Goal: Task Accomplishment & Management: Use online tool/utility

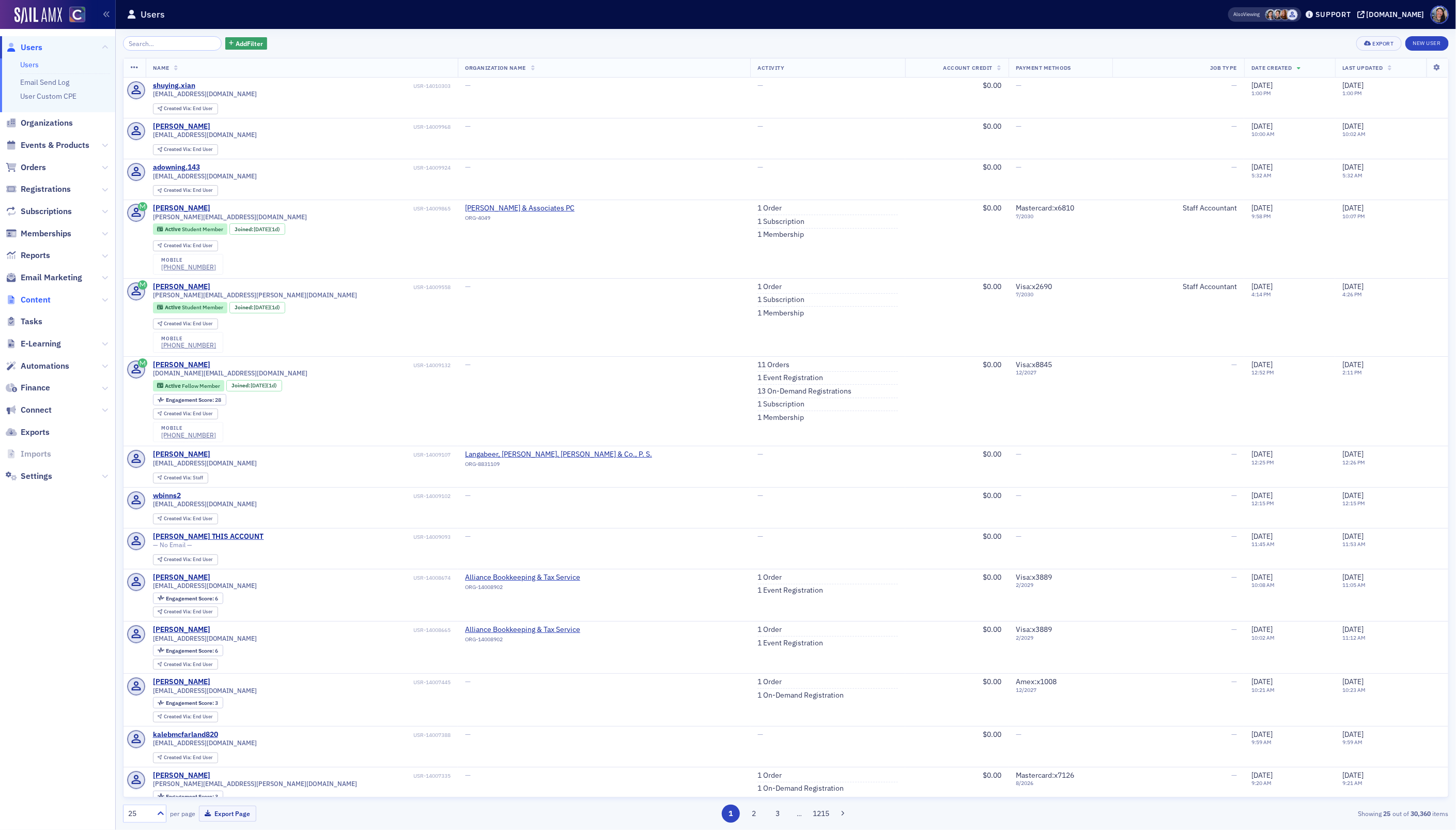
click at [43, 299] on span "Content" at bounding box center [35, 299] width 30 height 12
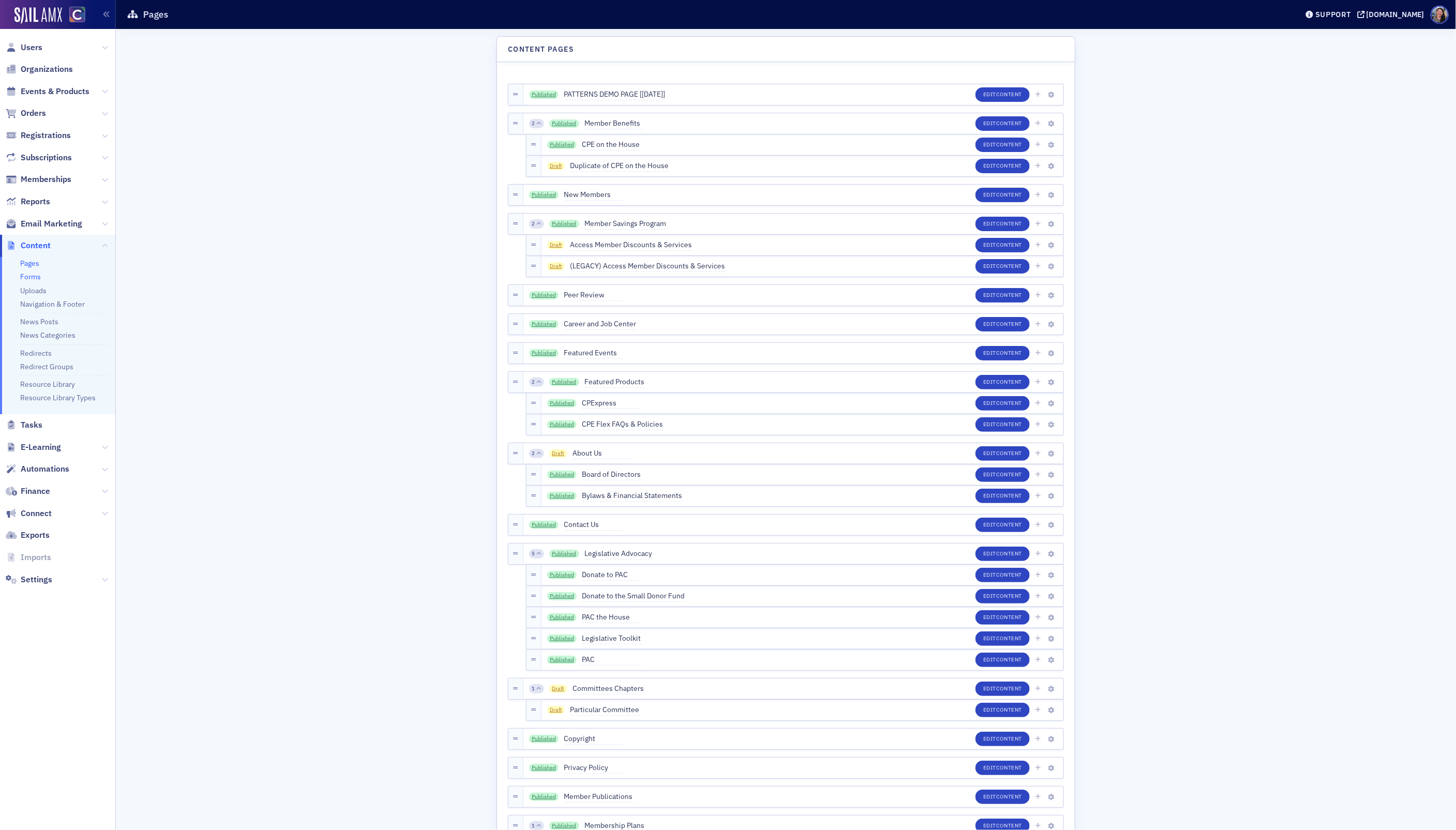
click at [34, 278] on link "Forms" at bounding box center [30, 276] width 20 height 9
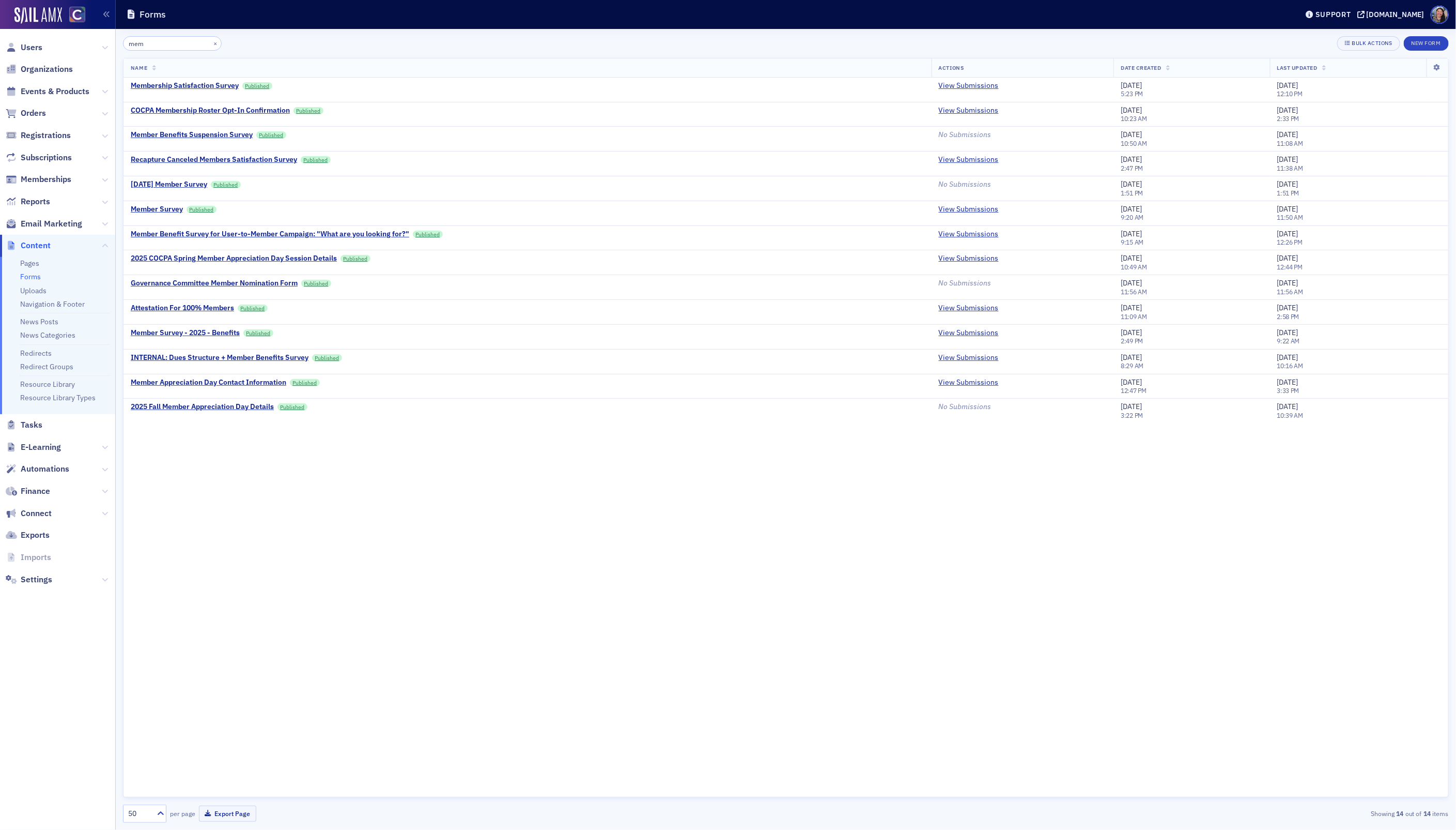
type input "mem"
click at [370, 499] on div "Name Actions Date Created Last Updated Membership Satisfaction Survey Published…" at bounding box center [786, 427] width 1326 height 739
click at [34, 47] on span "Users" at bounding box center [31, 47] width 21 height 12
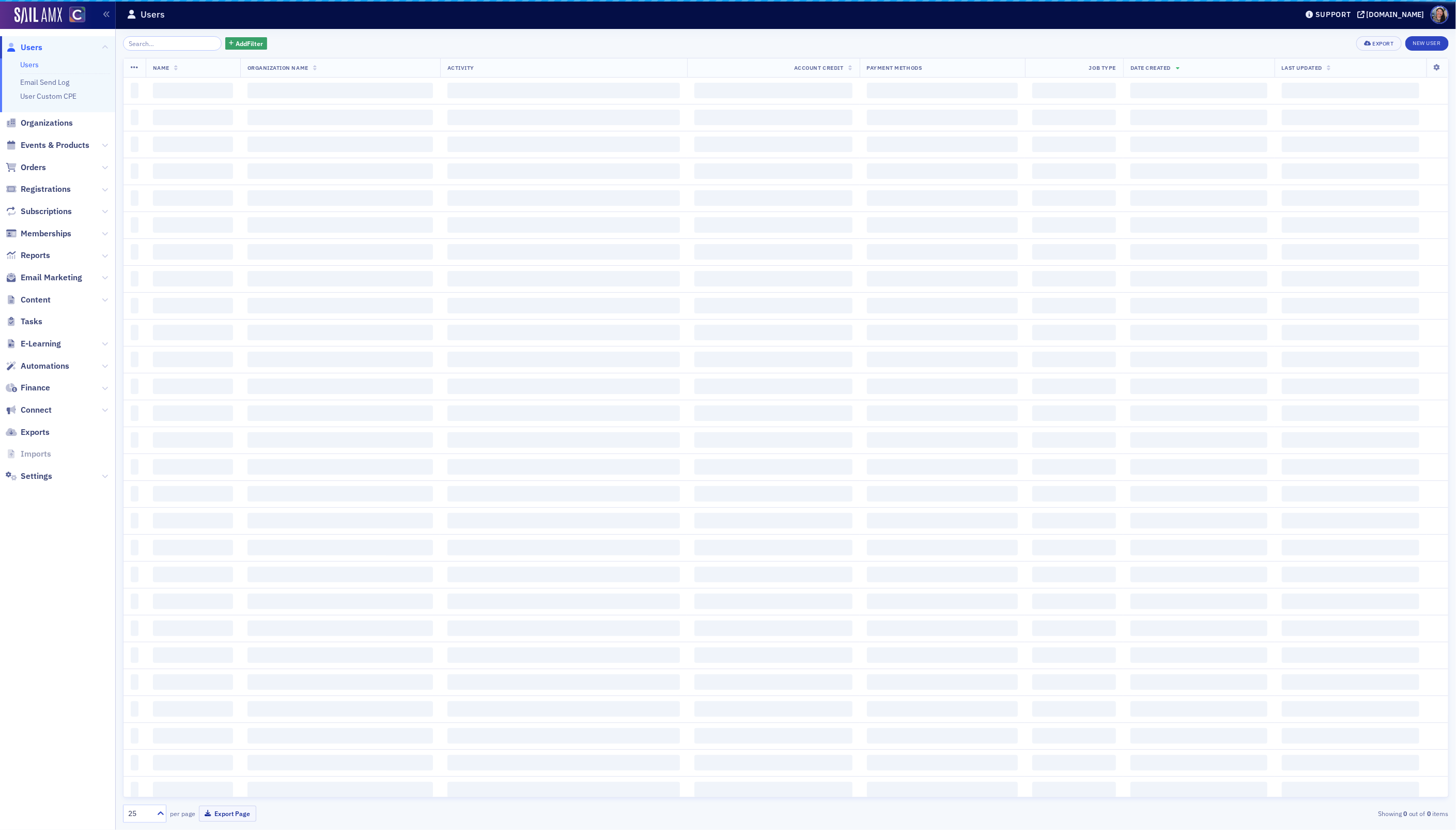
click at [161, 44] on input "search" at bounding box center [172, 43] width 98 height 14
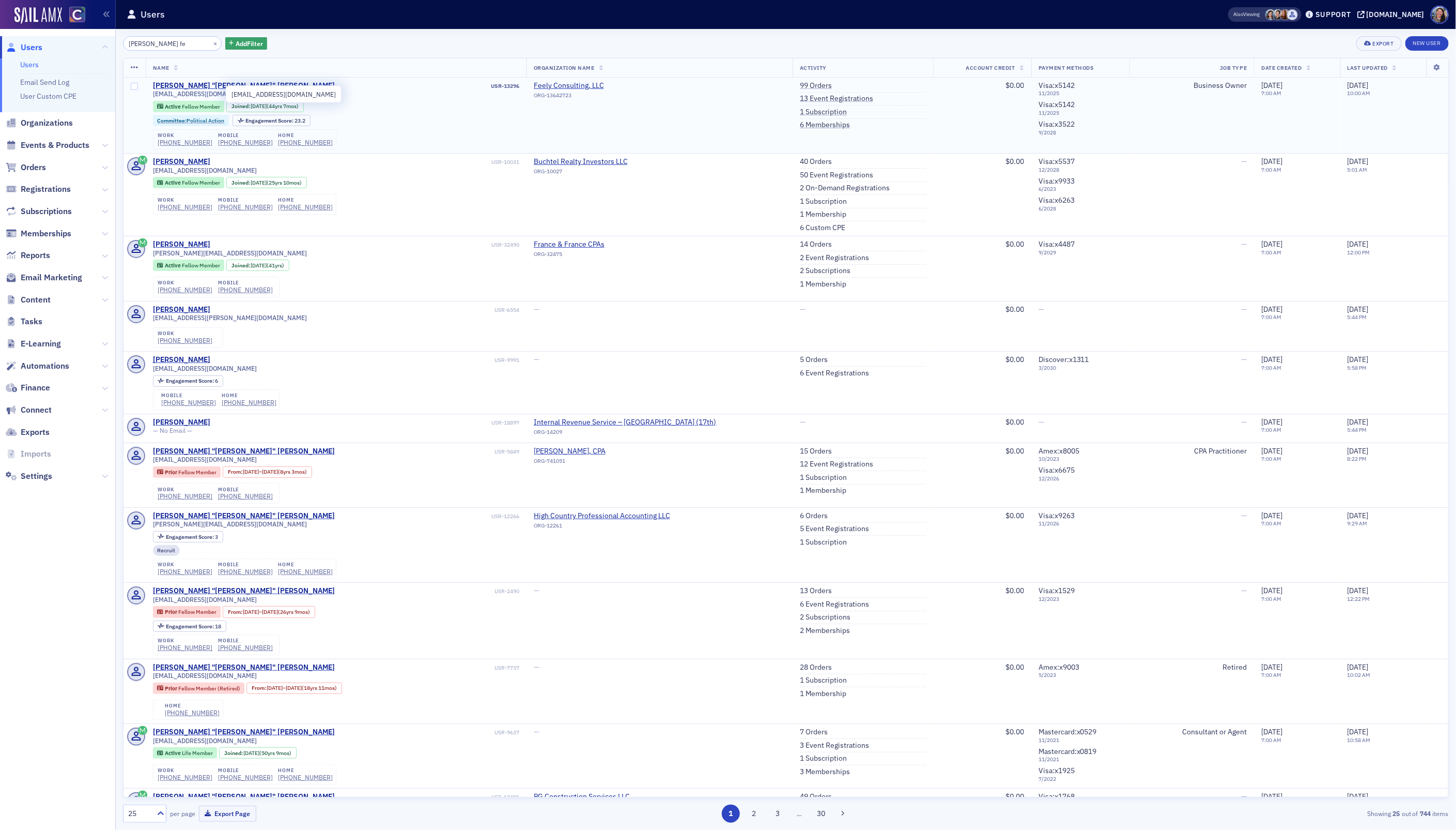
type input "pam fe"
drag, startPoint x: 209, startPoint y: 95, endPoint x: 149, endPoint y: 96, distance: 60.0
click at [149, 96] on td "Pamela "Pam" Feely USR-13296 pamfeely@aol.com Active Fellow Member Joined : 1/2…" at bounding box center [335, 115] width 381 height 76
copy span "pamfeely@aol.com"
click at [363, 43] on div "pam fe × Add Filter Export New User" at bounding box center [786, 43] width 1326 height 14
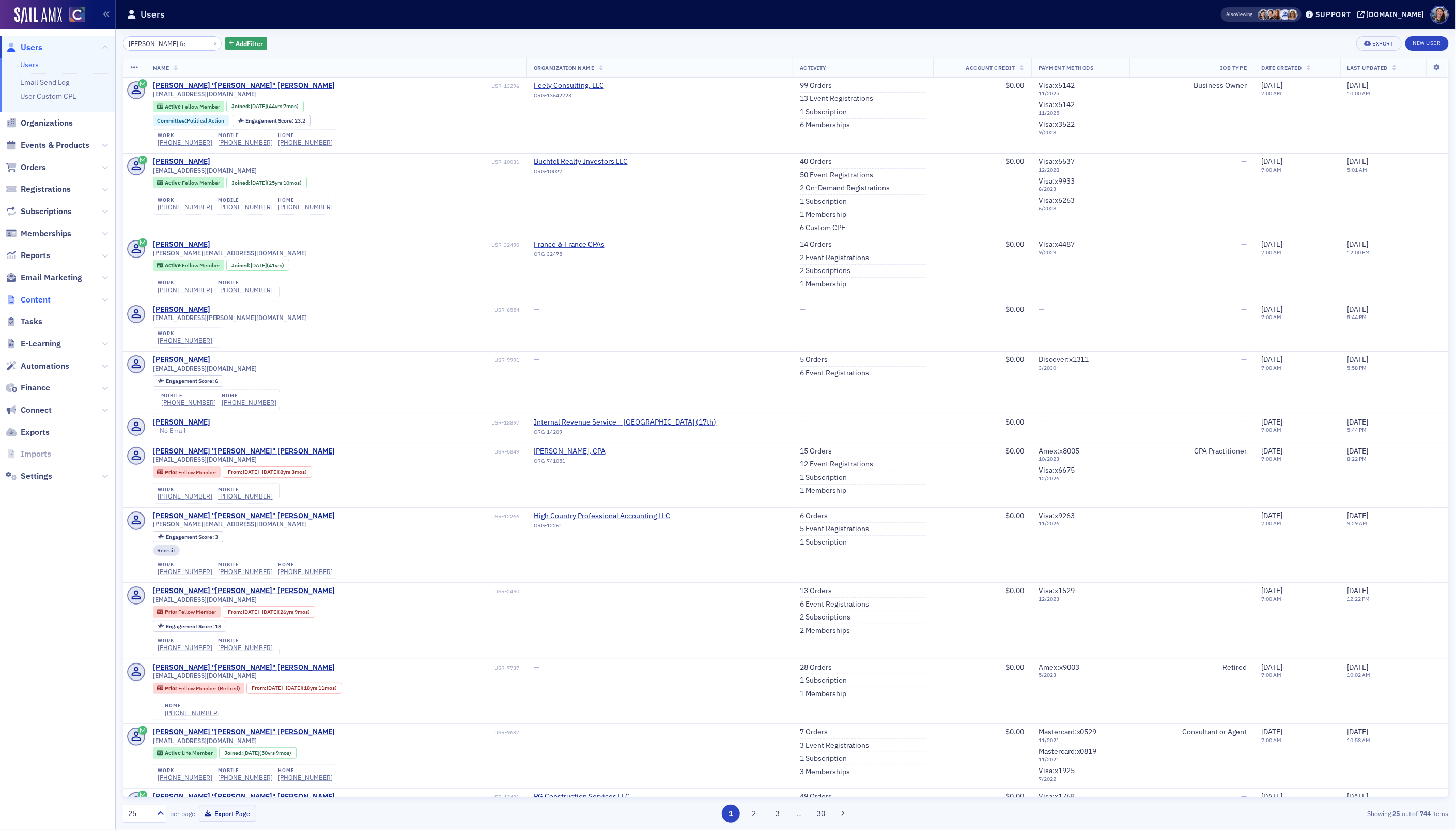
click at [36, 304] on span "Content" at bounding box center [35, 299] width 30 height 12
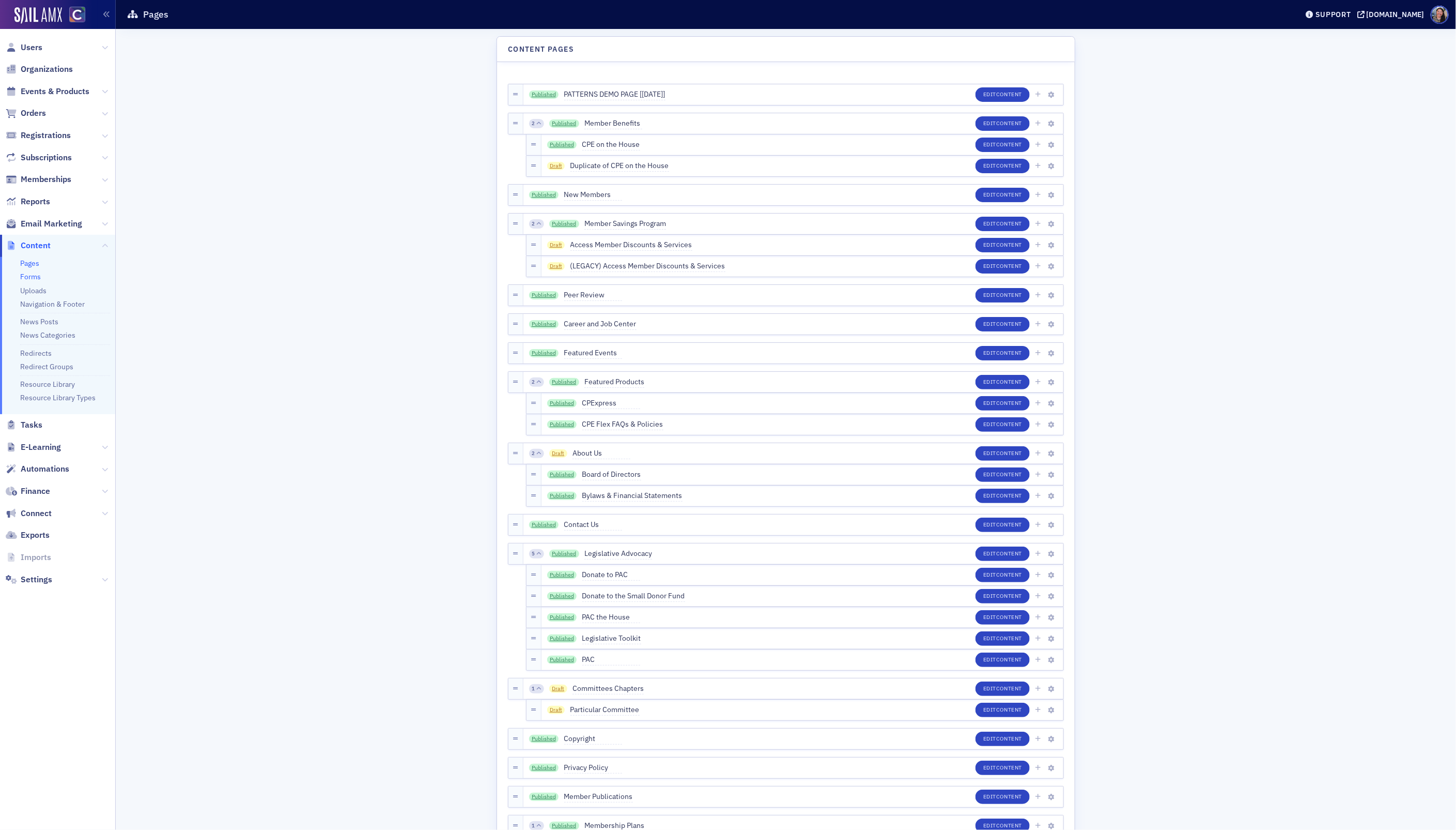
click at [35, 281] on link "Forms" at bounding box center [30, 276] width 20 height 9
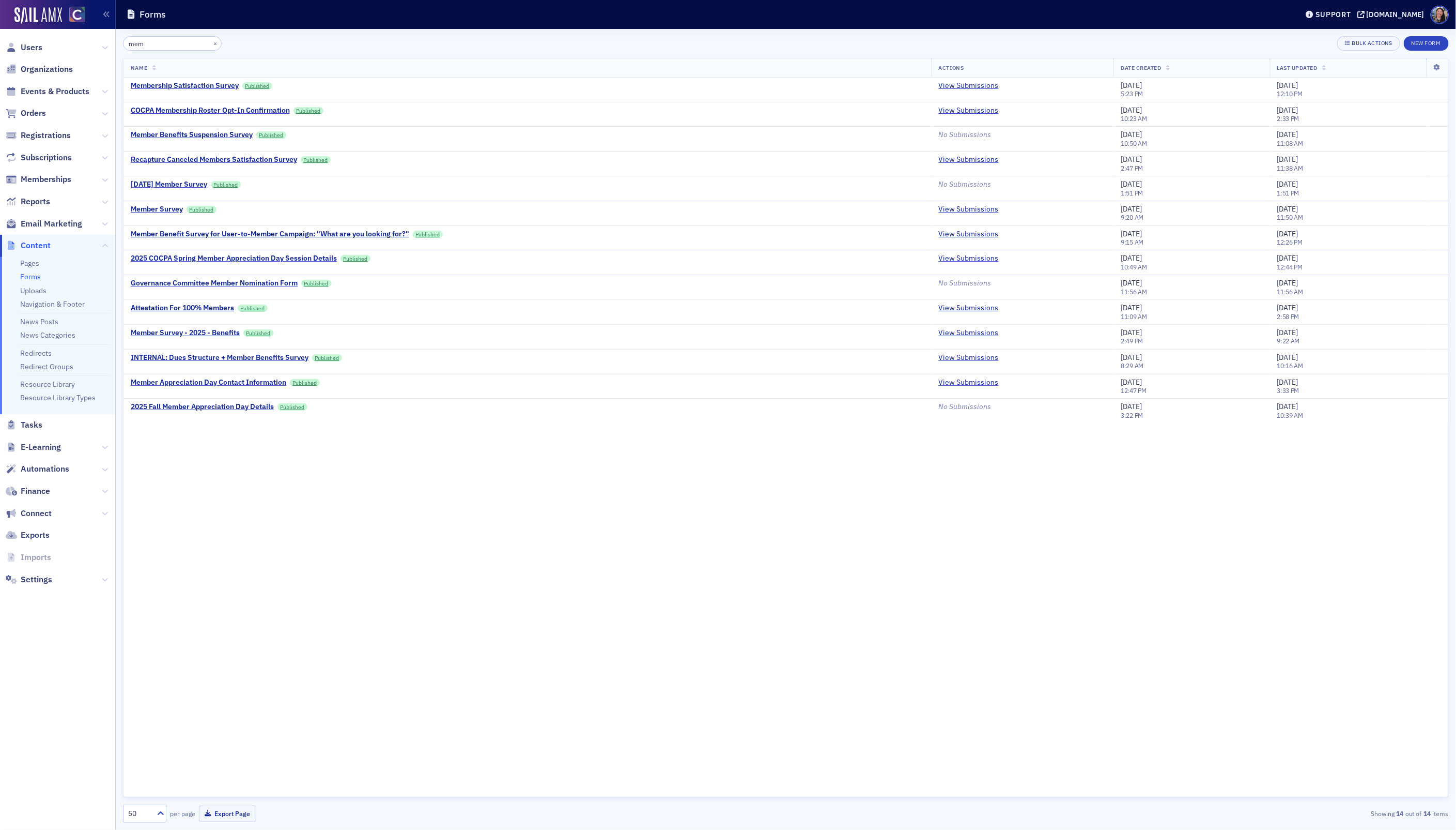
drag, startPoint x: 153, startPoint y: 38, endPoint x: 80, endPoint y: 32, distance: 73.2
click at [82, 32] on div "Users Organizations Events & Products Orders Registrations Subscriptions Member…" at bounding box center [728, 415] width 1456 height 830
drag, startPoint x: 171, startPoint y: 45, endPoint x: -4, endPoint y: 32, distance: 175.5
click at [0, 32] on html "Users Organizations Events & Products Orders Registrations Subscriptions Member…" at bounding box center [728, 415] width 1456 height 830
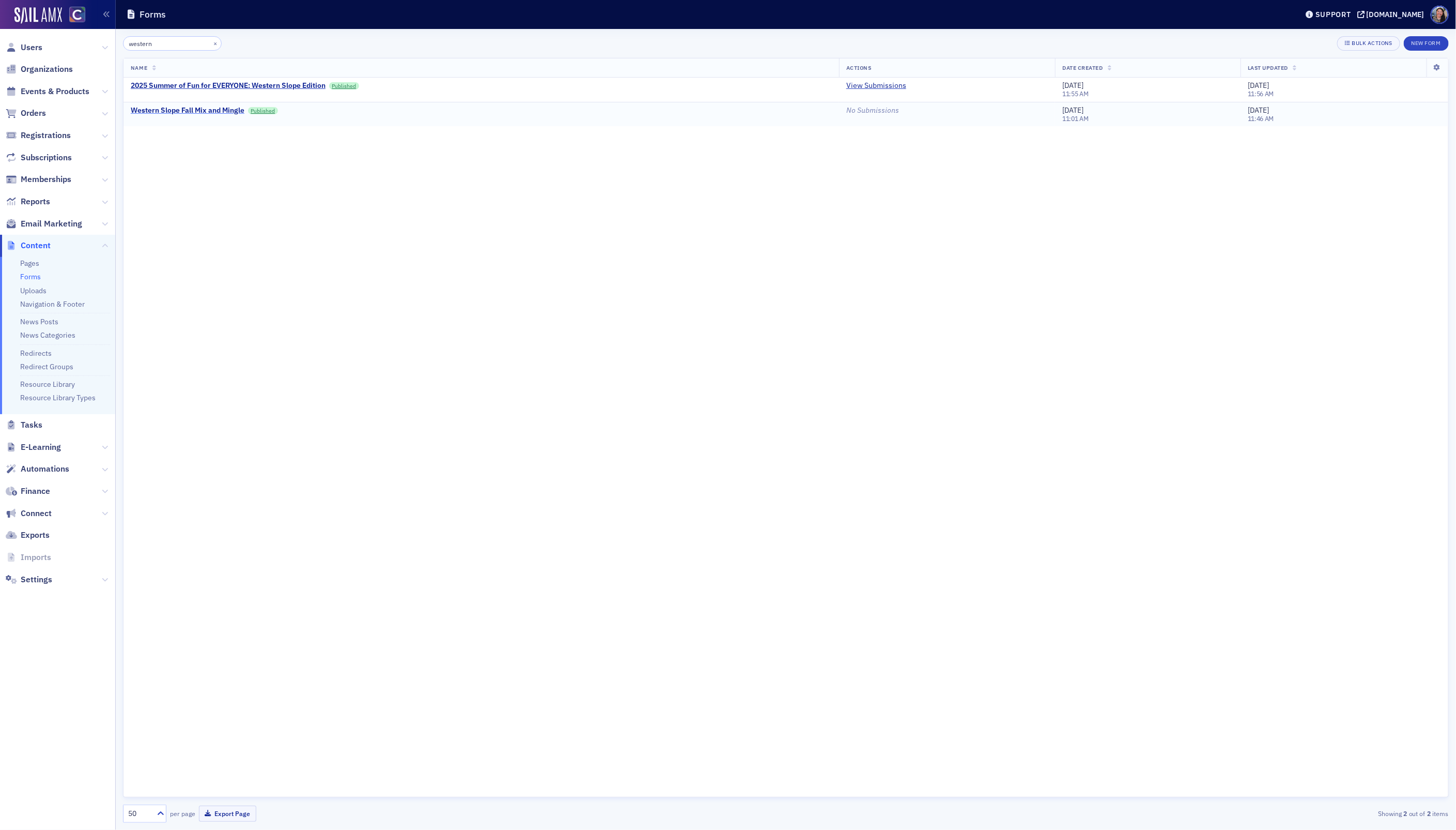
type input "western"
click at [229, 111] on div "Western Slope Fall Mix and Mingle" at bounding box center [187, 110] width 114 height 9
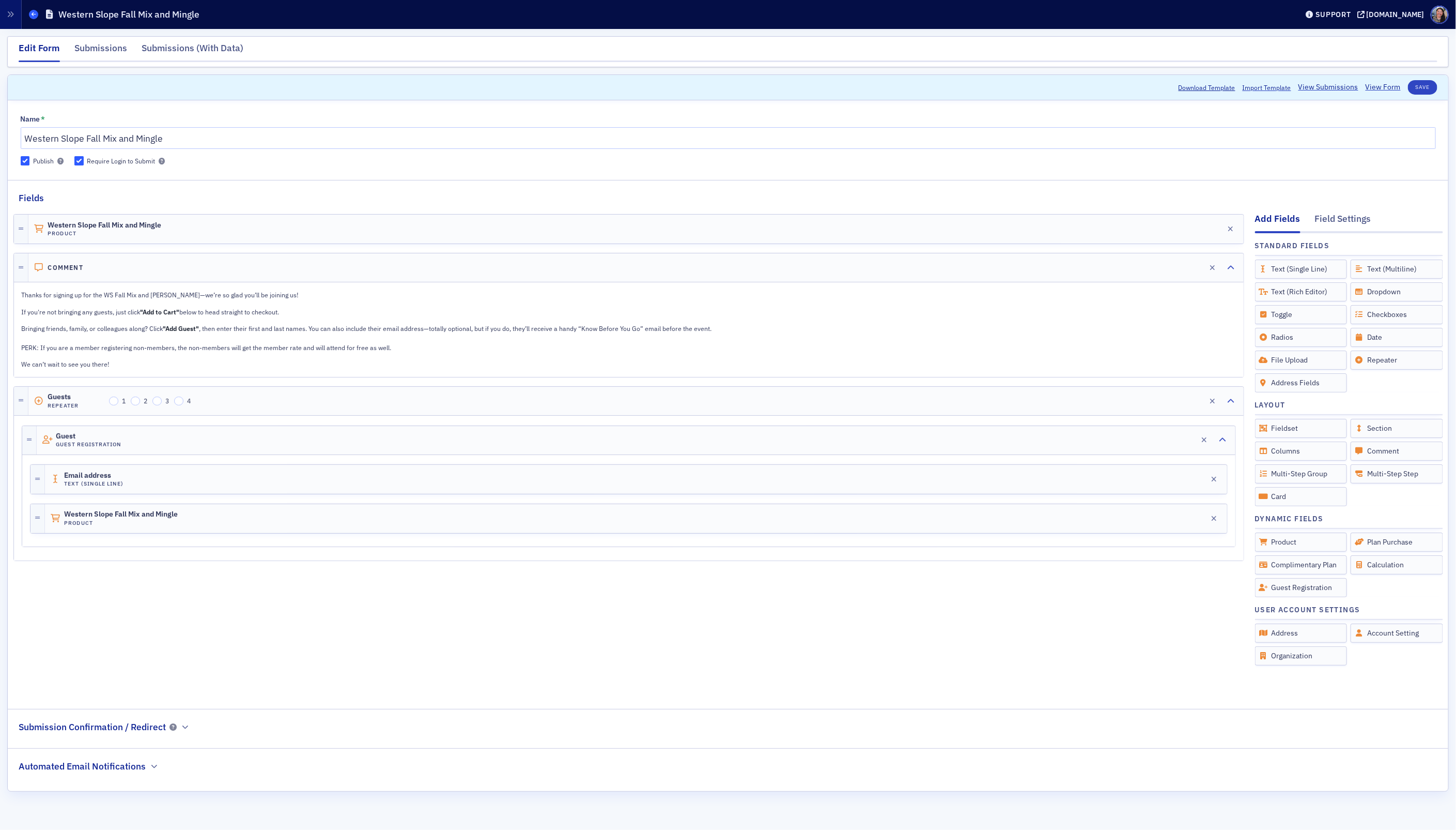
click at [34, 15] on icon at bounding box center [34, 13] width 4 height 4
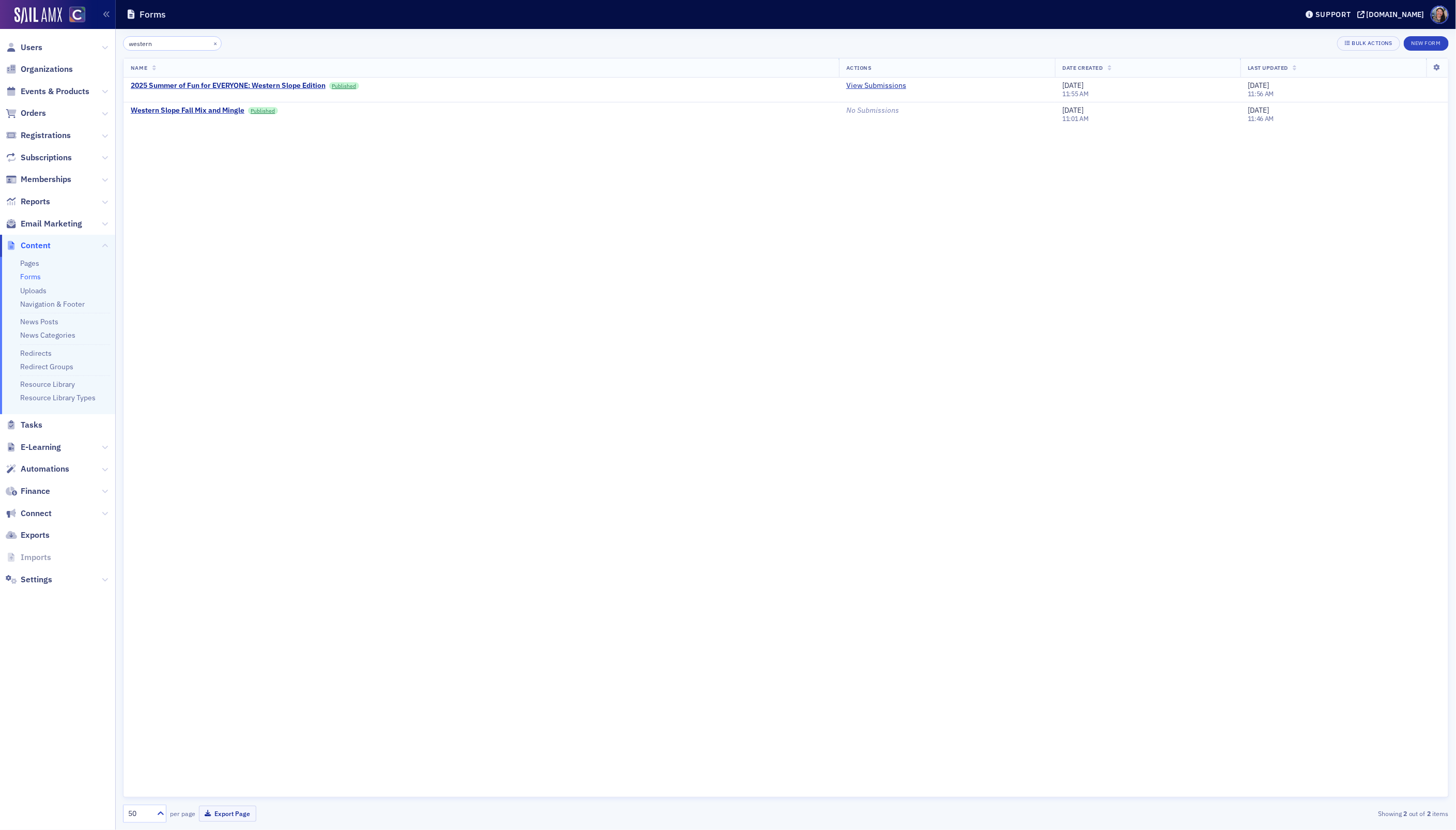
drag, startPoint x: 164, startPoint y: 45, endPoint x: 2, endPoint y: 31, distance: 162.6
click at [2, 31] on div "Users Organizations Events & Products Orders Registrations Subscriptions Member…" at bounding box center [728, 415] width 1456 height 830
type input "example"
click at [185, 85] on div "Guest Registration Example" at bounding box center [177, 85] width 93 height 9
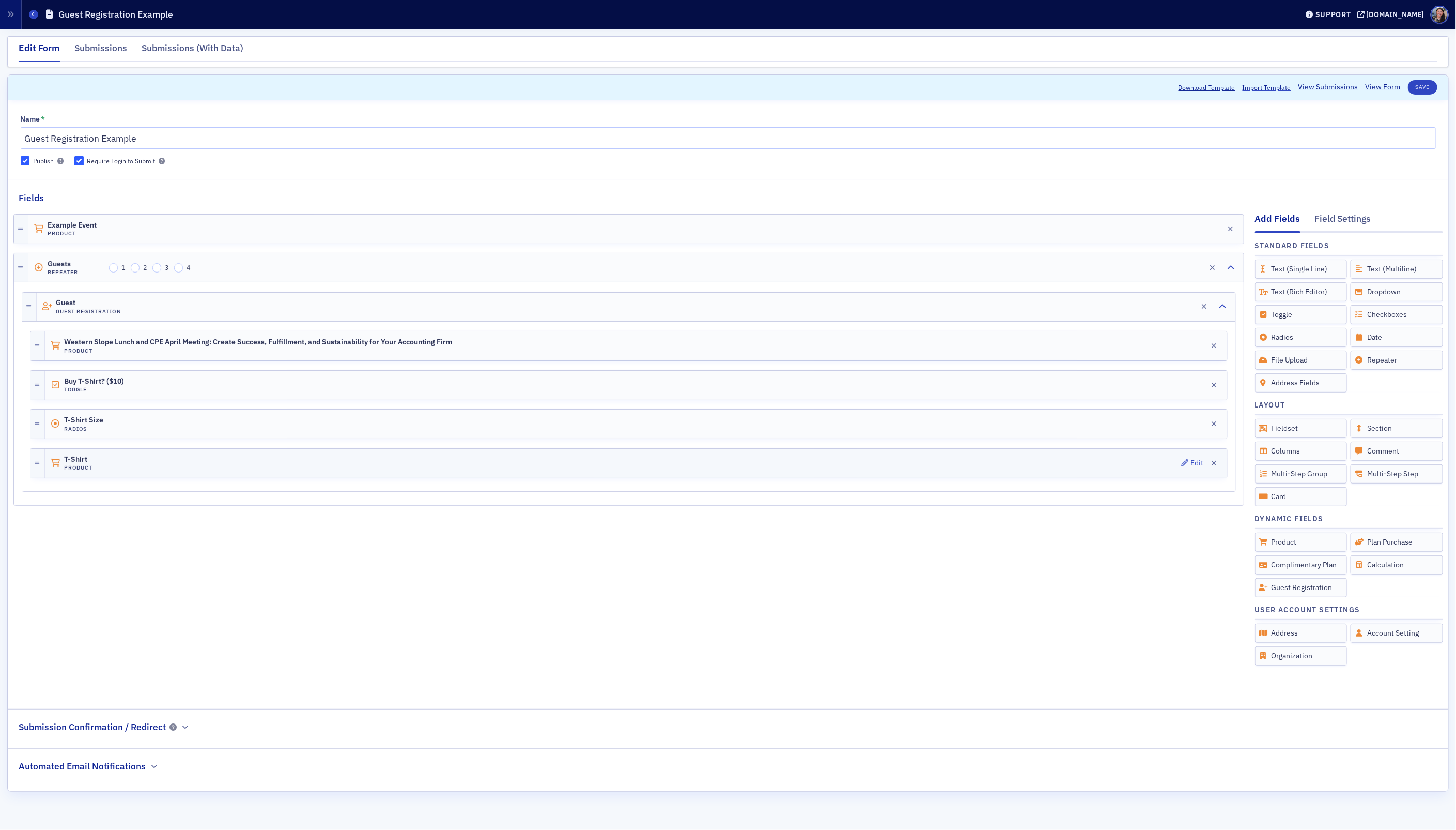
click at [209, 466] on div "T-Shirt Product Edit" at bounding box center [636, 462] width 1182 height 29
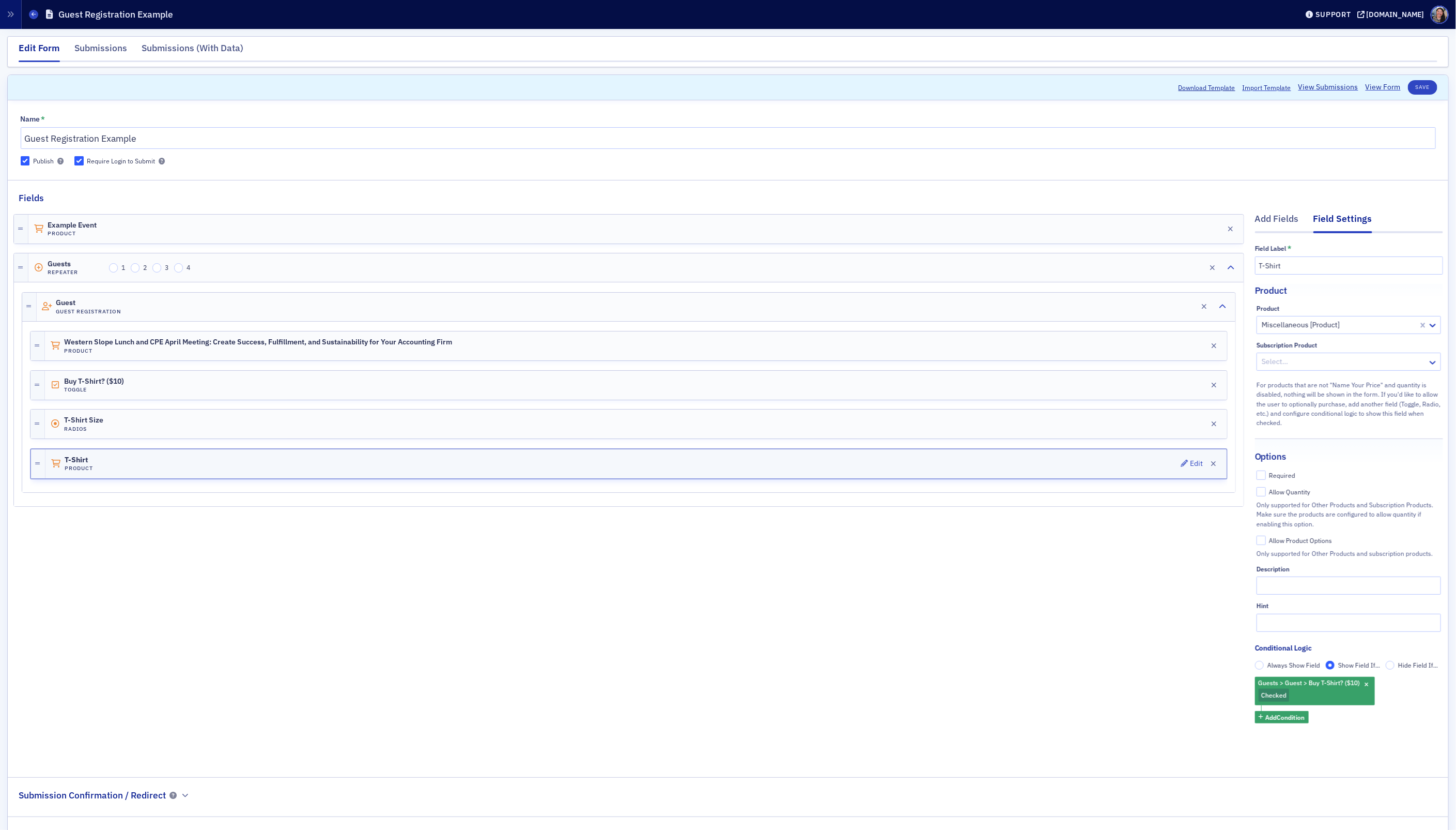
click at [209, 466] on div "T-Shirt Product Edit" at bounding box center [635, 463] width 1181 height 29
click at [209, 613] on div "Example Event Product Edit Guests Repeater 1 2 3 4 Edit Guest Guest Registratio…" at bounding box center [628, 484] width 1231 height 557
click at [517, 659] on div "Example Event Product Edit Guests Repeater 1 2 3 4 Edit Guest Guest Registratio…" at bounding box center [628, 484] width 1231 height 557
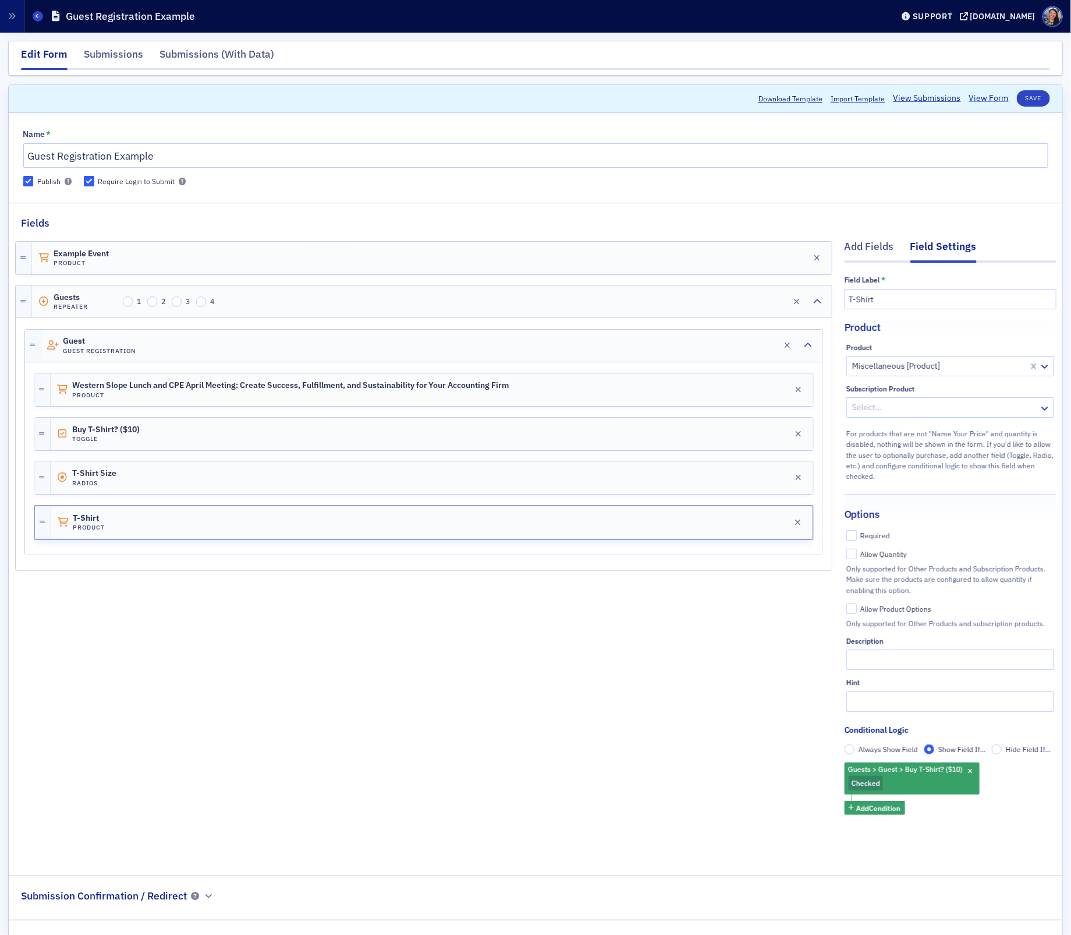
click at [992, 97] on link "View Form" at bounding box center [990, 98] width 40 height 12
click at [503, 536] on div "T-Shirt Product Edit" at bounding box center [432, 522] width 762 height 33
click at [988, 97] on link "View Form" at bounding box center [990, 98] width 40 height 12
click at [40, 19] on span at bounding box center [38, 16] width 10 height 10
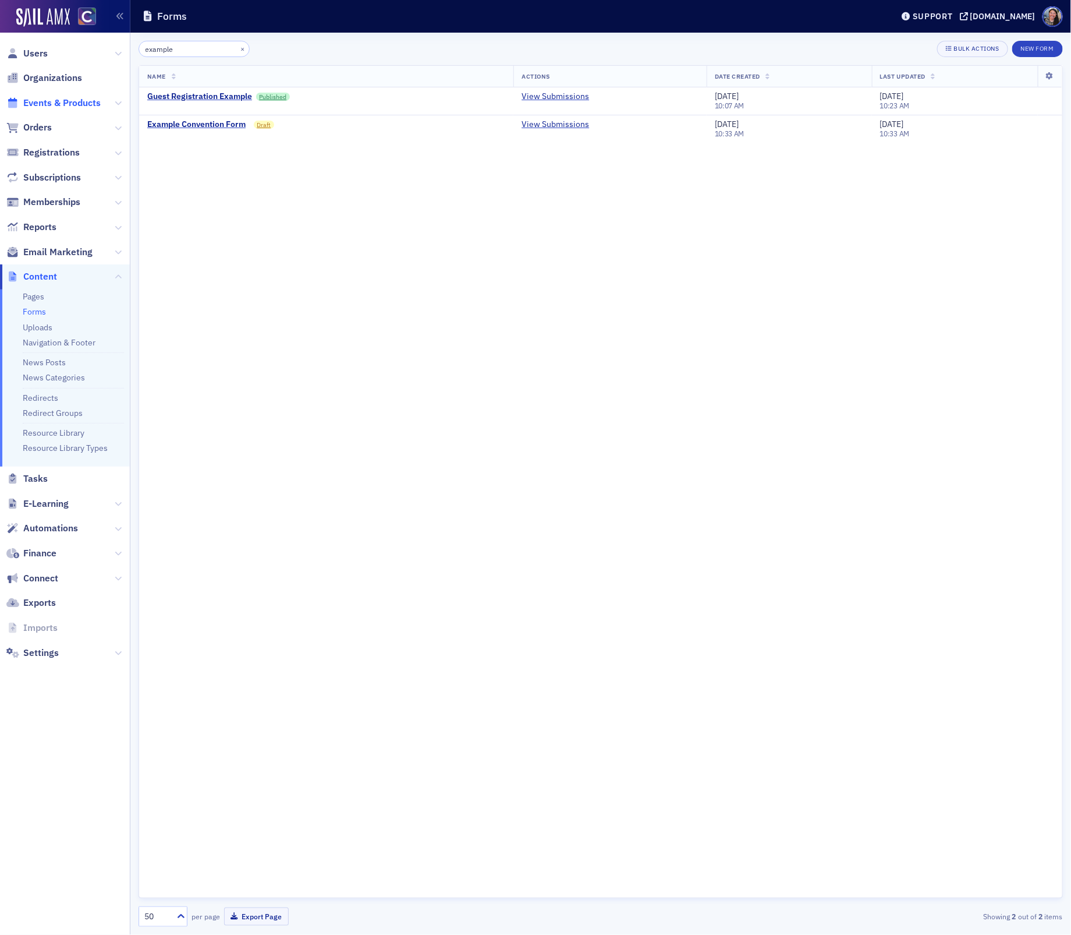
click at [53, 107] on span "Events & Products" at bounding box center [61, 103] width 77 height 13
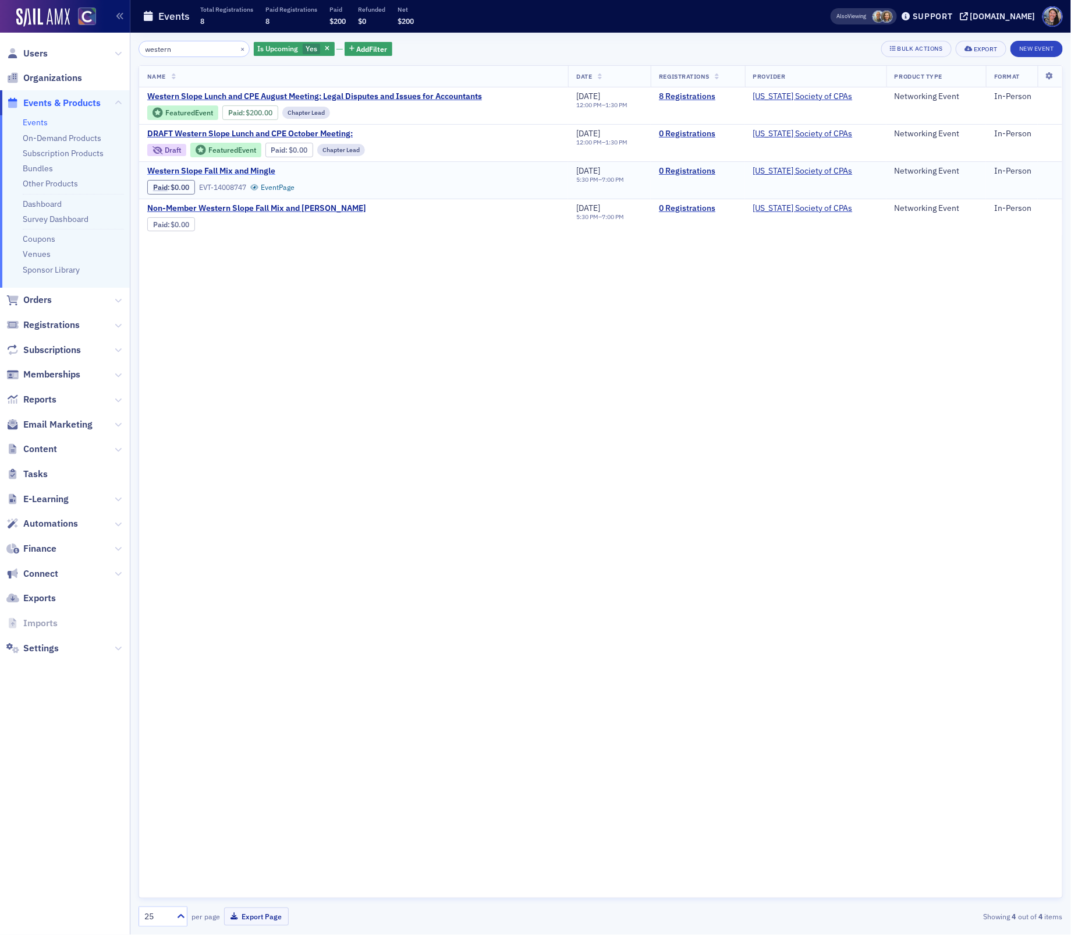
type input "western"
click at [242, 169] on span "Western Slope Fall Mix and Mingle" at bounding box center [245, 171] width 196 height 10
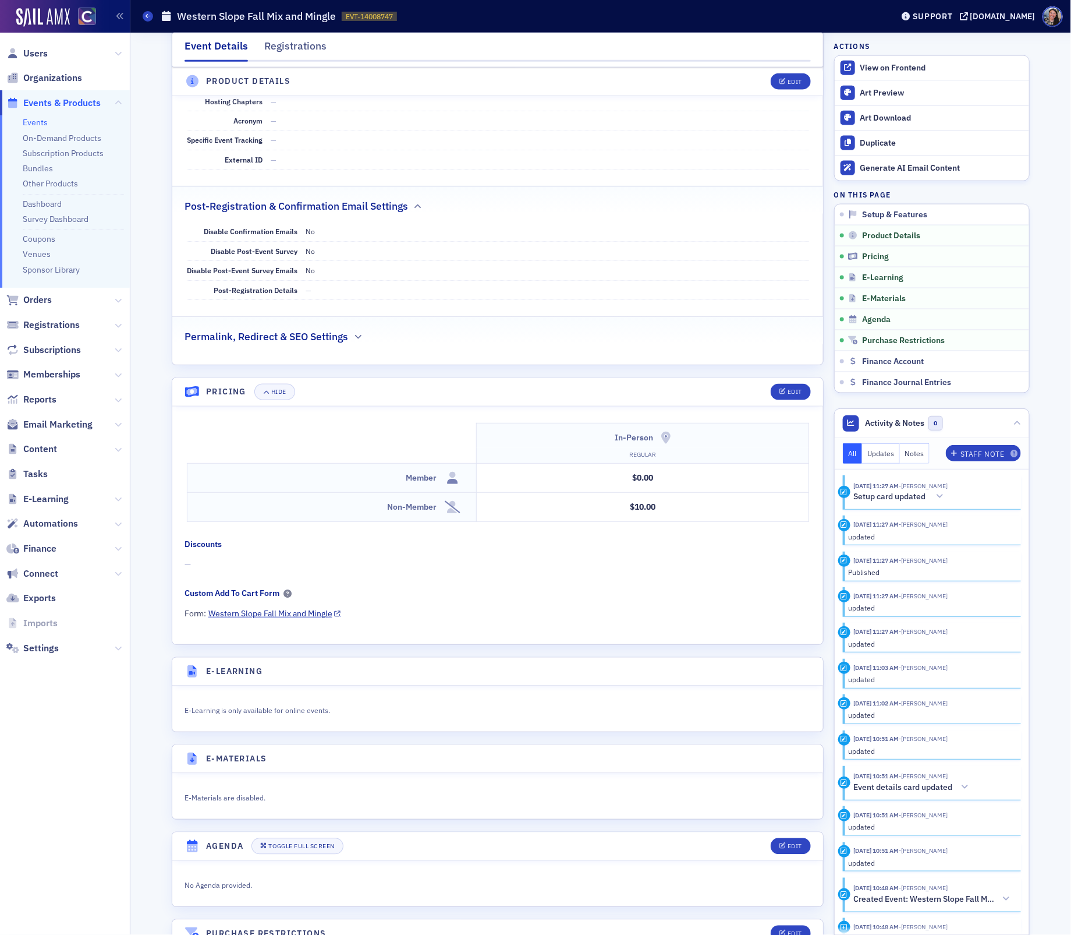
scroll to position [720, 0]
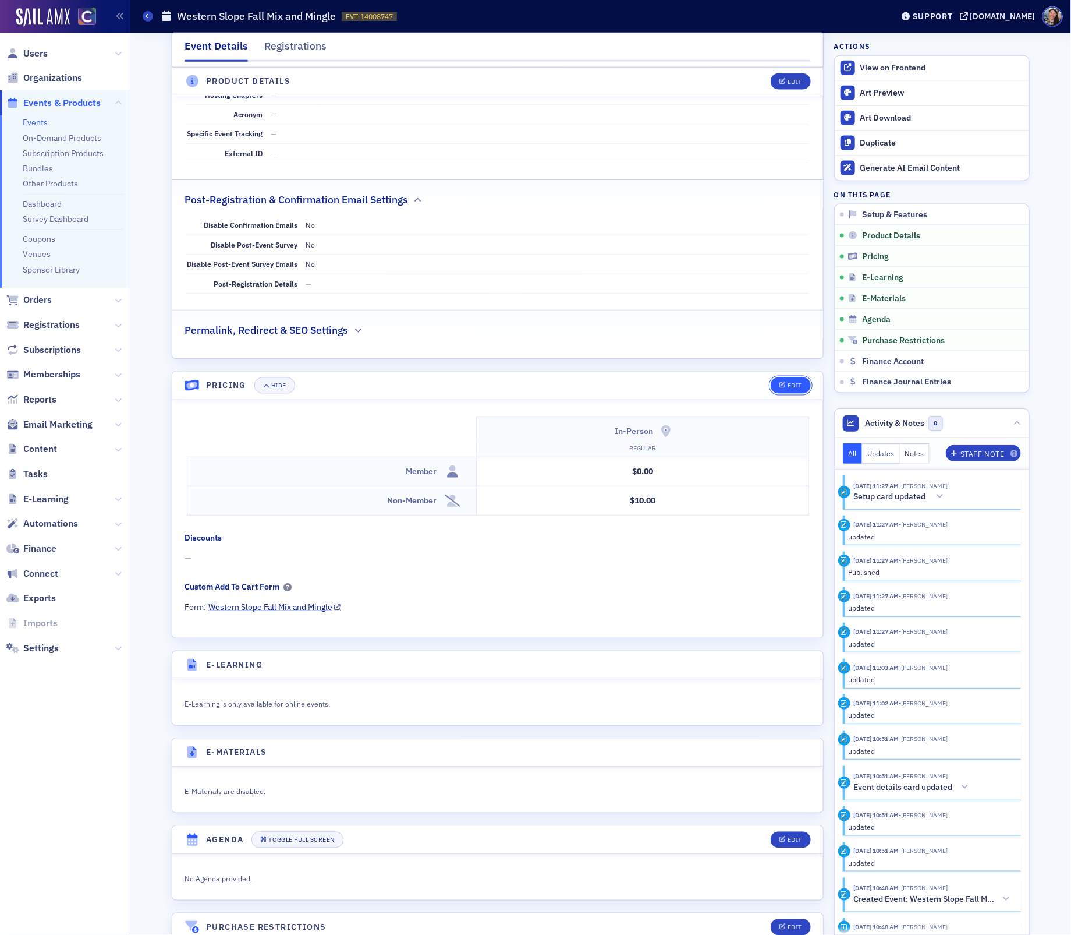
click at [788, 389] on div "Edit" at bounding box center [795, 386] width 15 height 6
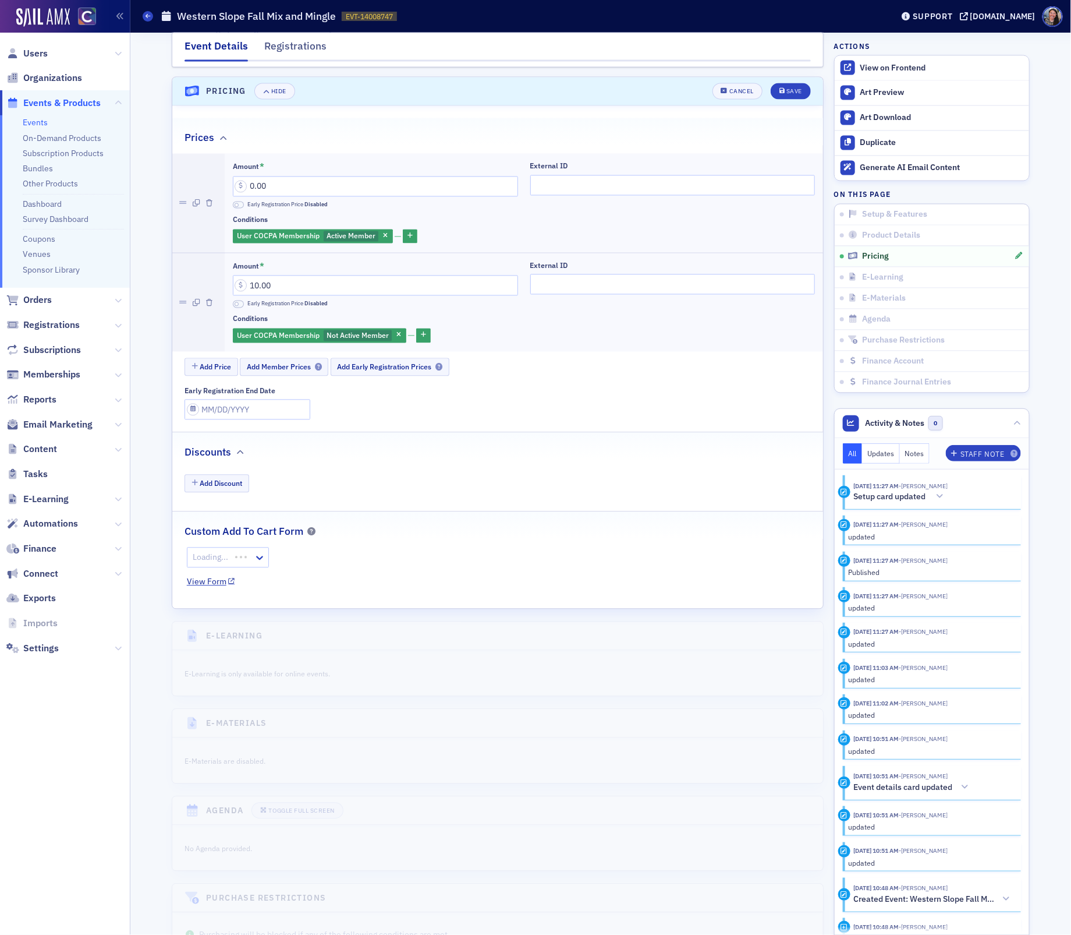
scroll to position [1033, 0]
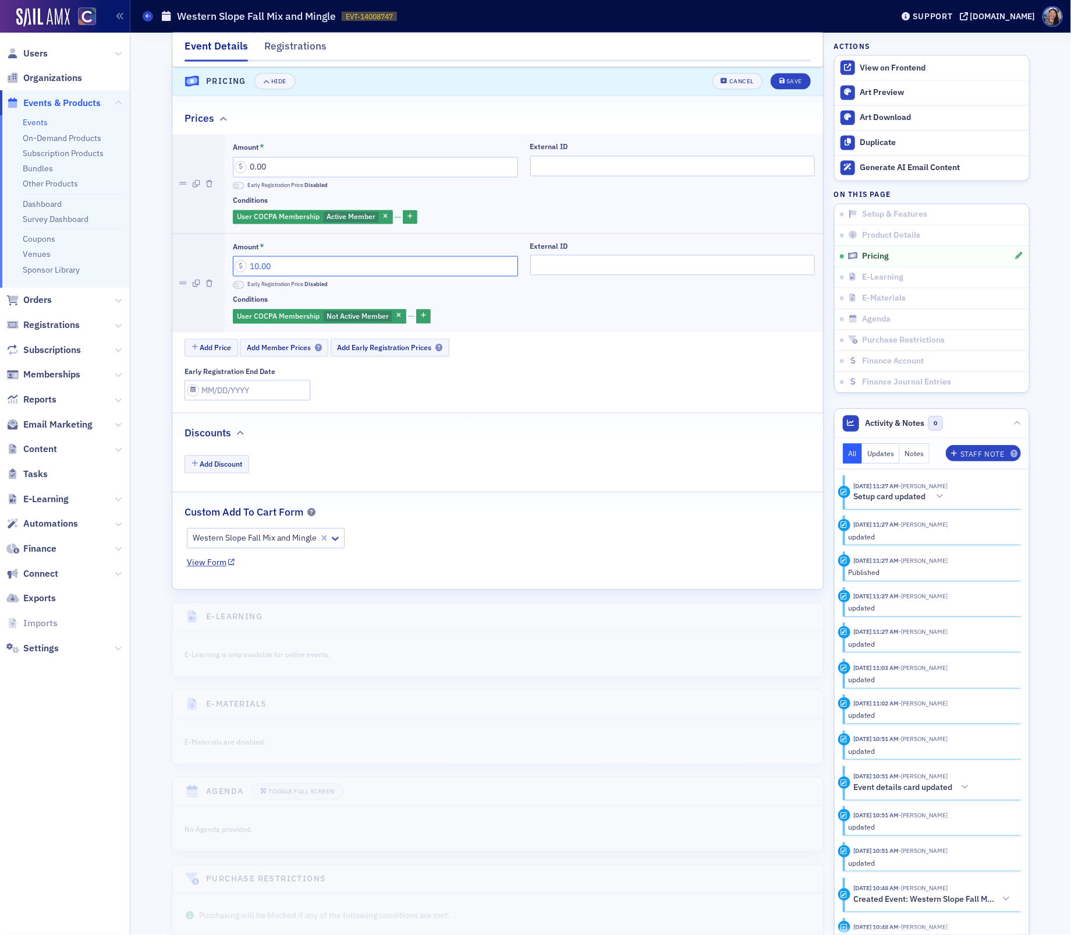
click at [328, 277] on input "10.00" at bounding box center [375, 266] width 285 height 20
type input "15.00"
click at [787, 82] on div "Save" at bounding box center [795, 82] width 16 height 6
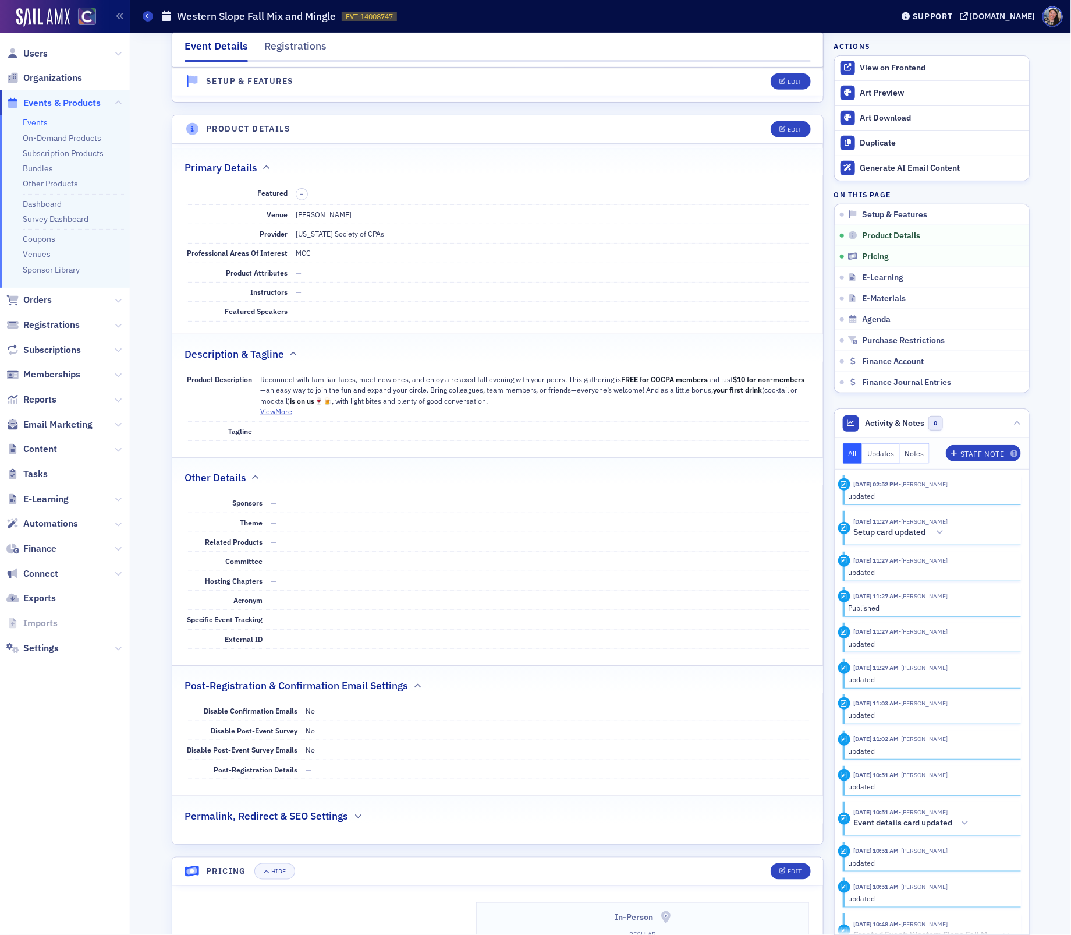
scroll to position [0, 0]
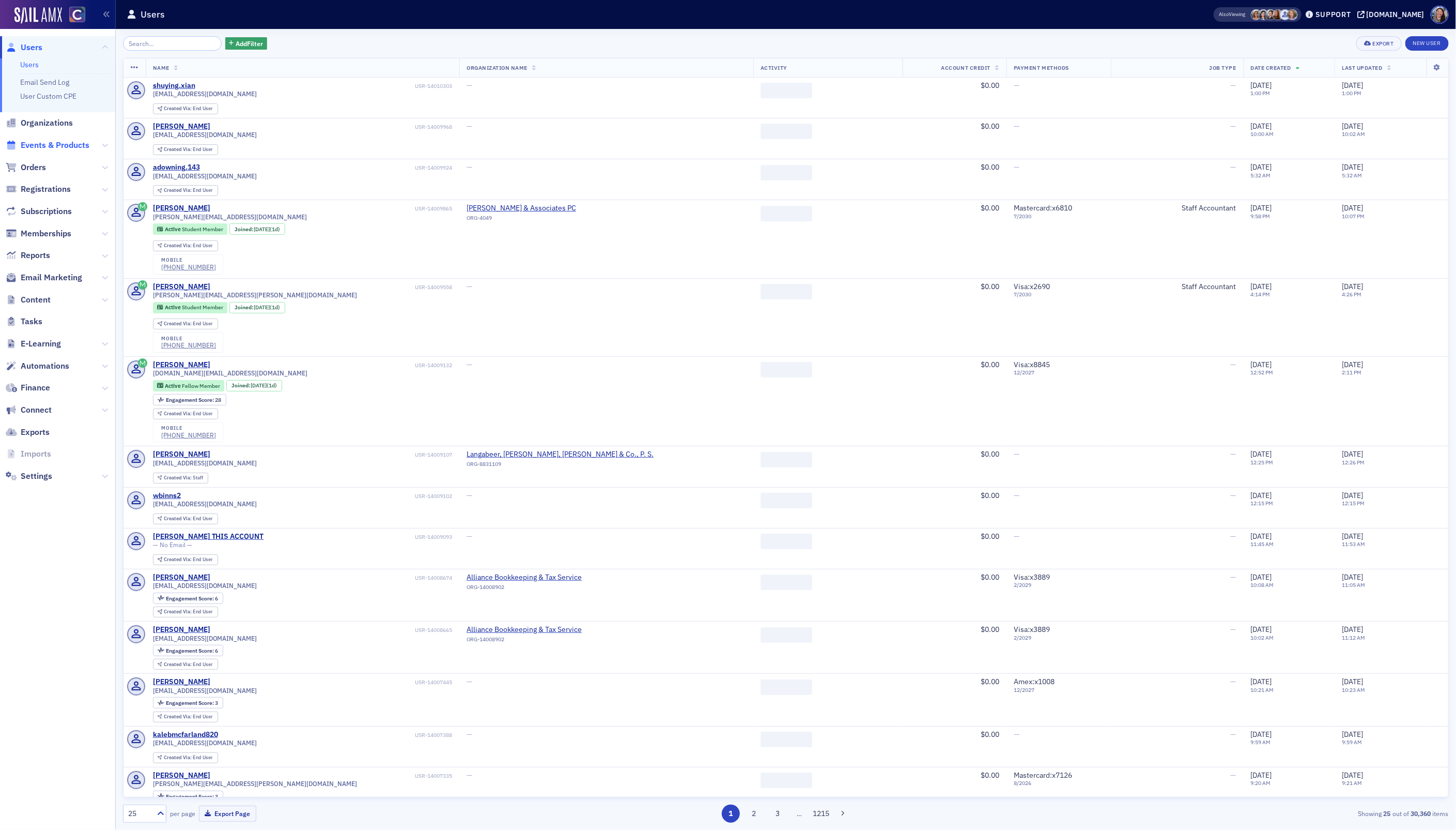
click at [42, 145] on span "Events & Products" at bounding box center [54, 145] width 68 height 12
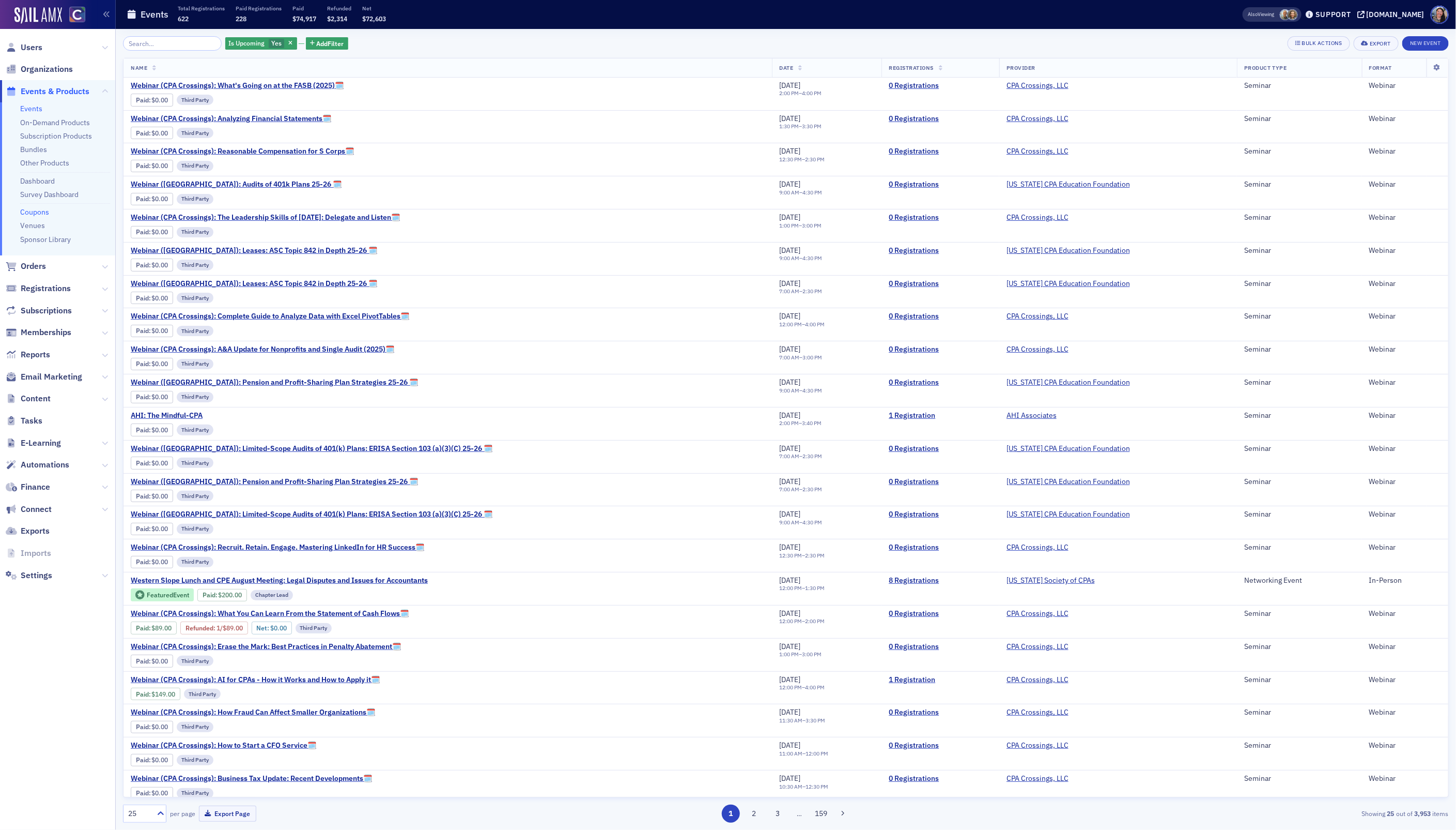
click at [39, 214] on link "Coupons" at bounding box center [35, 212] width 29 height 9
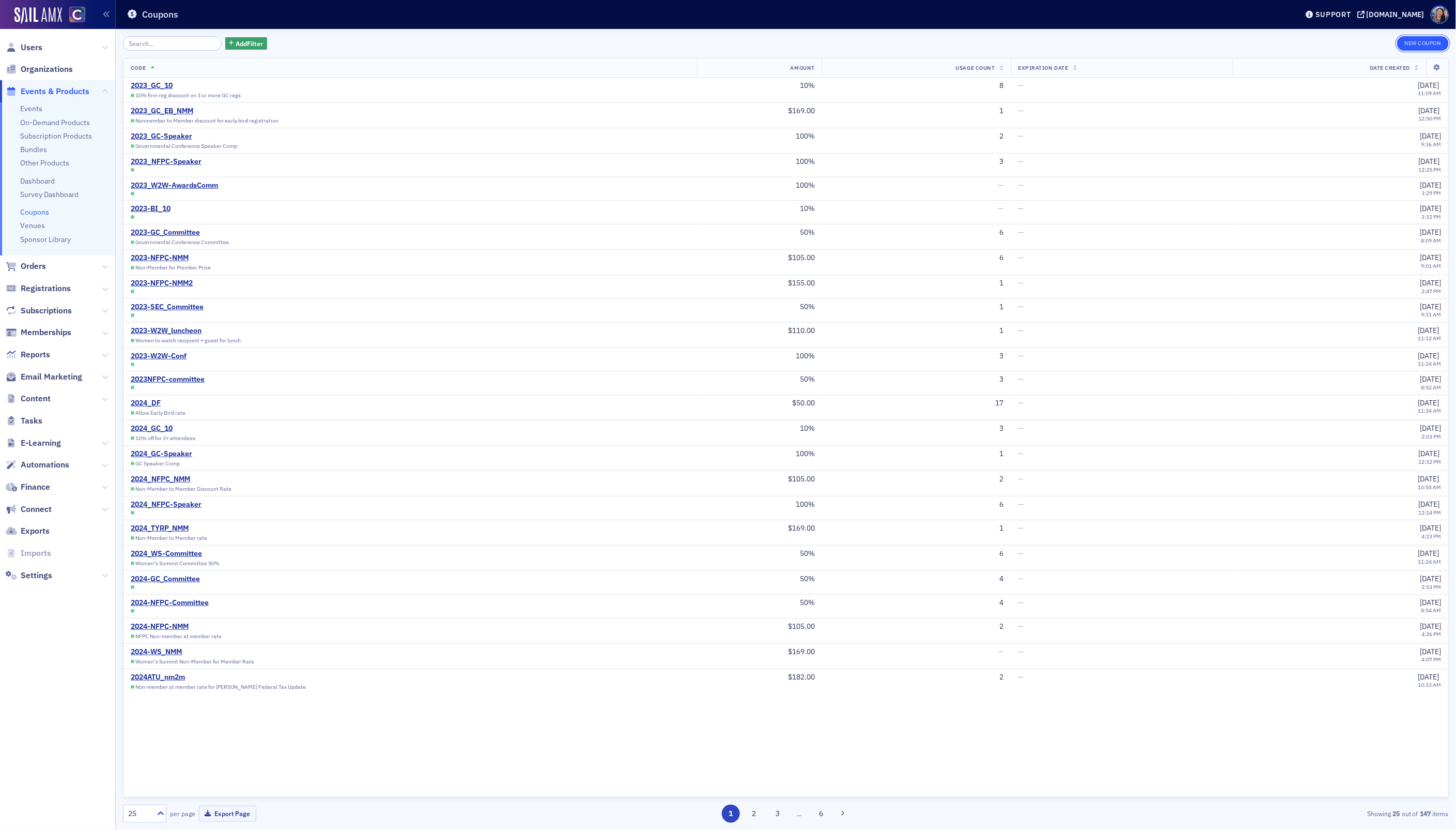
click at [1425, 42] on button "New Coupon" at bounding box center [1423, 43] width 51 height 14
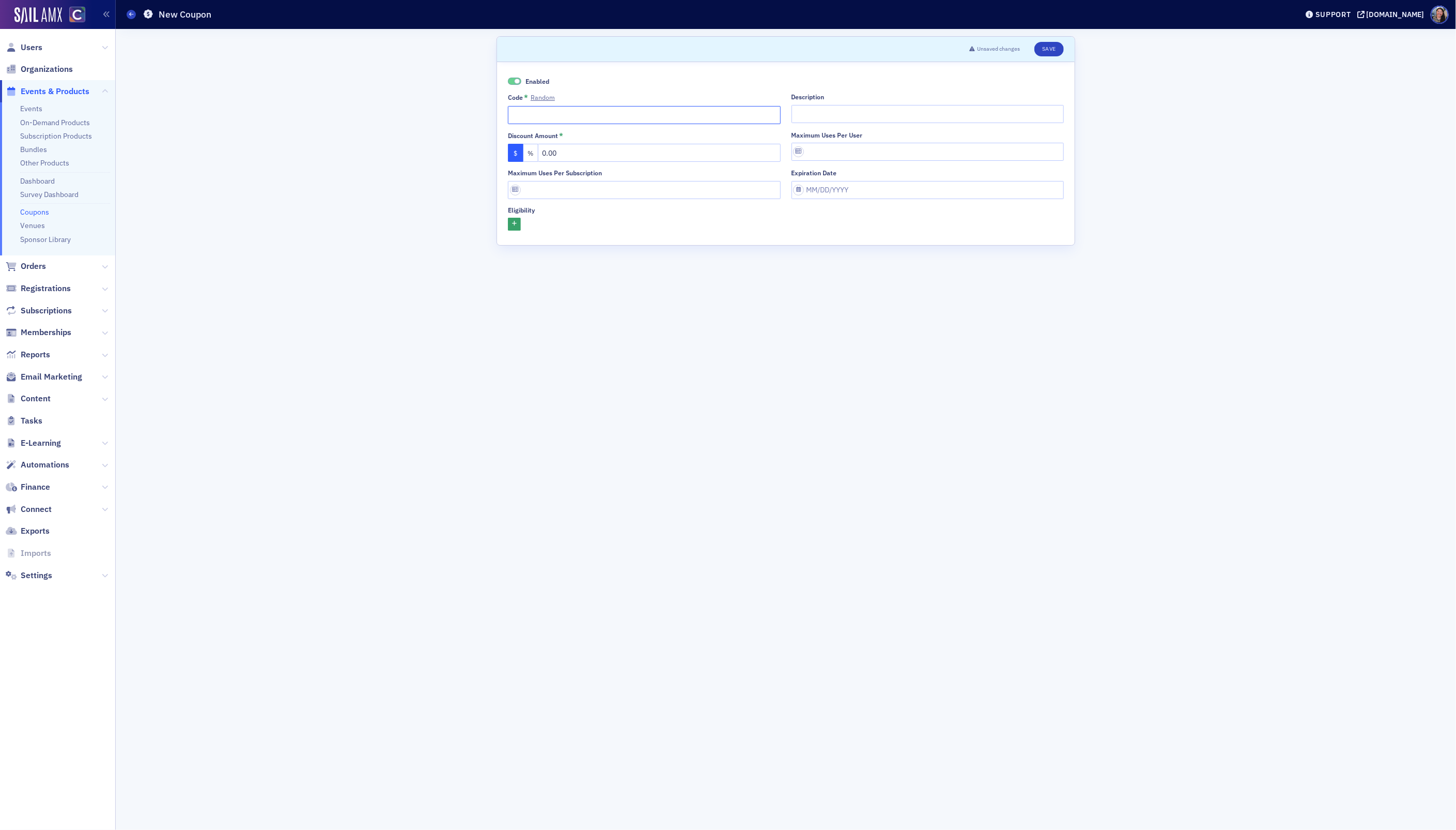
click at [755, 121] on input "Code * Random" at bounding box center [643, 115] width 272 height 18
type input "DEI-ethics-2025"
click at [531, 152] on button "%" at bounding box center [531, 153] width 15 height 18
drag, startPoint x: 572, startPoint y: 150, endPoint x: 512, endPoint y: 149, distance: 60.0
click at [513, 150] on div "$ %" at bounding box center [643, 153] width 272 height 18
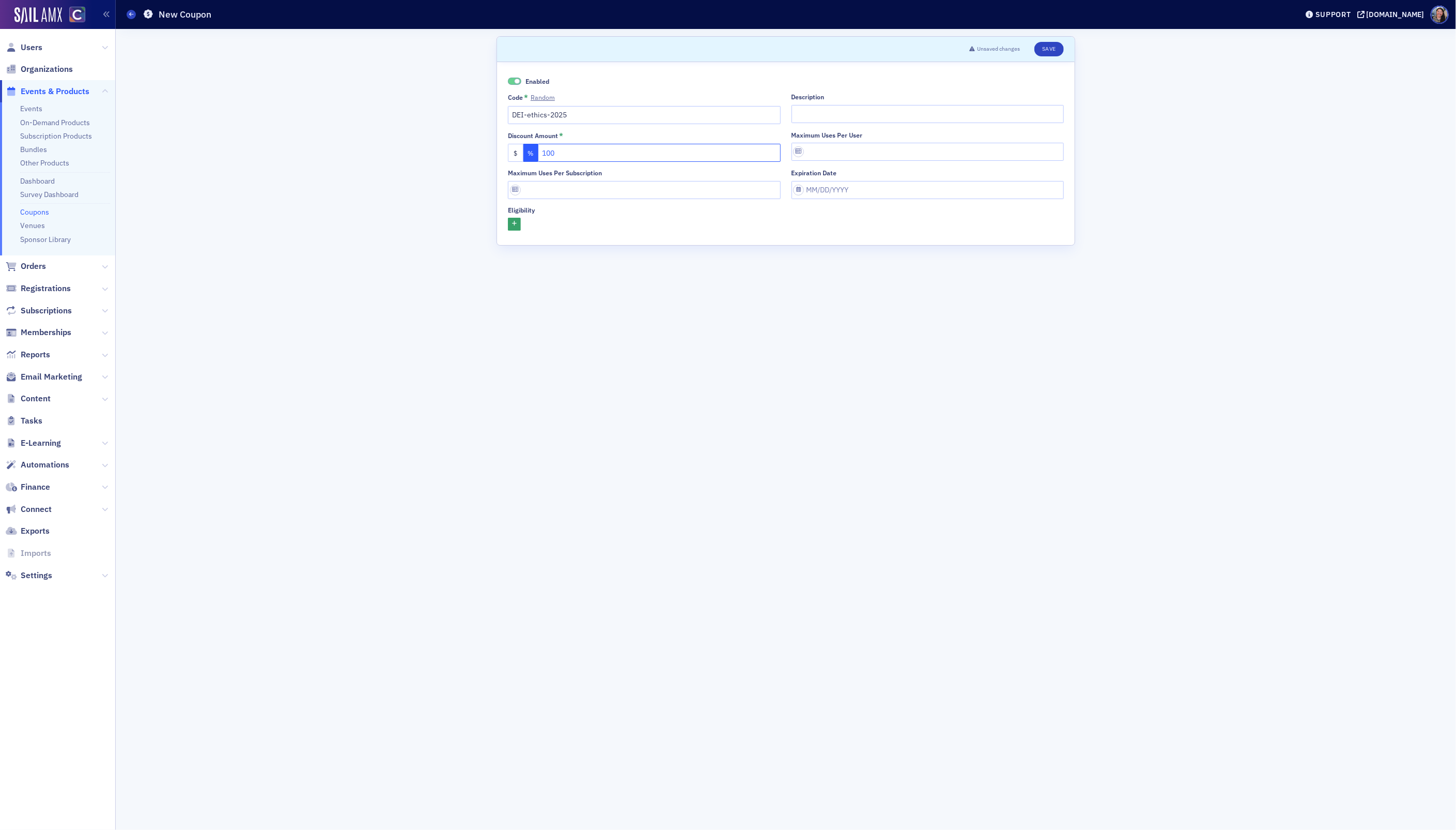
type input "100"
click at [822, 118] on input "Description" at bounding box center [927, 114] width 272 height 18
type input "Free DEI Ethics course for committee"
click at [1053, 46] on button "Save" at bounding box center [1049, 49] width 29 height 14
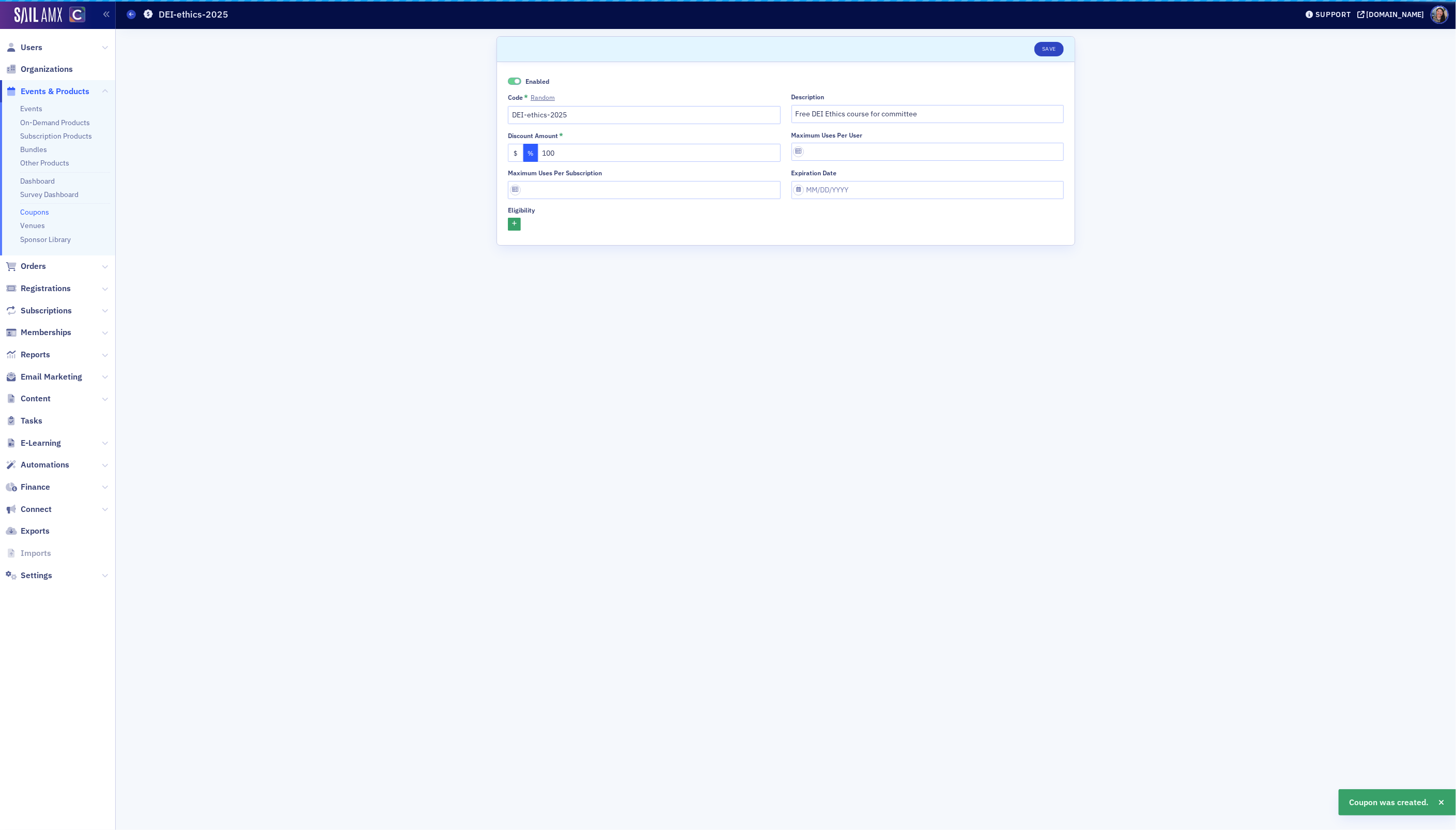
click at [692, 115] on input "DEI-ethics-2025" at bounding box center [643, 115] width 272 height 18
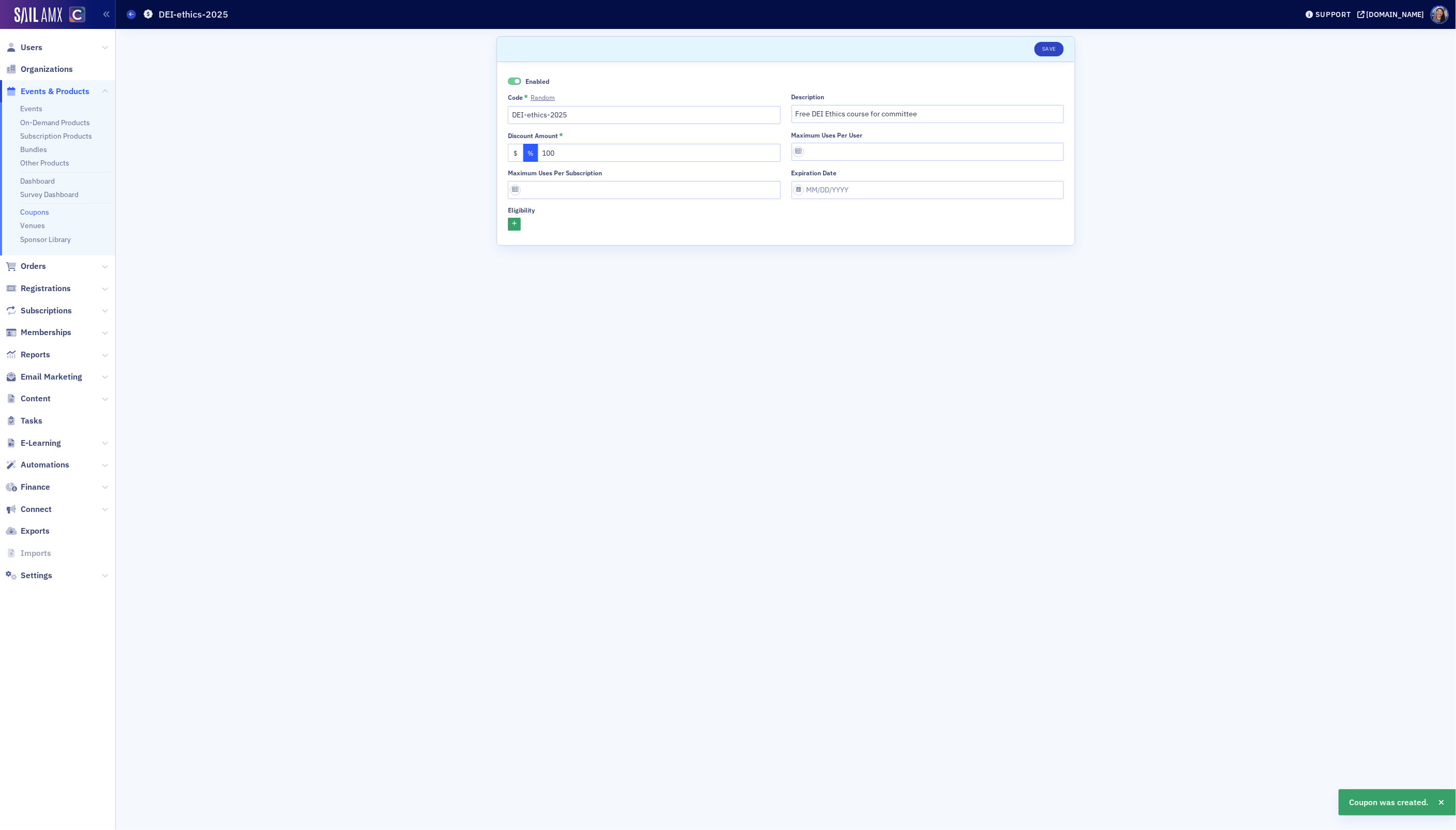
click at [692, 115] on input "DEI-ethics-2025" at bounding box center [643, 115] width 272 height 18
click at [1053, 45] on button "Save" at bounding box center [1049, 49] width 29 height 14
click at [32, 104] on link "Events" at bounding box center [31, 108] width 22 height 9
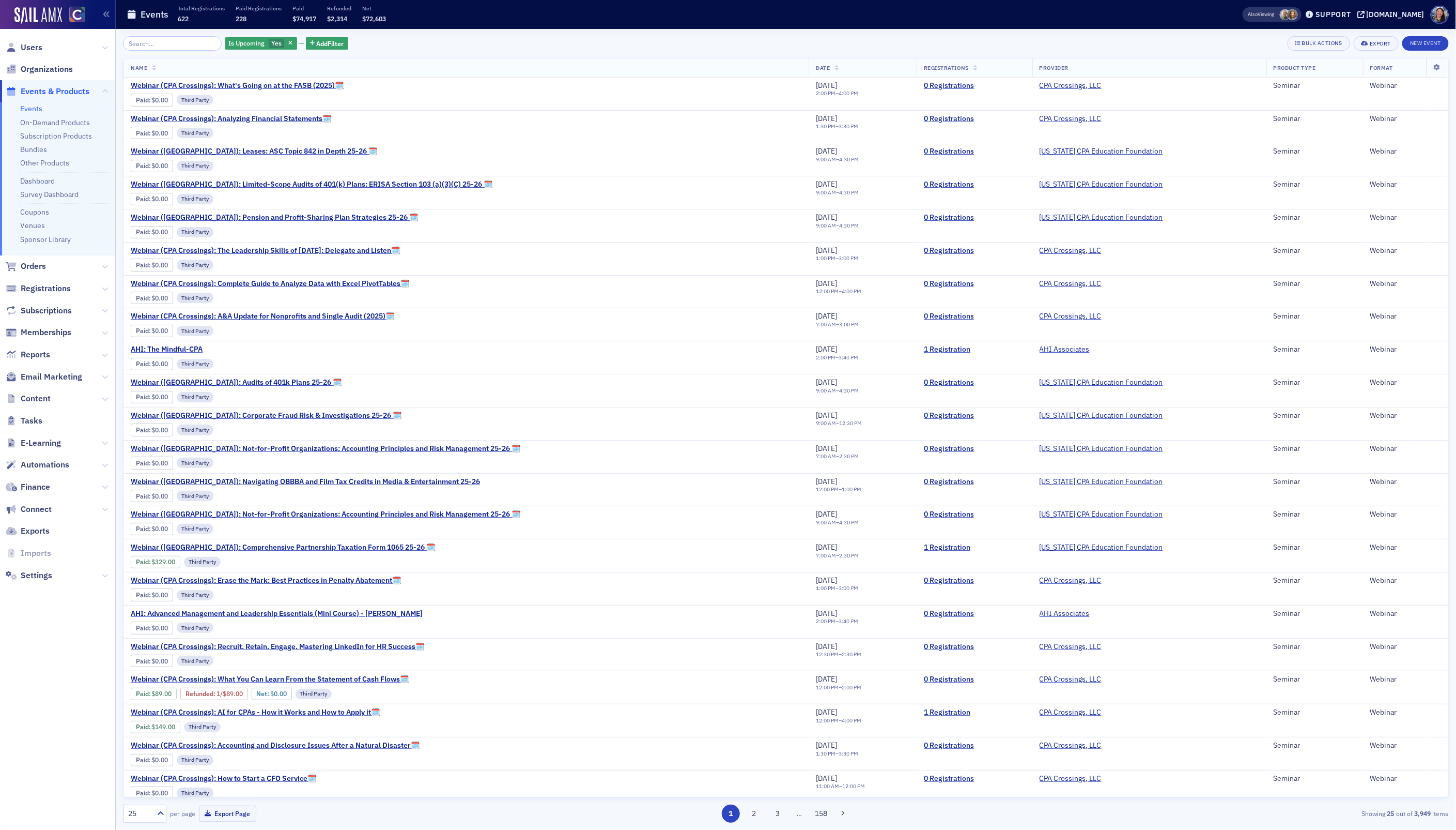
click at [146, 38] on input "search" at bounding box center [172, 43] width 98 height 14
click at [37, 399] on span "Content" at bounding box center [35, 399] width 30 height 12
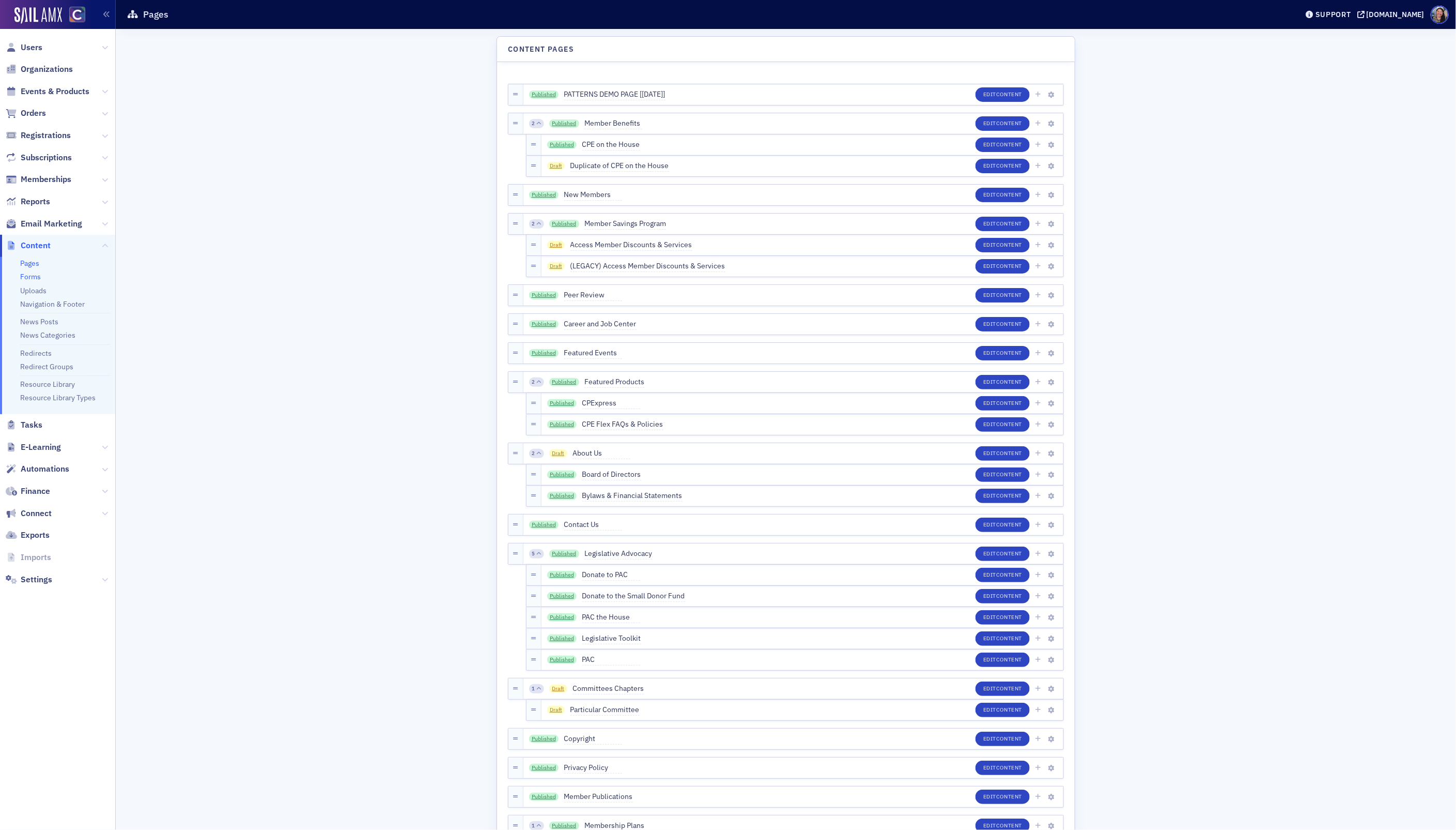
click at [35, 275] on link "Forms" at bounding box center [30, 276] width 20 height 9
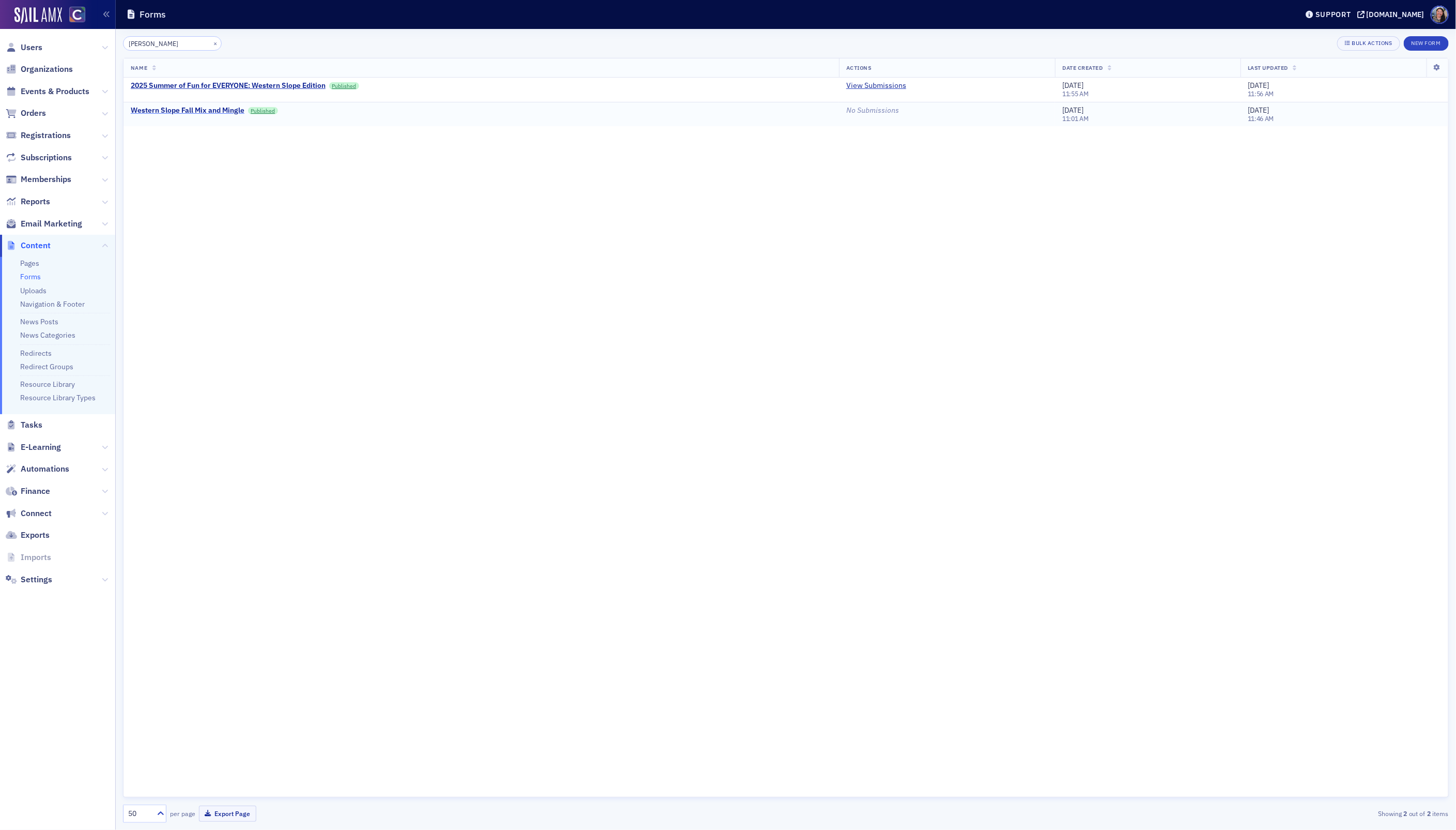
type input "wester"
click at [191, 111] on div "Western Slope Fall Mix and Mingle" at bounding box center [187, 110] width 114 height 9
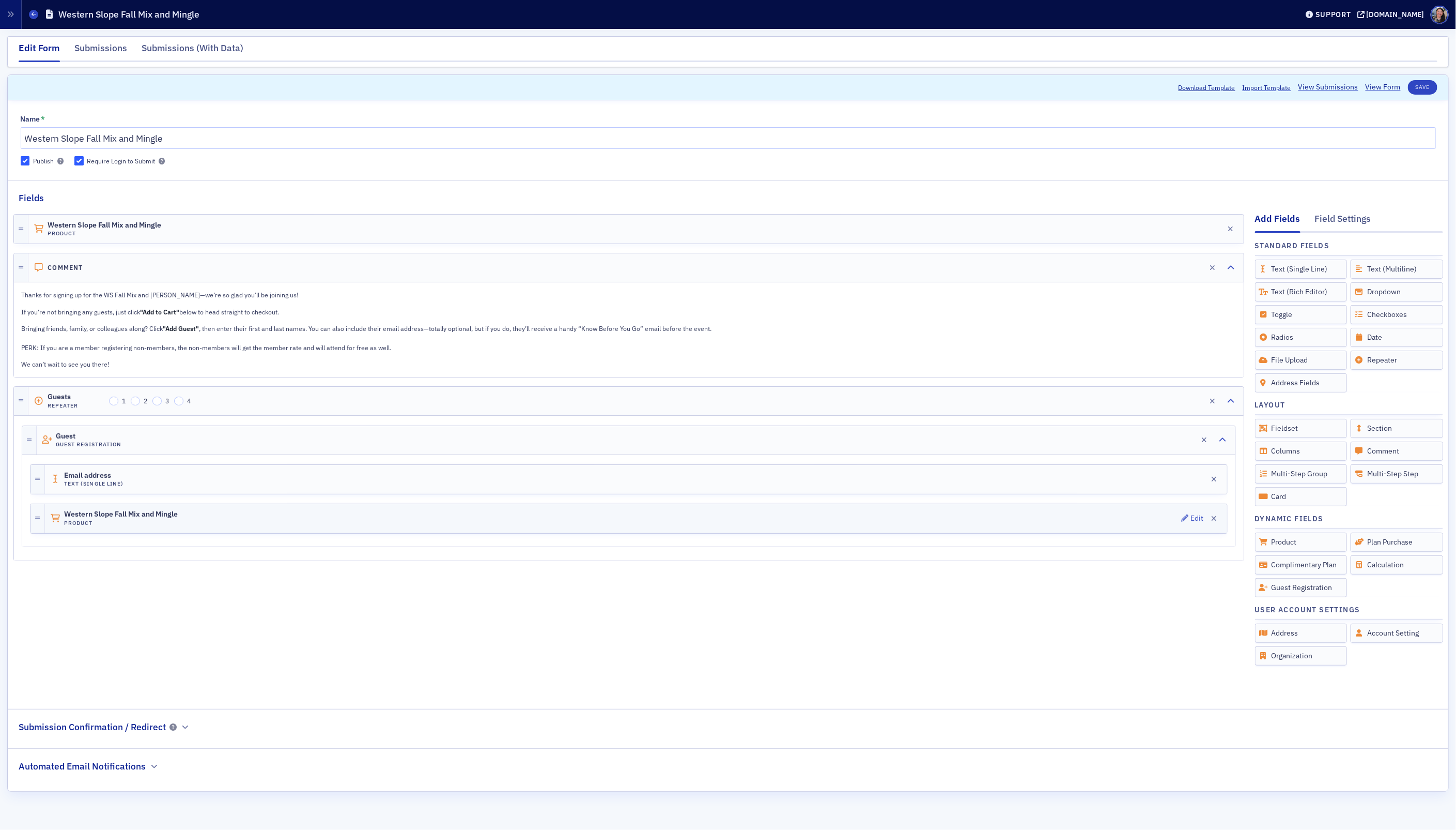
click at [153, 523] on h4 "Product" at bounding box center [121, 523] width 114 height 7
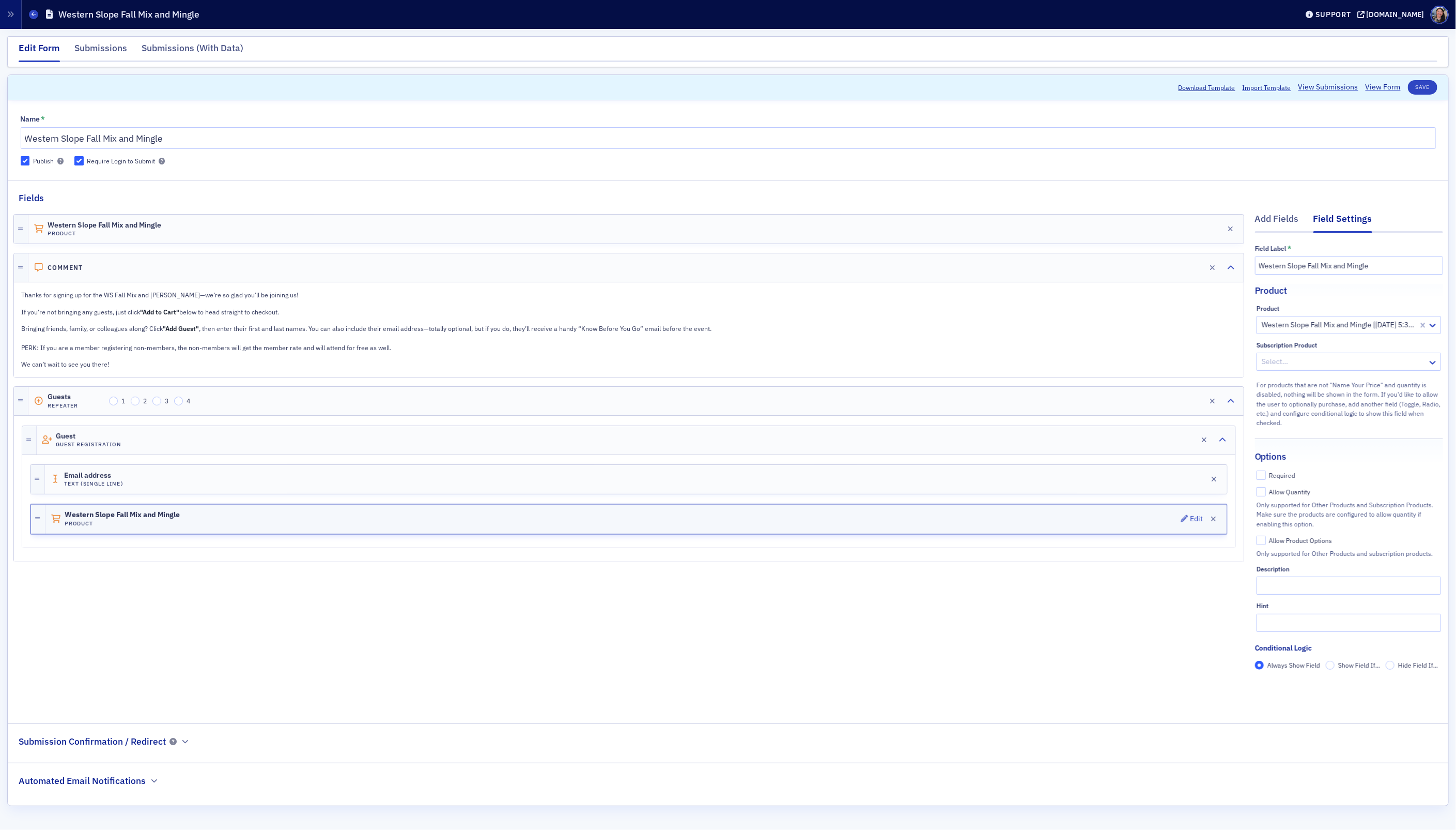
click at [171, 526] on h4 "Product" at bounding box center [122, 524] width 115 height 7
click at [1368, 326] on div at bounding box center [1339, 325] width 156 height 13
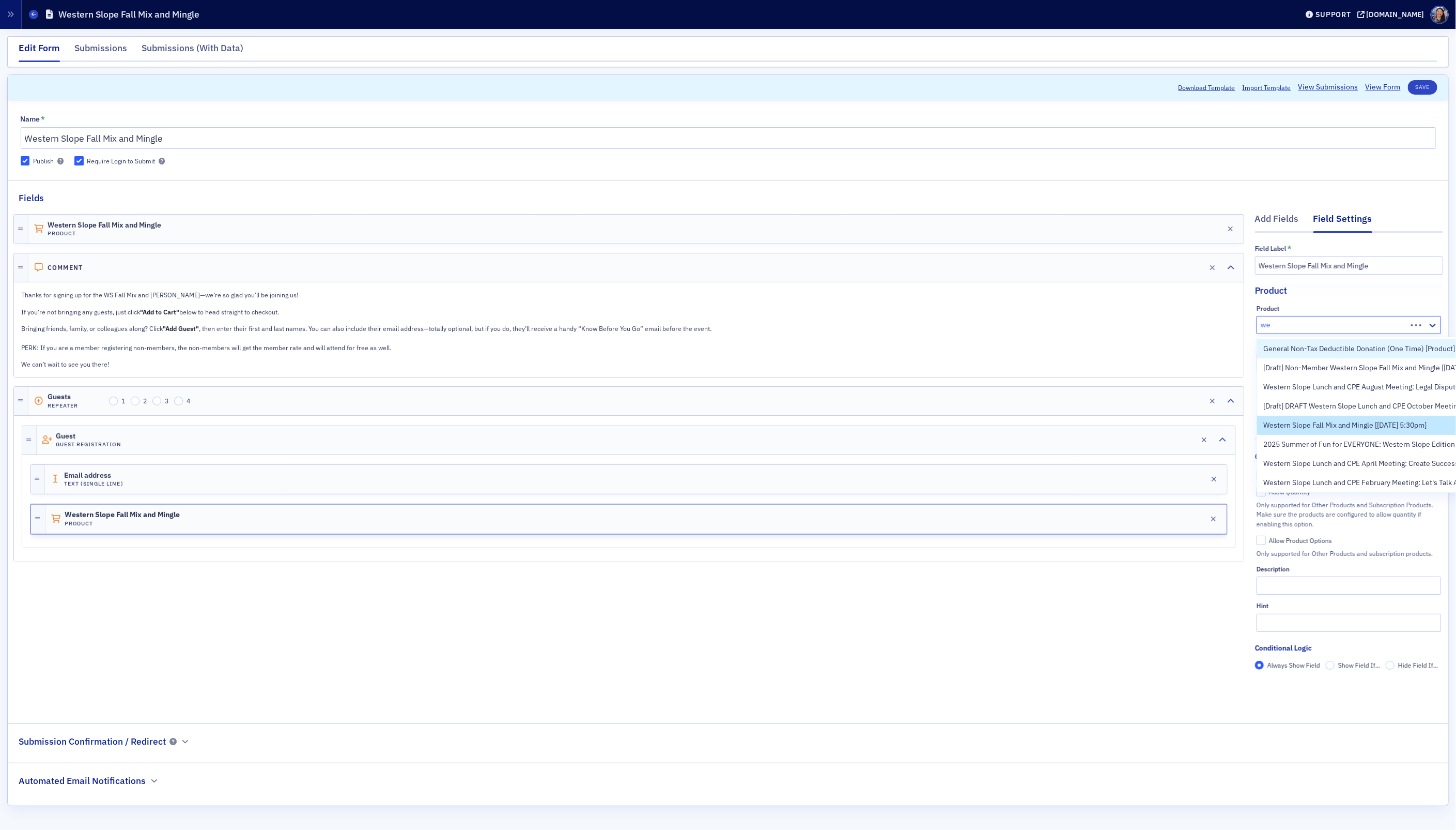
type input "w"
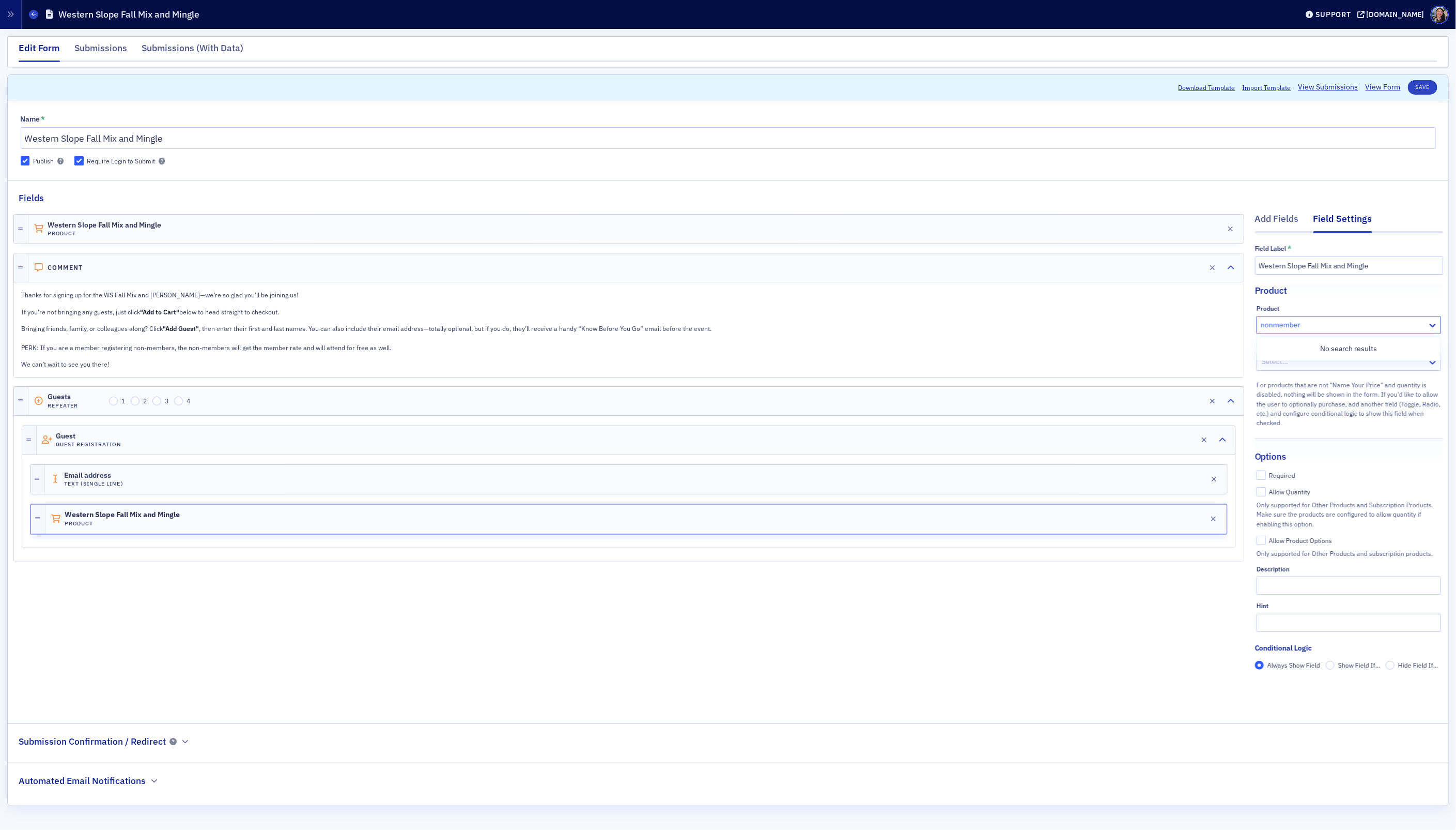
click at [1272, 328] on input "nonmember" at bounding box center [1281, 325] width 42 height 11
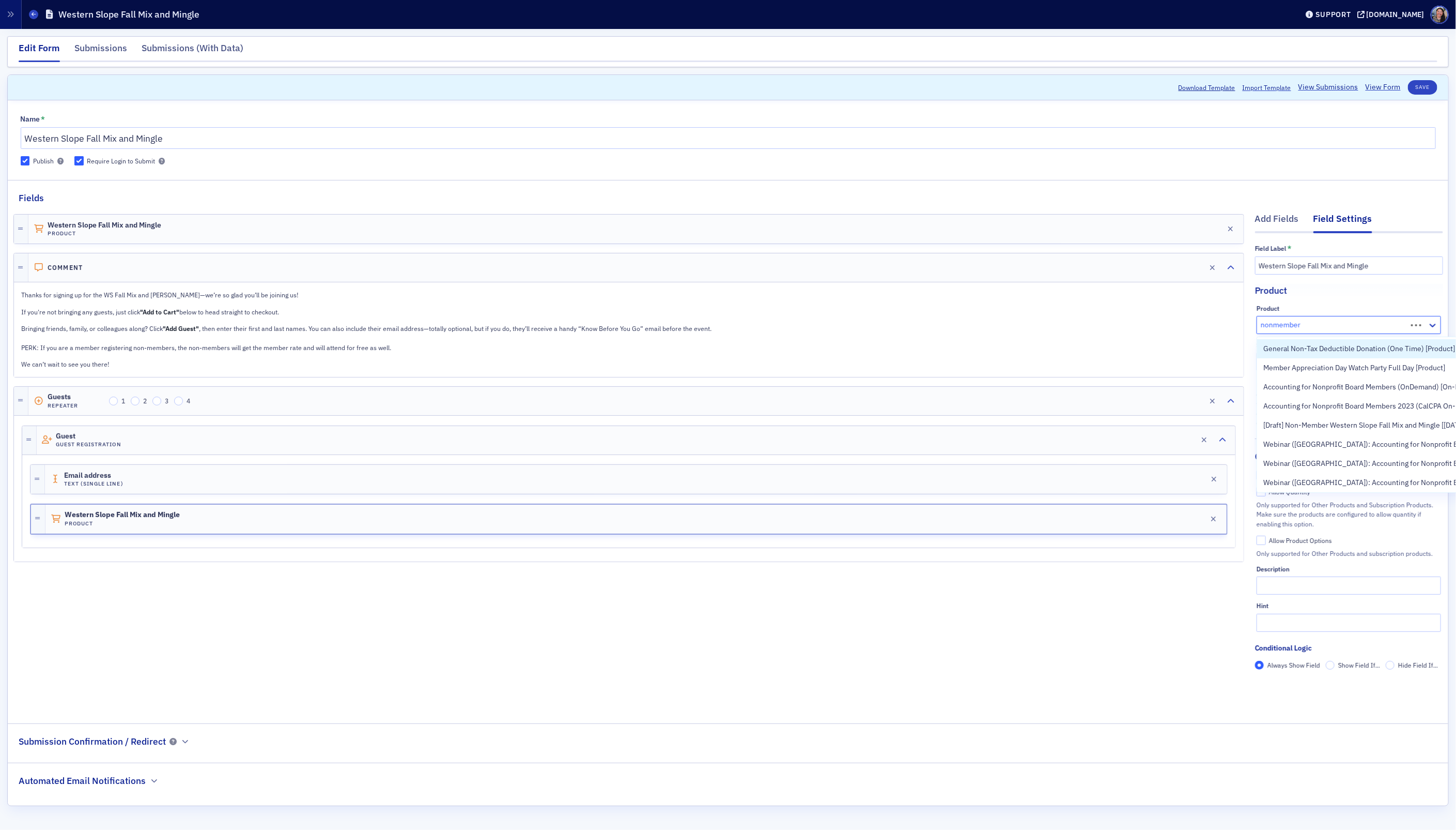
type input "non-member"
click at [1287, 351] on span "[Draft] Non-Member Western Slope Fall Mix and Mingle [10/30/2025 5:30pm]" at bounding box center [1378, 349] width 230 height 11
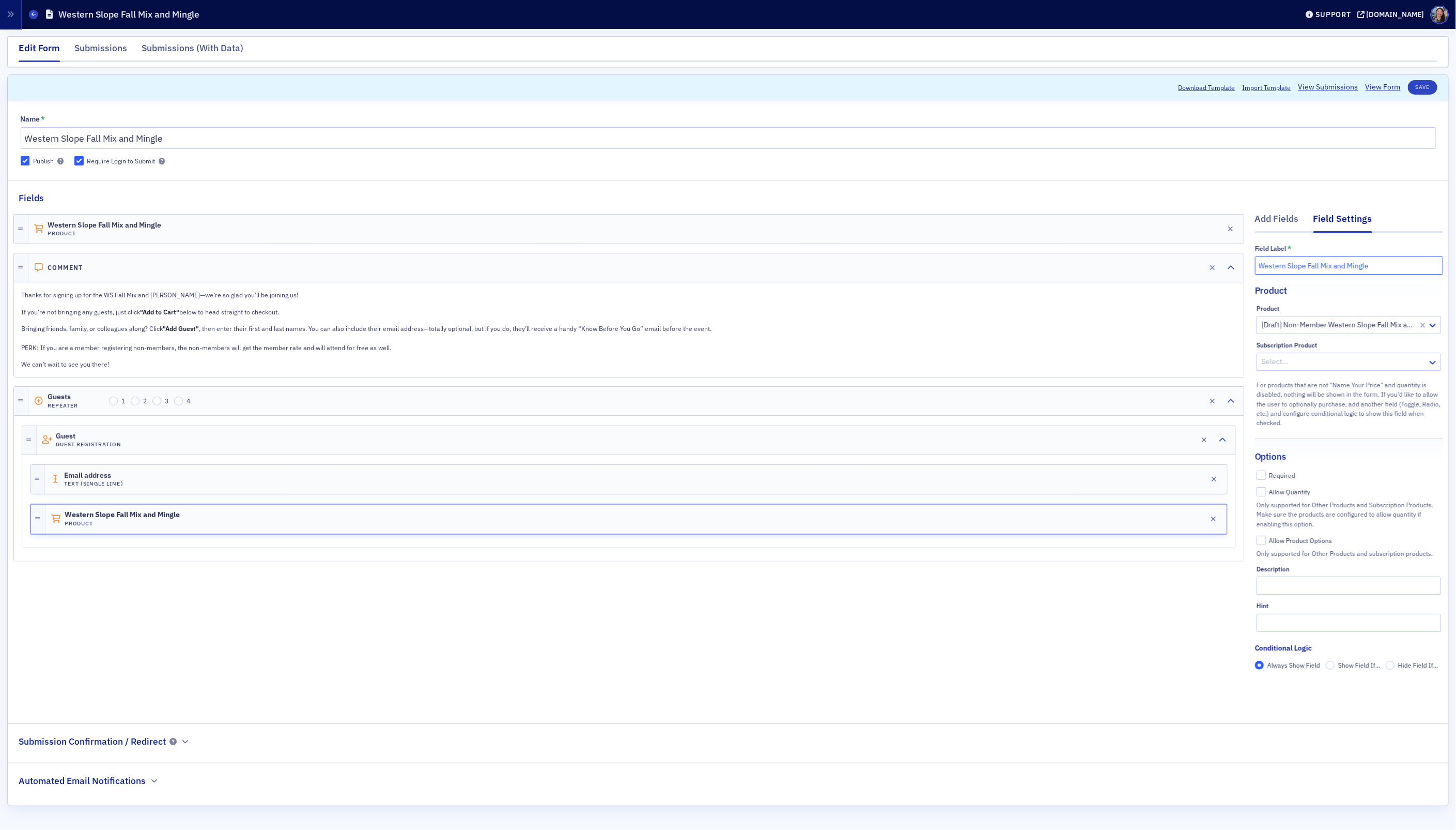
click at [1318, 269] on input "Western Slope Fall Mix and Mingle" at bounding box center [1349, 265] width 188 height 18
click at [1059, 681] on div "Western Slope Fall Mix and Mingle Product Edit Comment Edit Thanks for signing …" at bounding box center [628, 456] width 1231 height 503
click at [1270, 221] on div "Add Fields" at bounding box center [1276, 222] width 43 height 20
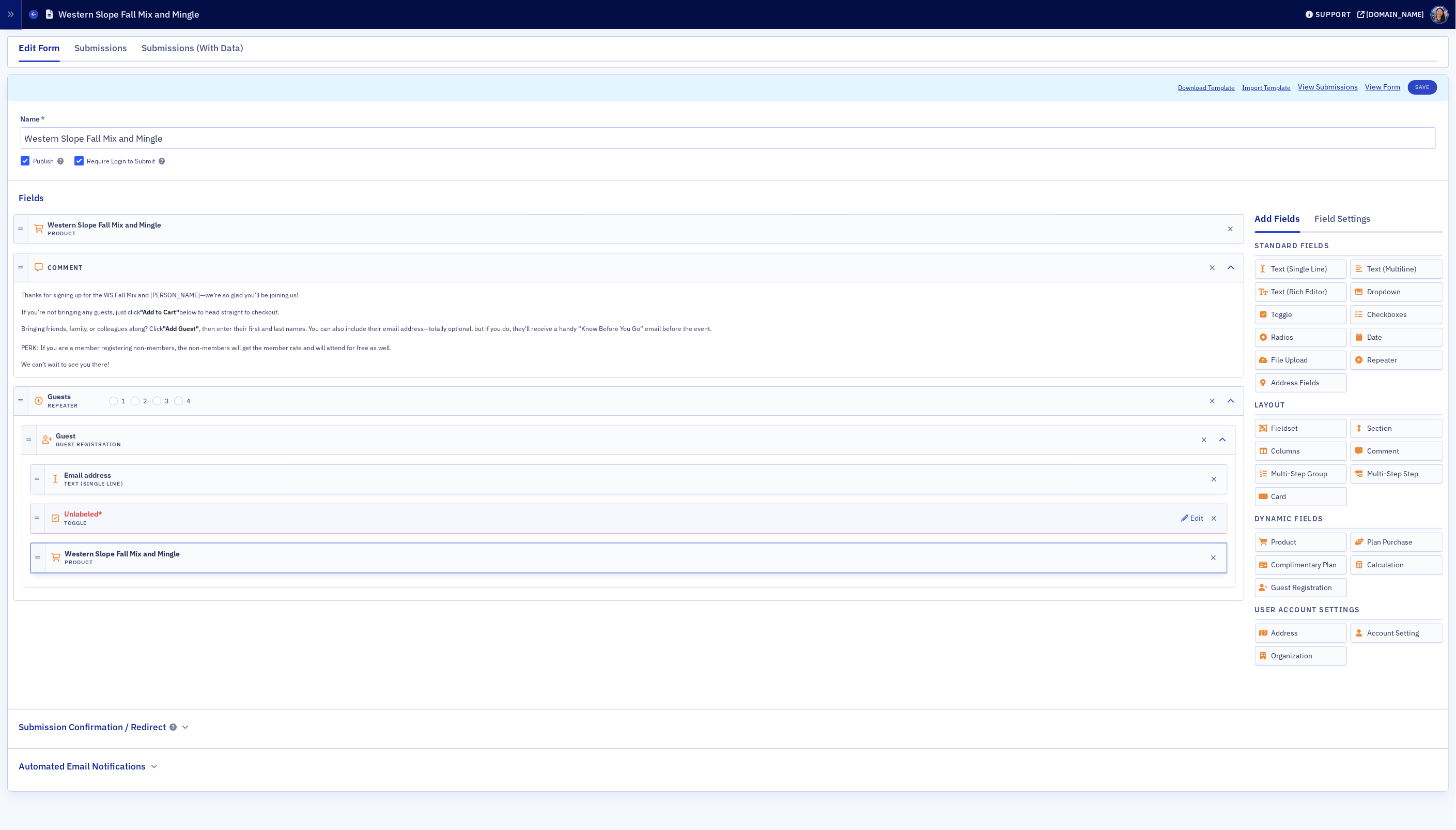
click at [406, 518] on div "Unlabeled* Toggle Edit" at bounding box center [636, 518] width 1182 height 29
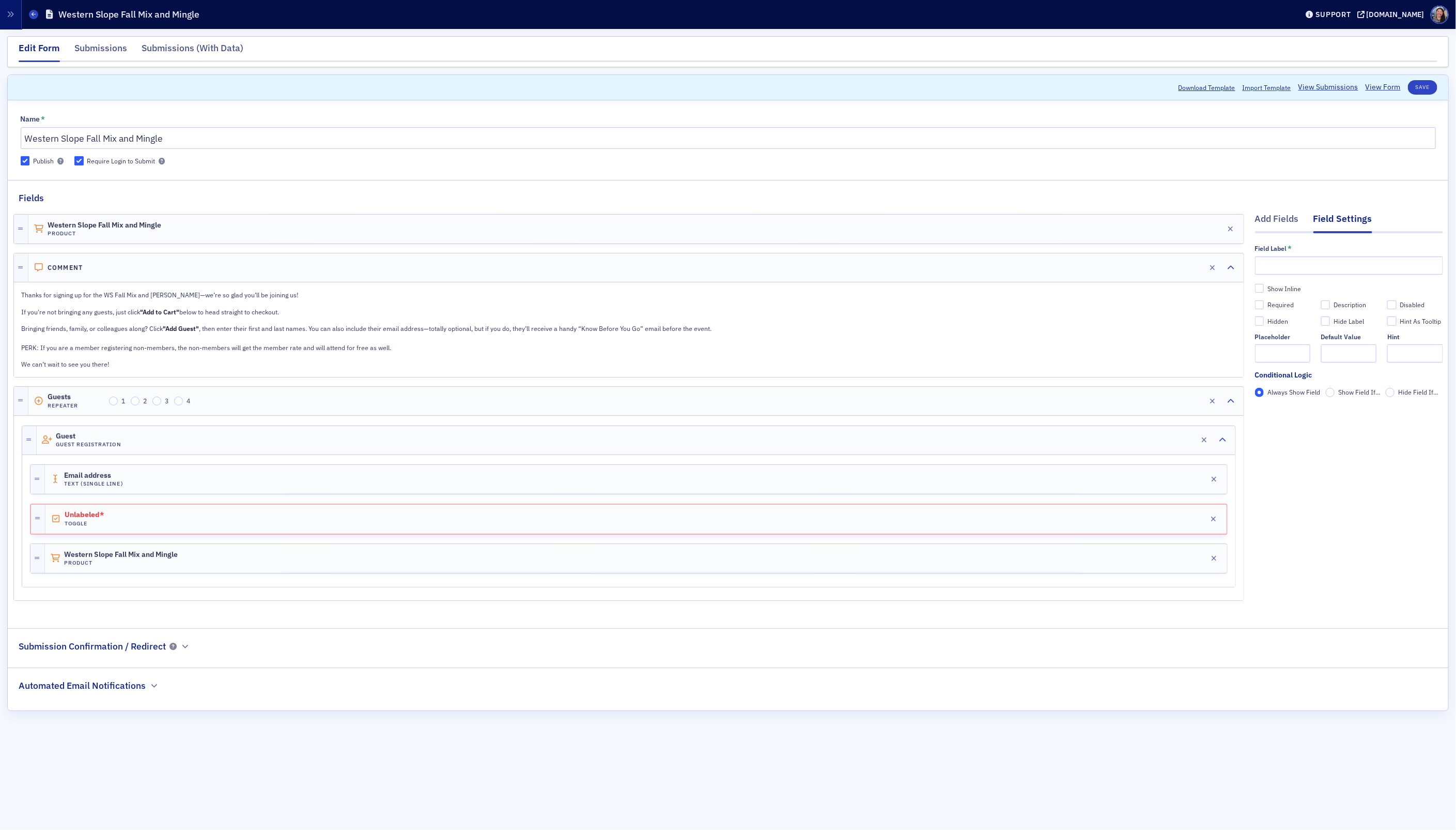
click at [1295, 254] on div "Field Label *" at bounding box center [1349, 259] width 188 height 31
click at [1291, 265] on input "text" at bounding box center [1349, 265] width 188 height 18
type input "Guest is not a COCPA member"
click at [1301, 499] on div "Add Fields Field Settings Field Label * Guest is not a COCPA member Show Inline…" at bounding box center [1349, 409] width 188 height 408
click at [1427, 87] on button "Save" at bounding box center [1422, 87] width 29 height 14
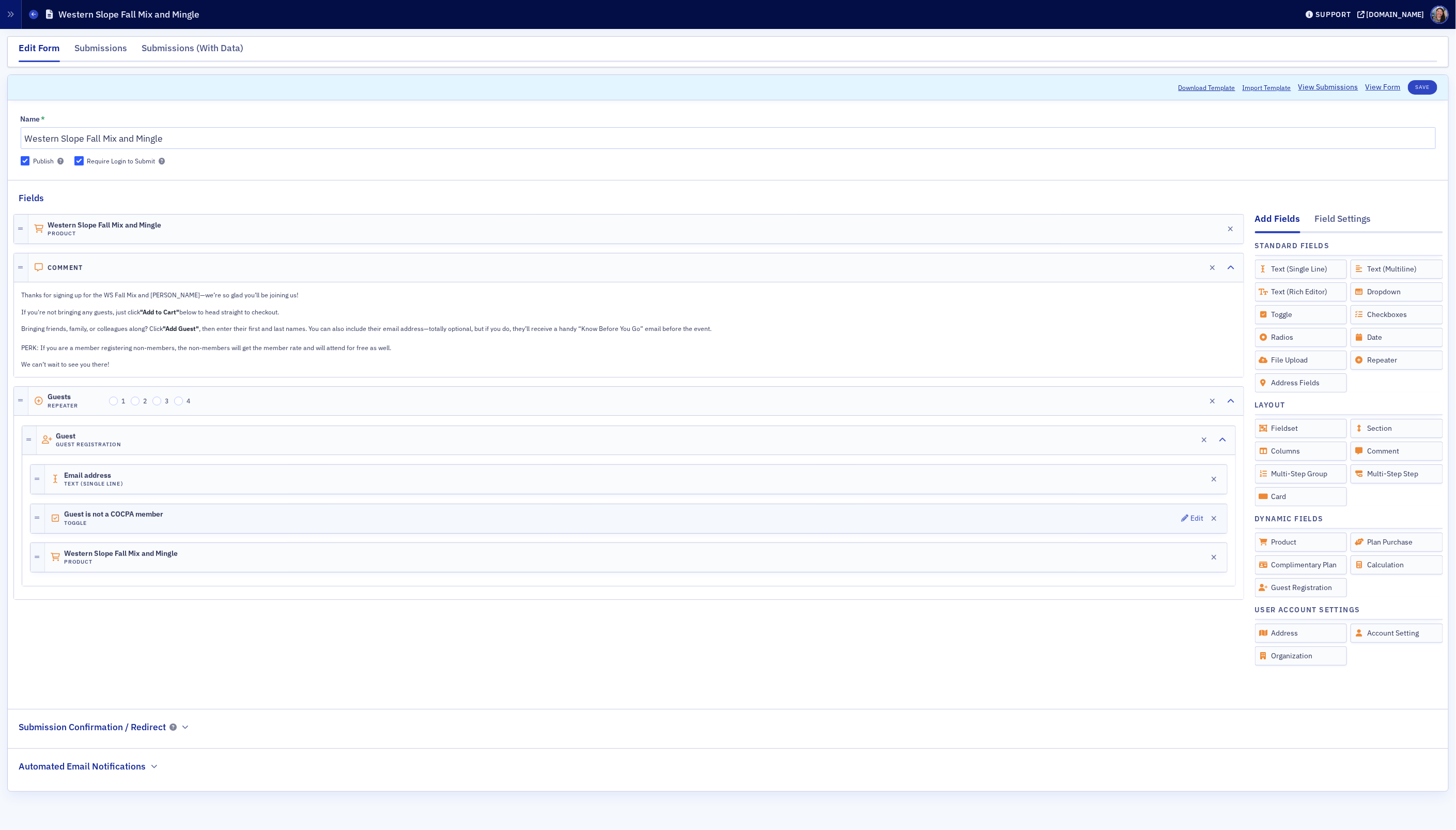
click at [163, 524] on h4 "Toggle" at bounding box center [114, 523] width 99 height 7
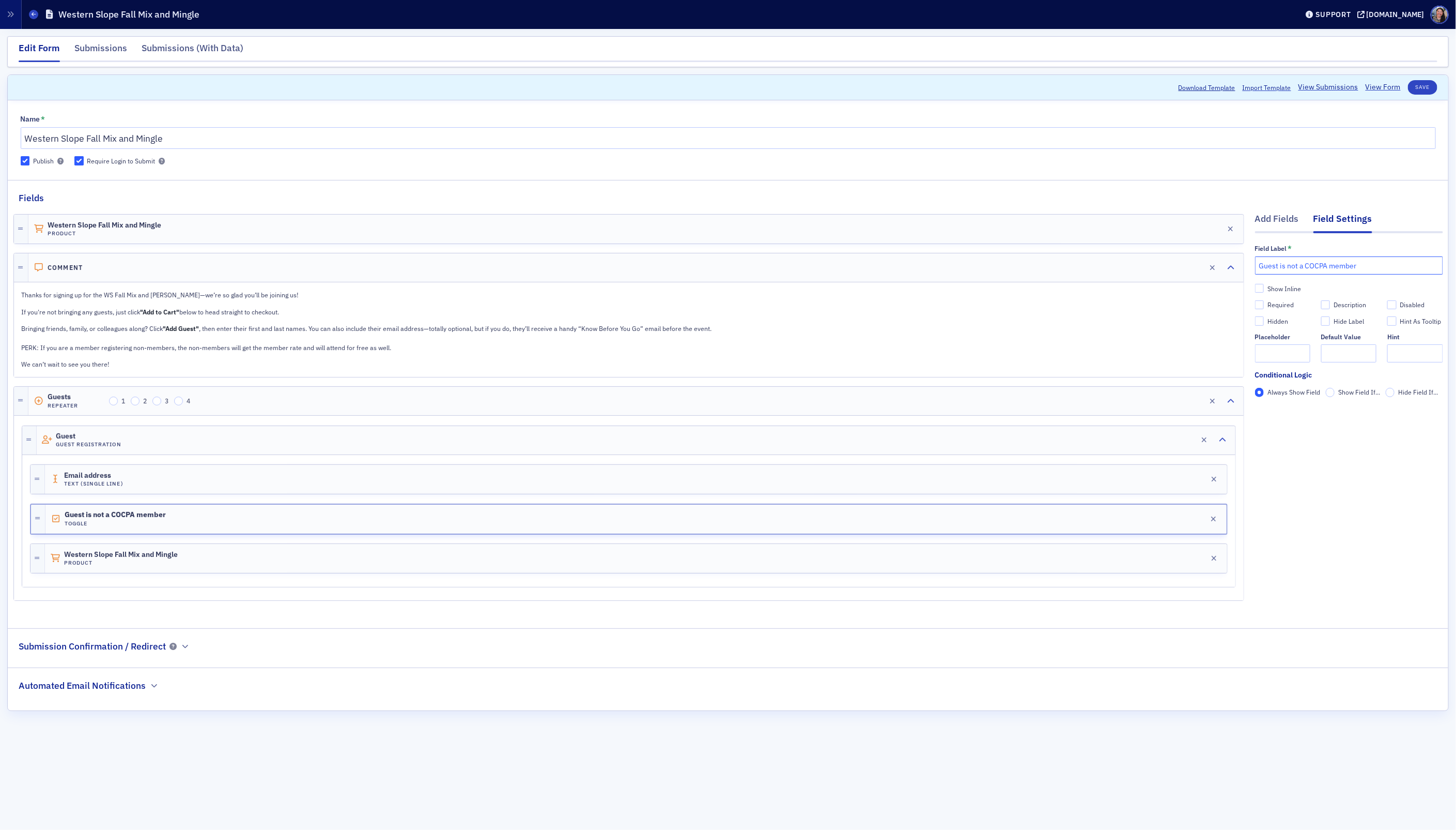
click at [1391, 269] on input "Guest is not a COCPA member" at bounding box center [1349, 265] width 188 height 18
type input "Guest is not a COCPA member ($15 charge)"
click at [478, 522] on div "Guest is not a COCPA member Toggle Edit" at bounding box center [635, 518] width 1181 height 29
click at [1419, 89] on button "Save" at bounding box center [1422, 87] width 29 height 14
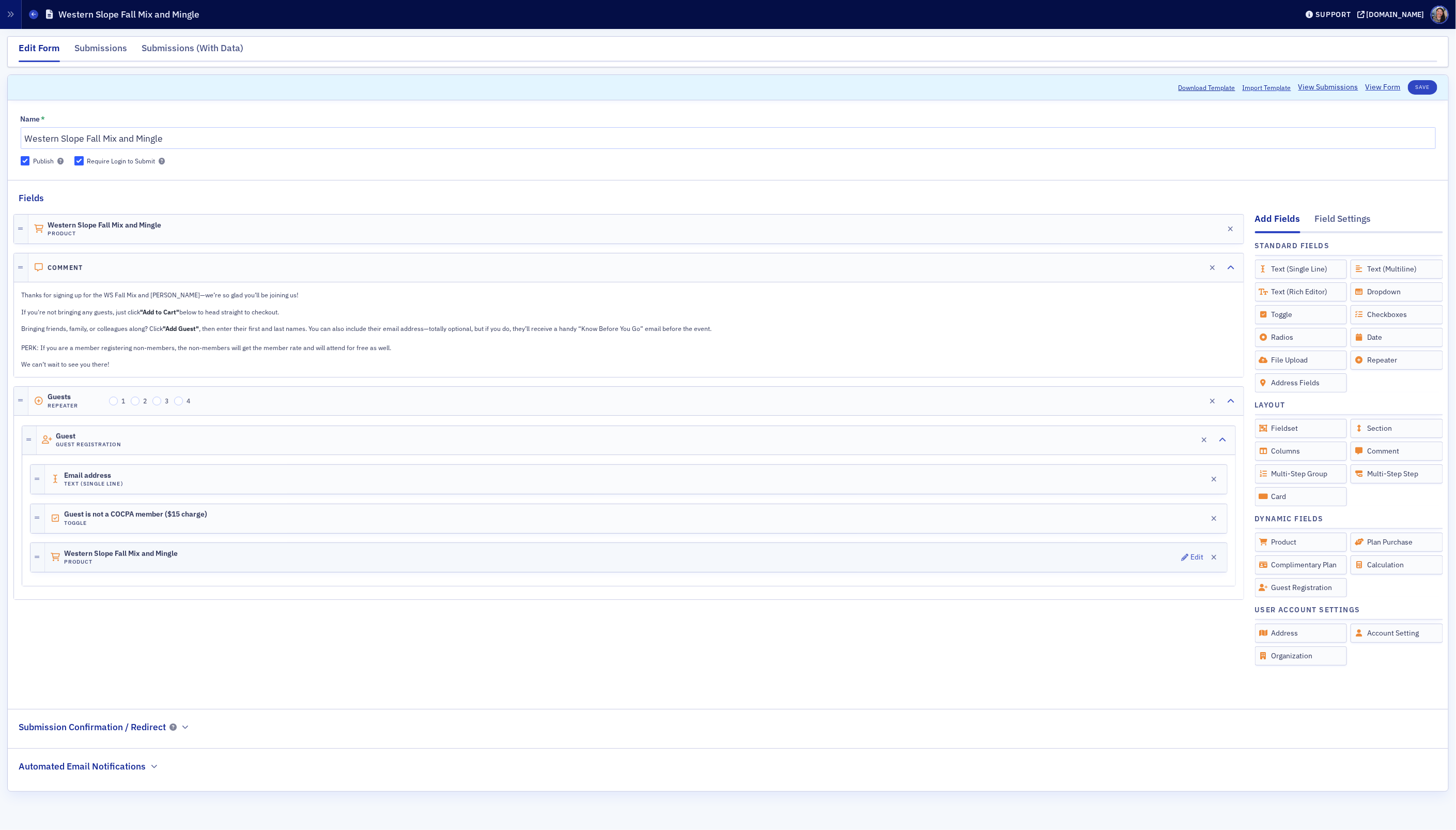
click at [228, 565] on div "Western Slope Fall Mix and Mingle Product Edit" at bounding box center [636, 557] width 1182 height 29
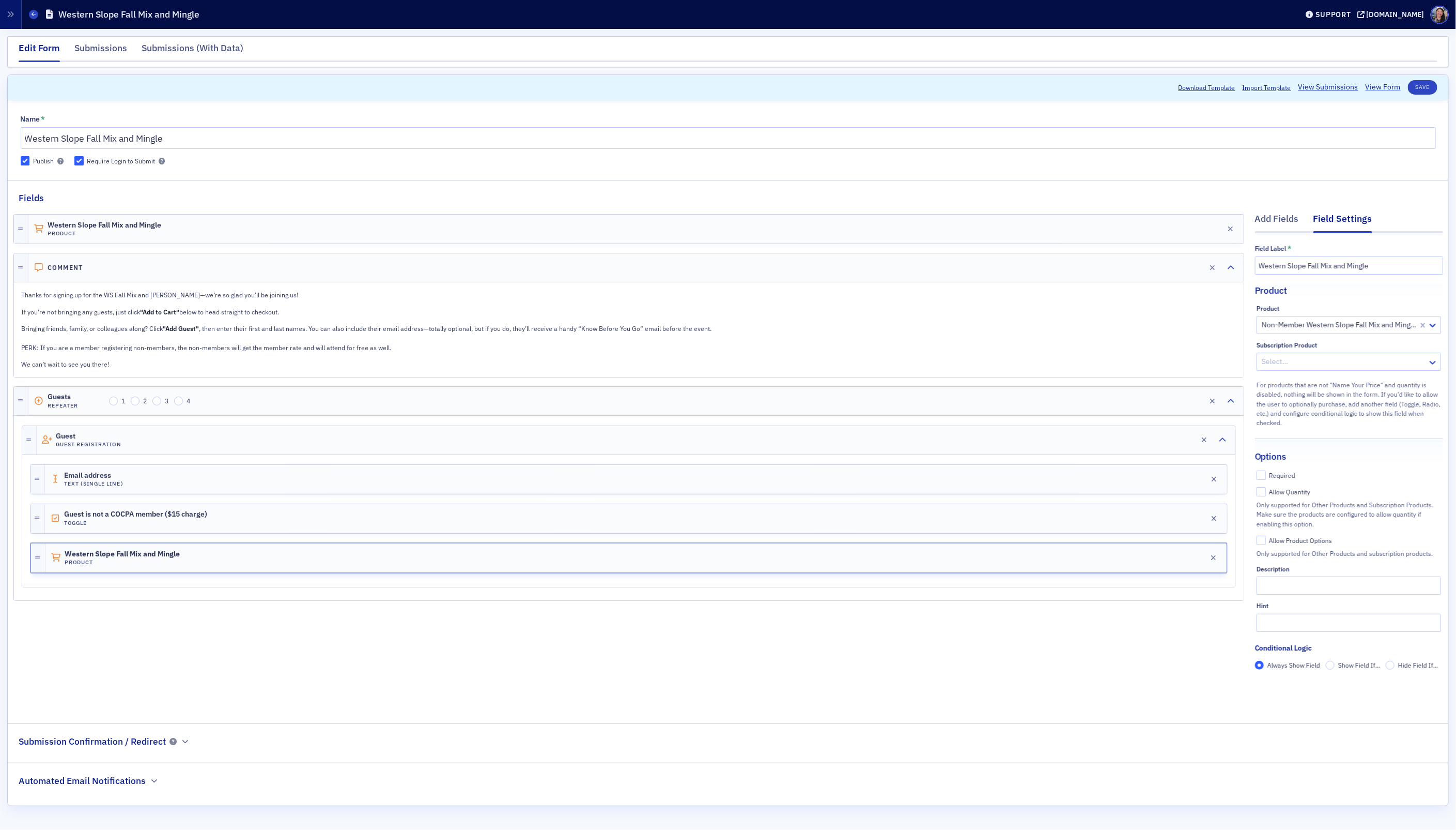
click at [1382, 88] on link "View Form" at bounding box center [1383, 87] width 35 height 11
click at [304, 566] on div "Western Slope Fall Mix and Mingle Product Edit" at bounding box center [635, 557] width 1181 height 29
click at [97, 436] on span "Guest" at bounding box center [84, 436] width 58 height 8
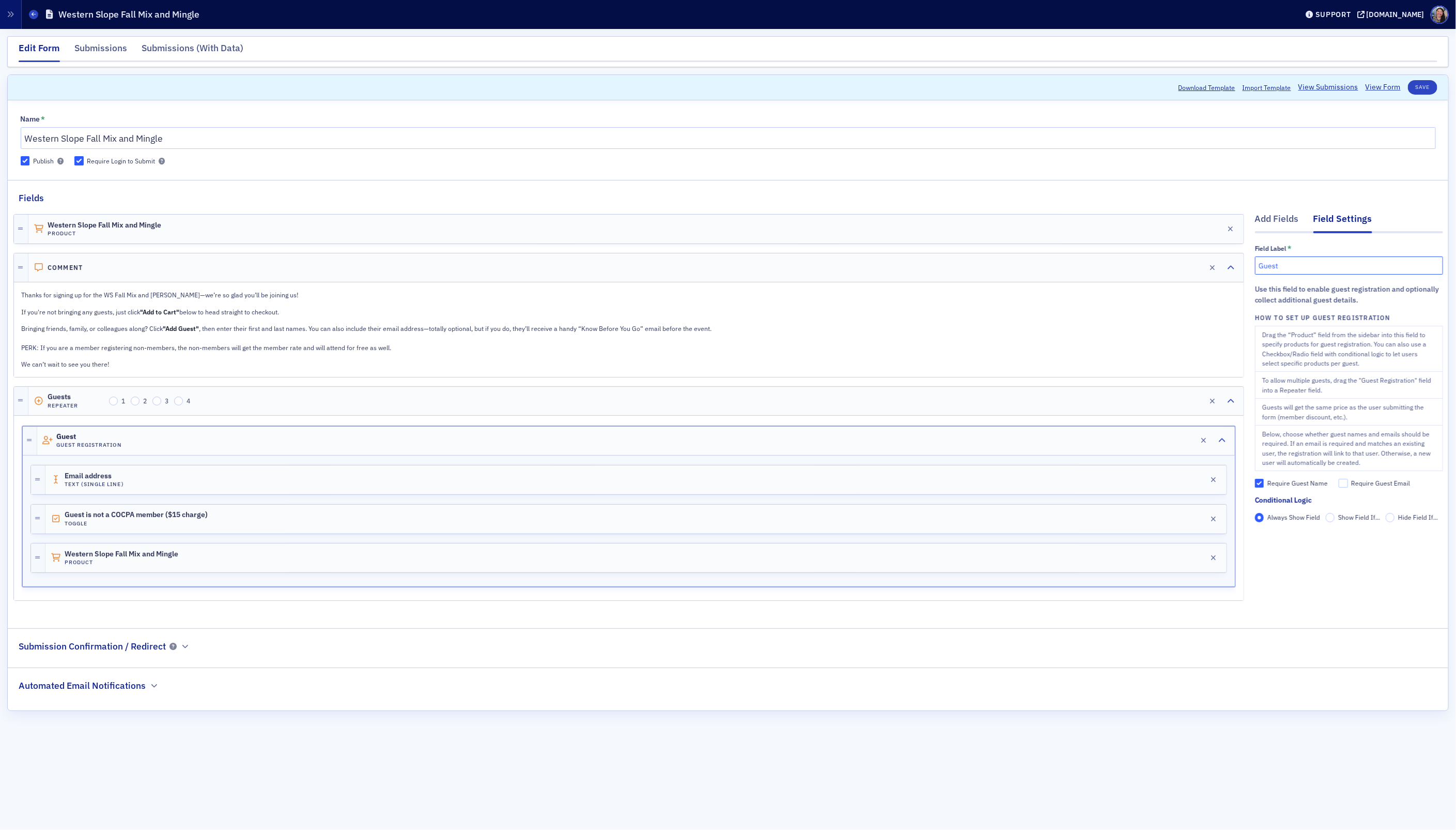
click at [1322, 268] on input "Guest" at bounding box center [1349, 265] width 188 height 18
type input "G"
type input "Non-member guest"
click at [548, 340] on p "Bringing friends, family, or colleagues along? Click "Add Guest" , then enter t…" at bounding box center [628, 338] width 1214 height 28
click at [1279, 219] on div "Add Fields" at bounding box center [1276, 222] width 43 height 20
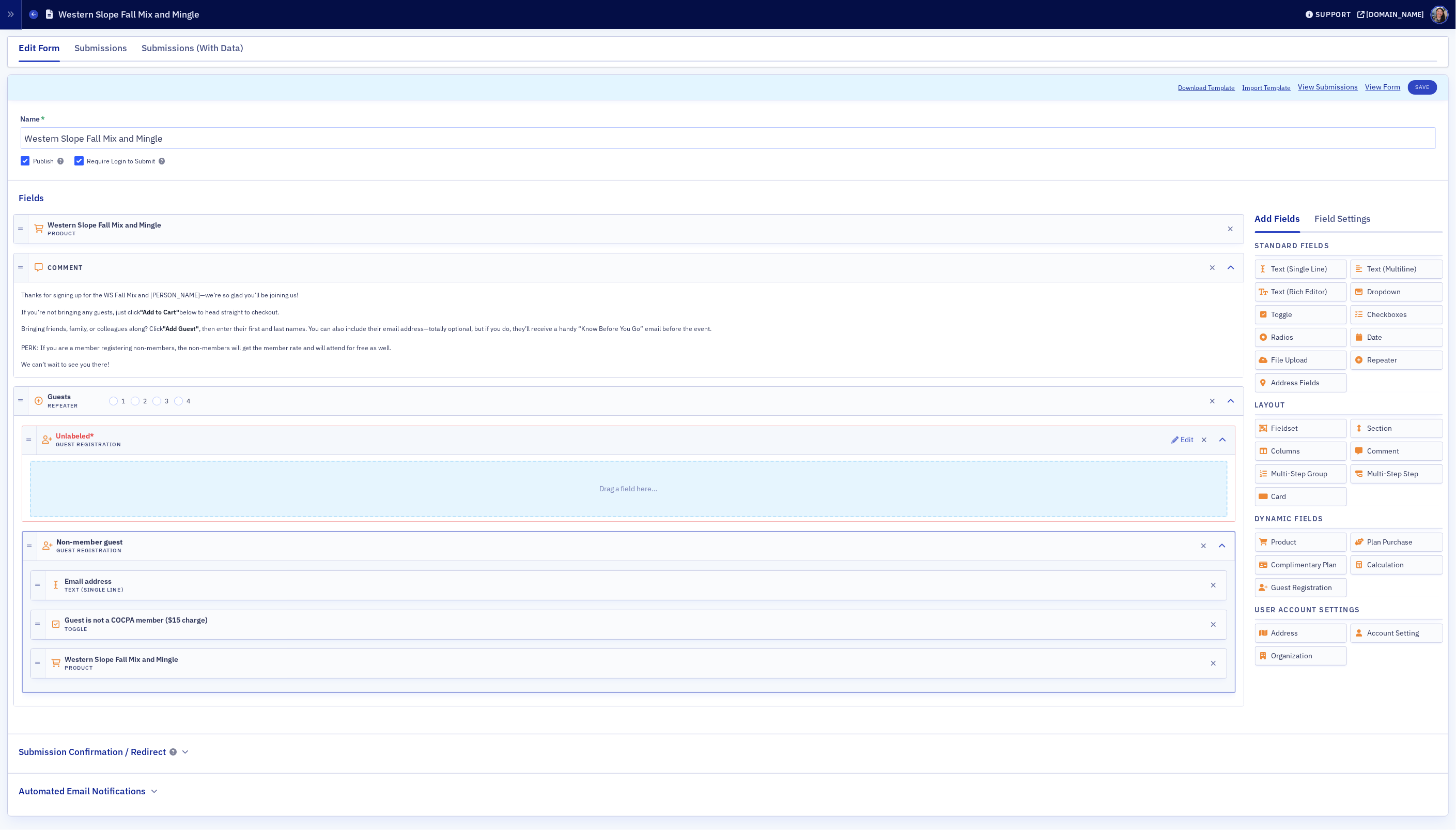
click at [138, 436] on div "Unlabeled* Guest Registration Edit" at bounding box center [635, 440] width 1199 height 28
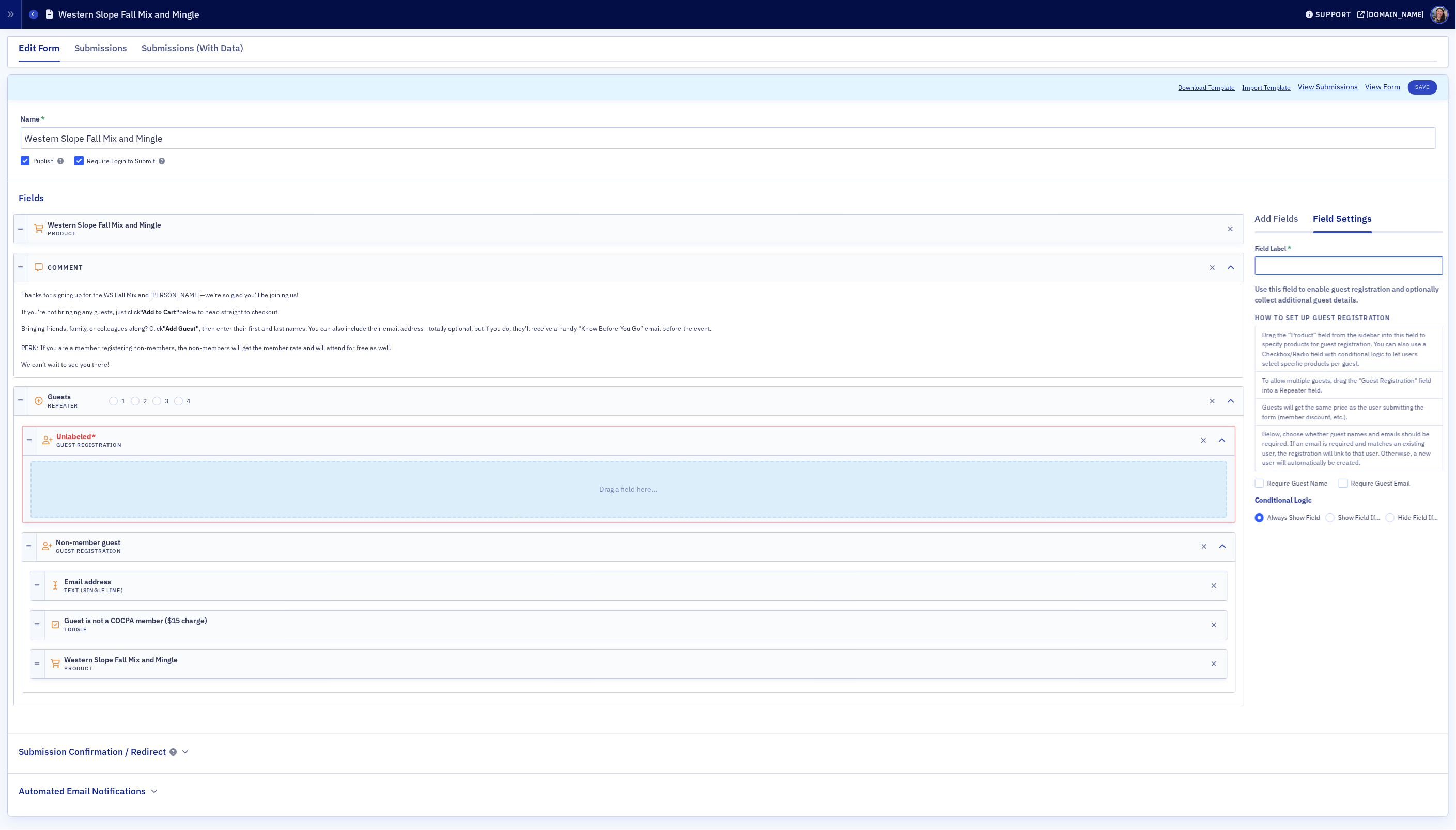
click at [1370, 268] on input "text" at bounding box center [1349, 265] width 188 height 18
type input "Member Guest Registration"
click at [365, 494] on p "Drag a field here…" at bounding box center [629, 489] width 1194 height 54
click at [215, 481] on p "Drag a field here…" at bounding box center [629, 489] width 1194 height 54
click at [1285, 225] on div "Add Fields" at bounding box center [1276, 222] width 43 height 20
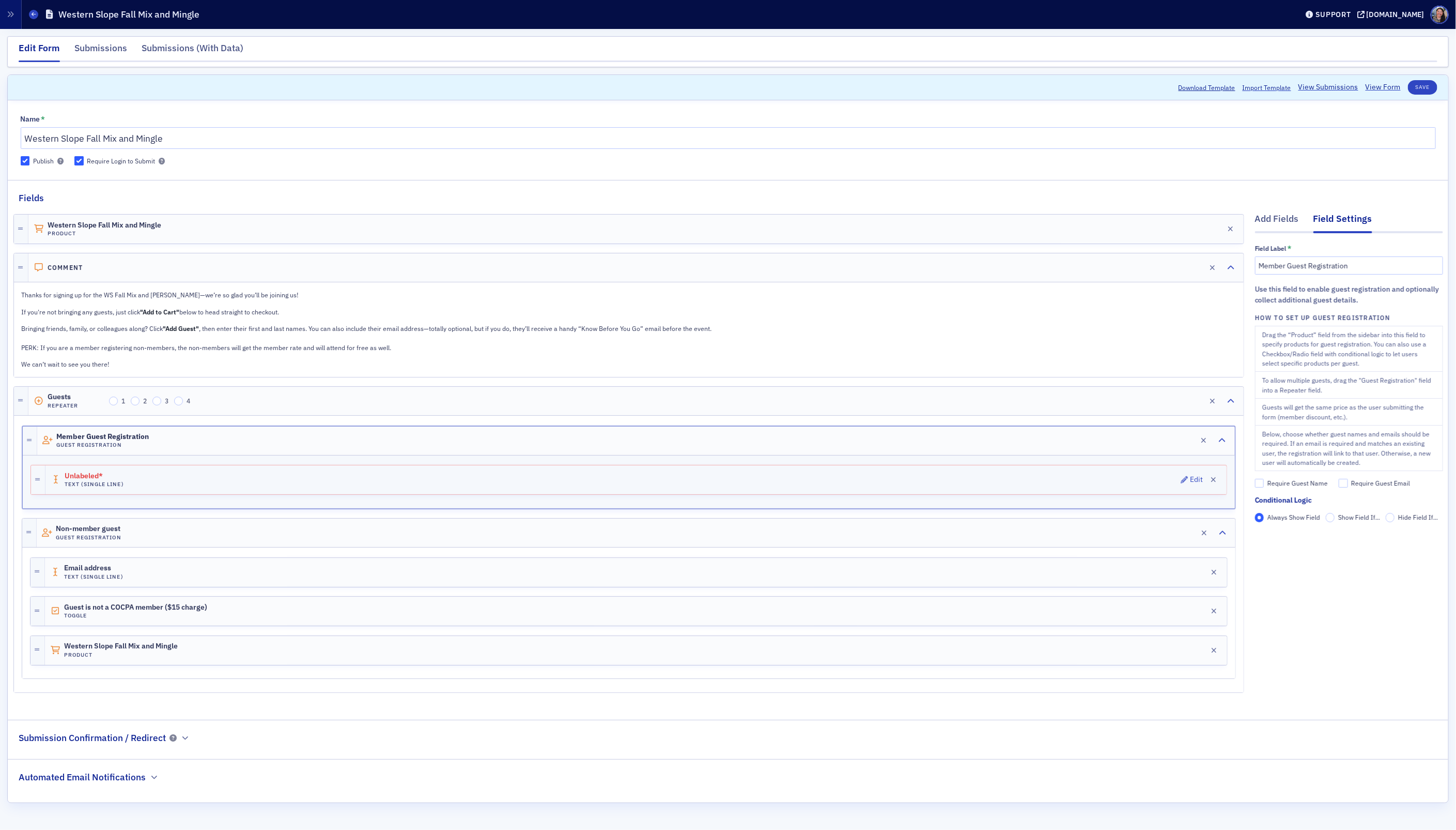
click at [203, 478] on div "Unlabeled* Text (Single Line) Edit" at bounding box center [635, 479] width 1181 height 29
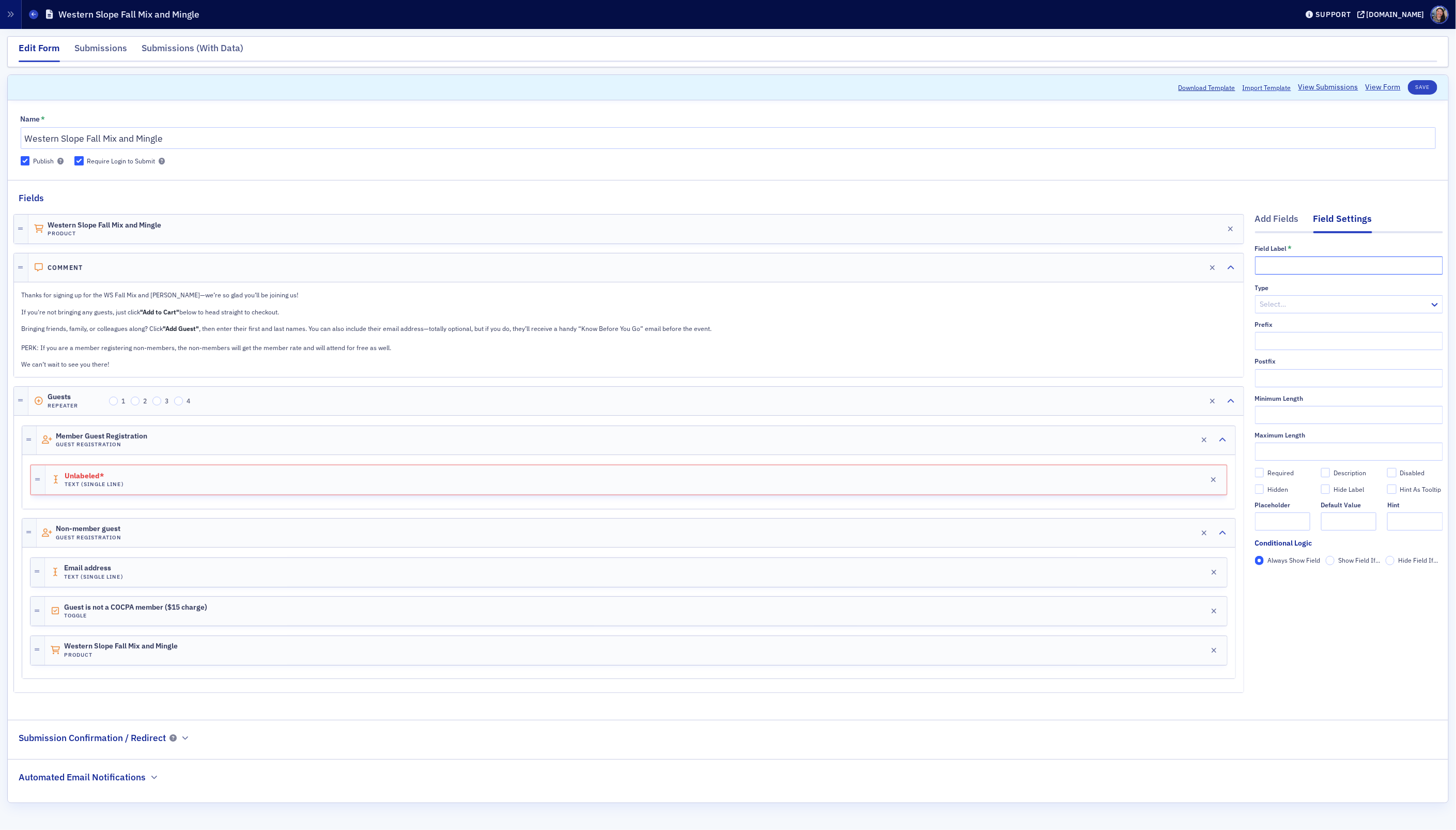
click at [1286, 267] on input "text" at bounding box center [1349, 265] width 188 height 18
type input "Email Address"
click at [233, 621] on div "Guest is not a COCPA member ($15 charge) Toggle Edit" at bounding box center [636, 611] width 1182 height 29
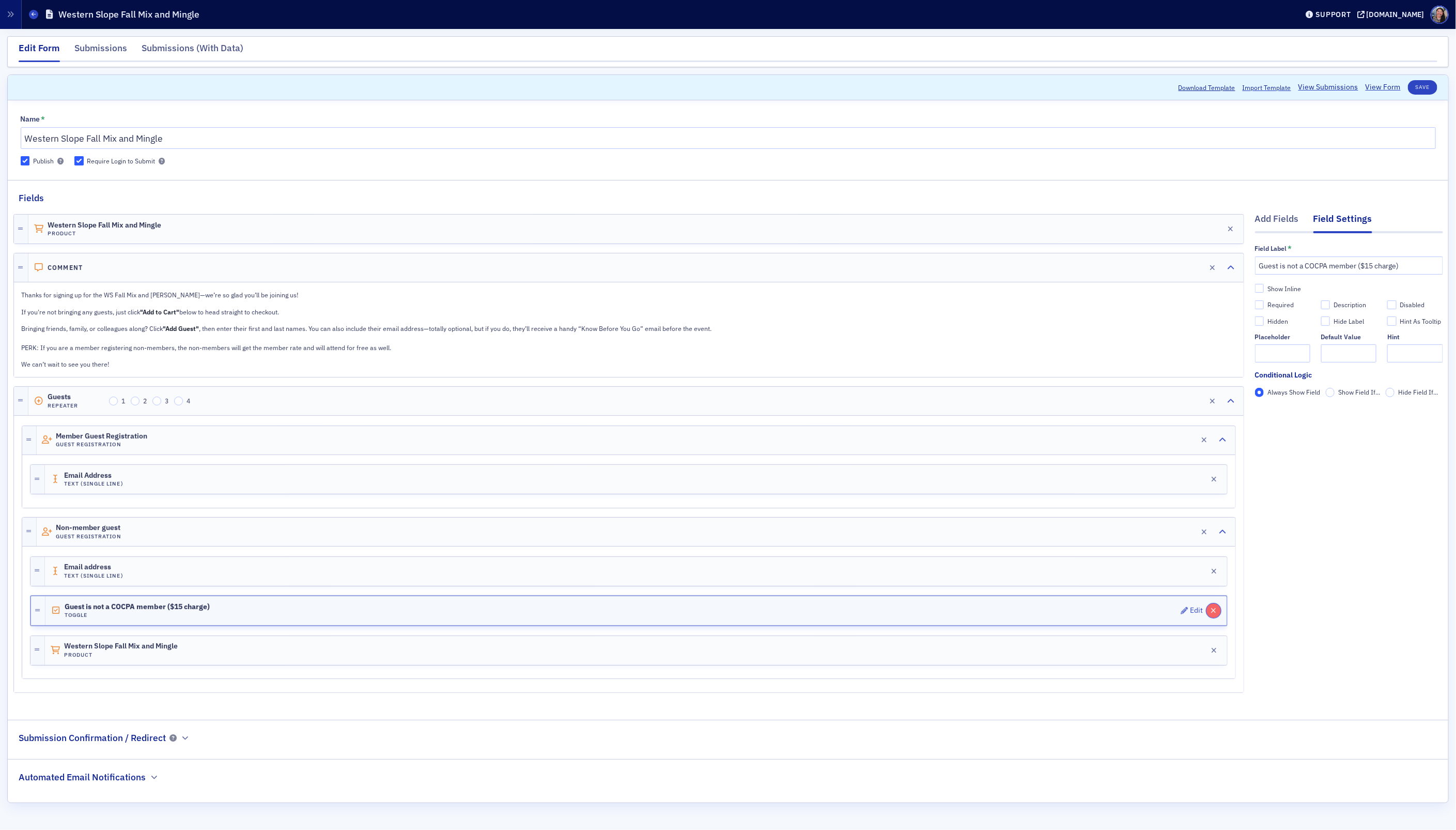
click at [1216, 614] on icon "button" at bounding box center [1214, 611] width 5 height 7
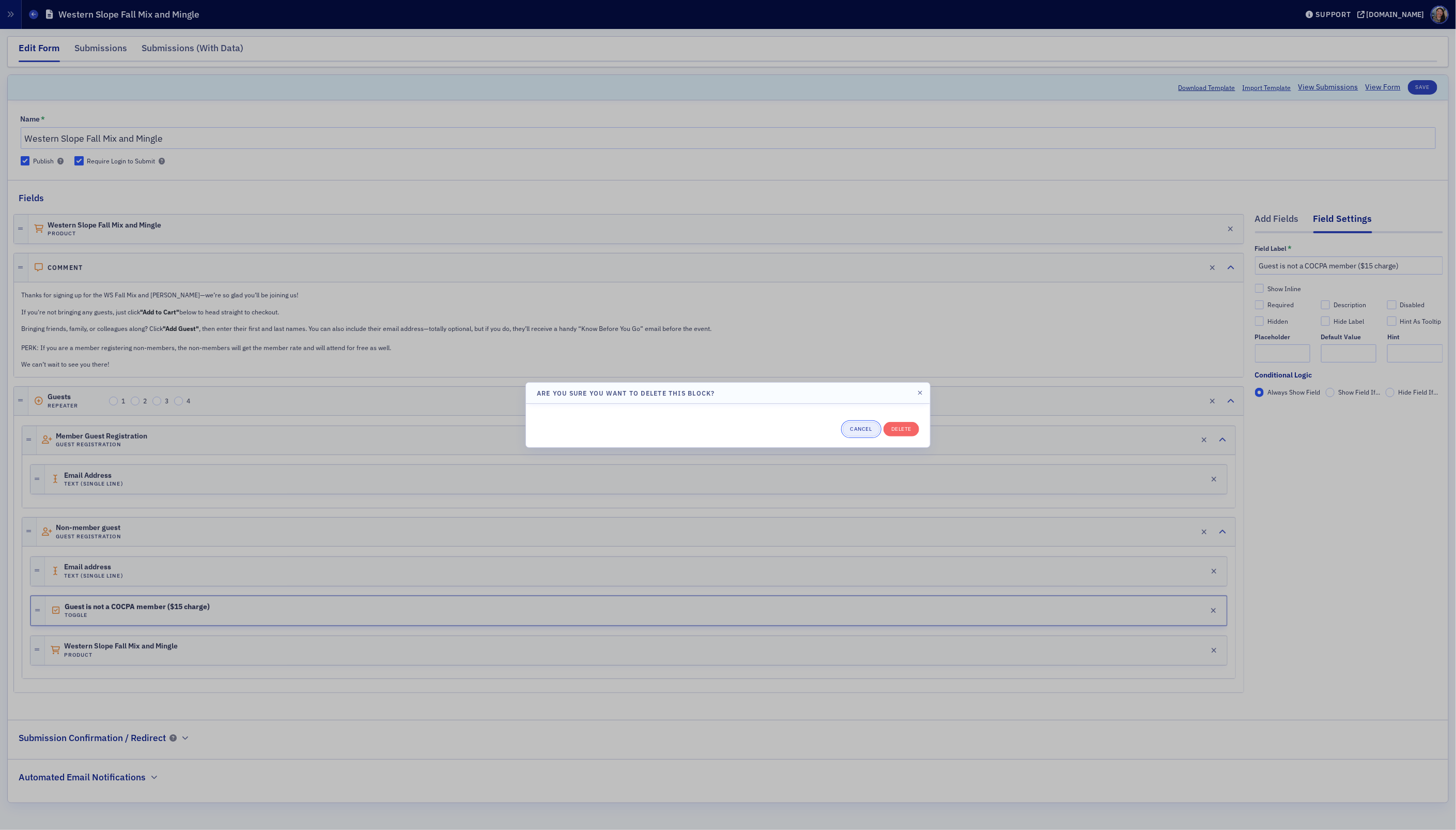
click at [869, 426] on button "Cancel" at bounding box center [862, 429] width 37 height 14
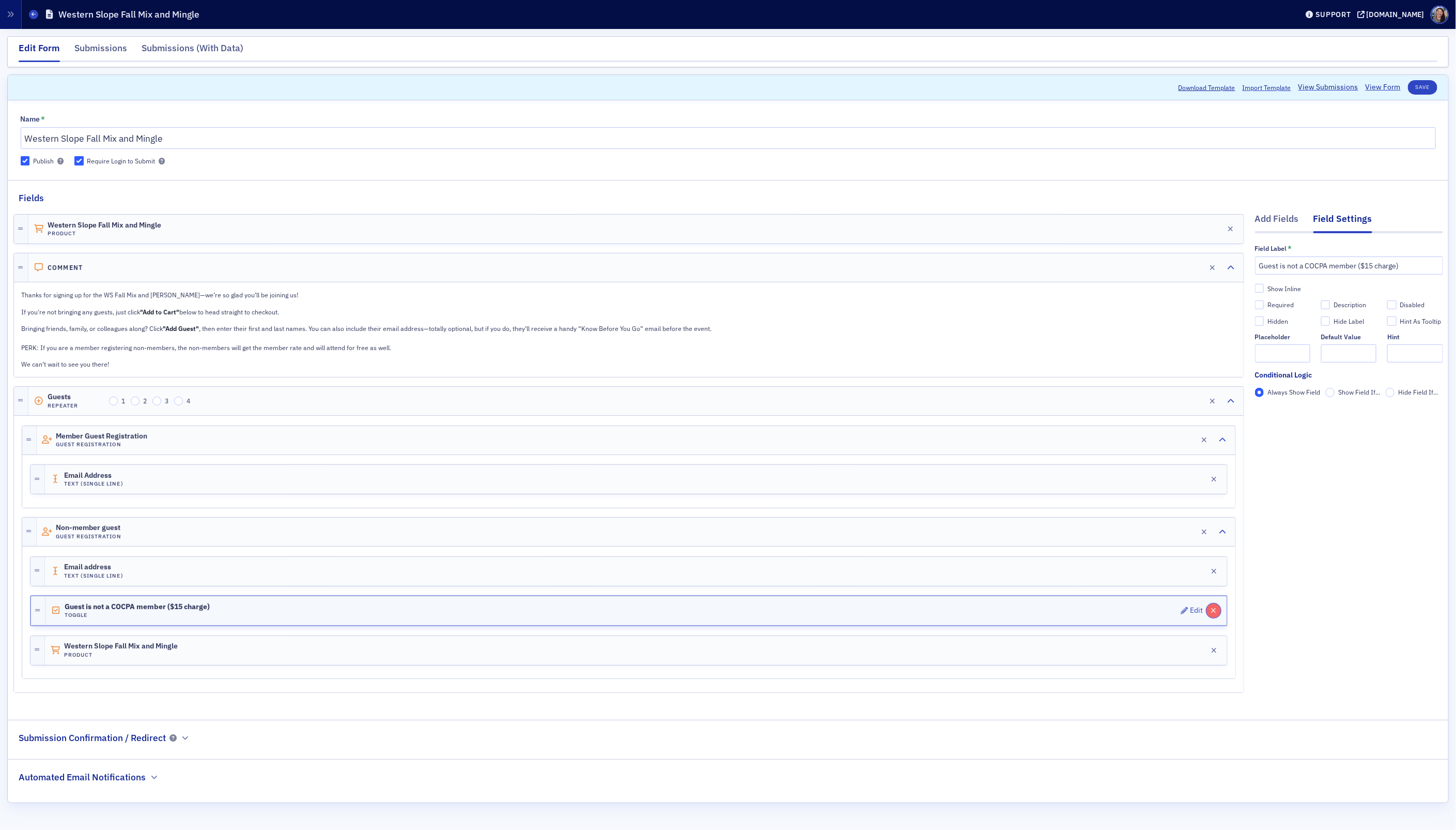
click at [1215, 613] on icon "button" at bounding box center [1214, 611] width 5 height 7
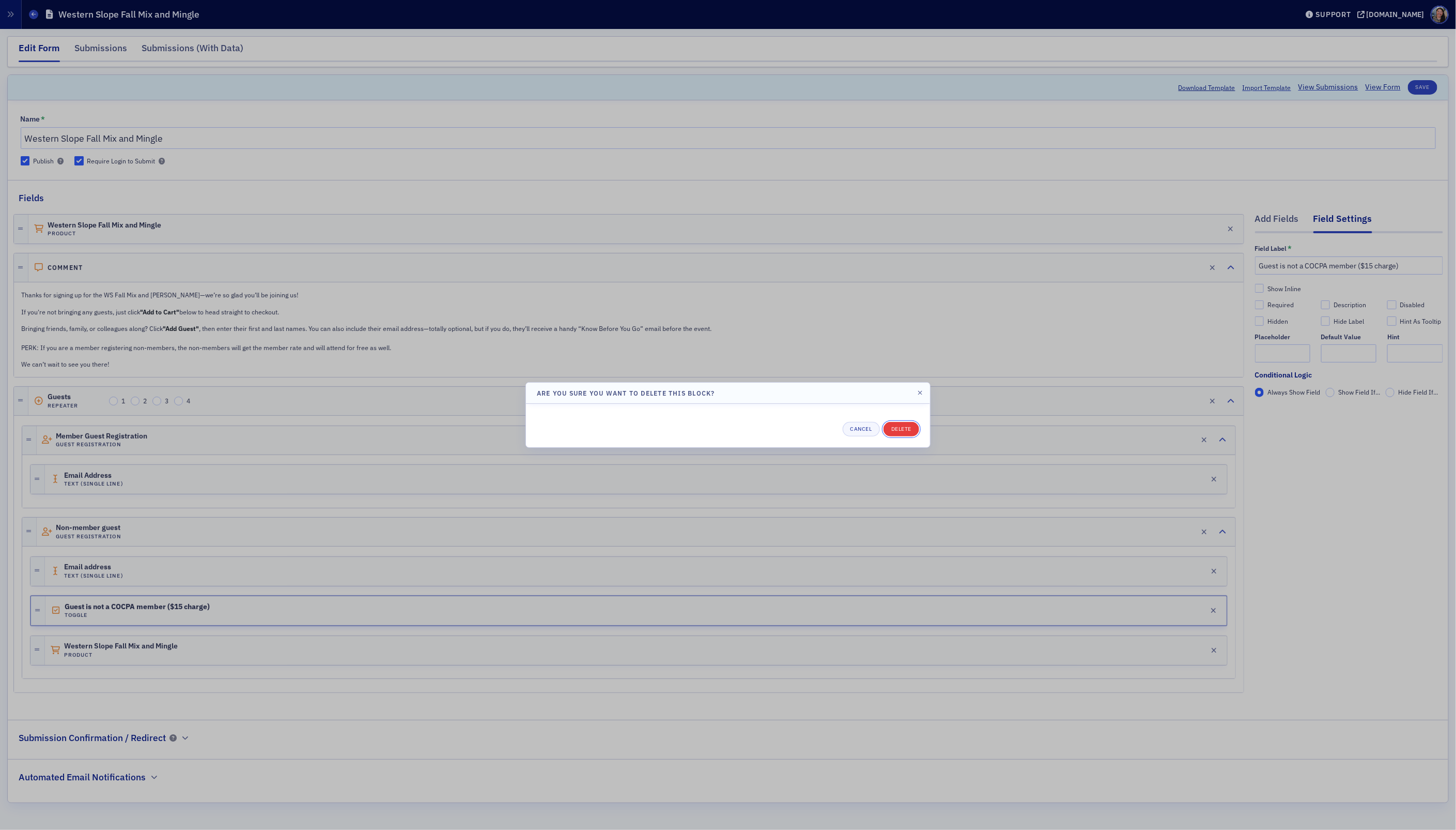
click at [899, 428] on button "Delete" at bounding box center [901, 429] width 35 height 14
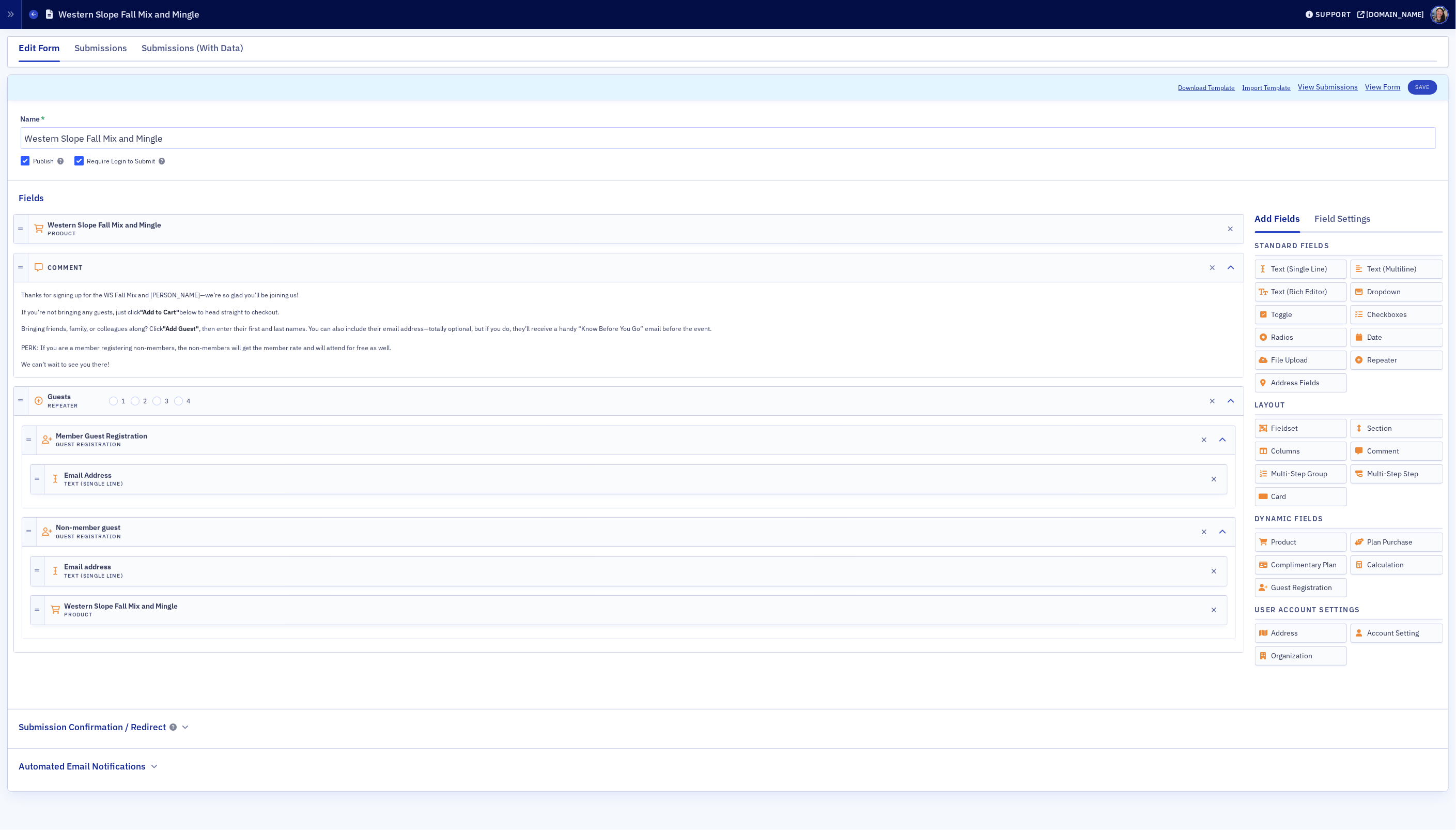
click at [105, 502] on div at bounding box center [629, 499] width 1198 height 9
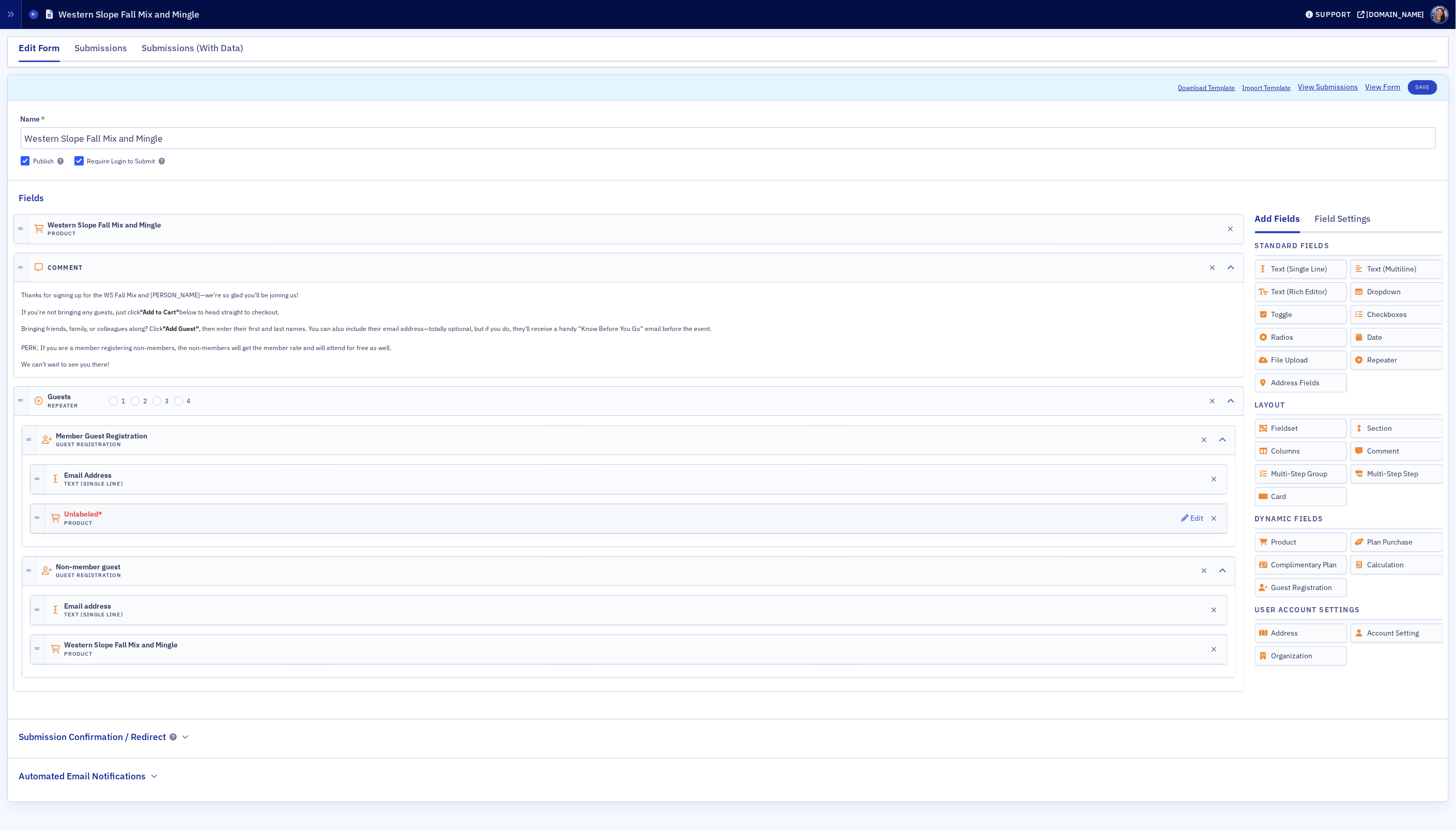
click at [199, 527] on div "Unlabeled* Product Edit" at bounding box center [636, 518] width 1182 height 29
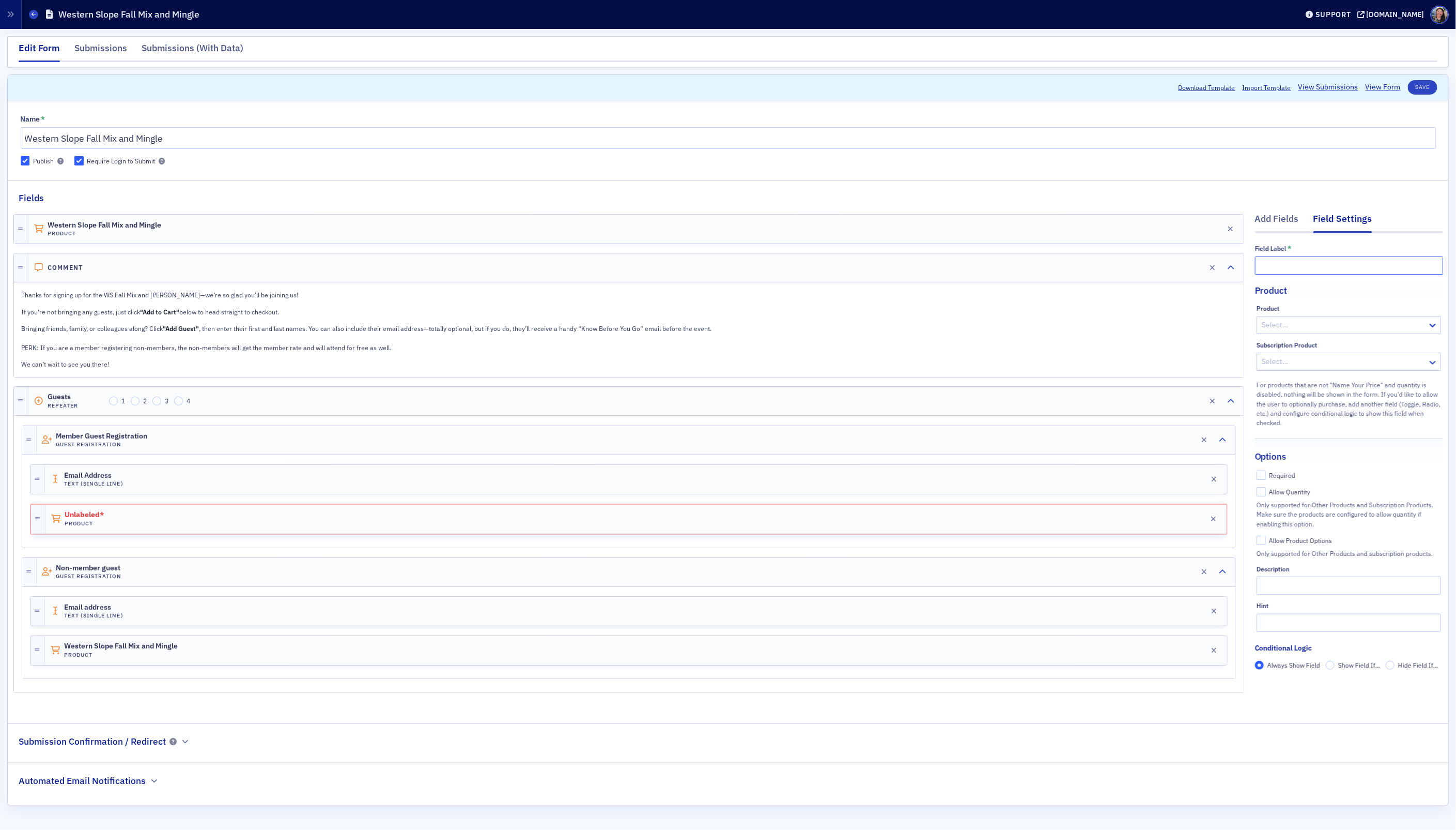
click at [1287, 269] on input "text" at bounding box center [1349, 265] width 188 height 18
type input "Western Slope Fall Mix and Mingle Member"
click at [1319, 323] on div at bounding box center [1343, 325] width 166 height 13
type input "western"
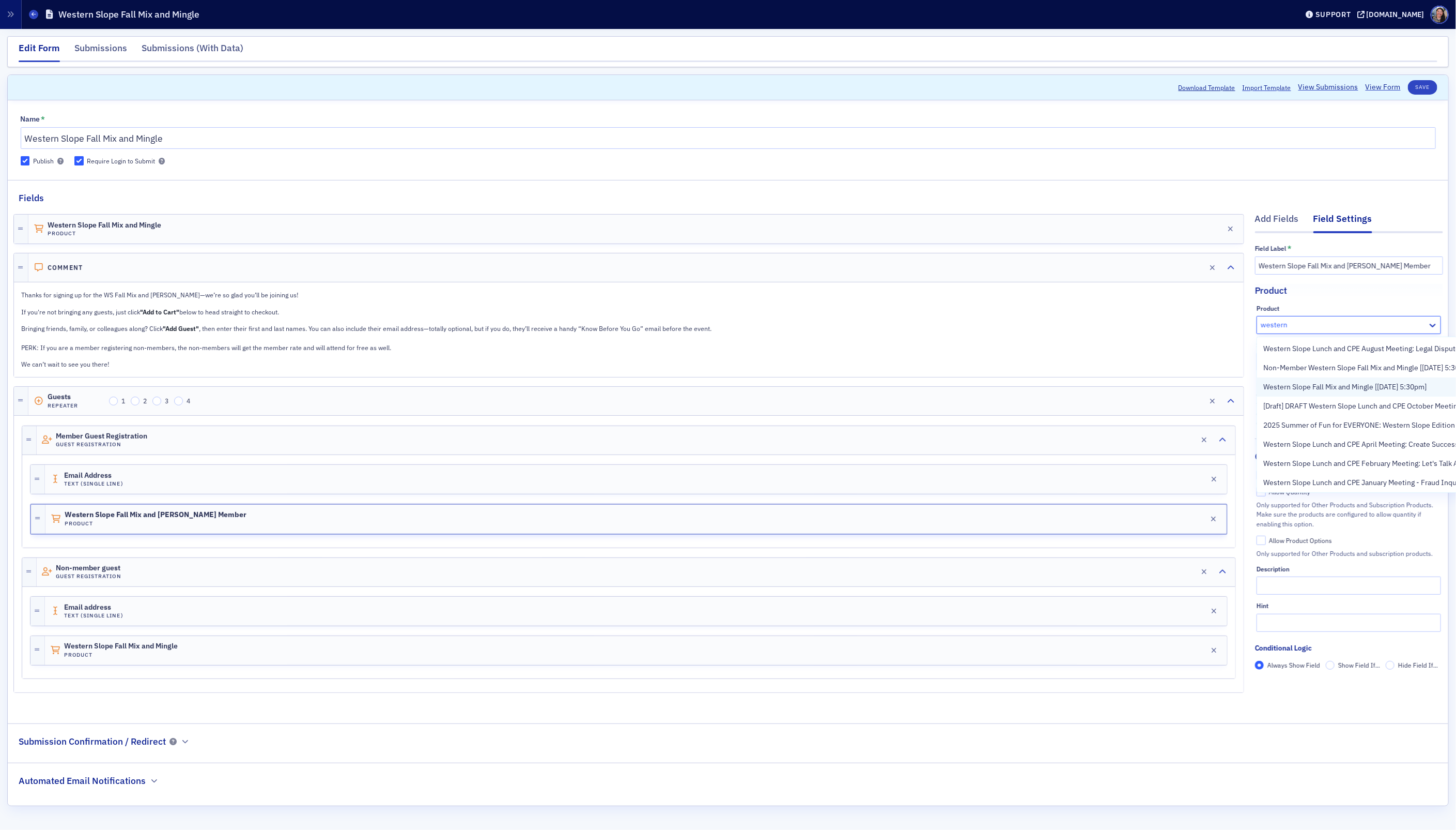
click at [1363, 390] on span "Western Slope Fall Mix and Mingle [10/30/2025 5:30pm]" at bounding box center [1345, 387] width 163 height 11
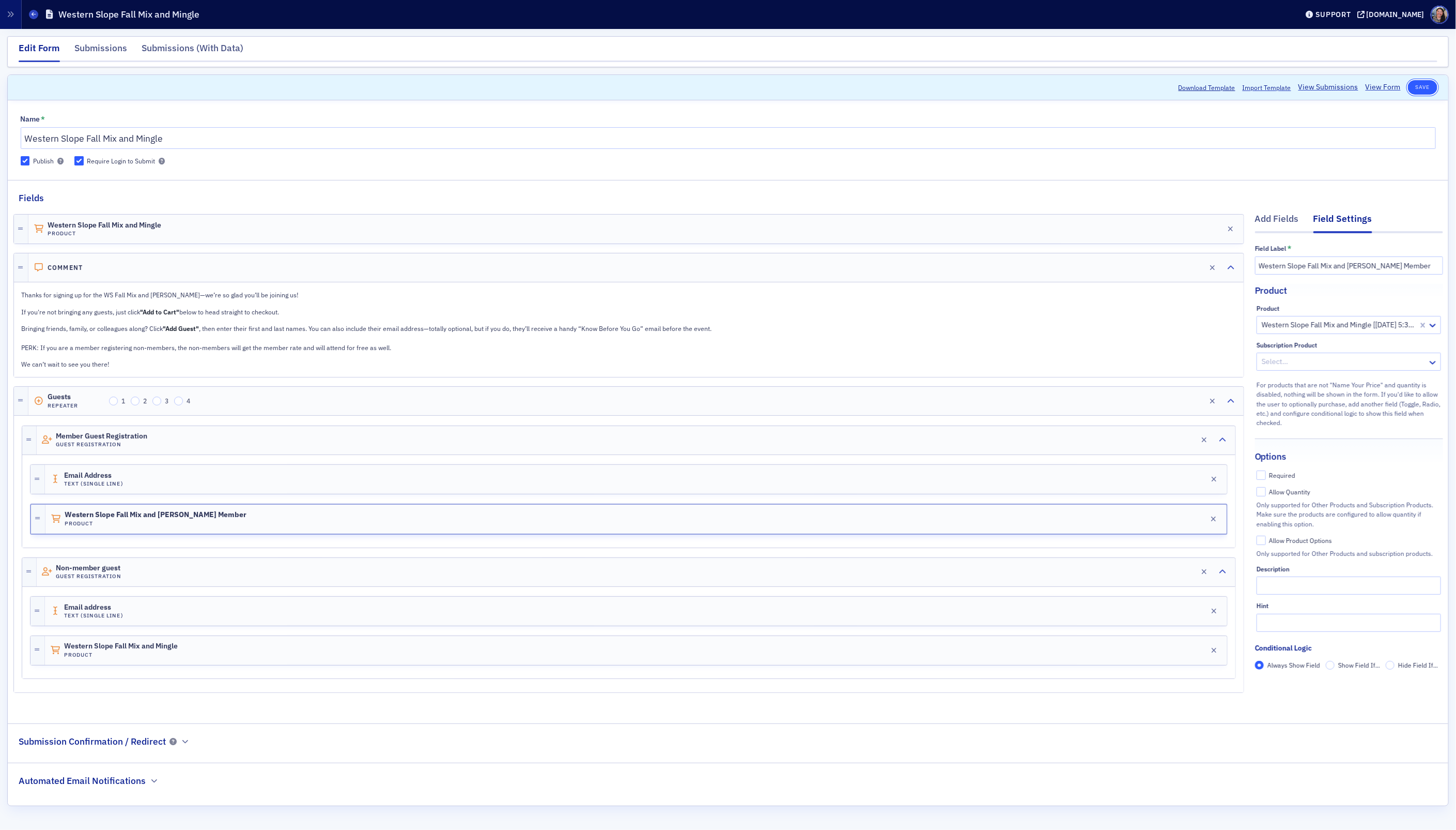
click at [1418, 90] on button "Save" at bounding box center [1422, 87] width 29 height 14
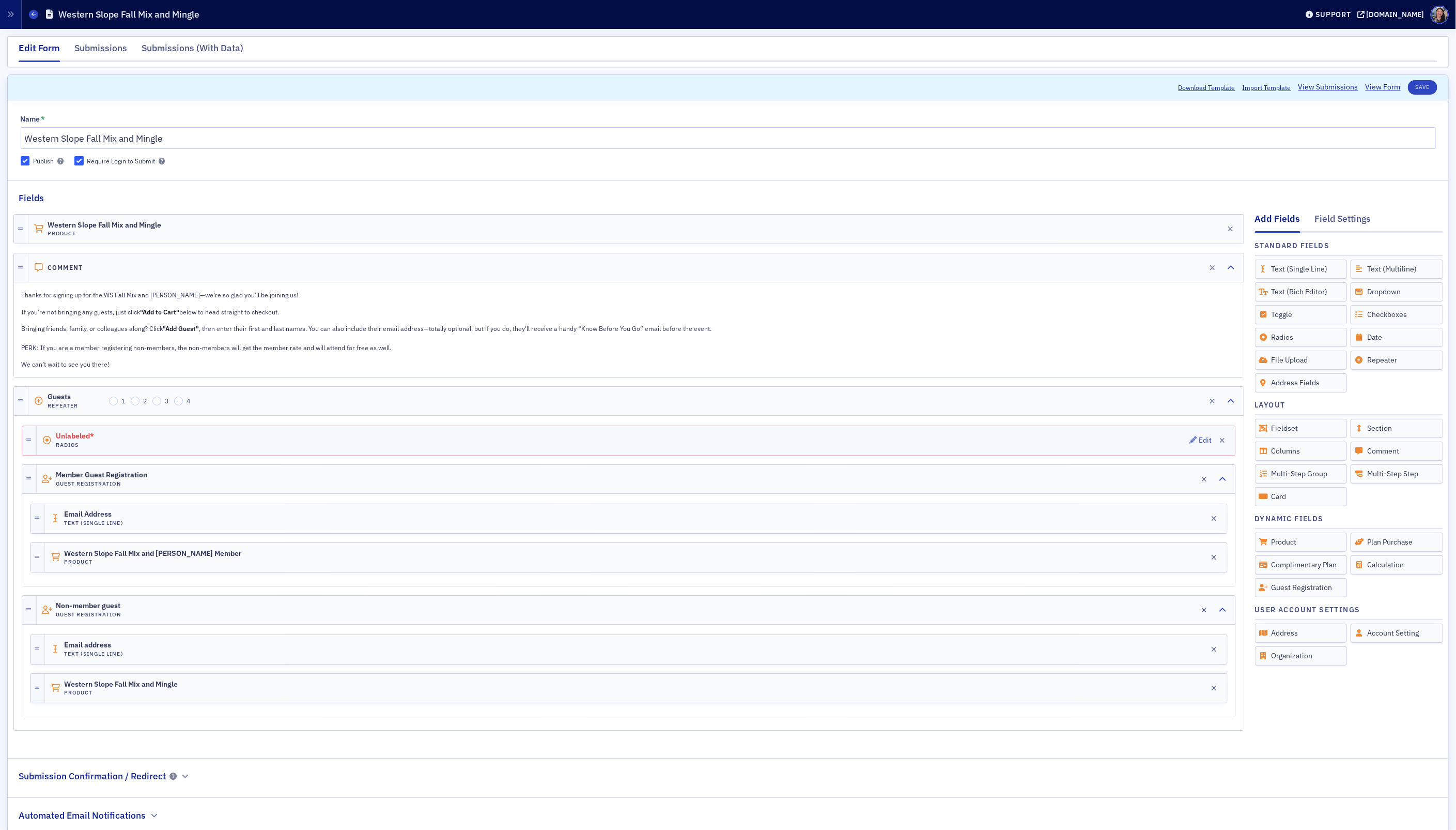
click at [428, 435] on div "Unlabeled* Radios Edit" at bounding box center [635, 440] width 1199 height 29
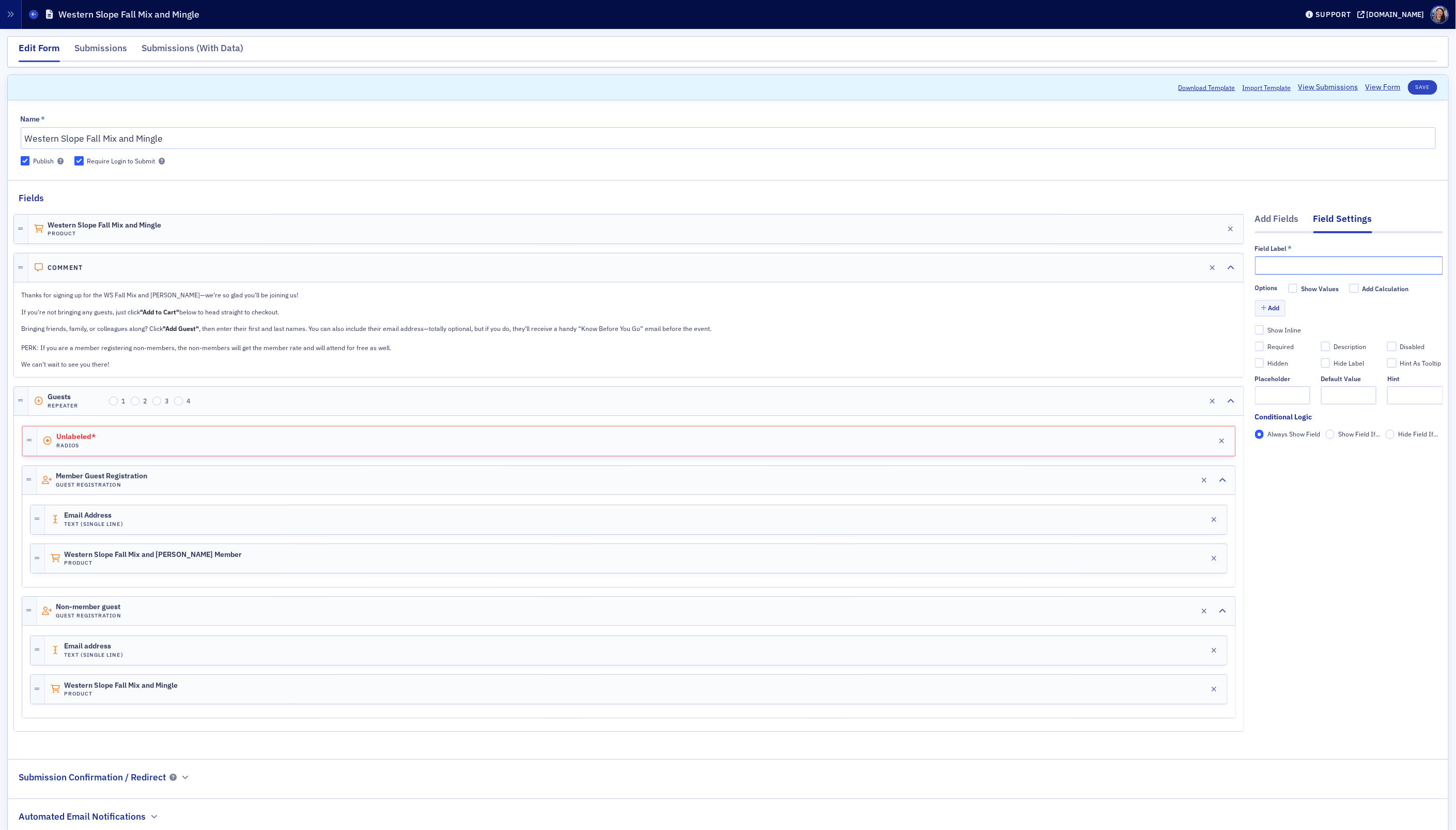
click at [1292, 264] on input "text" at bounding box center [1349, 265] width 188 height 18
click at [1277, 263] on input "Is the guest a:" at bounding box center [1349, 265] width 188 height 18
type input "Is this guest a:"
click at [1270, 307] on button "Add" at bounding box center [1270, 308] width 31 height 16
click at [1291, 324] on input "Label *" at bounding box center [1315, 321] width 77 height 18
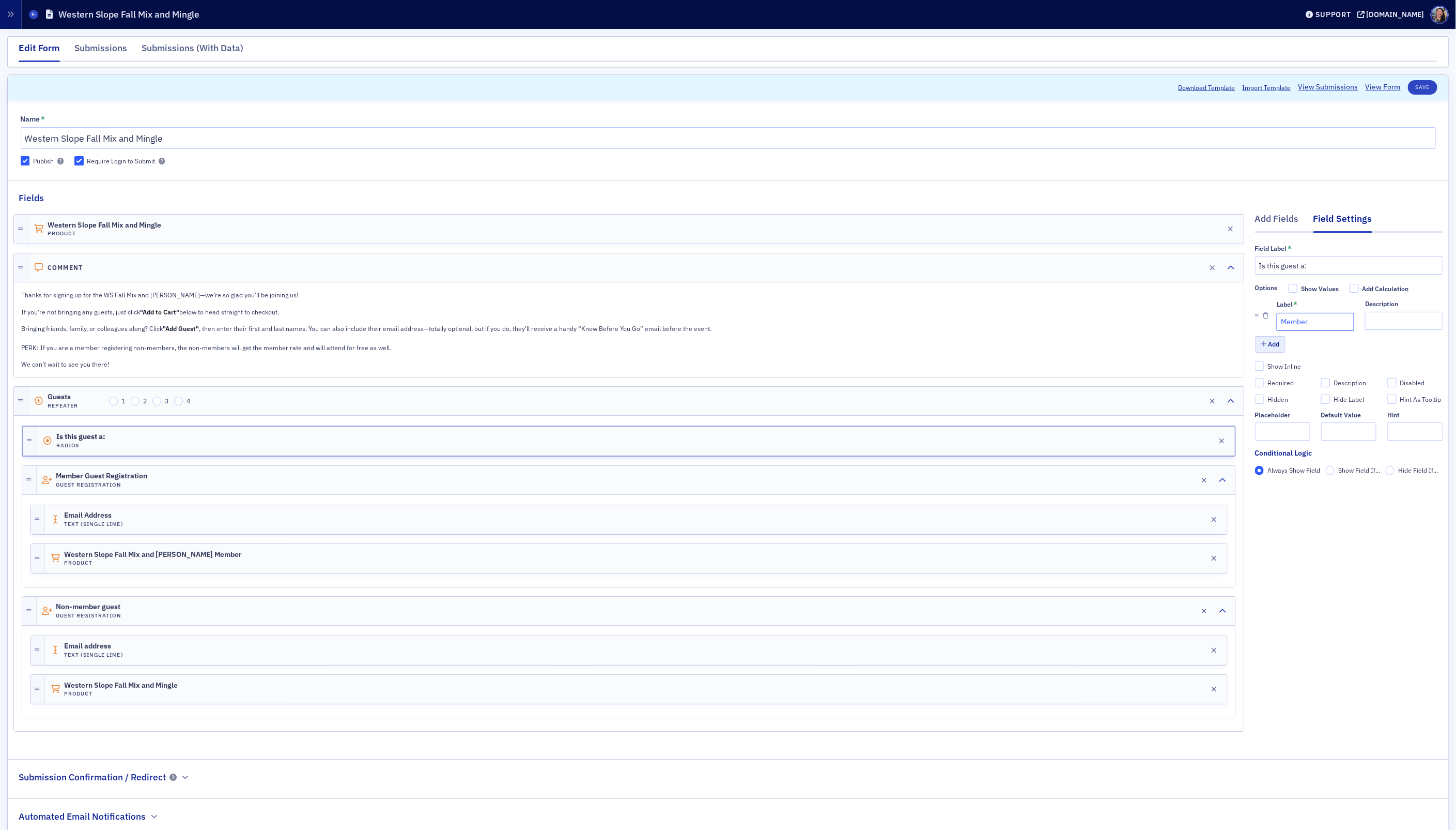
type input "Member"
click at [1269, 349] on button "Add" at bounding box center [1270, 344] width 31 height 16
click at [1298, 357] on input "Label *" at bounding box center [1315, 360] width 77 height 18
type input "Non-Member"
type input "($15)"
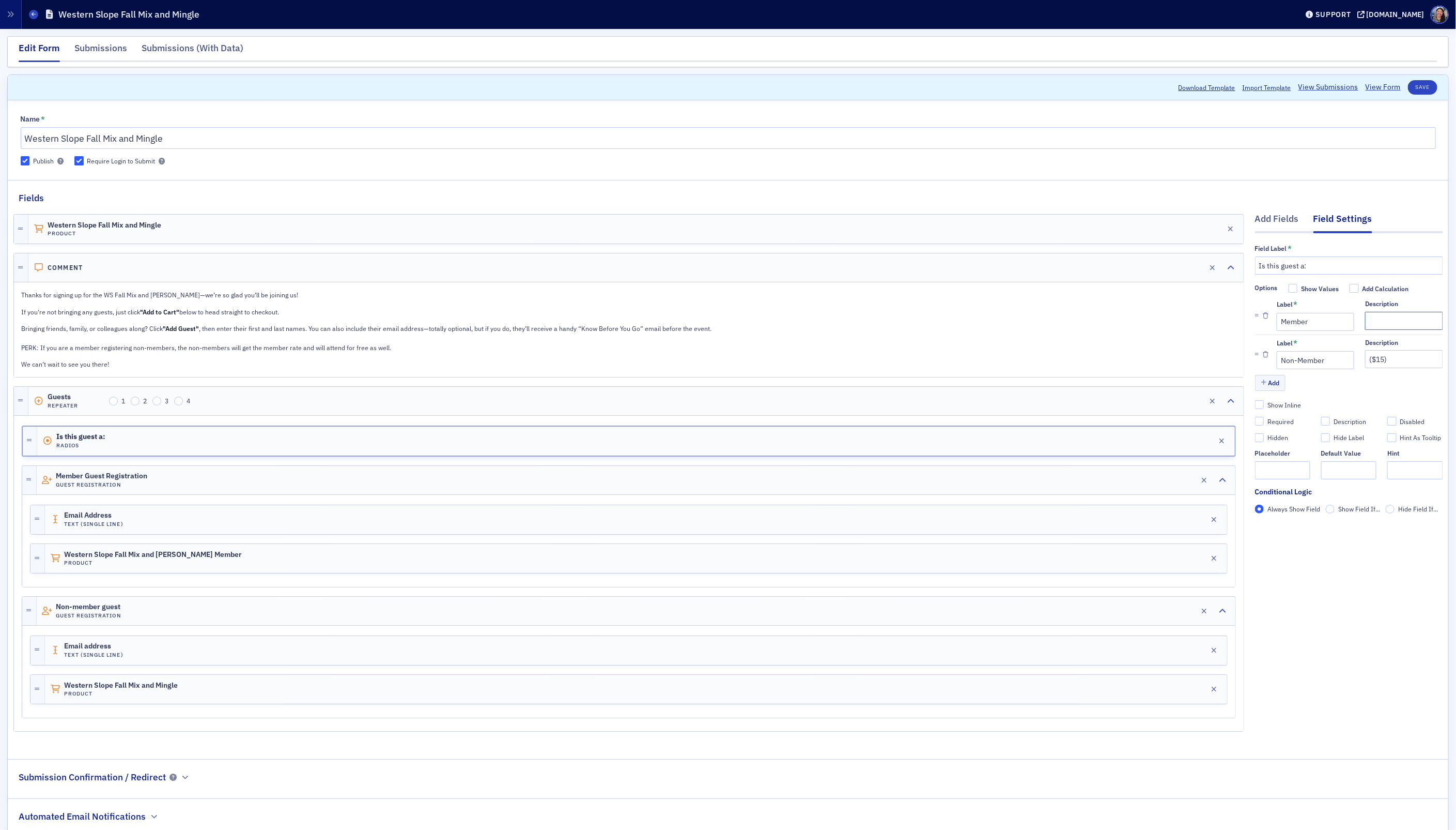
click at [1386, 321] on input "Description" at bounding box center [1403, 320] width 77 height 18
type input "Complementary"
click at [1281, 320] on input "Member" at bounding box center [1315, 321] width 77 height 18
type input "COCPA Member"
click at [1279, 360] on input "Non-Member" at bounding box center [1315, 360] width 77 height 18
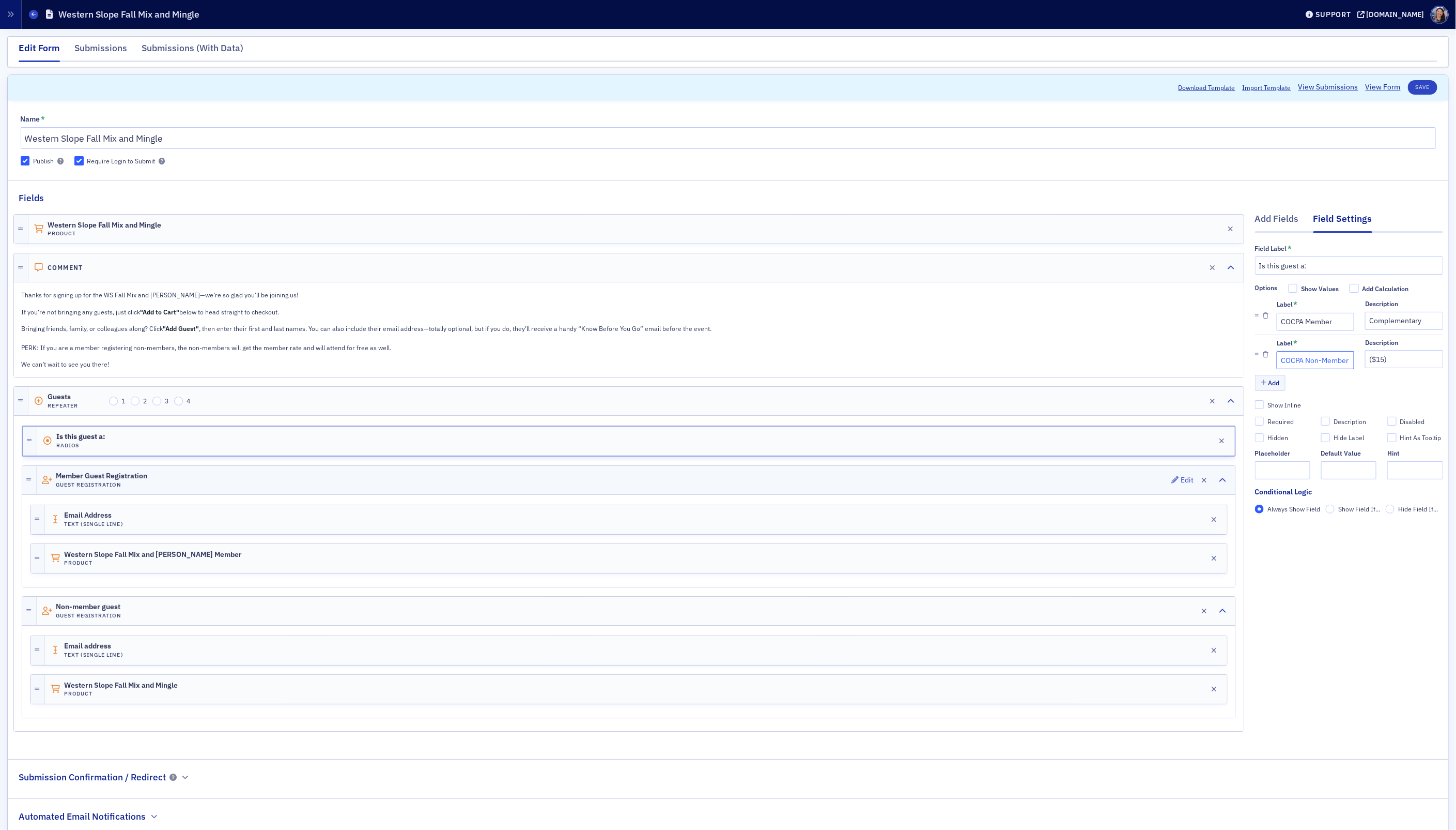
type input "COCPA Non-Member"
click at [204, 478] on div "Member Guest Registration Guest Registration Edit" at bounding box center [635, 480] width 1199 height 28
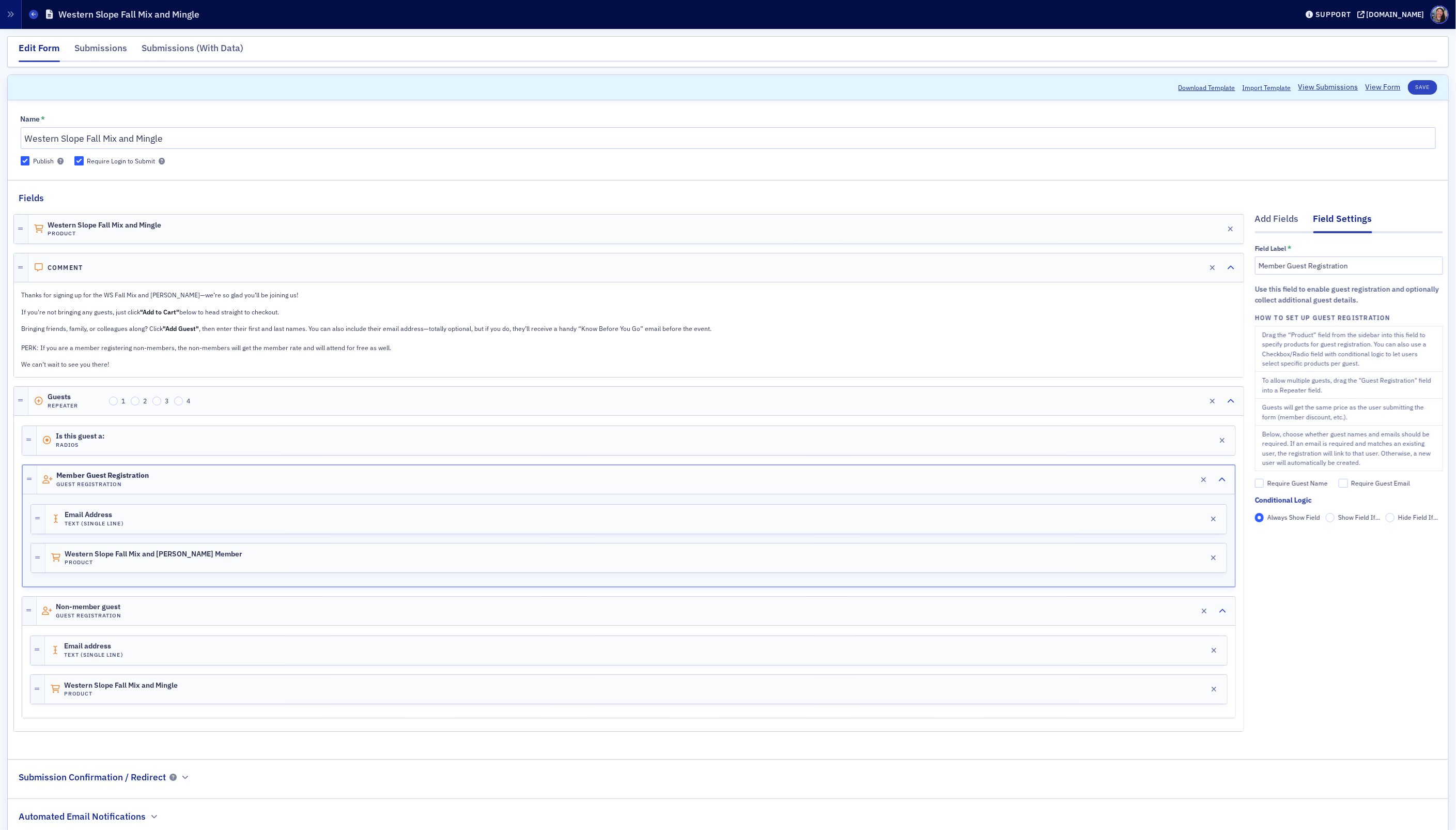
click at [1342, 521] on span "Show Field If..." at bounding box center [1358, 517] width 42 height 8
click at [1335, 521] on input "Show Field If..." at bounding box center [1330, 518] width 9 height 9
click at [1295, 538] on span "Add Condition" at bounding box center [1285, 535] width 39 height 9
click at [1065, 557] on button "Guests > Member Guest Registration > Email Address" at bounding box center [1137, 550] width 232 height 15
click at [1373, 539] on span "Guests > Member Guest Registration > Email Address" at bounding box center [1335, 534] width 154 height 8
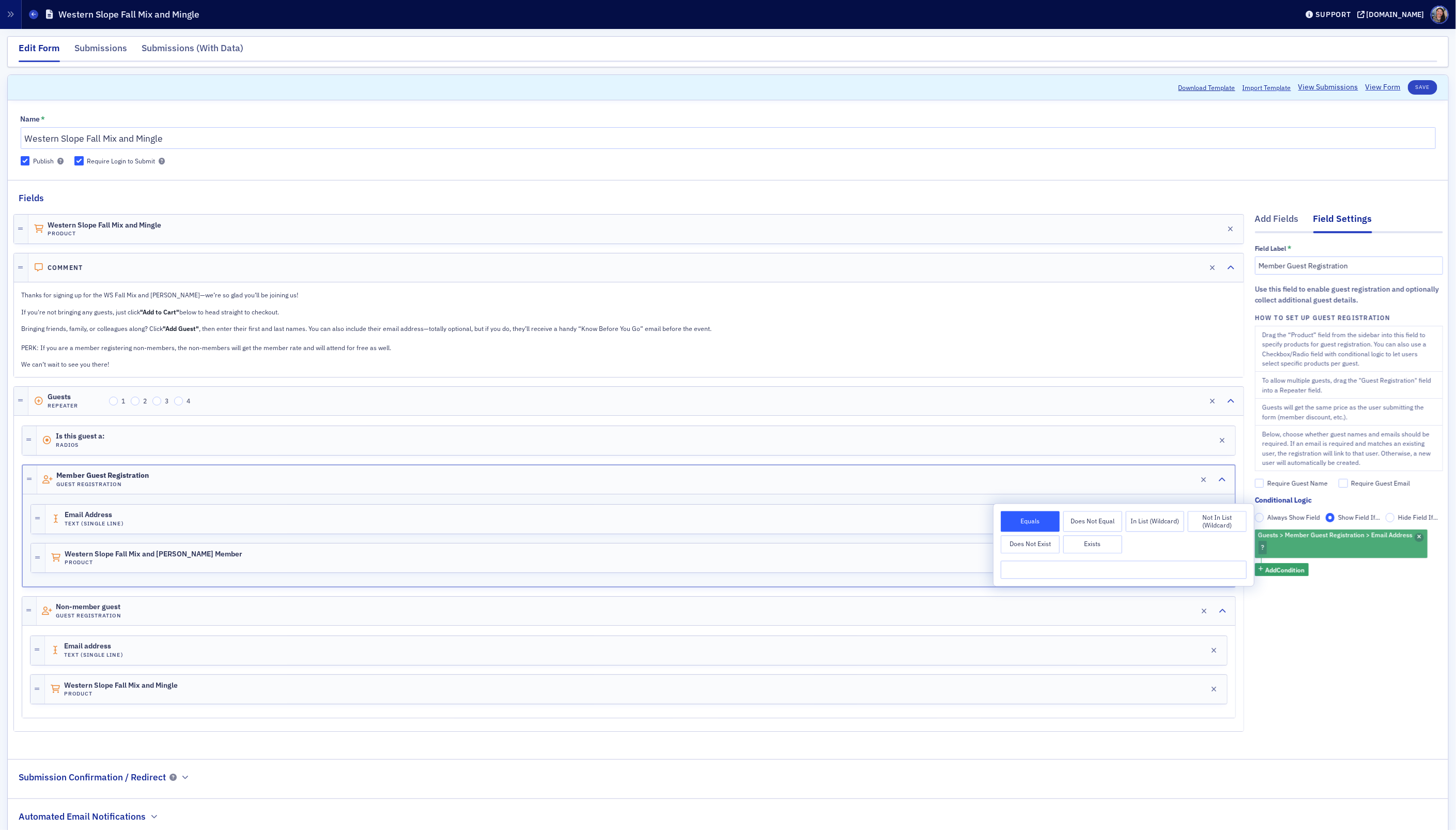
click at [1418, 536] on icon "button" at bounding box center [1419, 537] width 4 height 5
click at [1278, 539] on span "Add Condition" at bounding box center [1285, 535] width 39 height 9
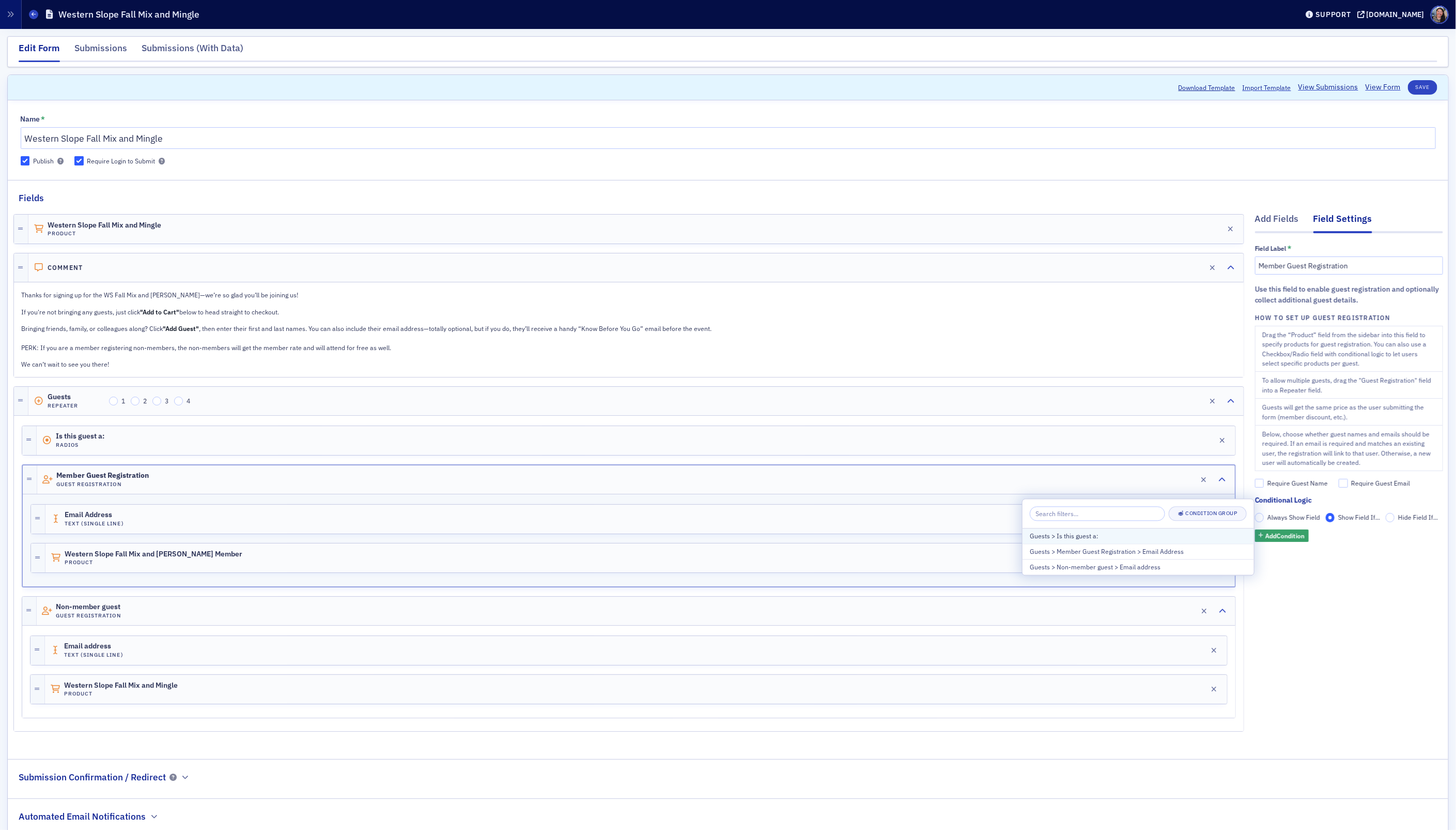
click at [1099, 540] on div "Guests > Is this guest a:" at bounding box center [1138, 536] width 217 height 9
click at [1262, 548] on span "?" at bounding box center [1262, 546] width 3 height 8
type input "m"
click at [1056, 584] on span "COCPA Member" at bounding box center [1074, 581] width 51 height 11
click at [1311, 649] on div "Add Fields Field Settings Field Label * Member Guest Registration Use this fiel…" at bounding box center [1349, 474] width 188 height 539
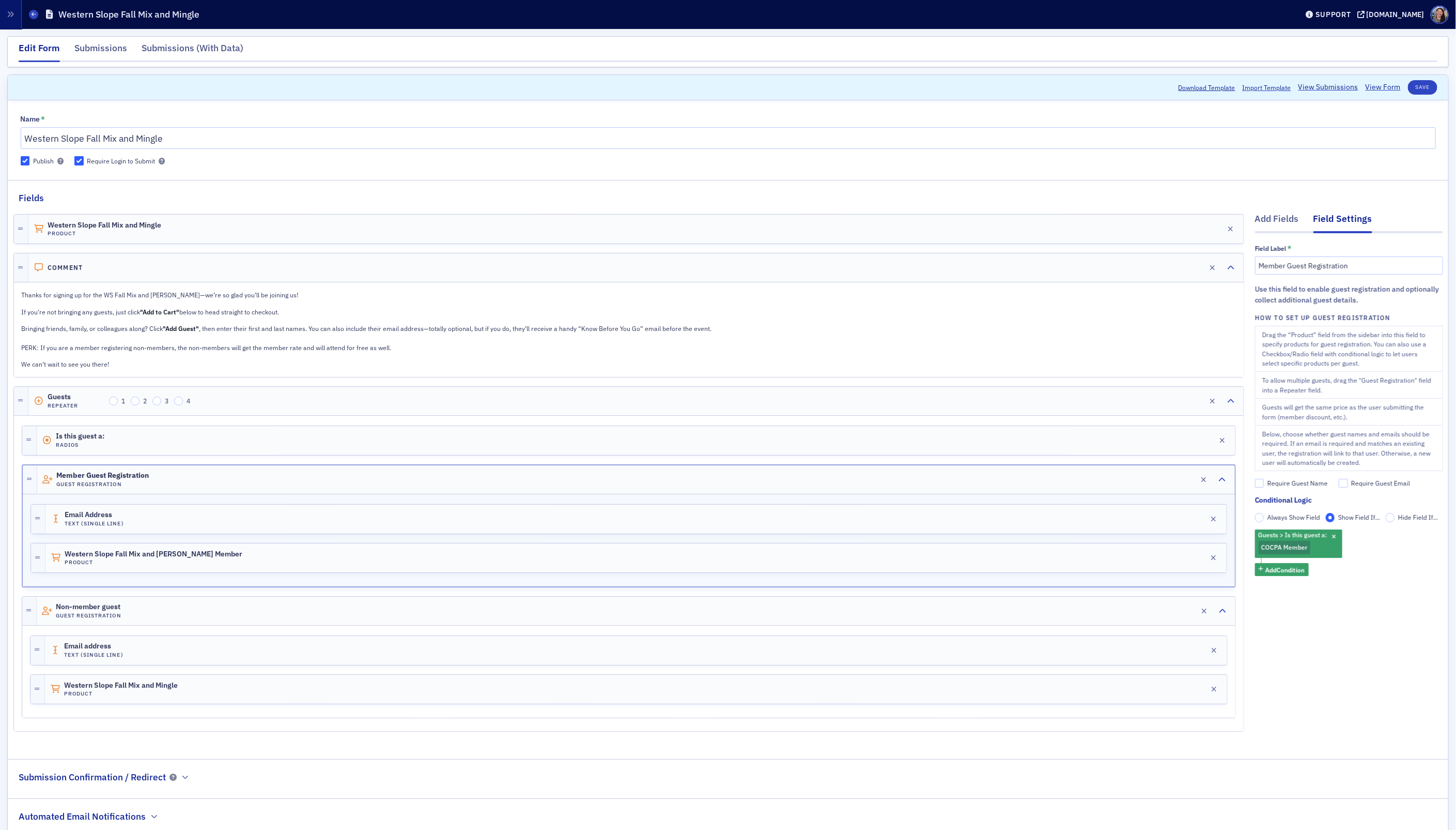
click at [328, 597] on div at bounding box center [628, 591] width 1214 height 9
click at [316, 618] on div "Non-member guest Guest Registration Edit" at bounding box center [635, 611] width 1199 height 28
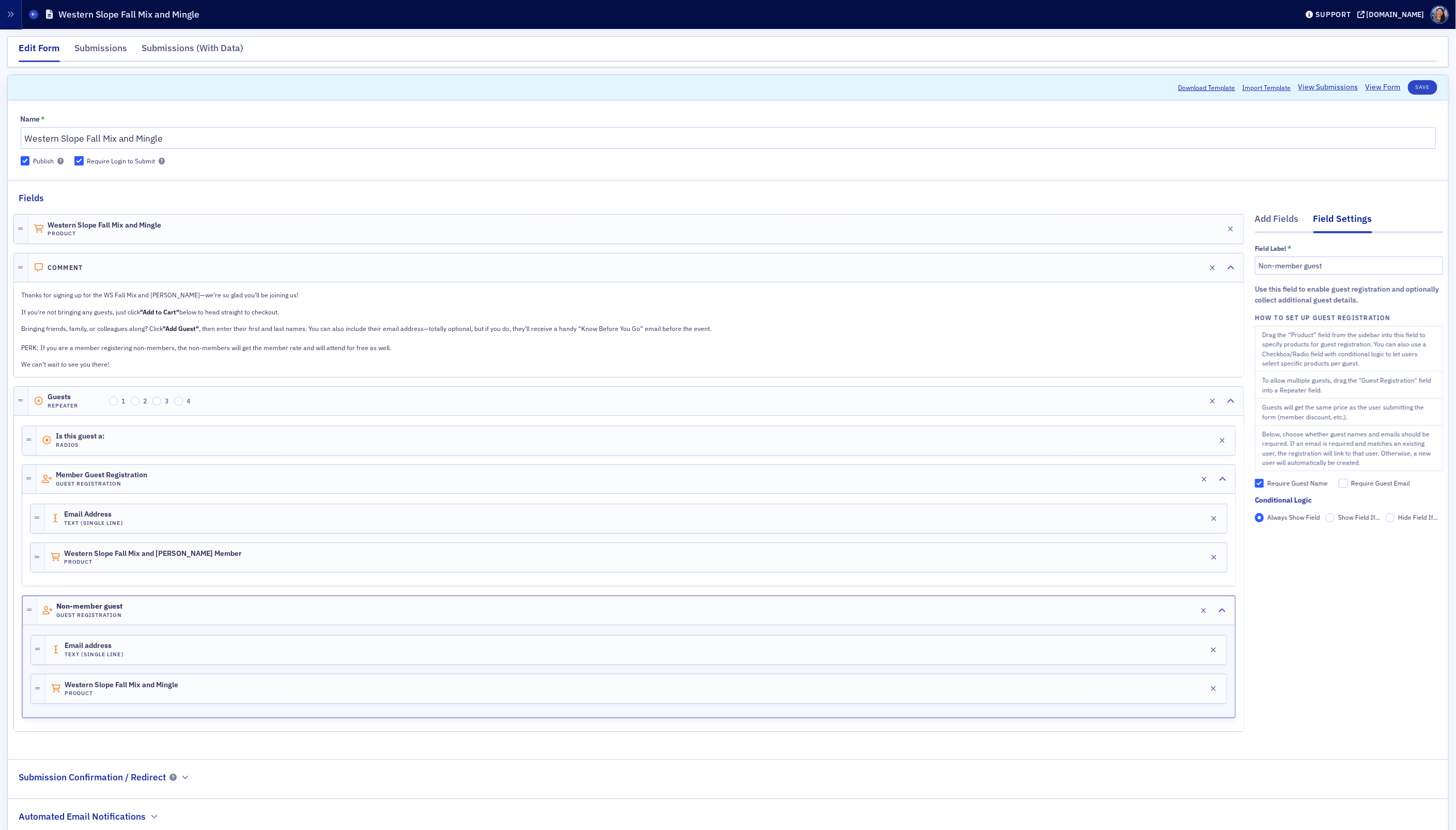
click at [1334, 522] on label "Show Field If..." at bounding box center [1353, 518] width 55 height 9
click at [1334, 522] on input "Show Field If..." at bounding box center [1330, 518] width 9 height 9
click at [1286, 538] on span "Add Condition" at bounding box center [1285, 535] width 39 height 9
click at [1102, 538] on div "Guests > Is this guest a:" at bounding box center [1138, 536] width 217 height 9
click at [1295, 551] on div "Guests > Is this guest a: ?" at bounding box center [1298, 543] width 87 height 28
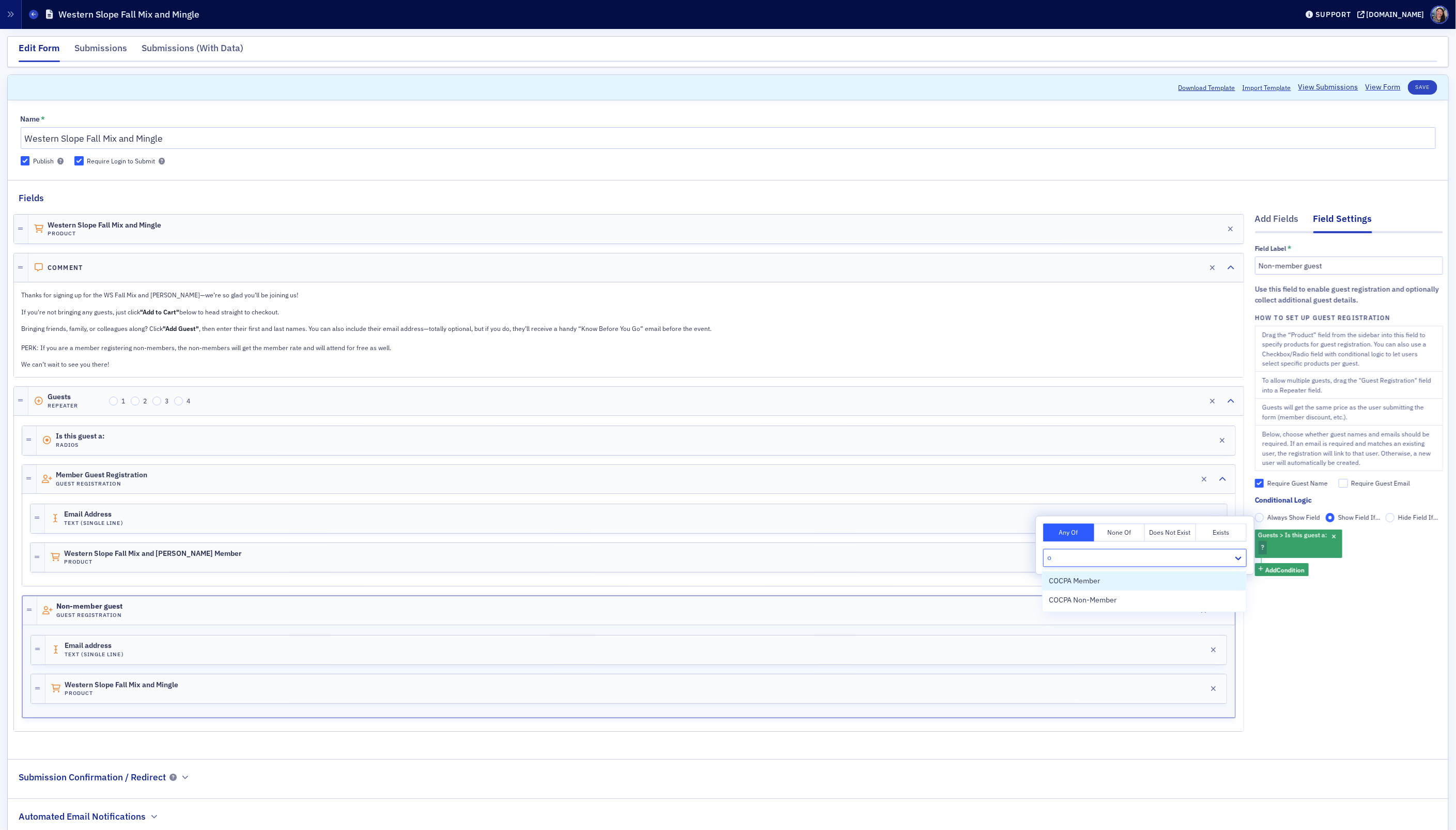
type input "on"
click at [1103, 582] on span "COCPA Non-Member" at bounding box center [1082, 581] width 67 height 11
click at [1423, 657] on div "Add Fields Field Settings Field Label * Non-member guest Use this field to enab…" at bounding box center [1349, 474] width 188 height 539
click at [1424, 84] on button "Save" at bounding box center [1422, 87] width 29 height 14
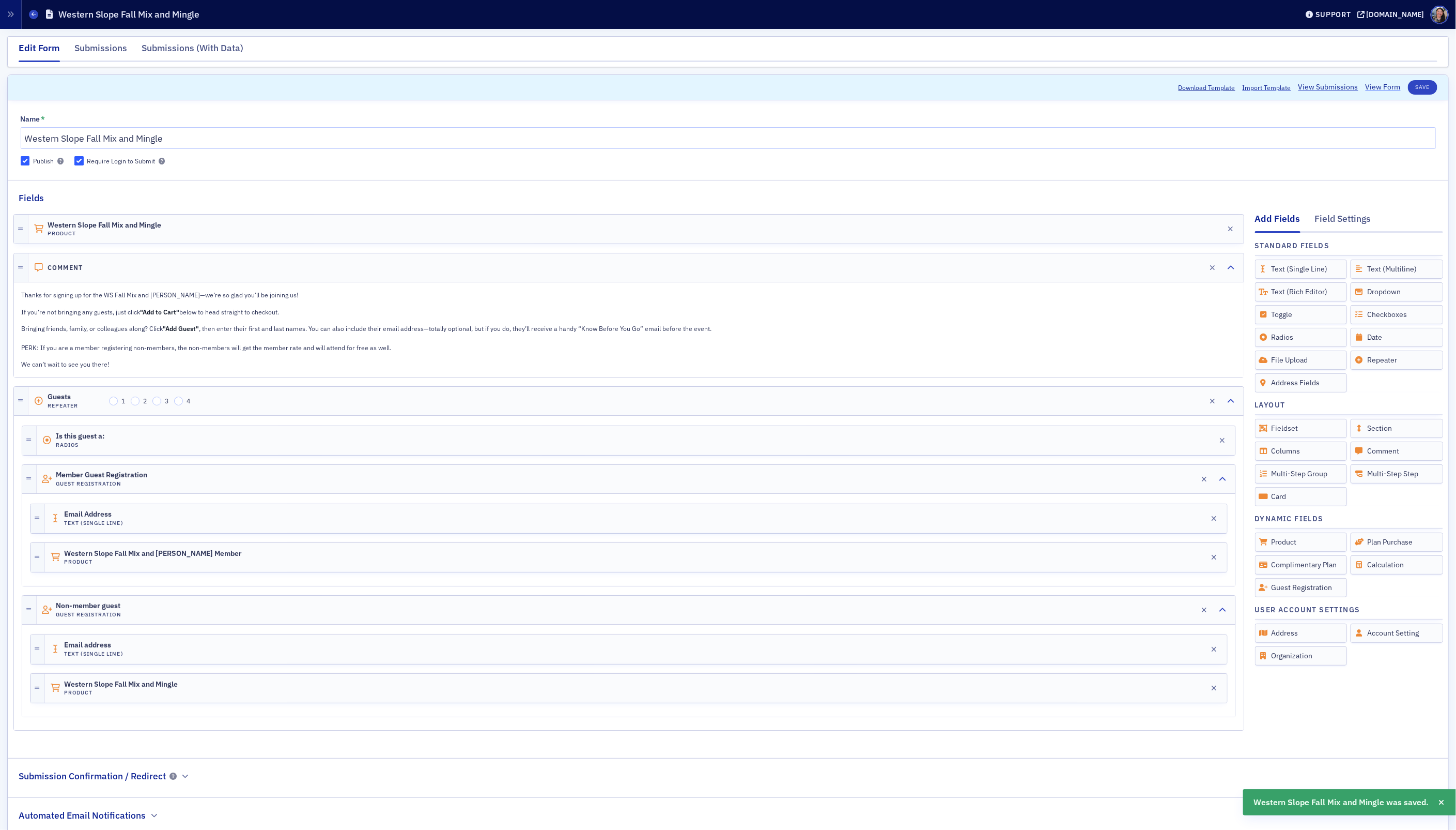
click at [1377, 89] on link "View Form" at bounding box center [1383, 87] width 35 height 11
click at [200, 614] on div "Non-member guest Guest Registration Edit" at bounding box center [635, 610] width 1199 height 28
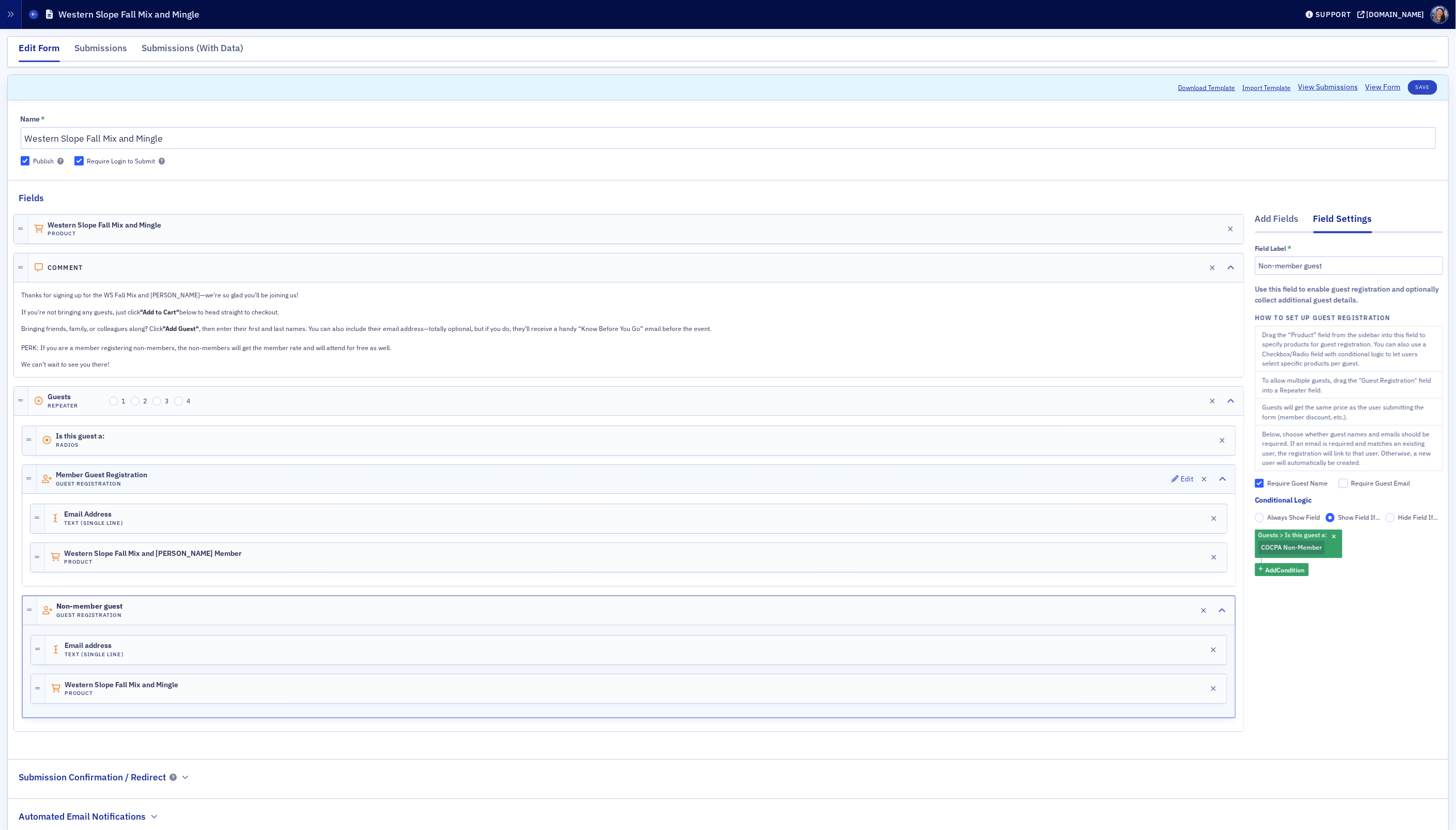
click at [193, 483] on div "Member Guest Registration Guest Registration Edit" at bounding box center [635, 478] width 1199 height 28
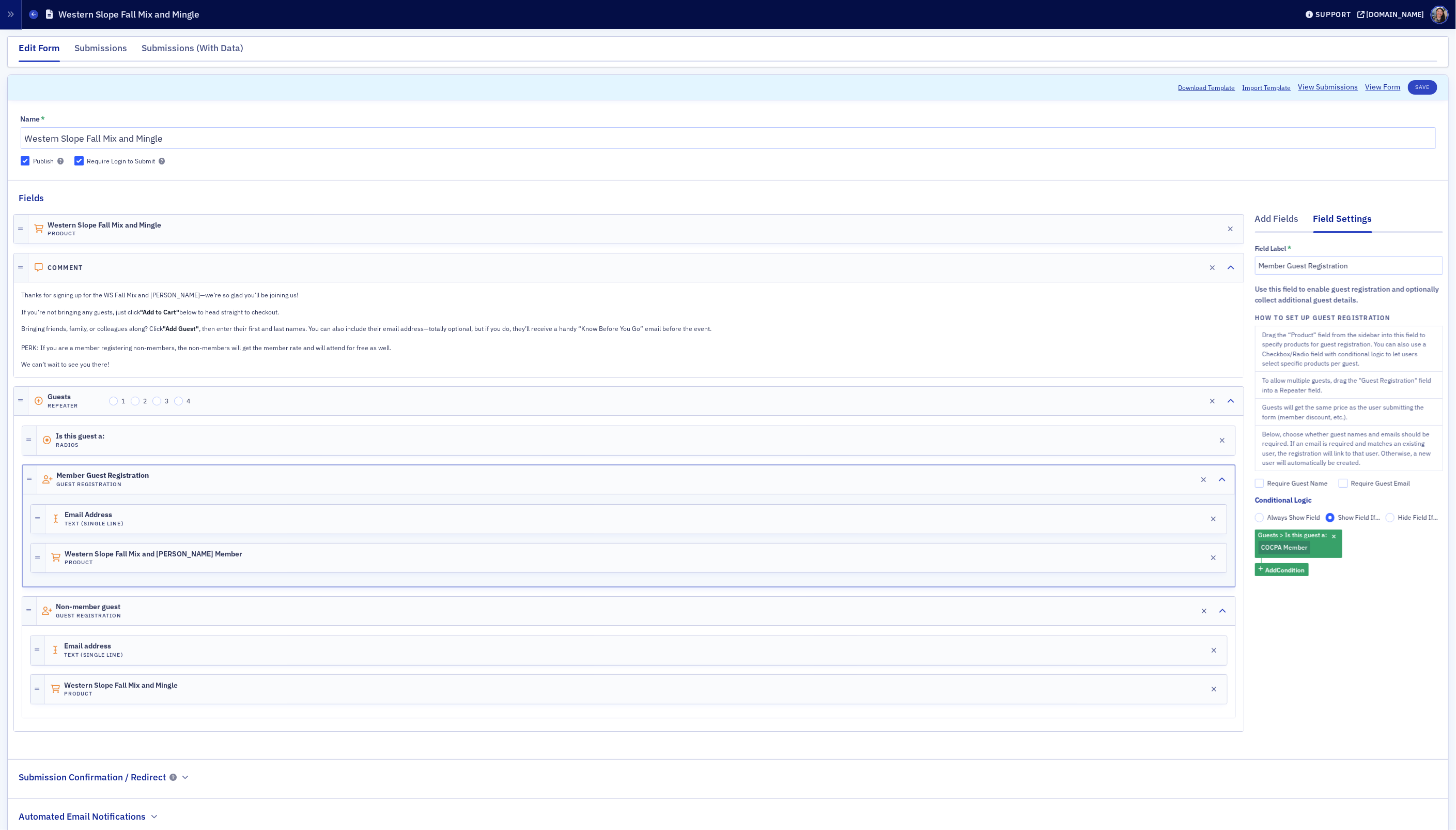
click at [1271, 485] on div "Require Guest Name" at bounding box center [1297, 483] width 60 height 9
click at [1264, 485] on input "Require Guest Name" at bounding box center [1259, 483] width 9 height 9
checkbox input "true"
click at [1424, 86] on button "Save" at bounding box center [1422, 87] width 29 height 14
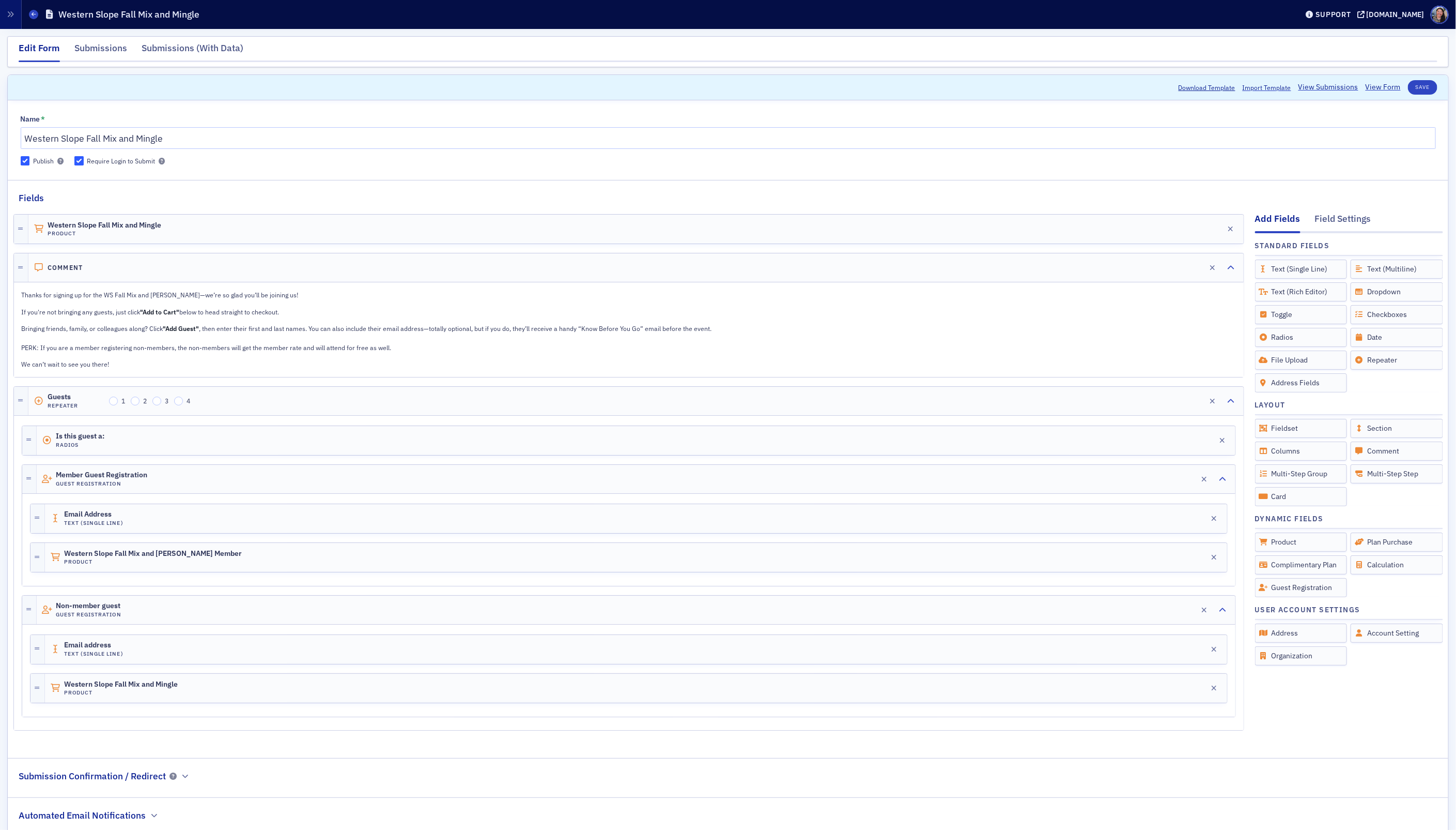
scroll to position [37, 0]
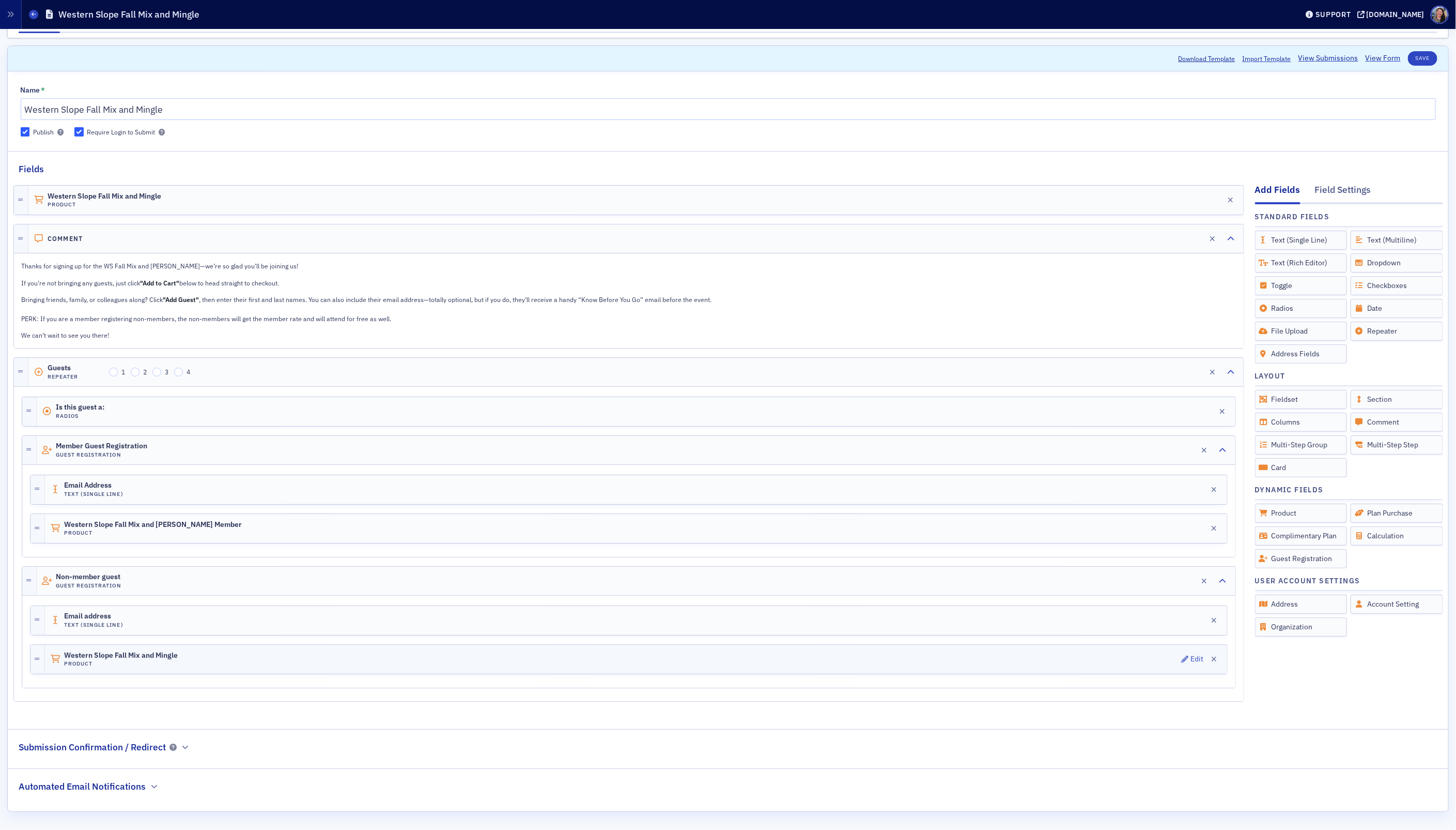
click at [260, 658] on div "Western Slope Fall Mix and Mingle Product Edit" at bounding box center [636, 659] width 1182 height 29
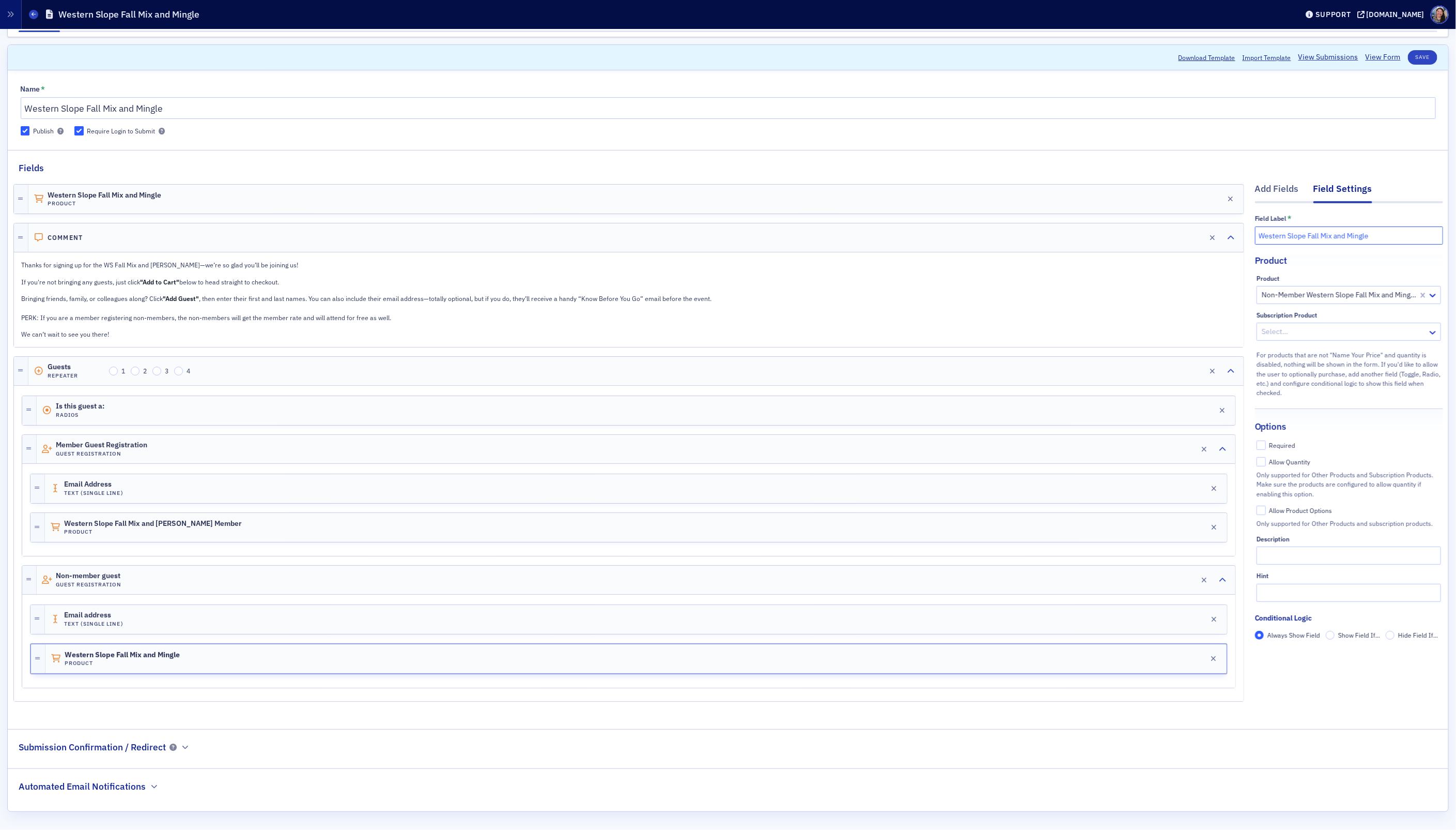
click at [1407, 226] on input "Western Slope Fall Mix and Mingle" at bounding box center [1349, 235] width 188 height 18
type input "Western Slope Fall Mix and Mingle non-member"
click at [1398, 256] on div "Product" at bounding box center [1349, 255] width 188 height 24
click at [1314, 289] on div at bounding box center [1339, 295] width 156 height 13
click at [1334, 258] on div "Product" at bounding box center [1349, 255] width 188 height 24
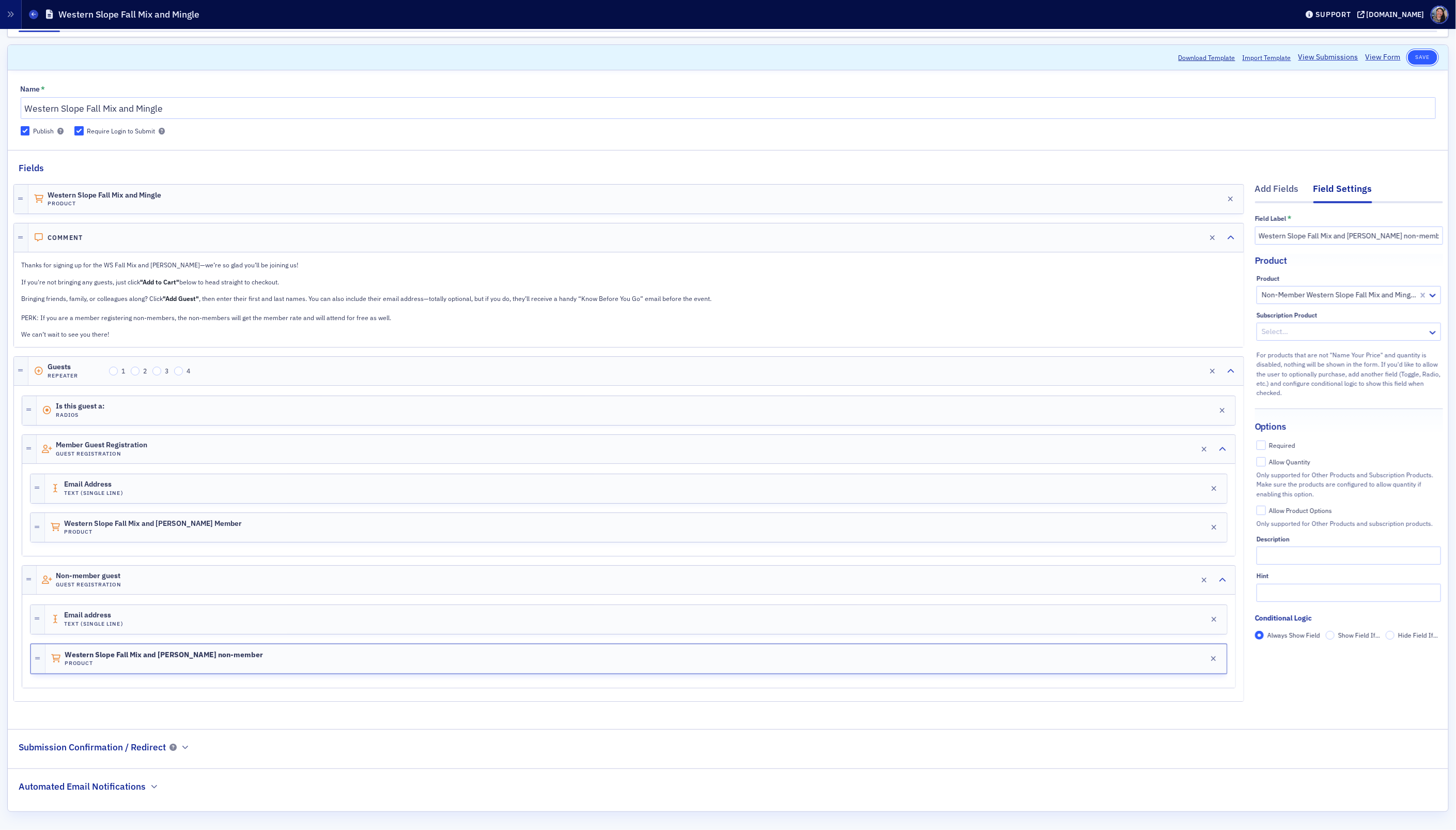
click at [1421, 56] on button "Save" at bounding box center [1422, 57] width 29 height 14
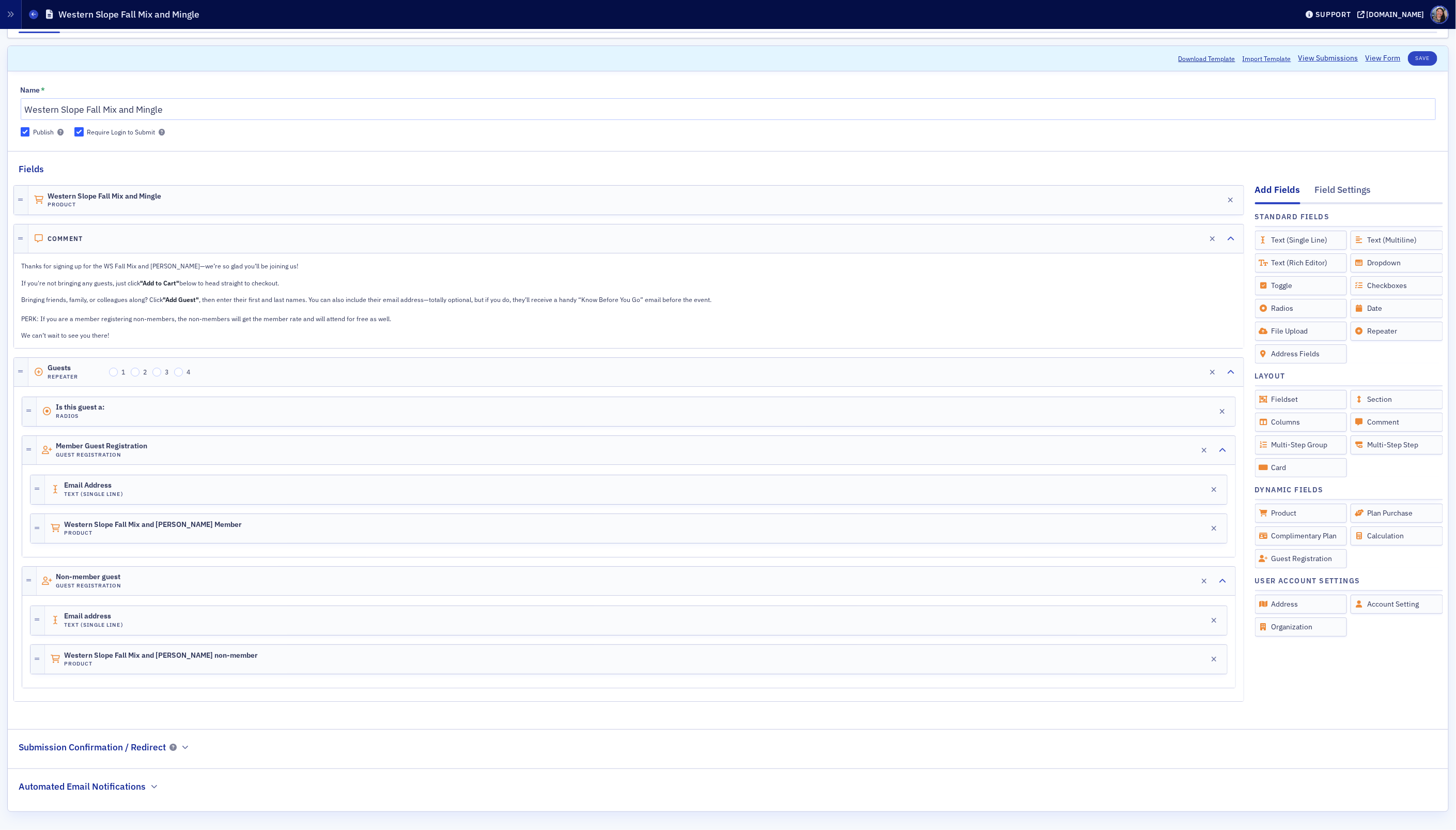
click at [123, 128] on div "Require Login to Submit" at bounding box center [121, 132] width 68 height 9
click at [83, 127] on input "Require Login to Submit" at bounding box center [79, 131] width 9 height 9
click at [101, 128] on div "Require Login to Submit" at bounding box center [121, 132] width 68 height 9
click at [83, 127] on input "Require Login to Submit" at bounding box center [79, 131] width 9 height 9
checkbox input "true"
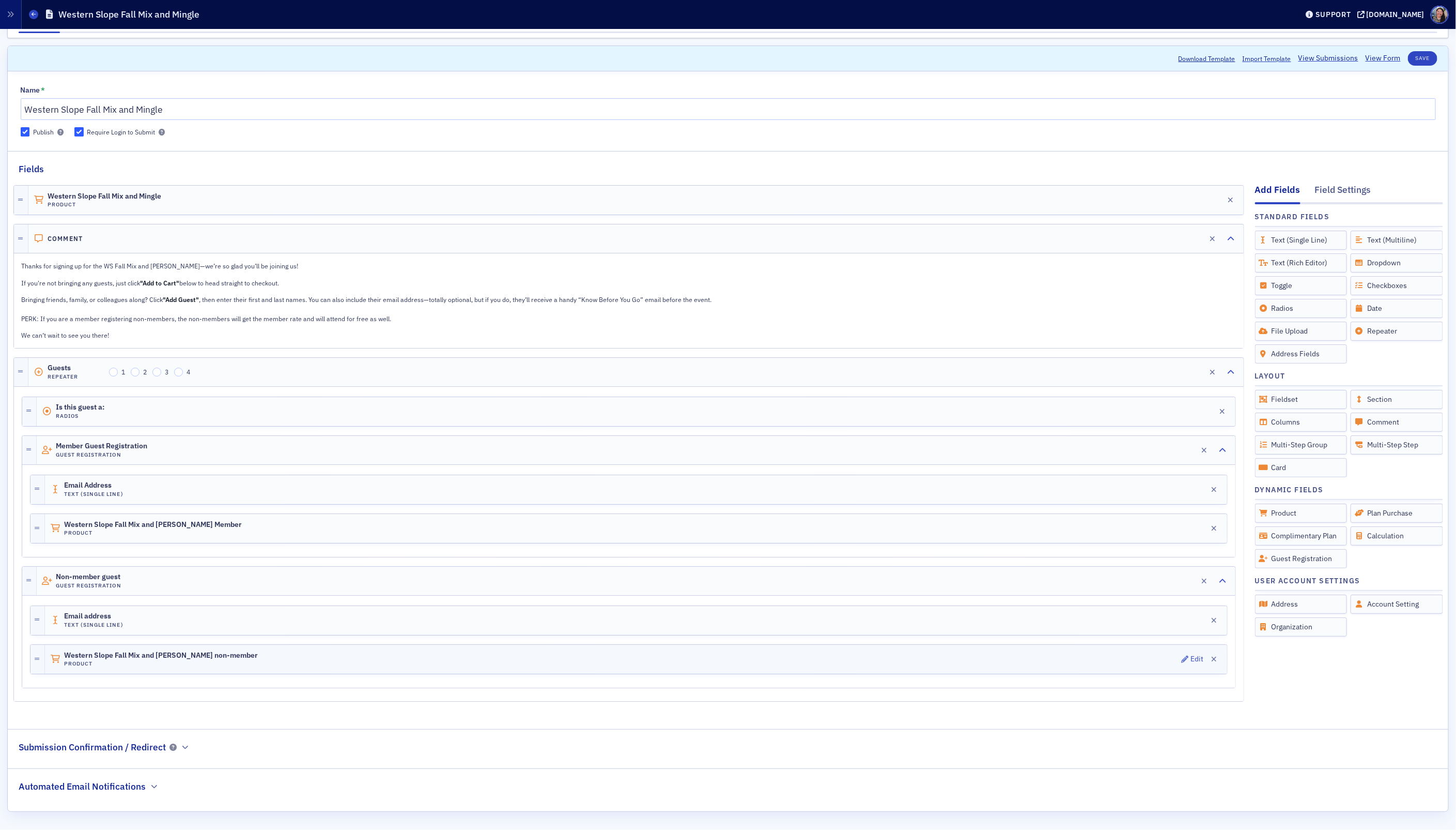
click at [169, 665] on div "Western Slope Fall Mix and Mingle non-member Product Edit" at bounding box center [636, 659] width 1182 height 29
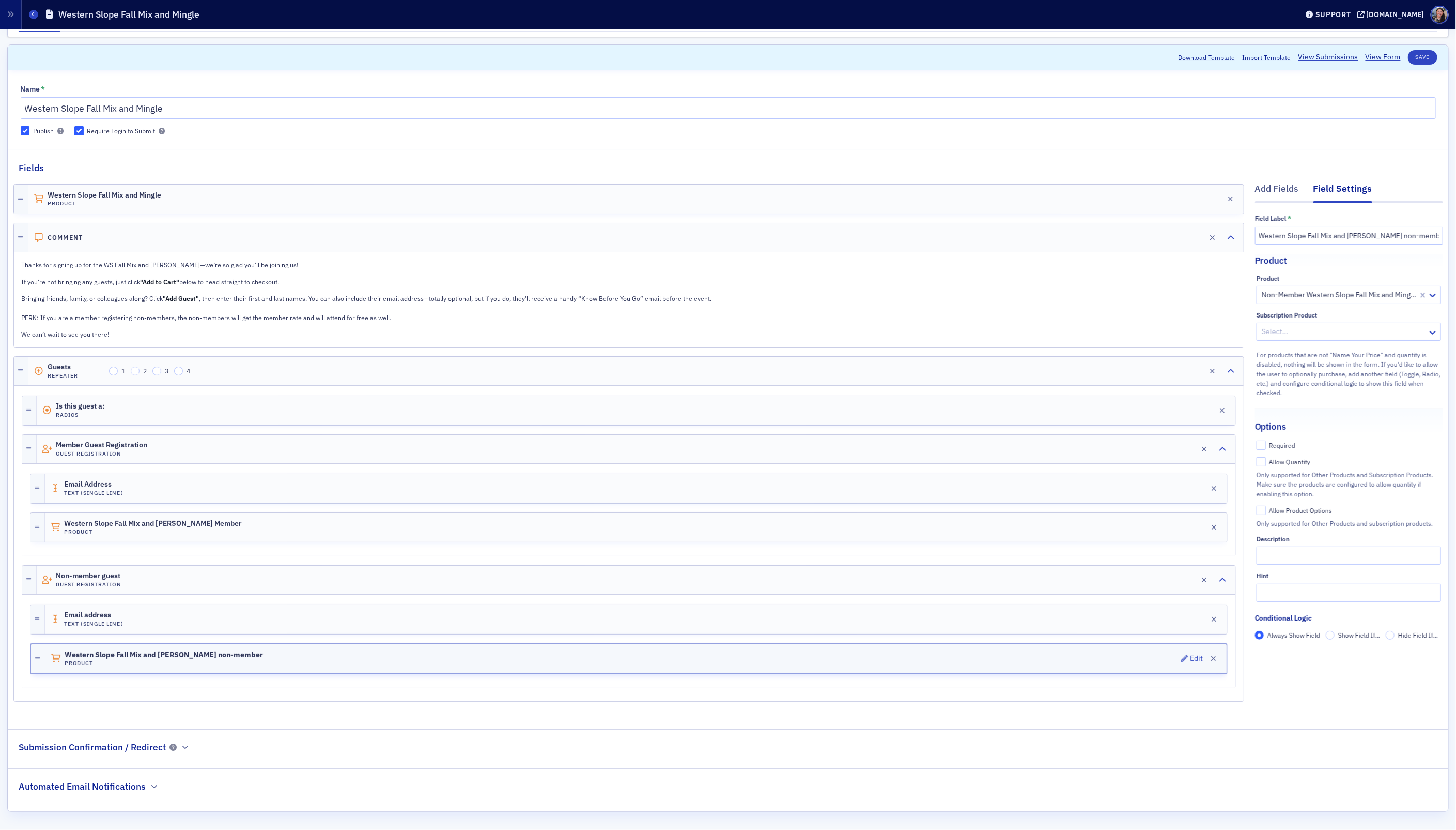
click at [203, 664] on h4 "Product" at bounding box center [164, 663] width 199 height 7
click at [227, 524] on div "Western Slope Fall Mix and Mingle Member Product Edit" at bounding box center [636, 527] width 1182 height 29
click at [275, 660] on div "Western Slope Fall Mix and Mingle non-member Product Edit" at bounding box center [636, 659] width 1182 height 29
click at [1373, 289] on div at bounding box center [1339, 295] width 156 height 13
click at [354, 658] on div "Western Slope Fall Mix and Mingle non-member Product Edit" at bounding box center [635, 659] width 1181 height 29
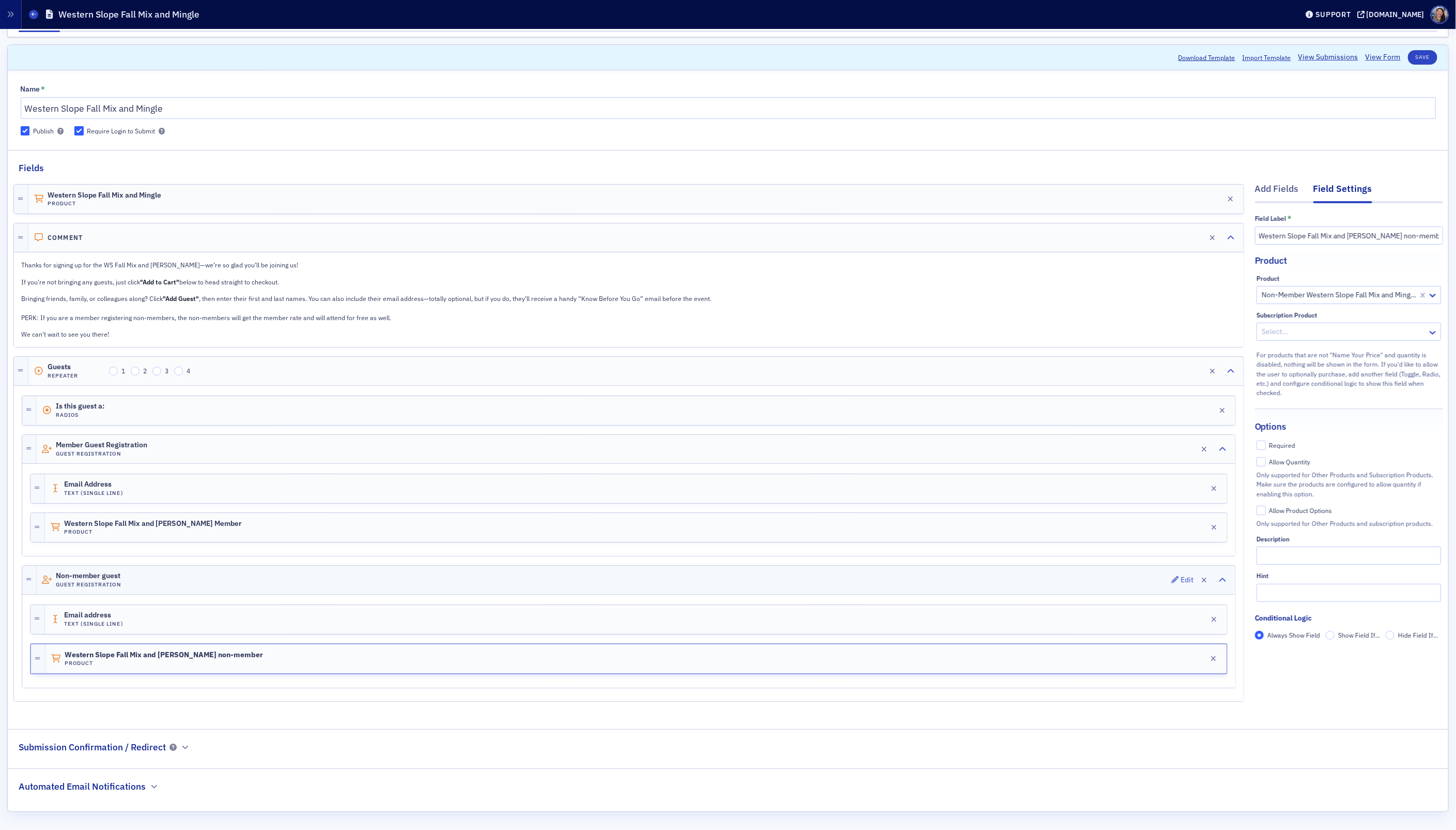
click at [184, 581] on div "Non-member guest Guest Registration Edit" at bounding box center [635, 580] width 1199 height 28
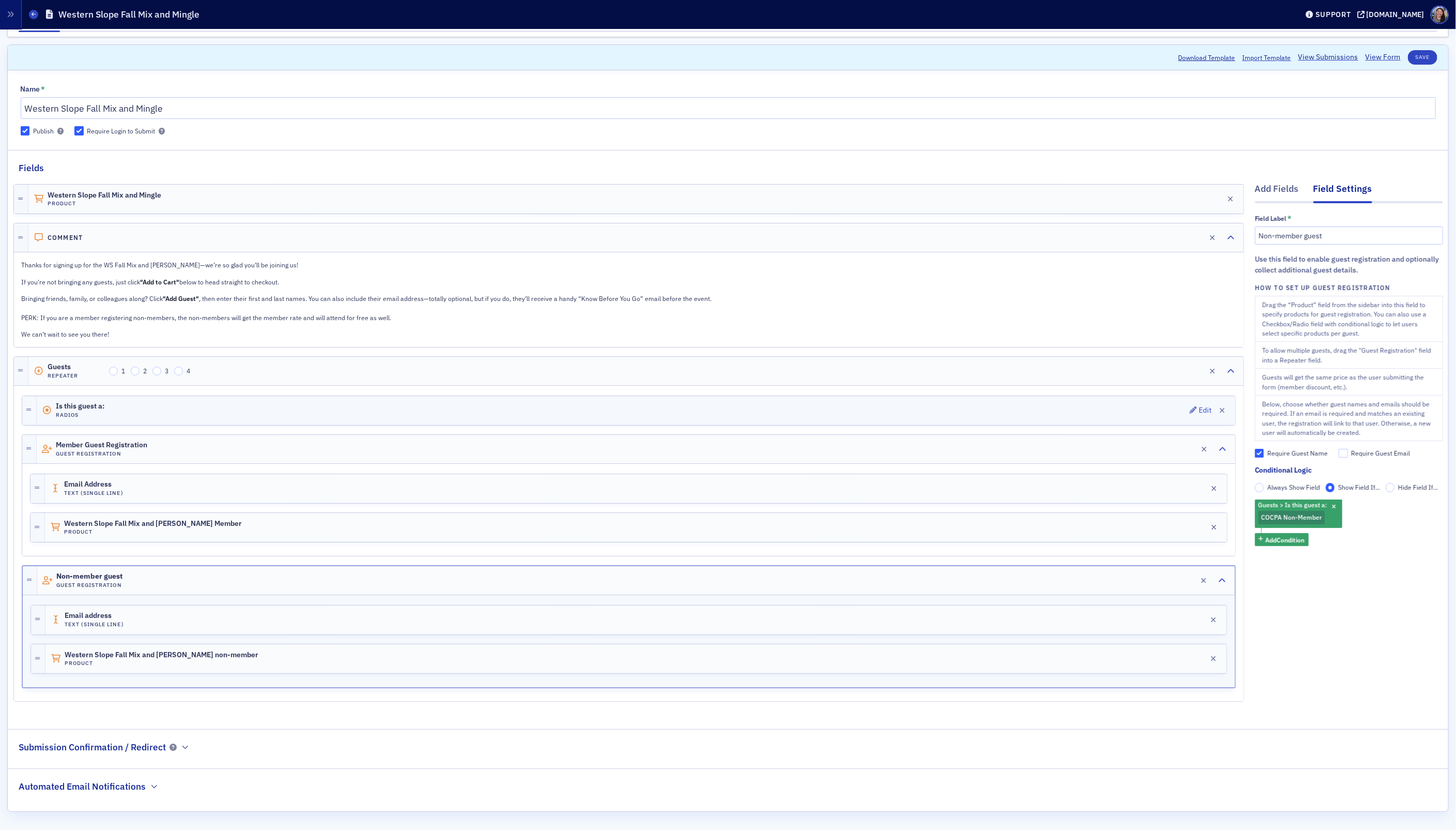
click at [127, 412] on div "Is this guest a: Radios Edit" at bounding box center [635, 410] width 1199 height 29
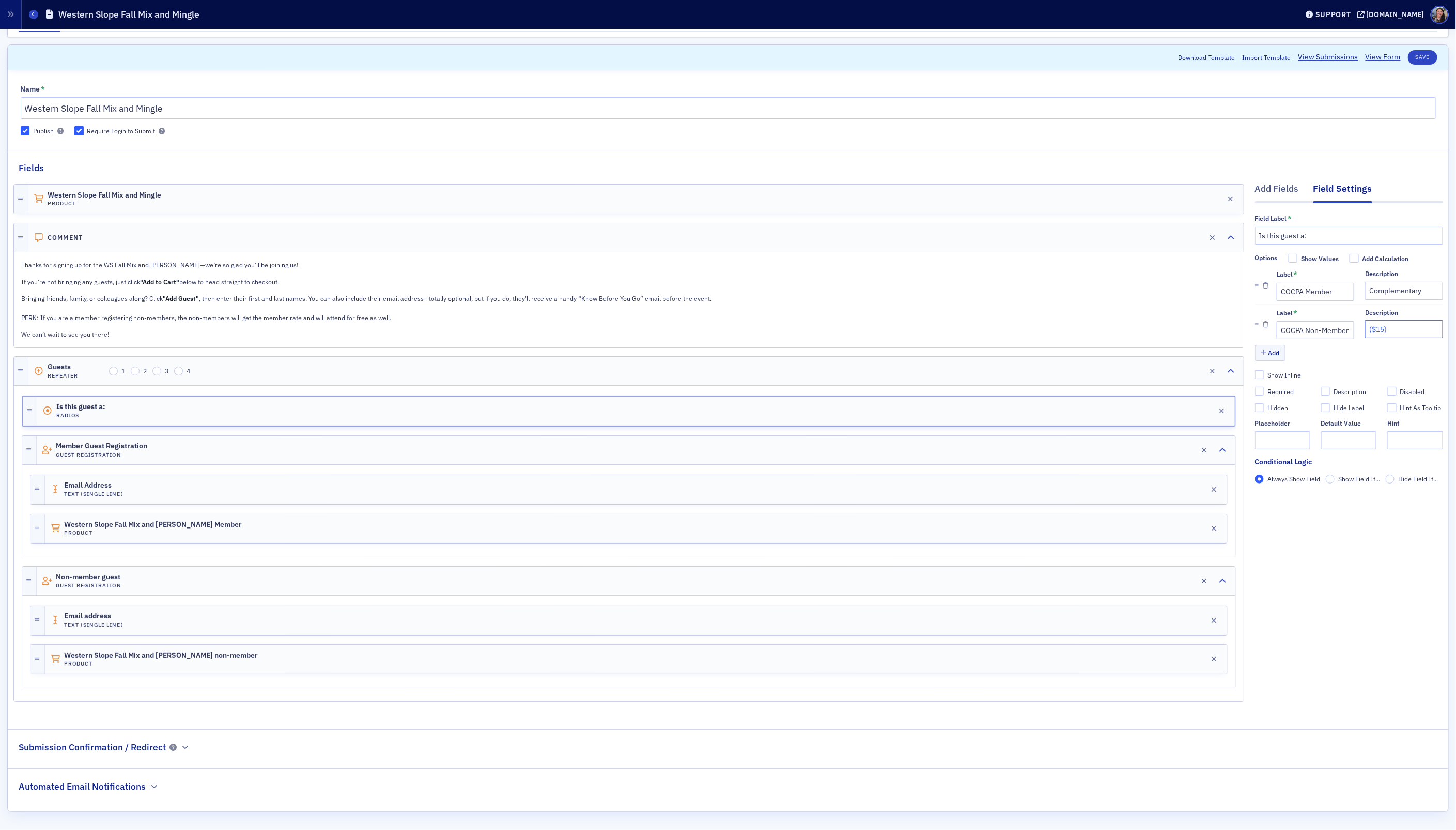
click at [1400, 325] on input "($15)" at bounding box center [1403, 328] width 77 height 18
type input "$15"
click at [1421, 51] on button "Save" at bounding box center [1422, 57] width 29 height 14
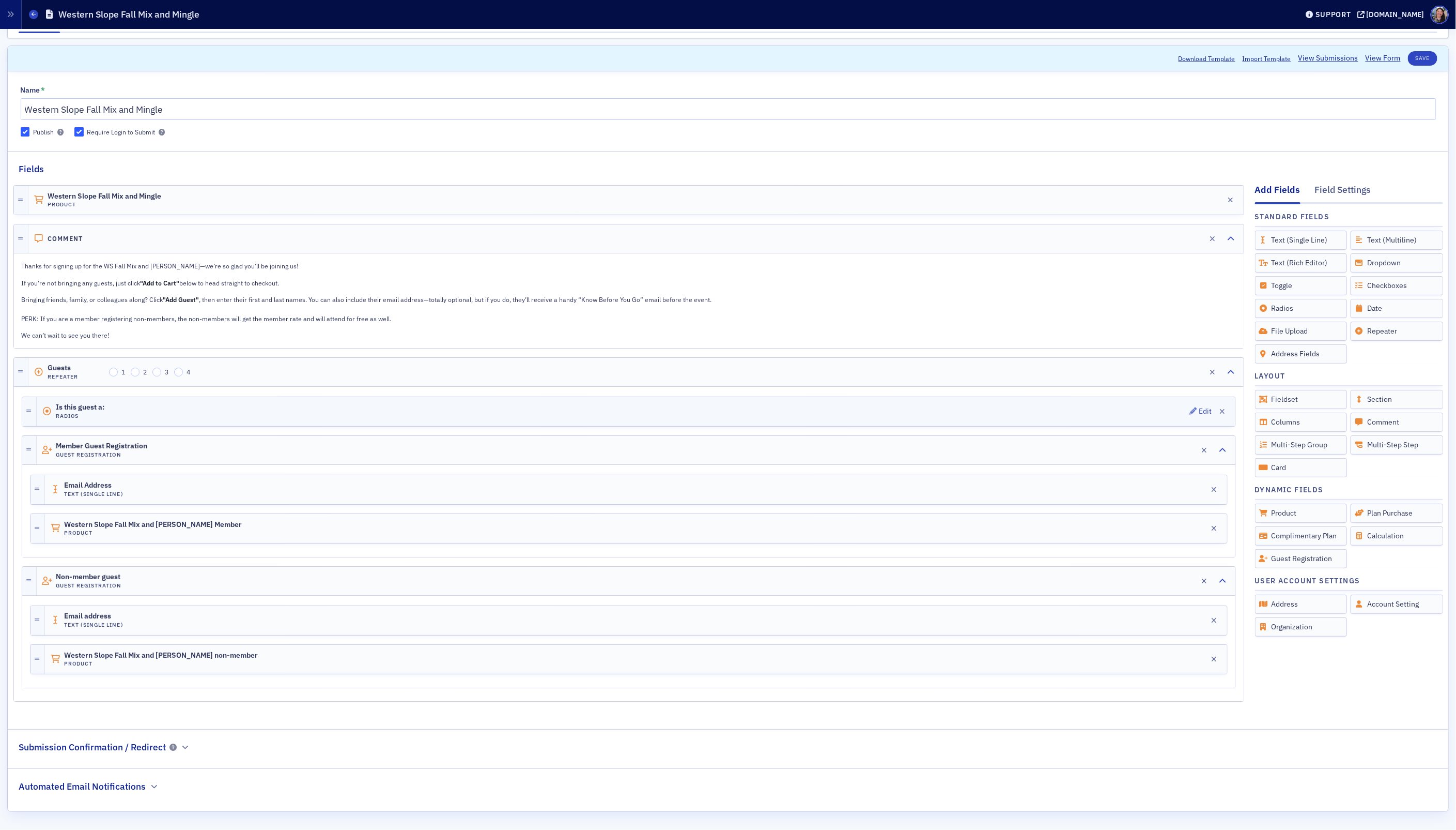
click at [121, 404] on div "Is this guest a: Radios Edit" at bounding box center [635, 411] width 1199 height 29
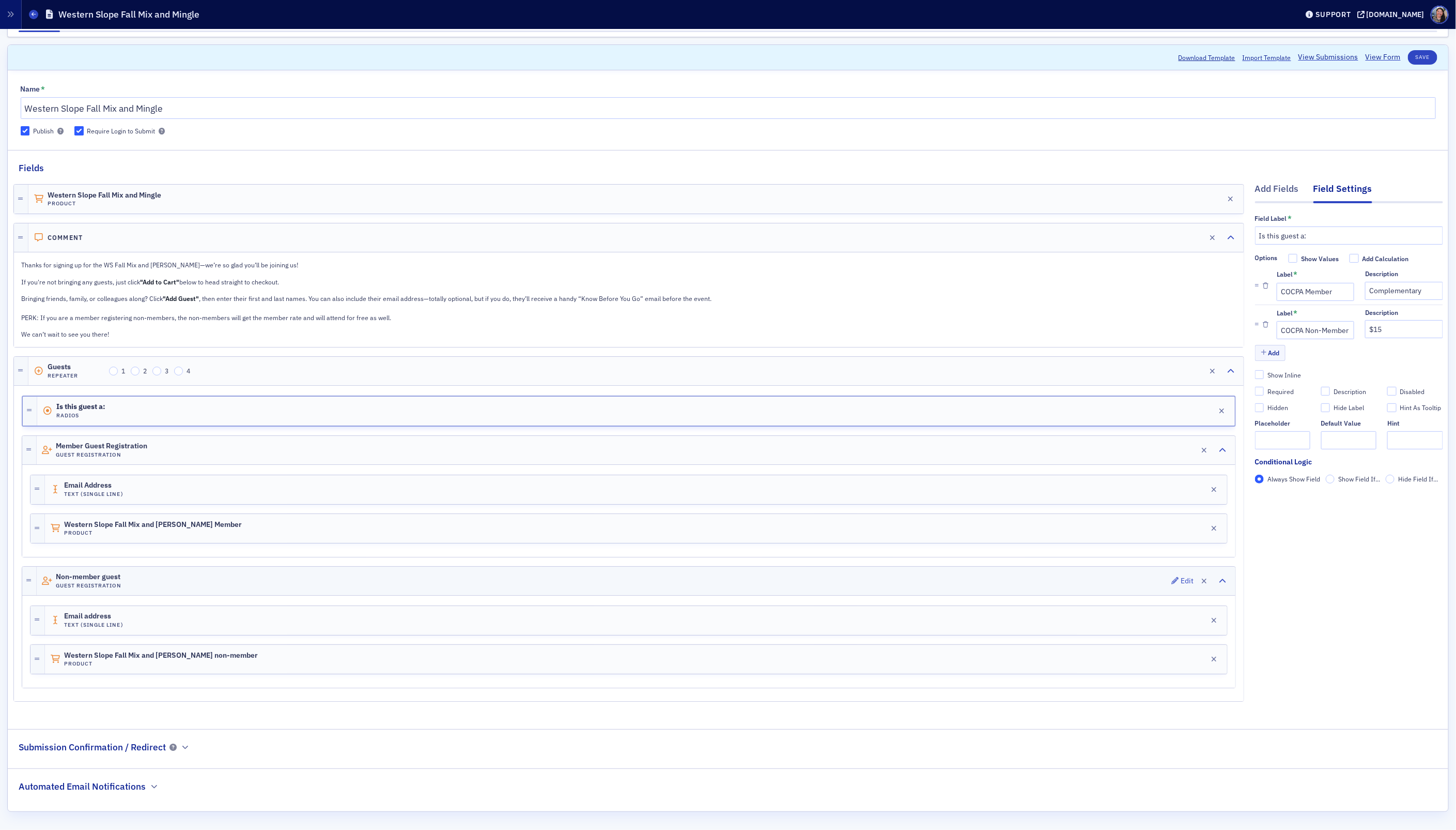
click at [164, 578] on div "Non-member guest Guest Registration Edit" at bounding box center [635, 581] width 1199 height 28
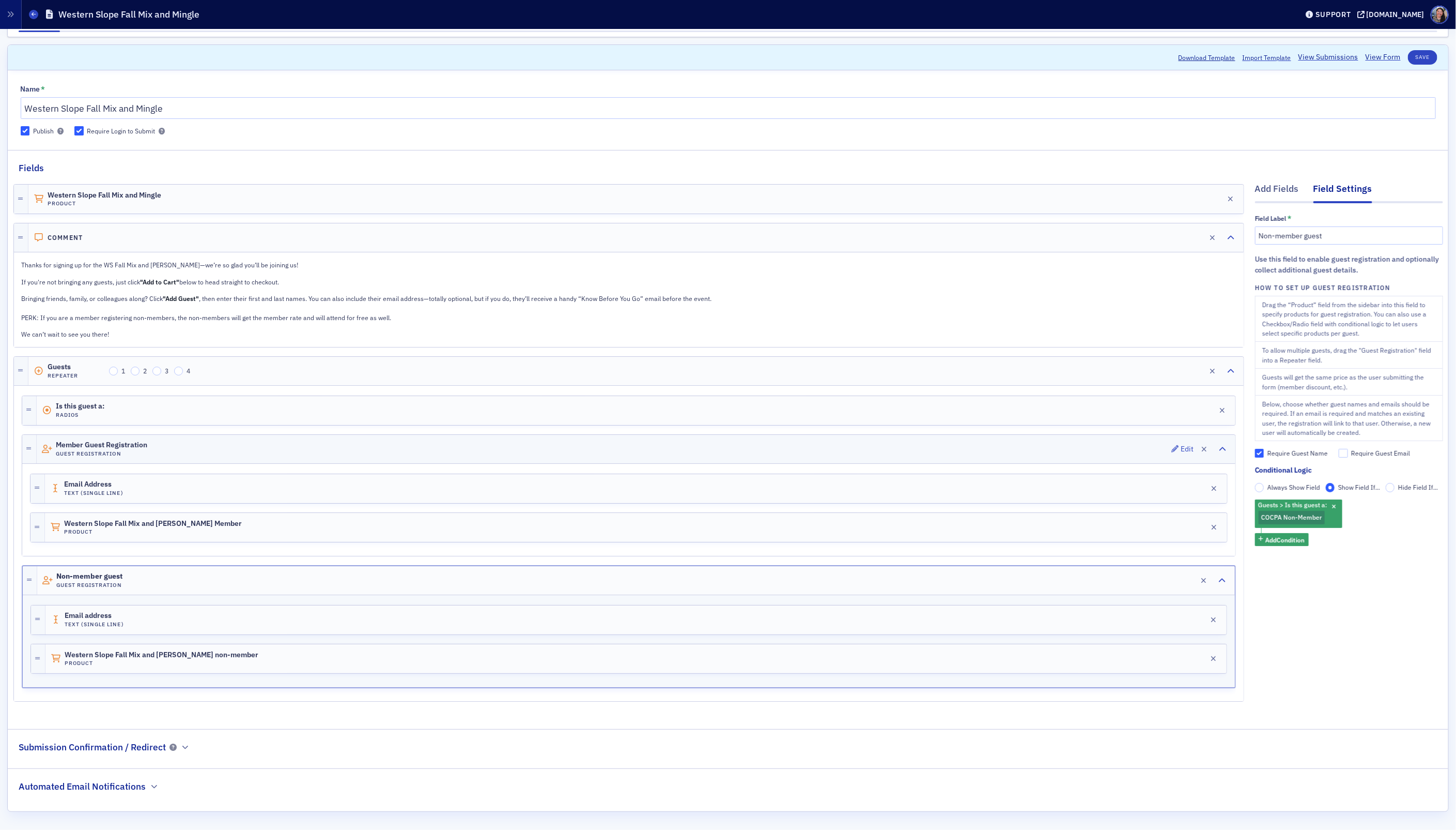
click at [172, 444] on div "Member Guest Registration Guest Registration Edit" at bounding box center [635, 449] width 1199 height 28
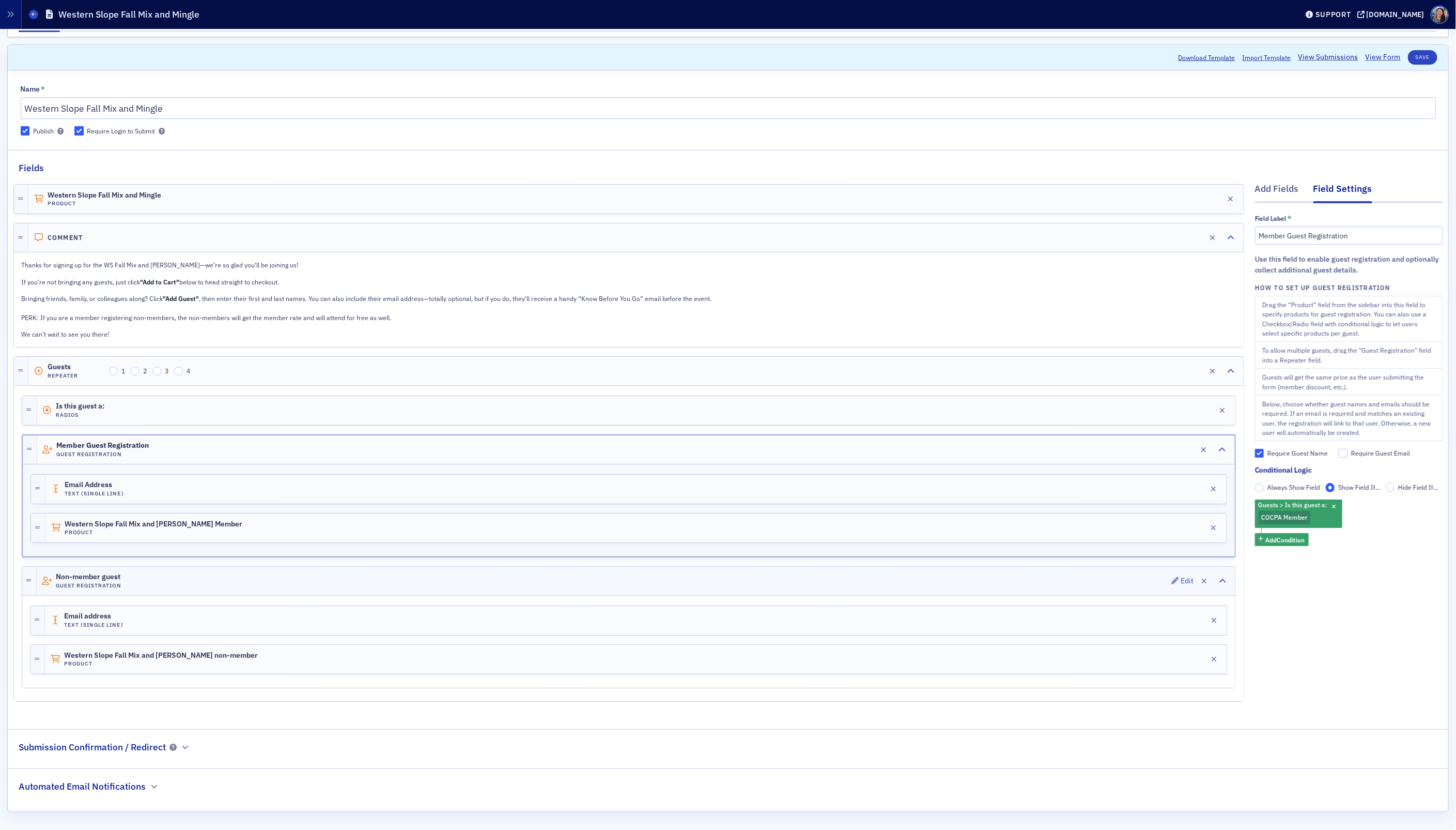
click at [165, 583] on div "Non-member guest Guest Registration Edit" at bounding box center [635, 581] width 1199 height 28
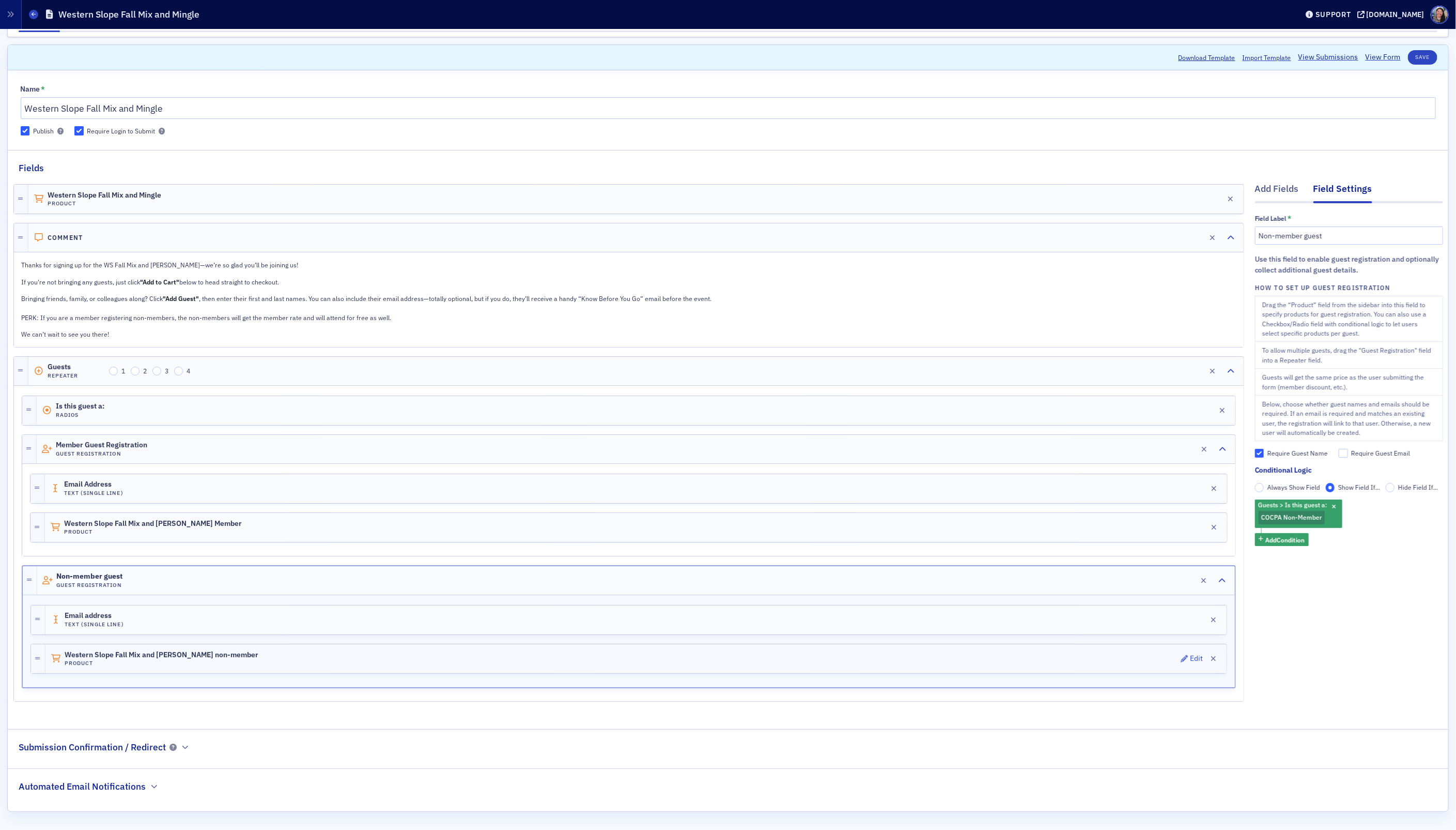
click at [263, 657] on div "Western Slope Fall Mix and Mingle non-member Product Edit" at bounding box center [635, 659] width 1181 height 29
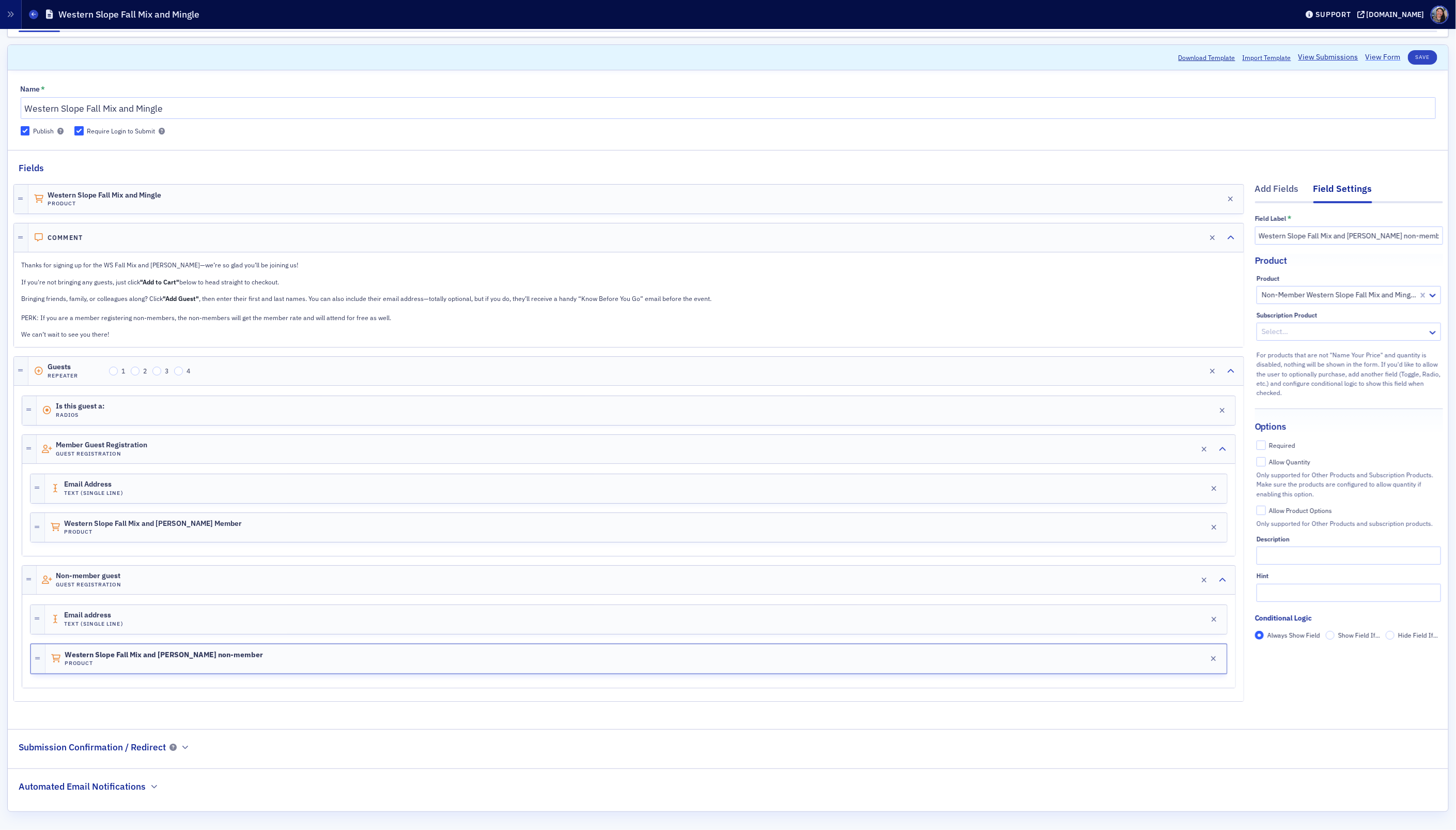
click at [1383, 51] on link "View Form" at bounding box center [1383, 57] width 35 height 11
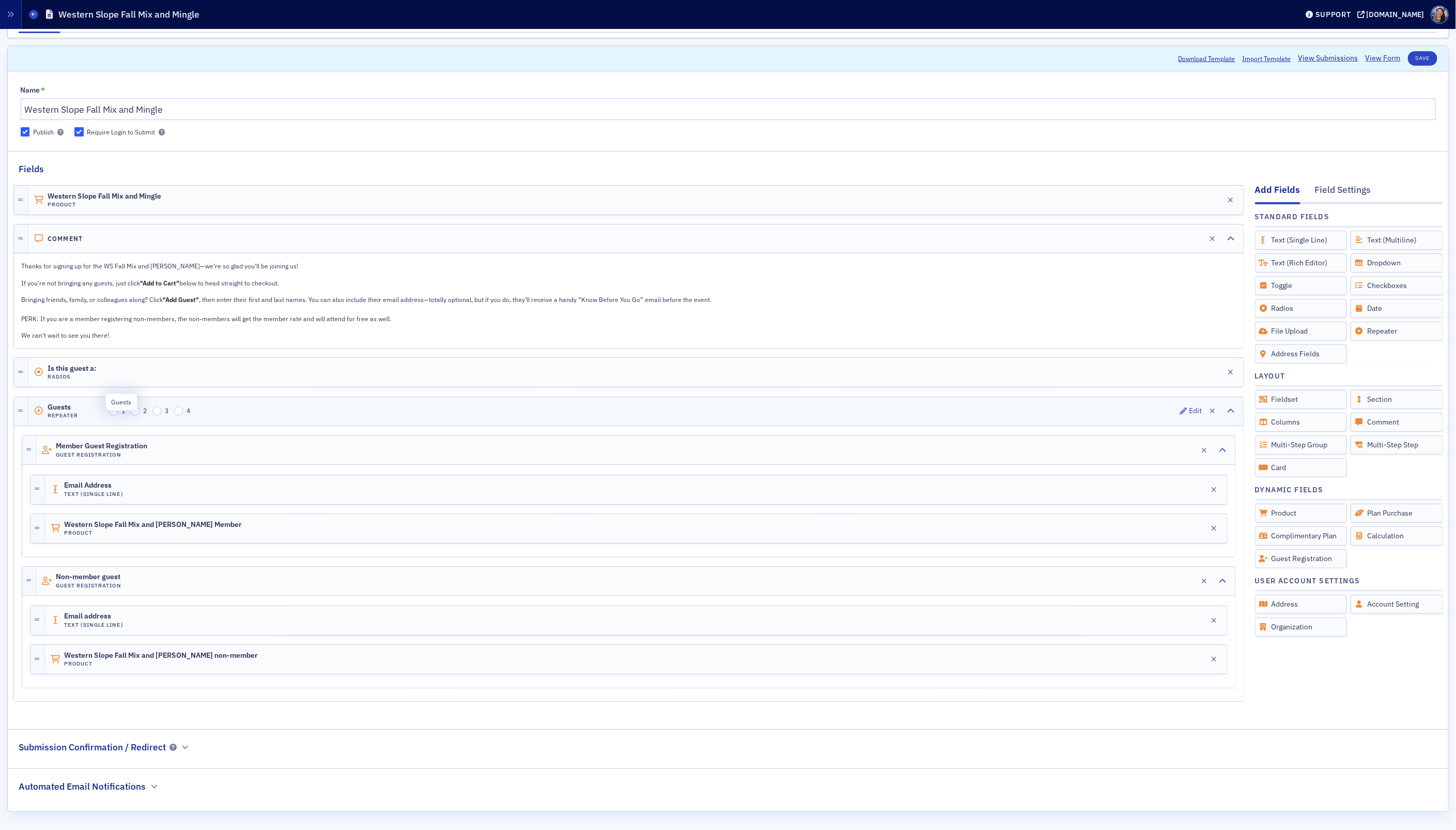
click at [65, 403] on span "Guests" at bounding box center [76, 407] width 58 height 8
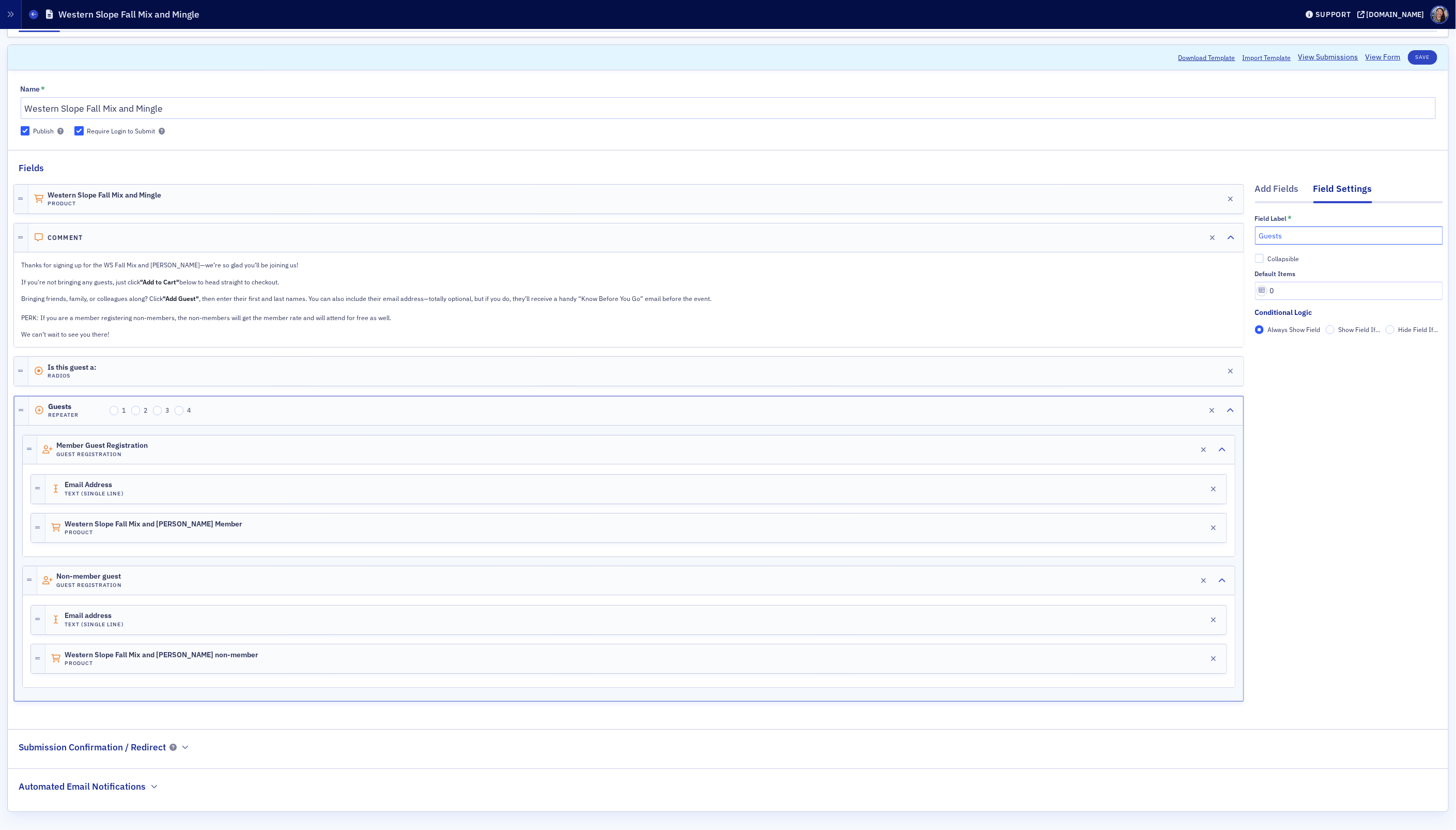
click at [1293, 232] on input "Guests" at bounding box center [1349, 235] width 188 height 18
type input "Member Guests"
click at [1276, 182] on div "Add Fields" at bounding box center [1276, 192] width 43 height 20
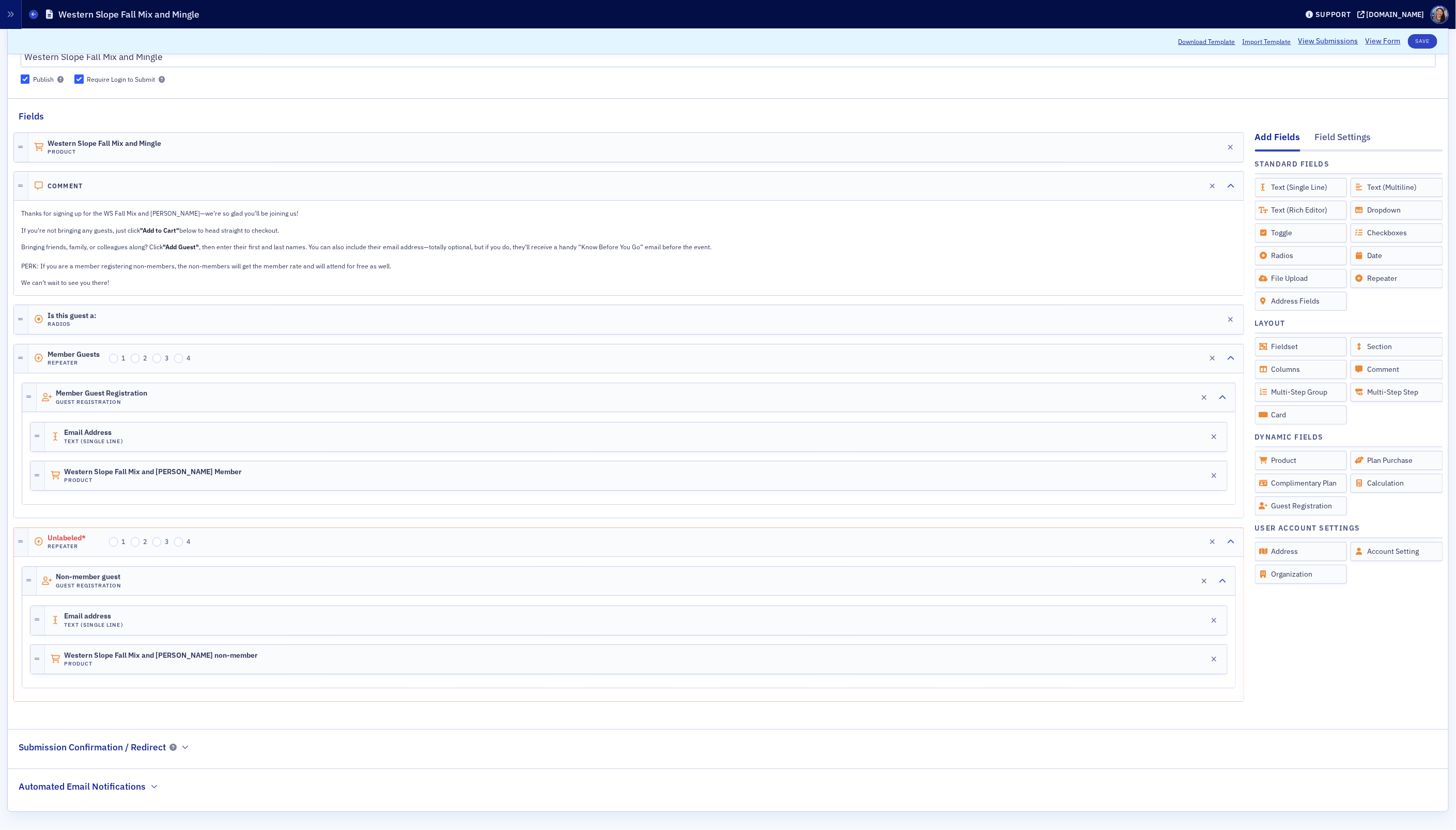
scroll to position [91, 0]
click at [62, 534] on span "Unlabeled*" at bounding box center [76, 538] width 58 height 8
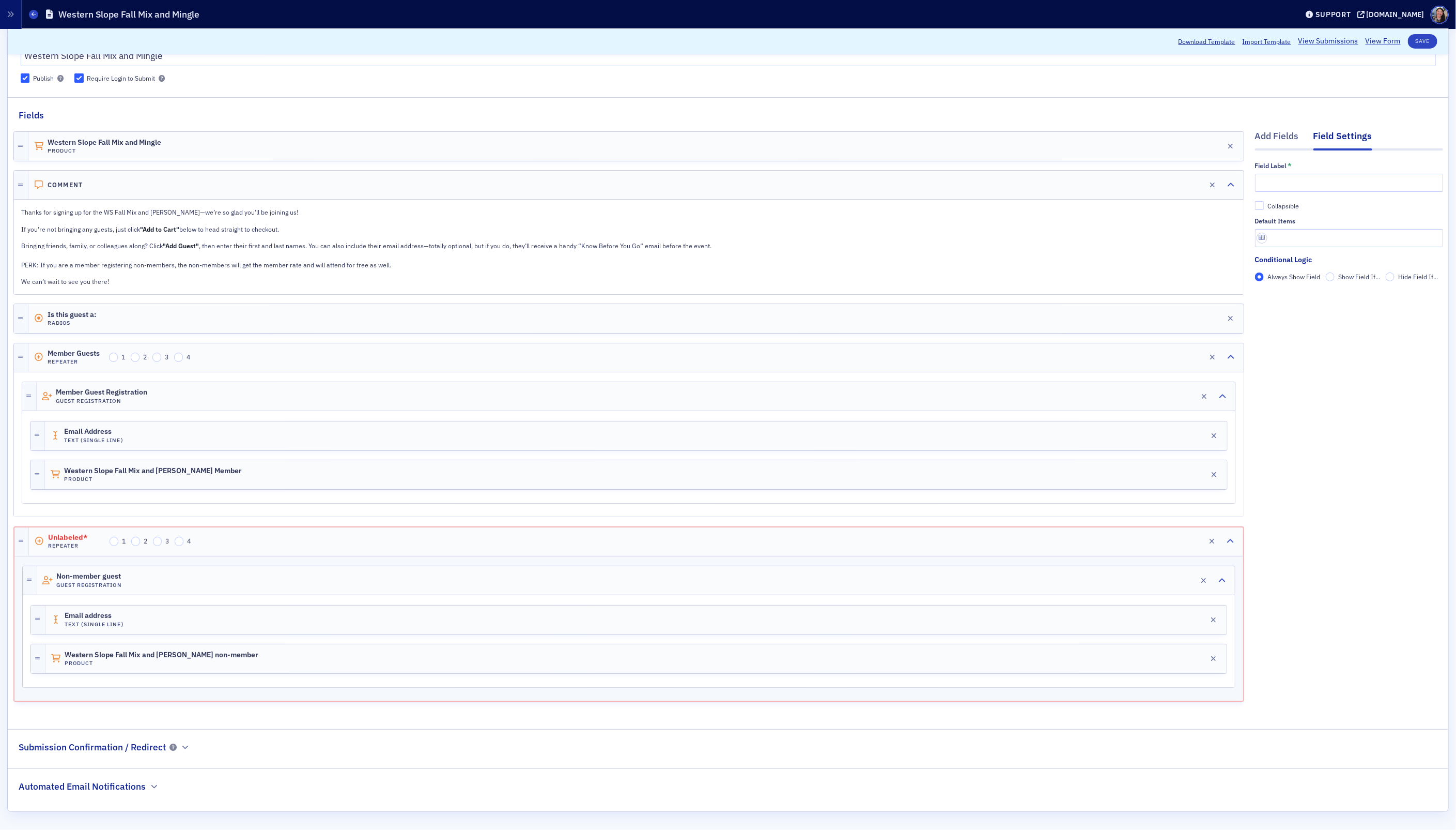
click at [1279, 164] on div "Field Label *" at bounding box center [1349, 177] width 188 height 31
click at [1284, 178] on input "text" at bounding box center [1349, 183] width 188 height 18
type input "Non-member guest"
click at [429, 470] on div "Western Slope Fall Mix and Mingle Member Product Edit" at bounding box center [636, 474] width 1182 height 29
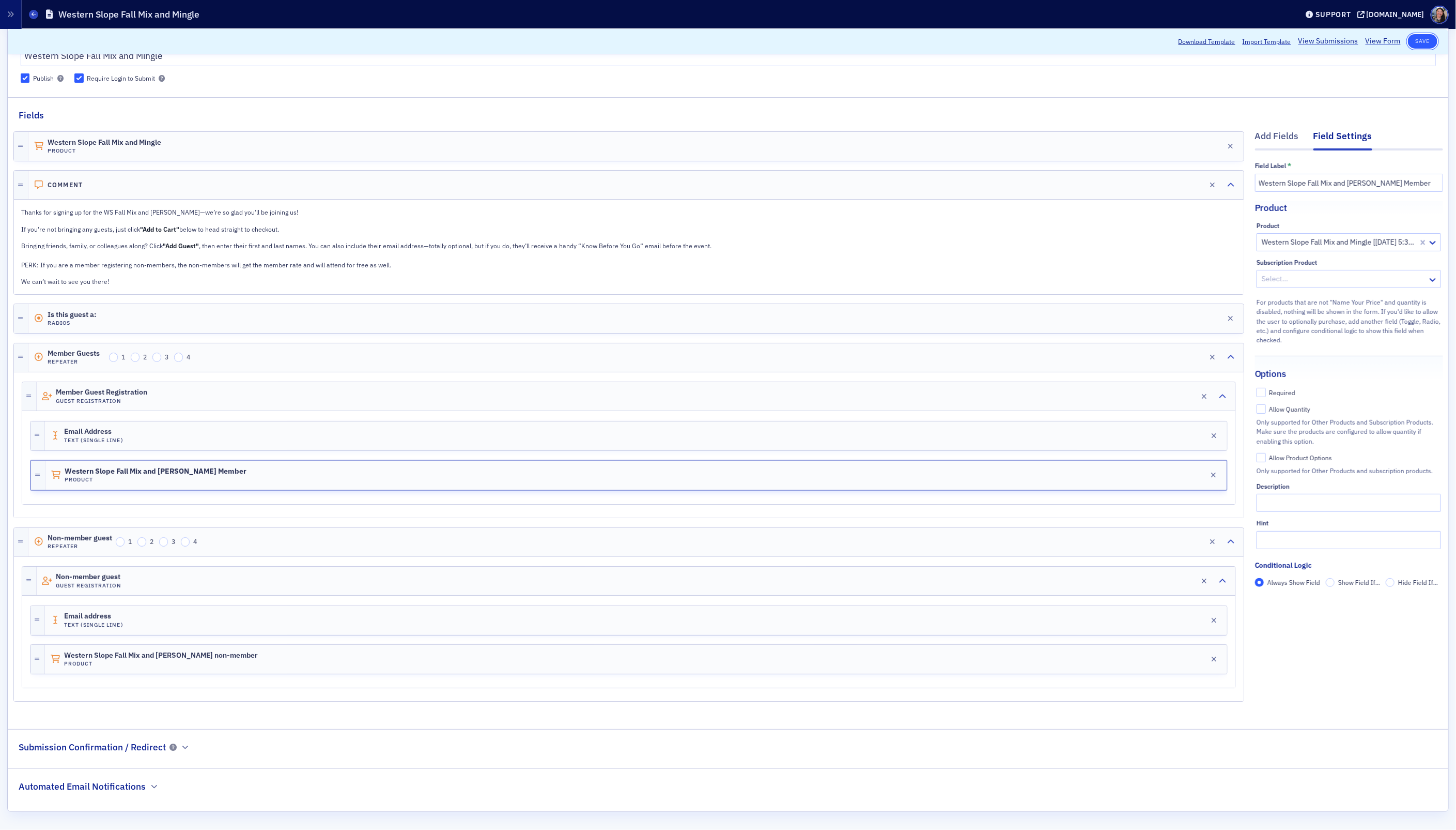
click at [1421, 41] on button "Save" at bounding box center [1422, 41] width 29 height 14
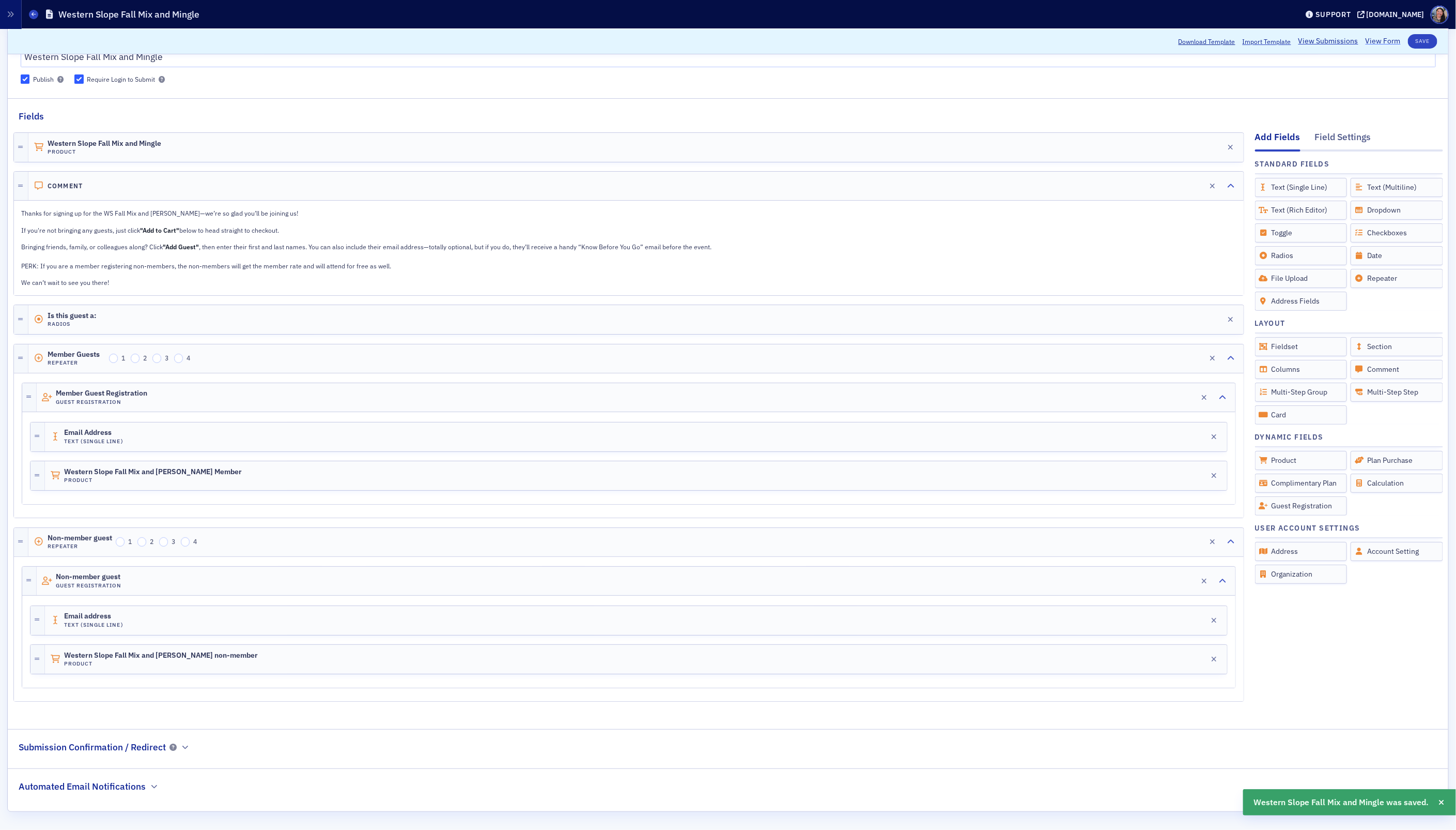
click at [1380, 42] on link "View Form" at bounding box center [1383, 42] width 35 height 11
click at [476, 362] on div "Member Guests Repeater 1 2 3 4 Edit" at bounding box center [636, 359] width 1216 height 28
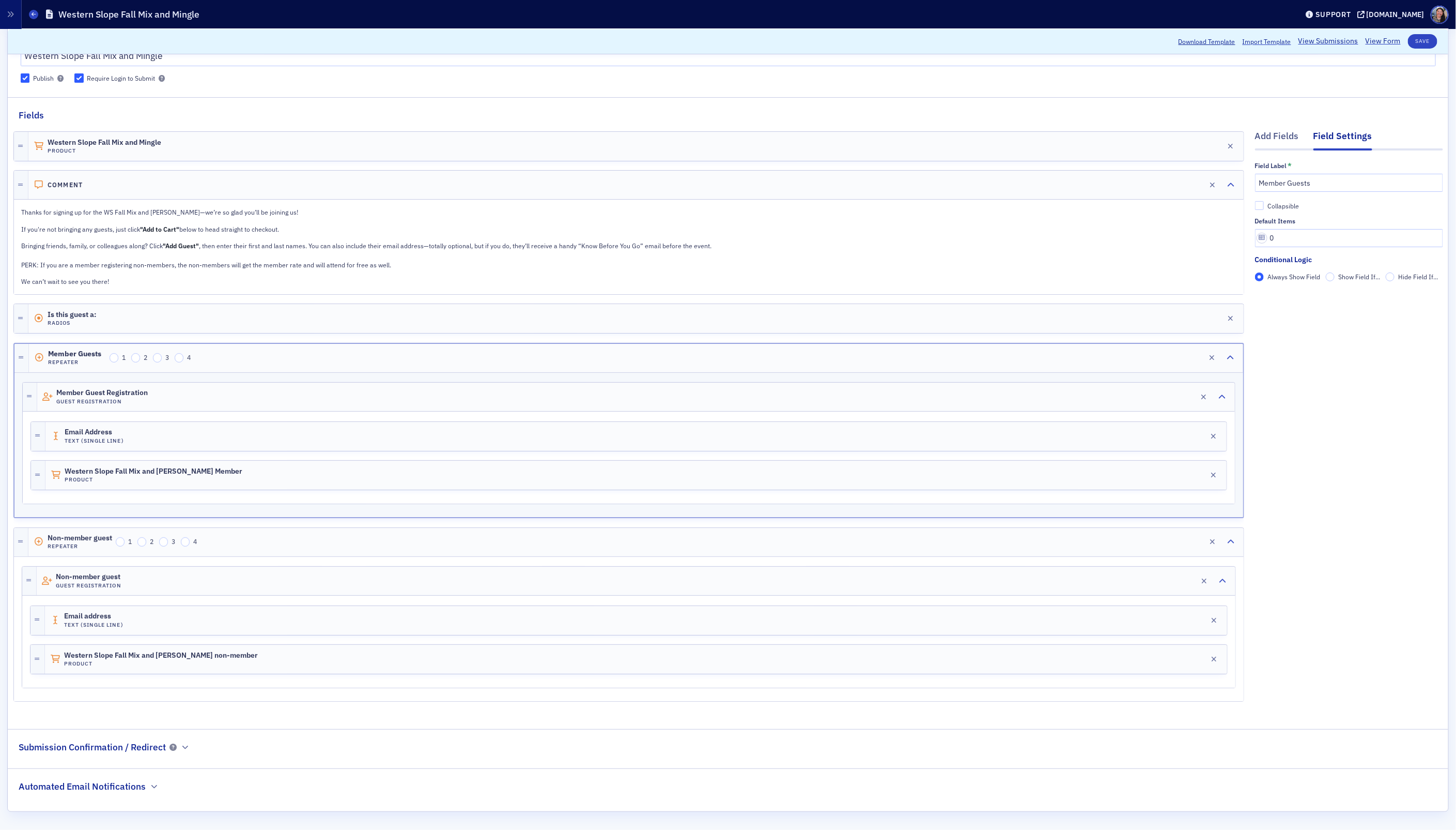
click at [1360, 273] on span "Show Field If..." at bounding box center [1358, 276] width 42 height 8
click at [1335, 273] on input "Show Field If..." at bounding box center [1330, 277] width 9 height 9
click at [1271, 290] on span "Add Condition" at bounding box center [1285, 295] width 39 height 9
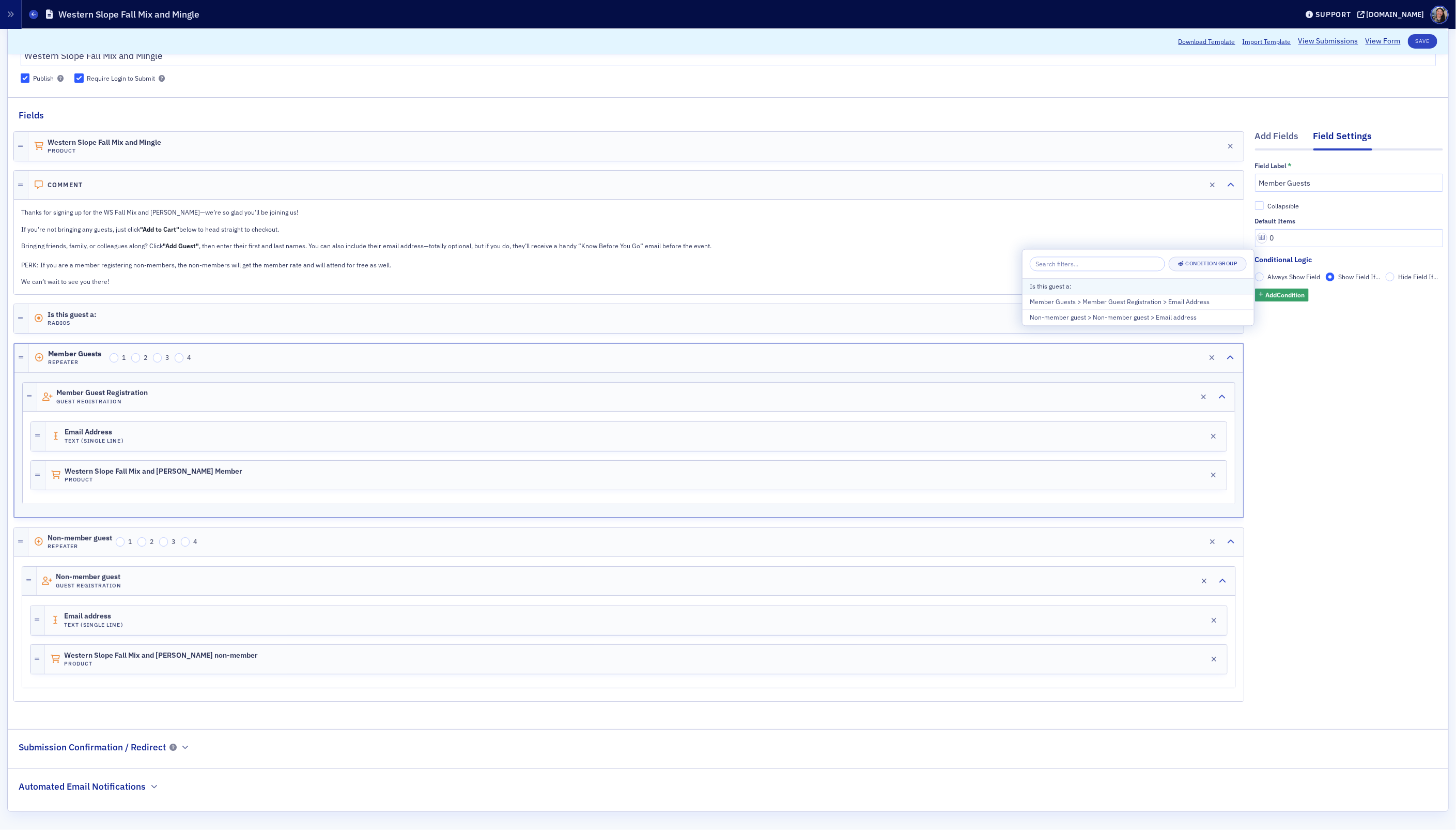
click at [1092, 288] on div "Is this guest a:" at bounding box center [1138, 286] width 217 height 9
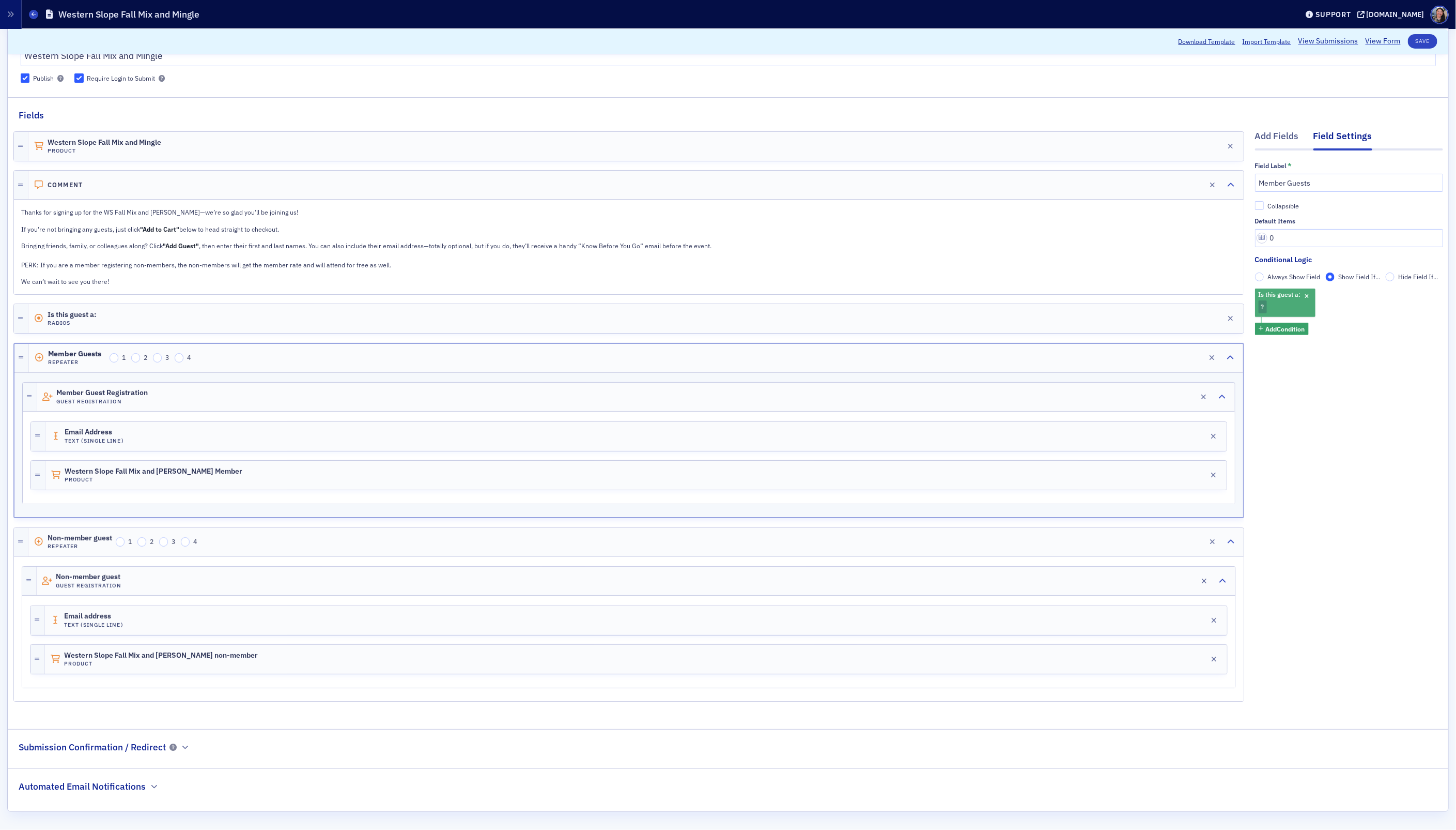
click at [1272, 299] on div "Is this guest a: ?" at bounding box center [1285, 303] width 60 height 28
type input "member"
click at [1157, 328] on div "COCPA Member" at bounding box center [1144, 331] width 191 height 11
click at [1339, 384] on div "Add Fields Field Settings Field Label * Member Guests Collapsible Default Items…" at bounding box center [1349, 417] width 188 height 592
click at [319, 544] on div "Non-member guest Repeater 1 2 3 4 Edit" at bounding box center [636, 542] width 1216 height 28
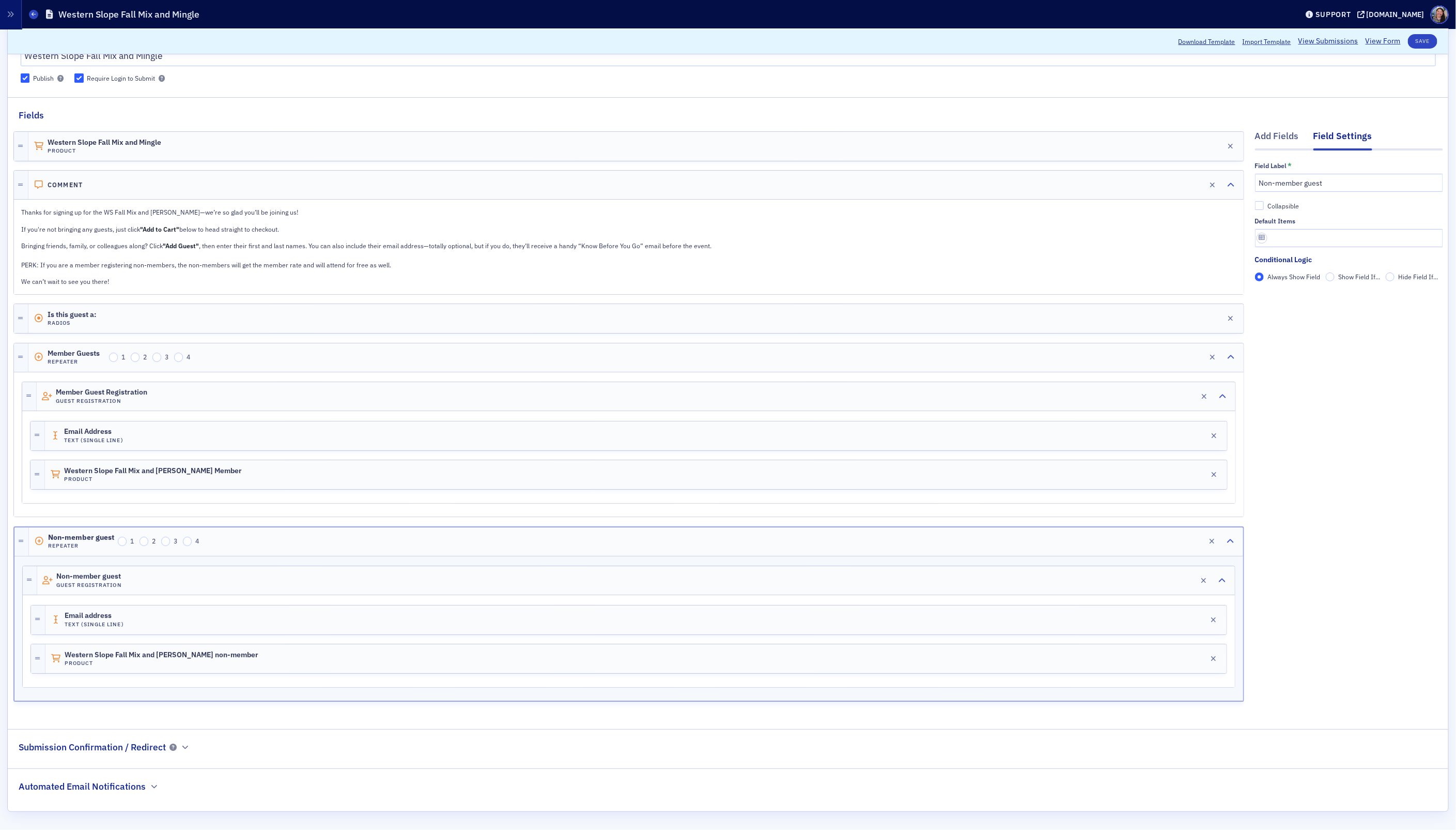
click at [1341, 273] on span "Show Field If..." at bounding box center [1358, 277] width 42 height 9
click at [1335, 273] on input "Show Field If..." at bounding box center [1330, 277] width 9 height 9
click at [1285, 290] on span "Add Condition" at bounding box center [1285, 295] width 39 height 9
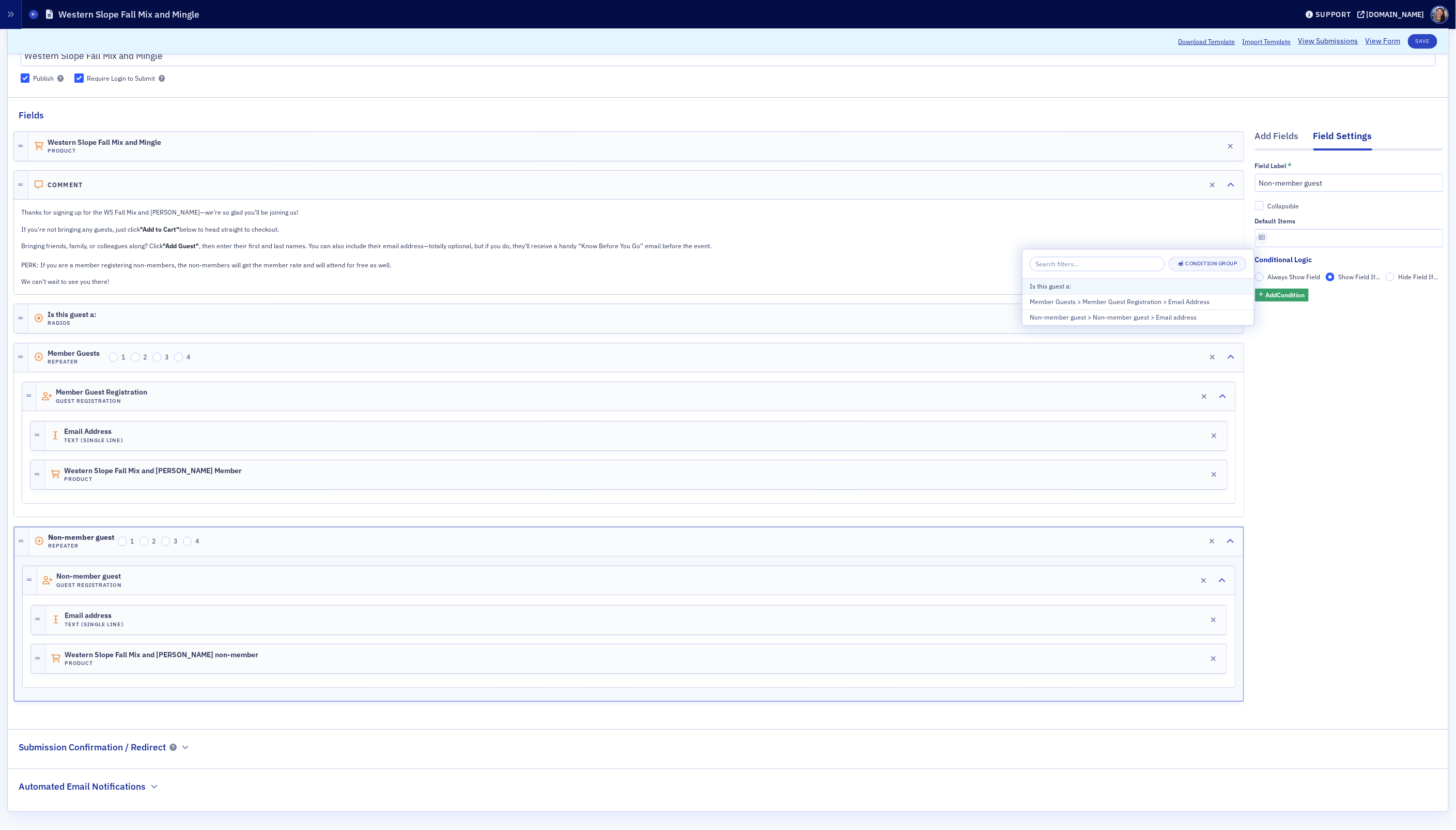
click at [1059, 285] on div "Is this guest a:" at bounding box center [1138, 286] width 217 height 9
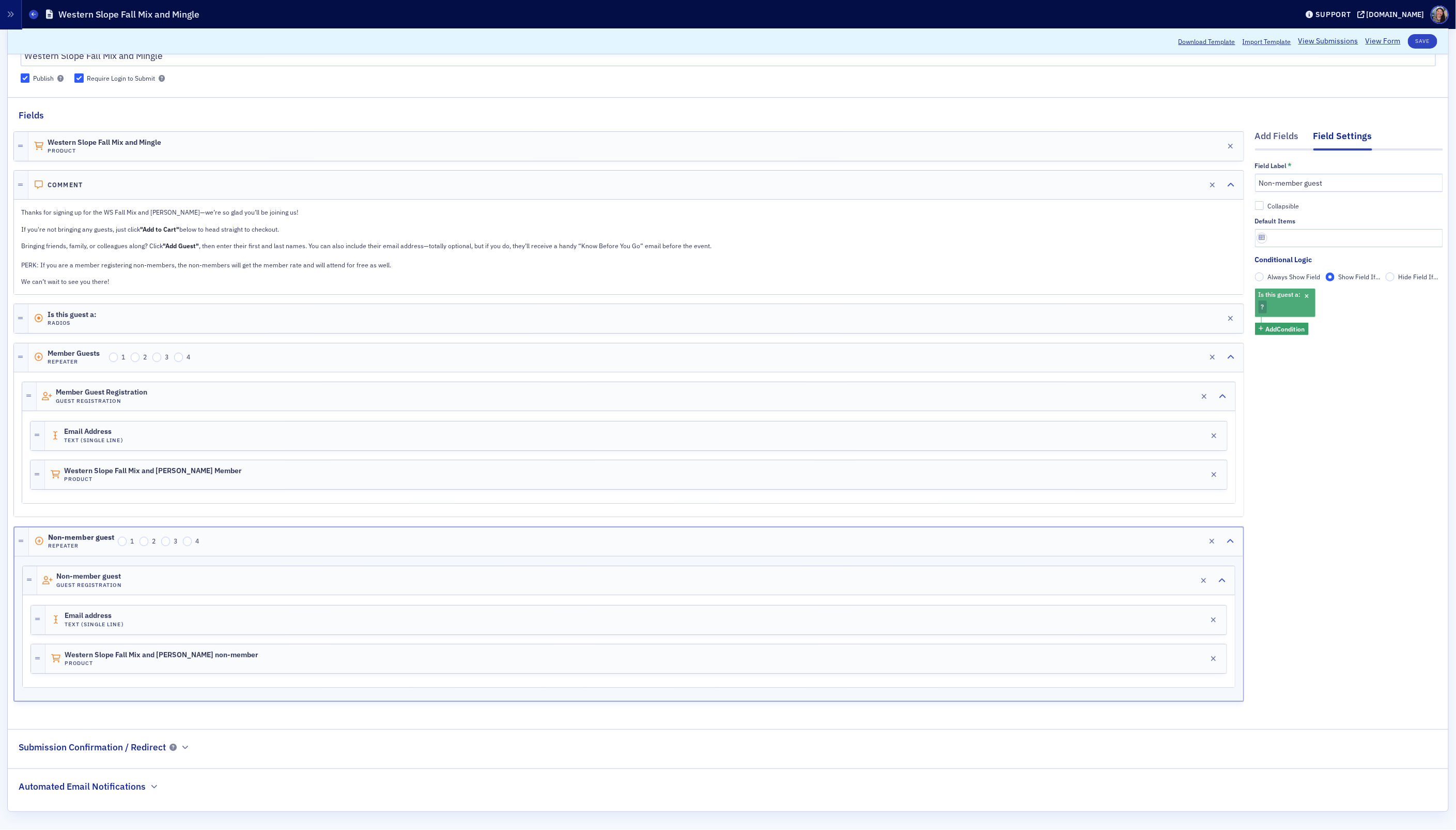
click at [1279, 304] on div "Is this guest a: ?" at bounding box center [1285, 303] width 60 height 28
click at [1150, 312] on div at bounding box center [1139, 308] width 185 height 13
type input "non"
click at [1053, 330] on span "COCPA Non-Member" at bounding box center [1082, 331] width 67 height 11
click at [1373, 439] on div "Add Fields Field Settings Field Label * Non-member guest Collapsible Default It…" at bounding box center [1349, 417] width 188 height 592
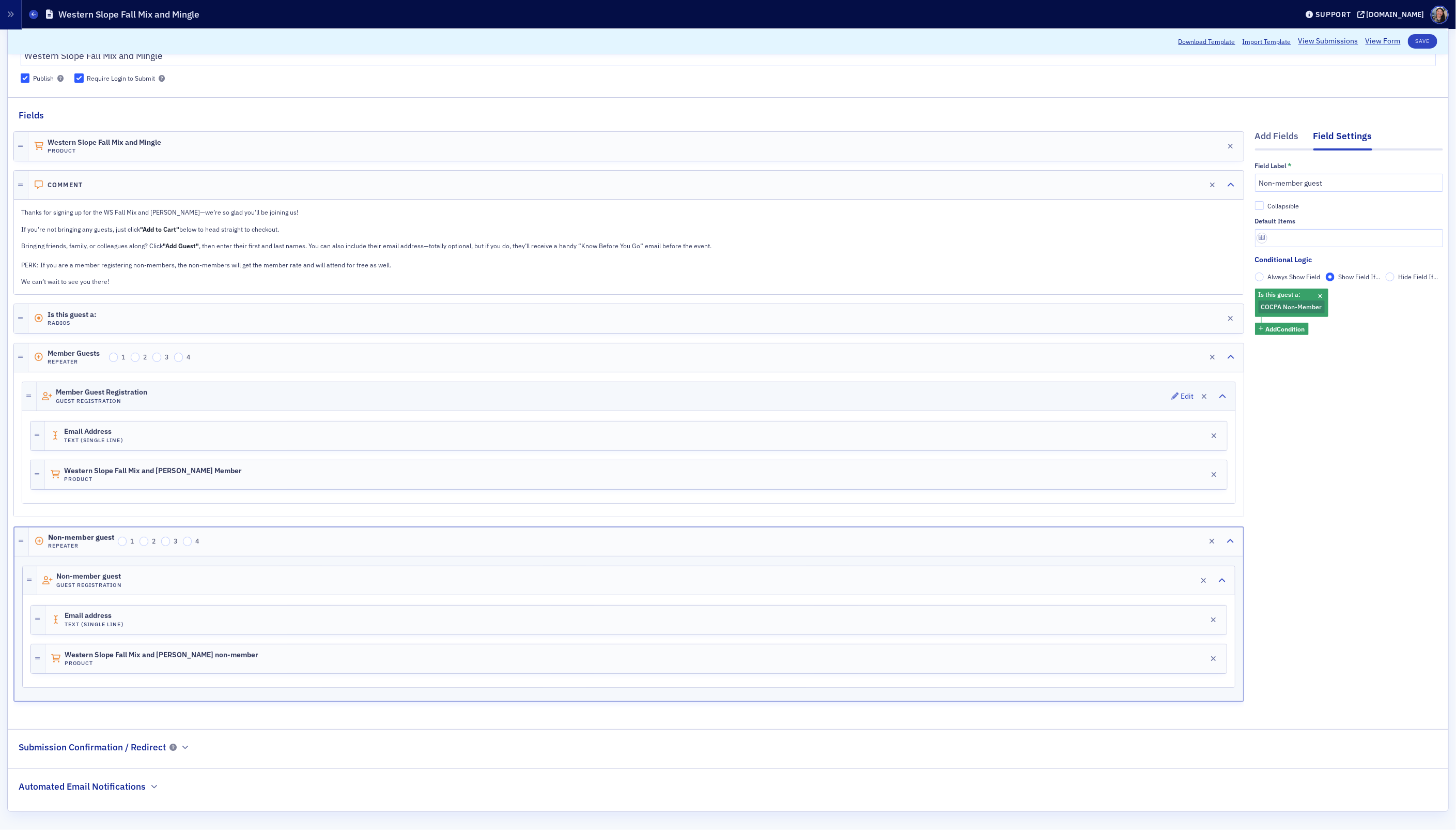
click at [153, 399] on div "Member Guest Registration Guest Registration Edit" at bounding box center [635, 396] width 1199 height 28
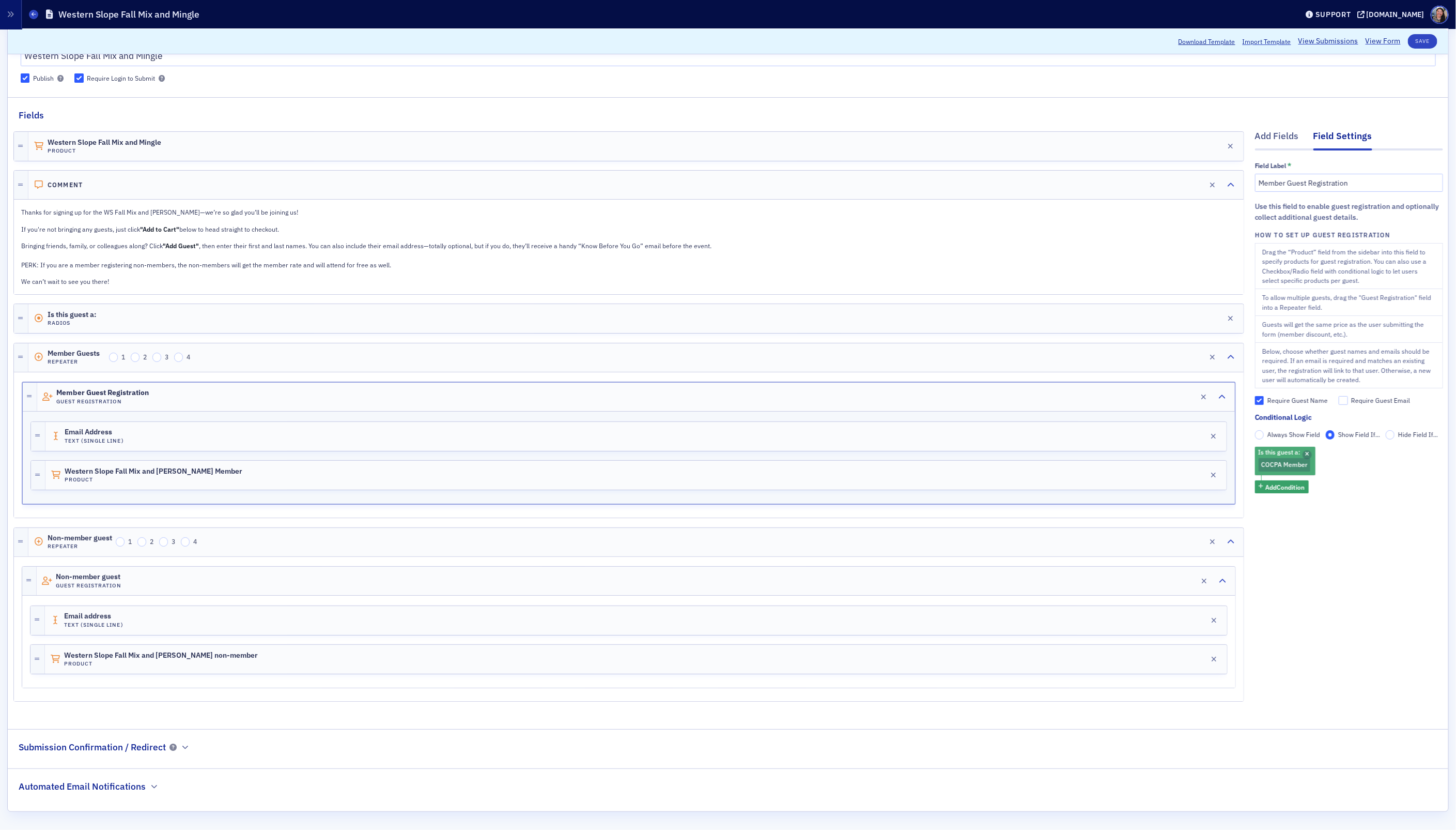
click at [1307, 452] on icon "button" at bounding box center [1307, 455] width 4 height 5
click at [202, 579] on div "Non-member guest Guest Registration Edit" at bounding box center [635, 581] width 1199 height 28
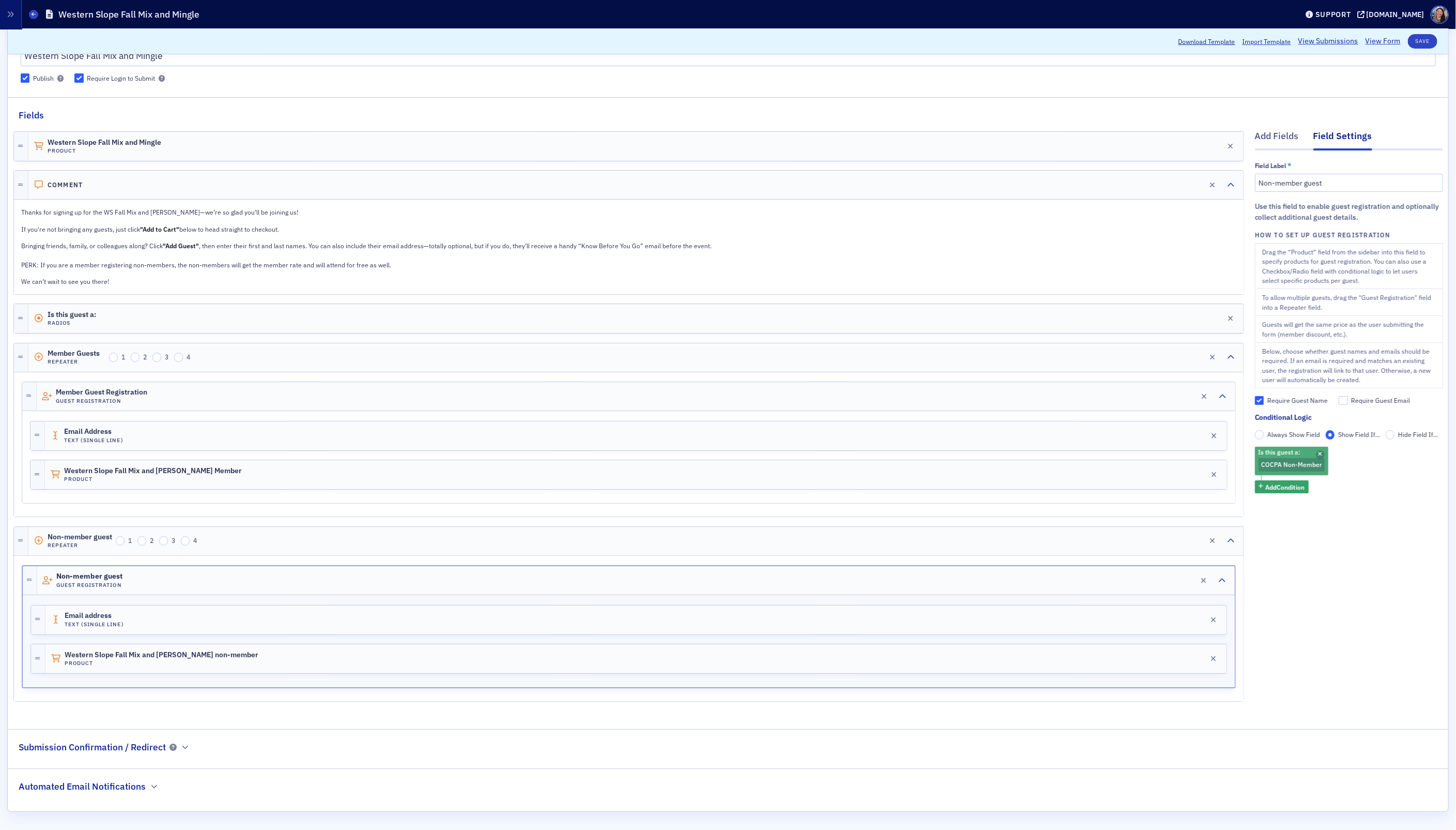
click at [1318, 452] on icon "button" at bounding box center [1319, 455] width 4 height 5
click at [1421, 43] on button "Save" at bounding box center [1422, 41] width 29 height 14
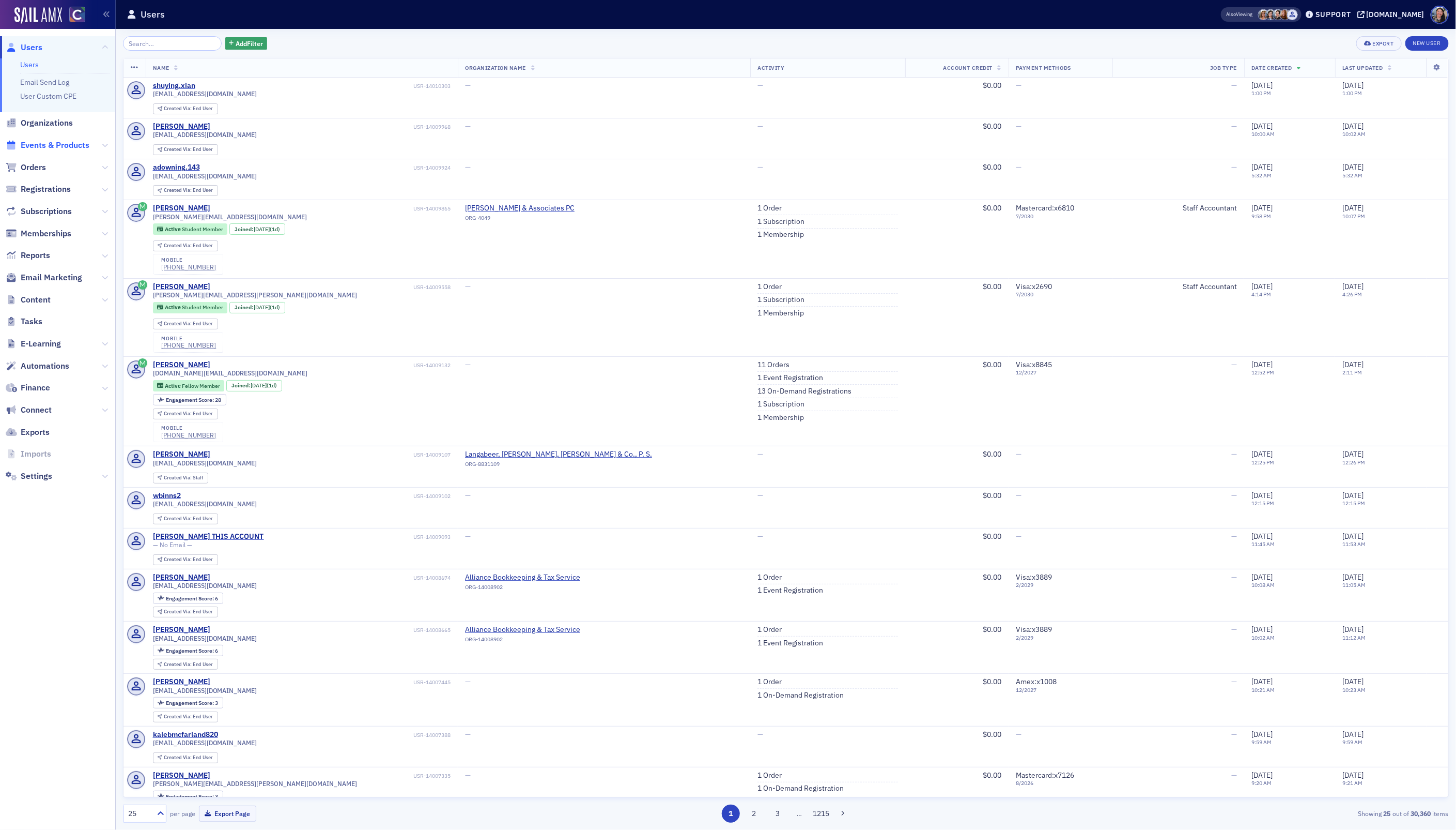
click at [40, 150] on span "Events & Products" at bounding box center [54, 145] width 68 height 12
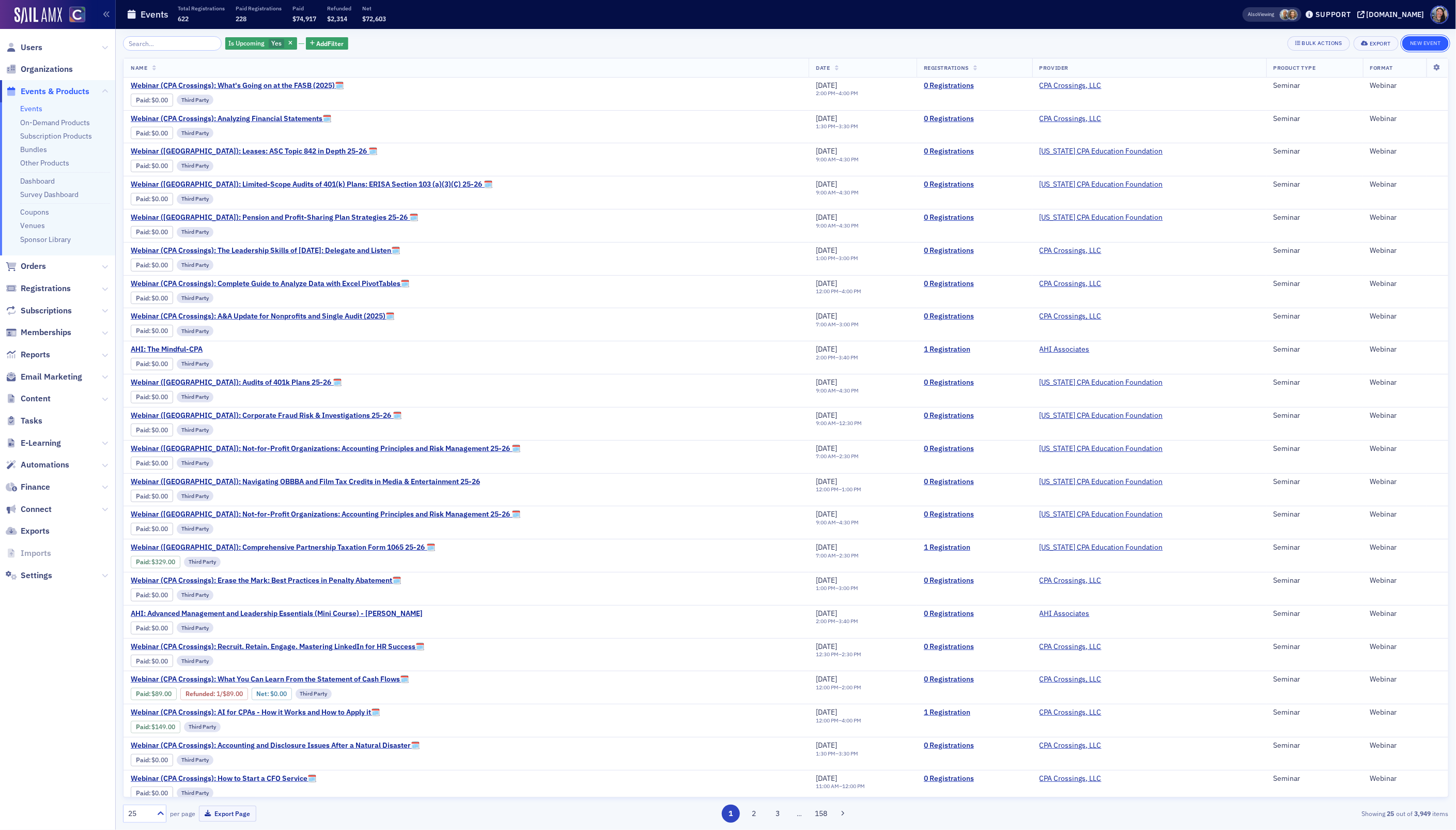
click at [1424, 41] on button "New Event" at bounding box center [1425, 43] width 46 height 14
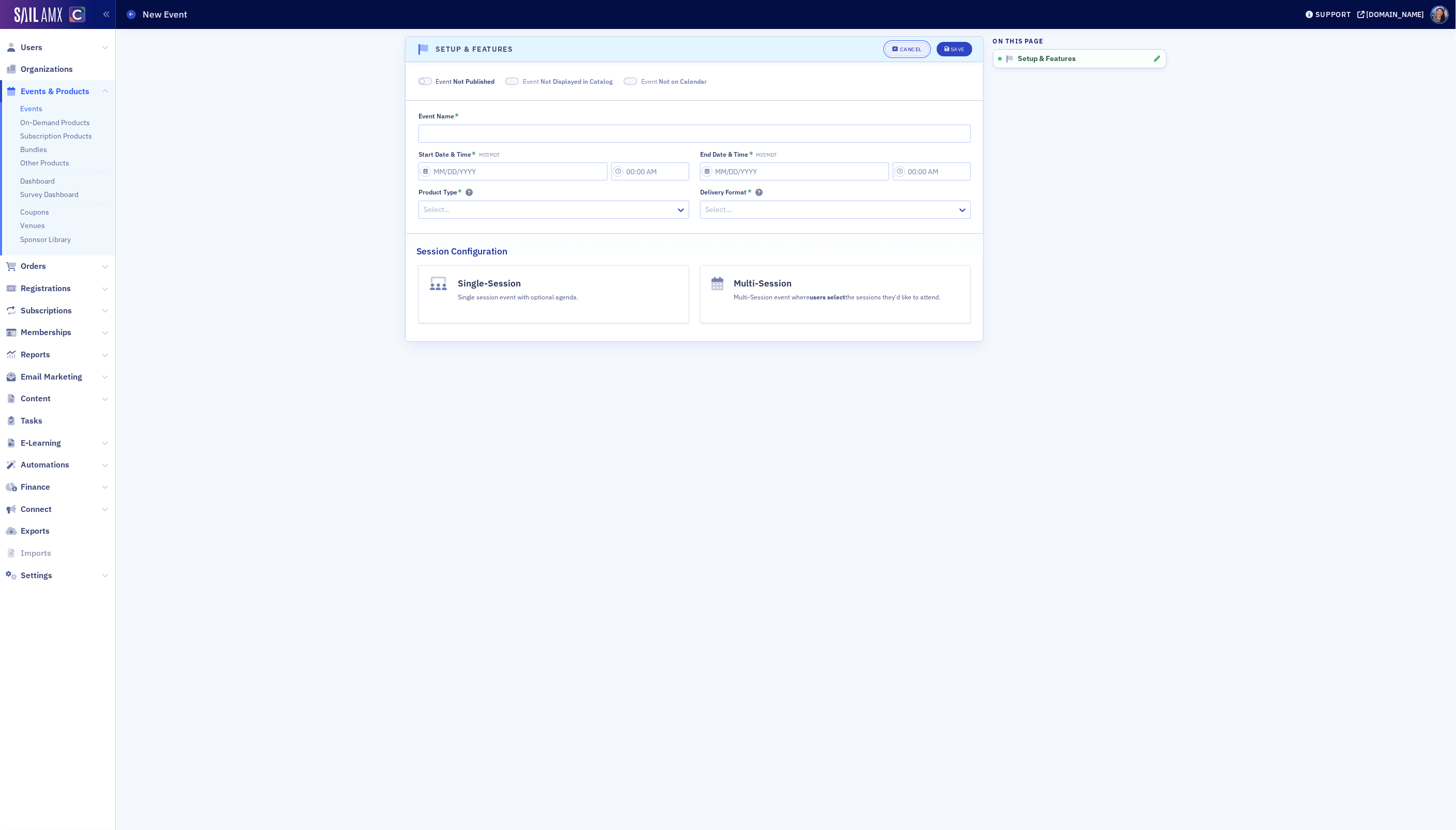
click at [915, 52] on button "Cancel" at bounding box center [907, 49] width 44 height 14
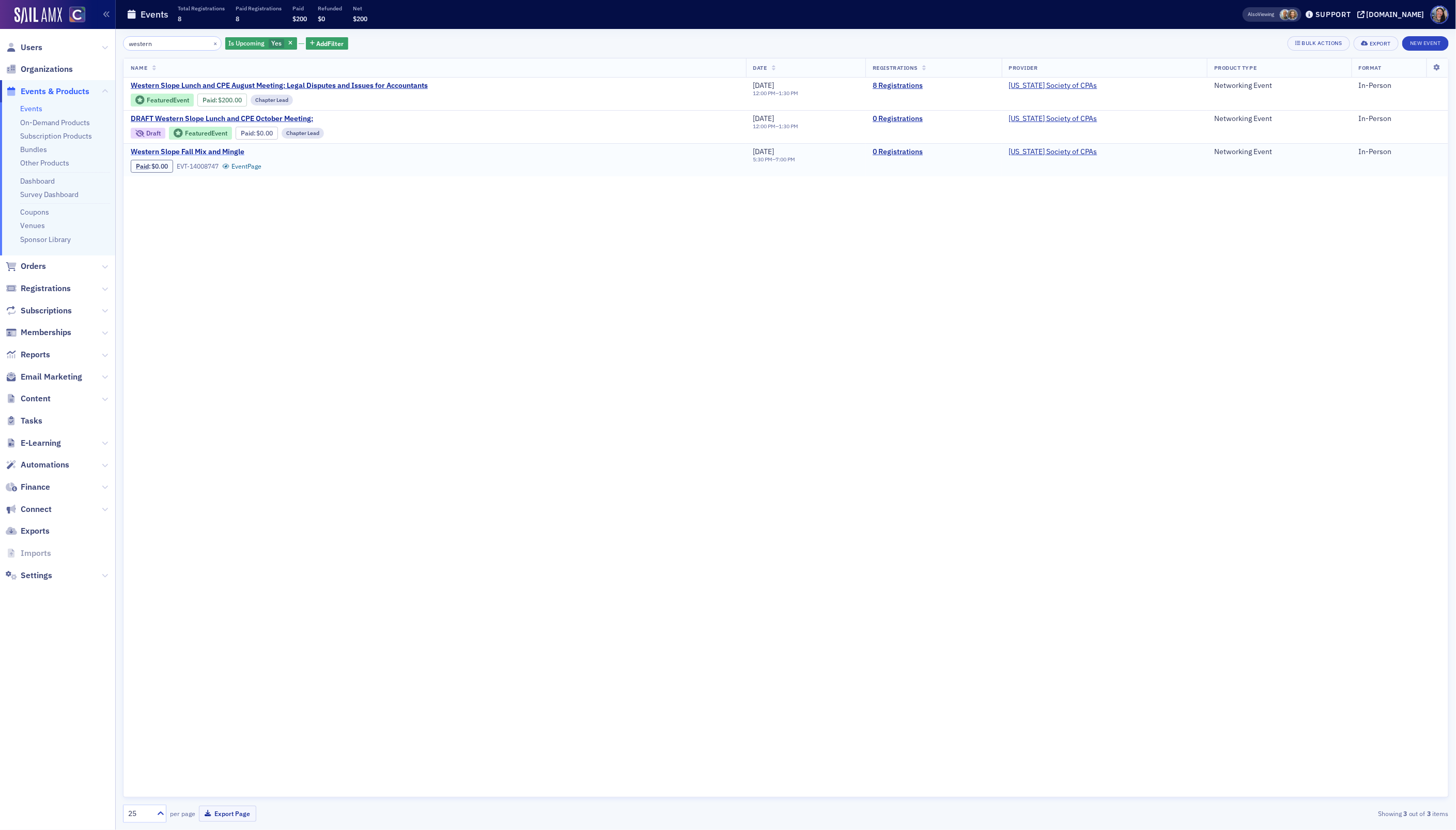
type input "western"
click at [183, 149] on span "Western Slope Fall Mix and Mingle" at bounding box center [217, 152] width 174 height 9
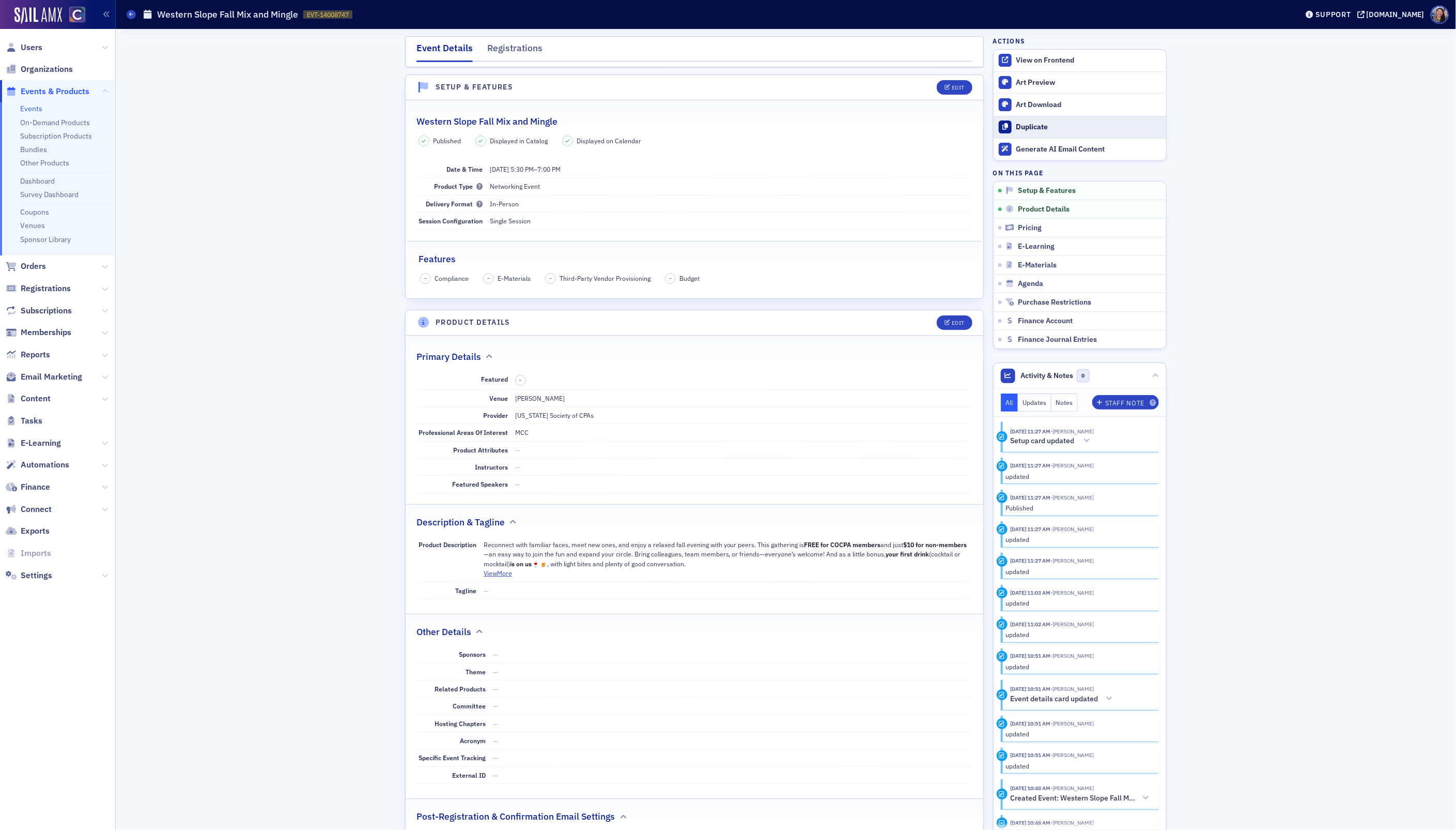
click at [1040, 125] on div "Duplicate" at bounding box center [1088, 127] width 145 height 9
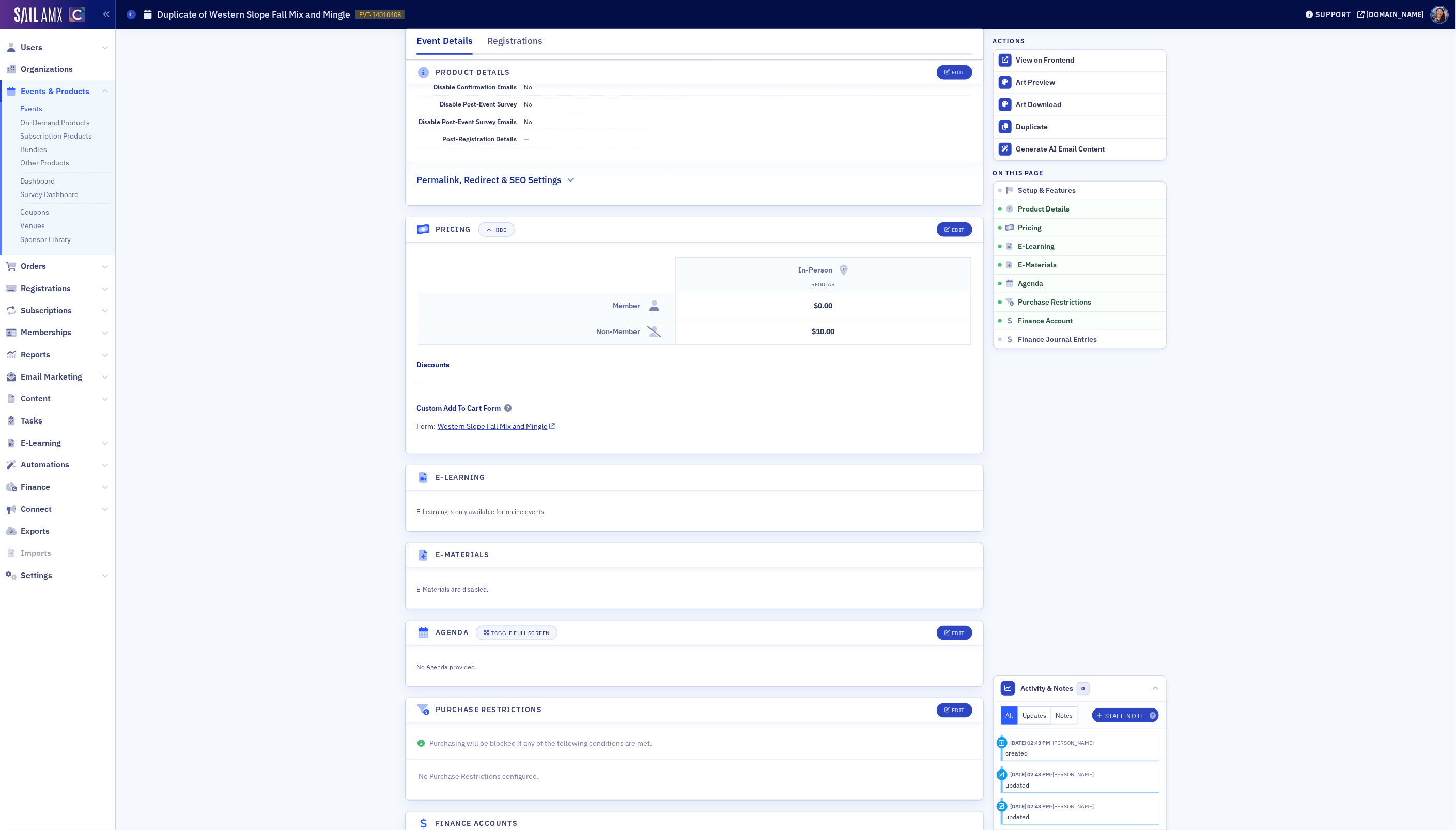
scroll to position [811, 0]
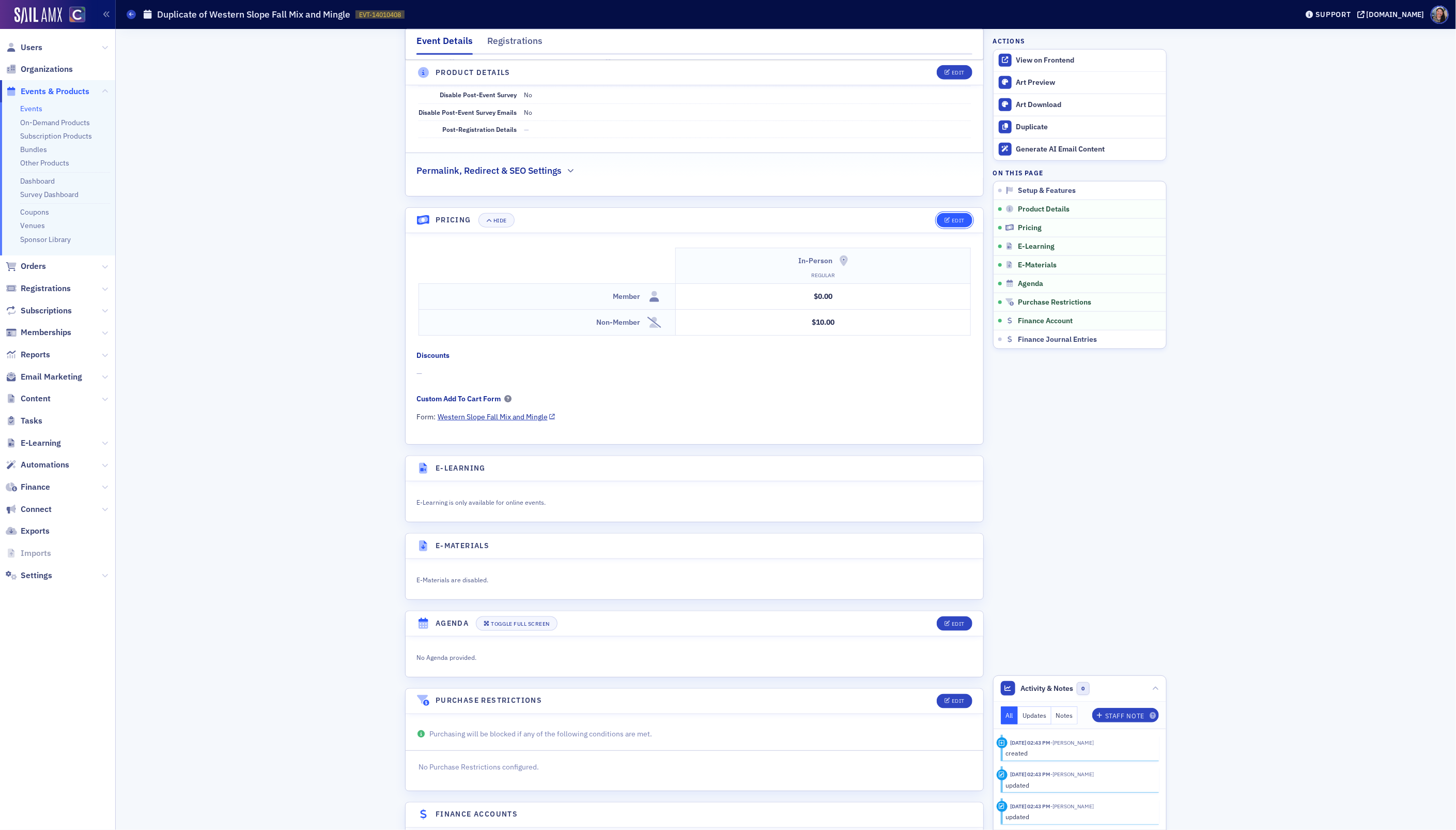
click at [949, 224] on icon "button" at bounding box center [947, 220] width 6 height 5
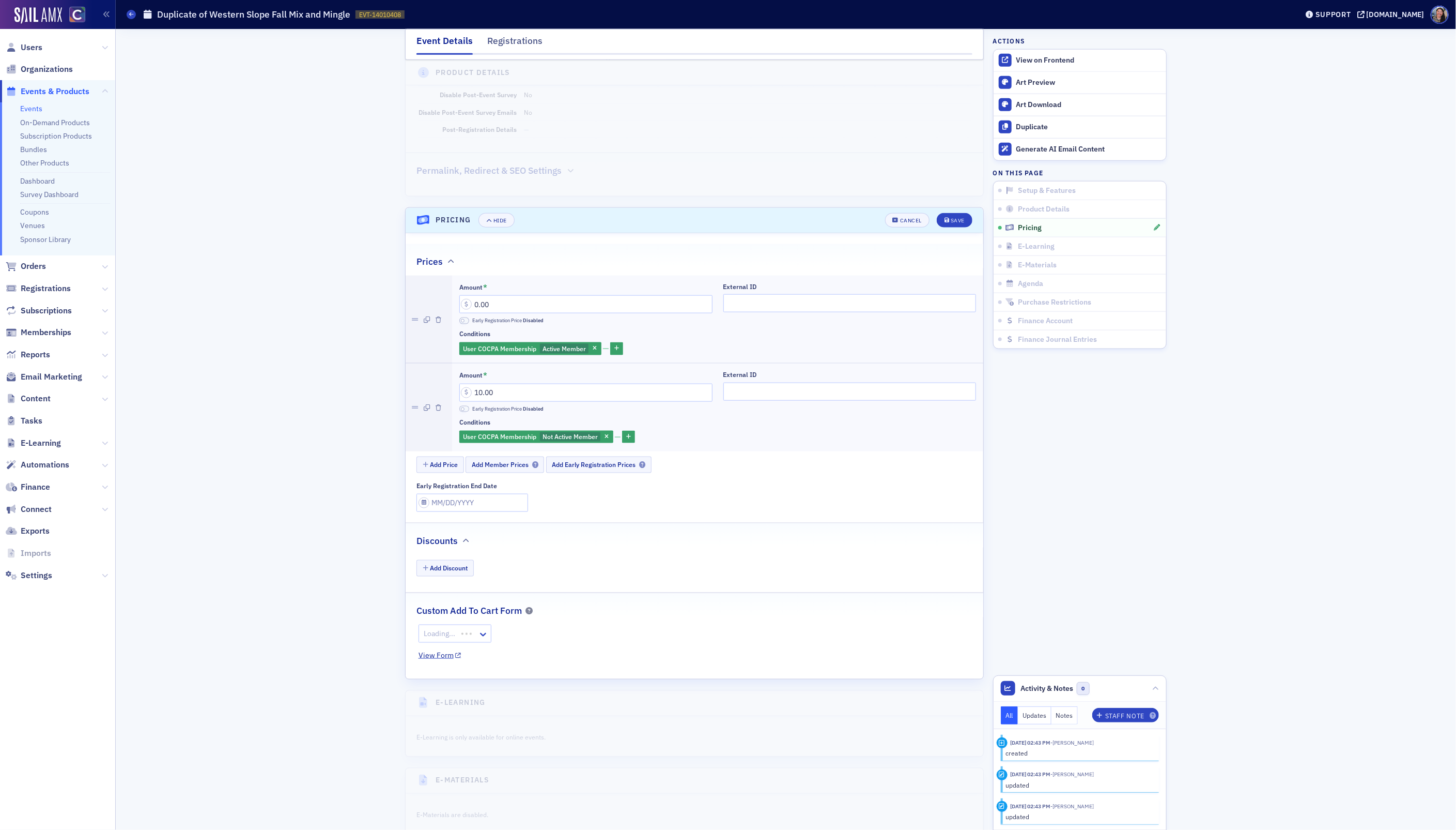
scroll to position [968, 0]
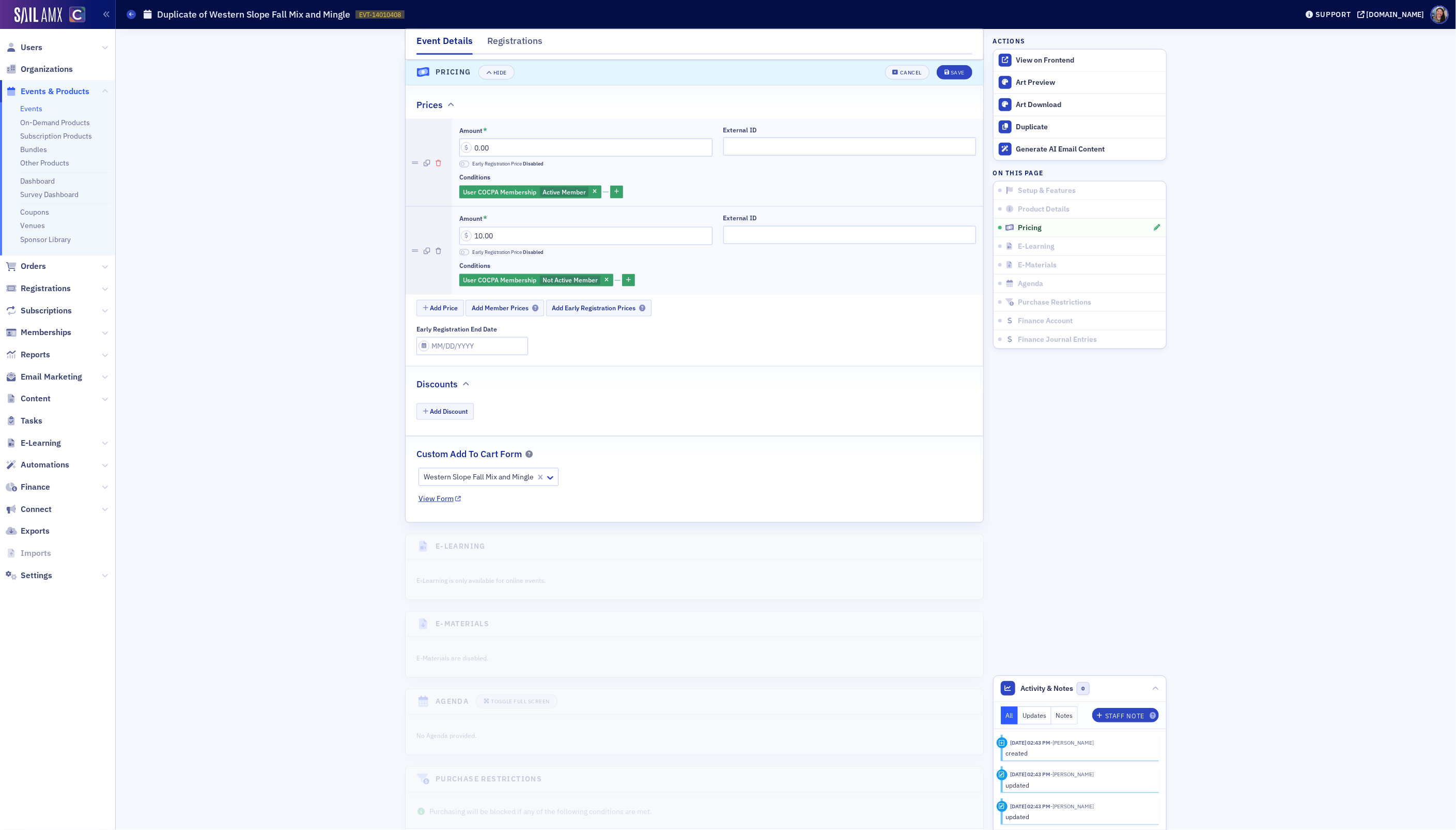
click at [440, 167] on icon "button" at bounding box center [438, 163] width 5 height 6
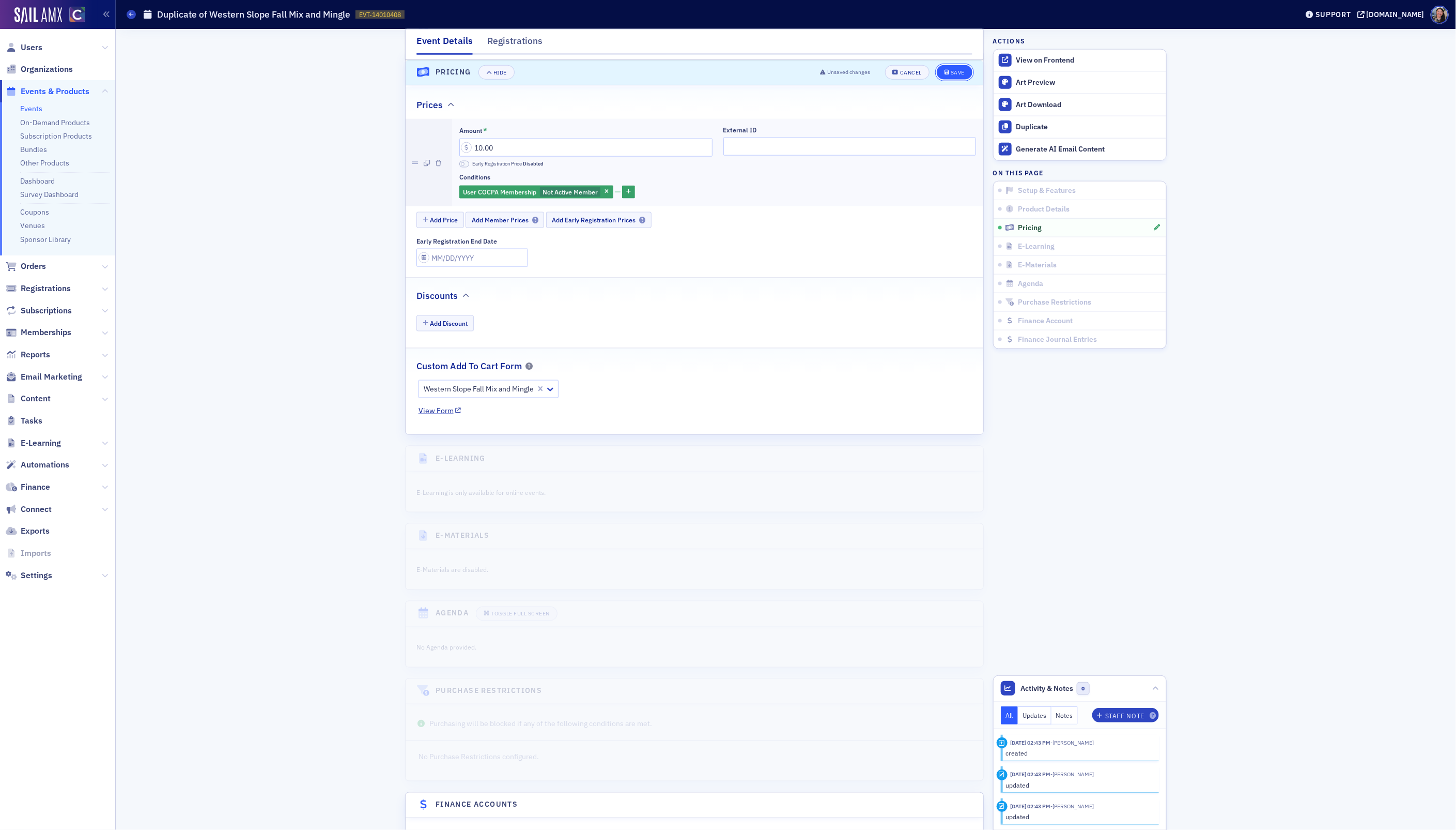
click at [959, 67] on button "Save" at bounding box center [955, 72] width 35 height 14
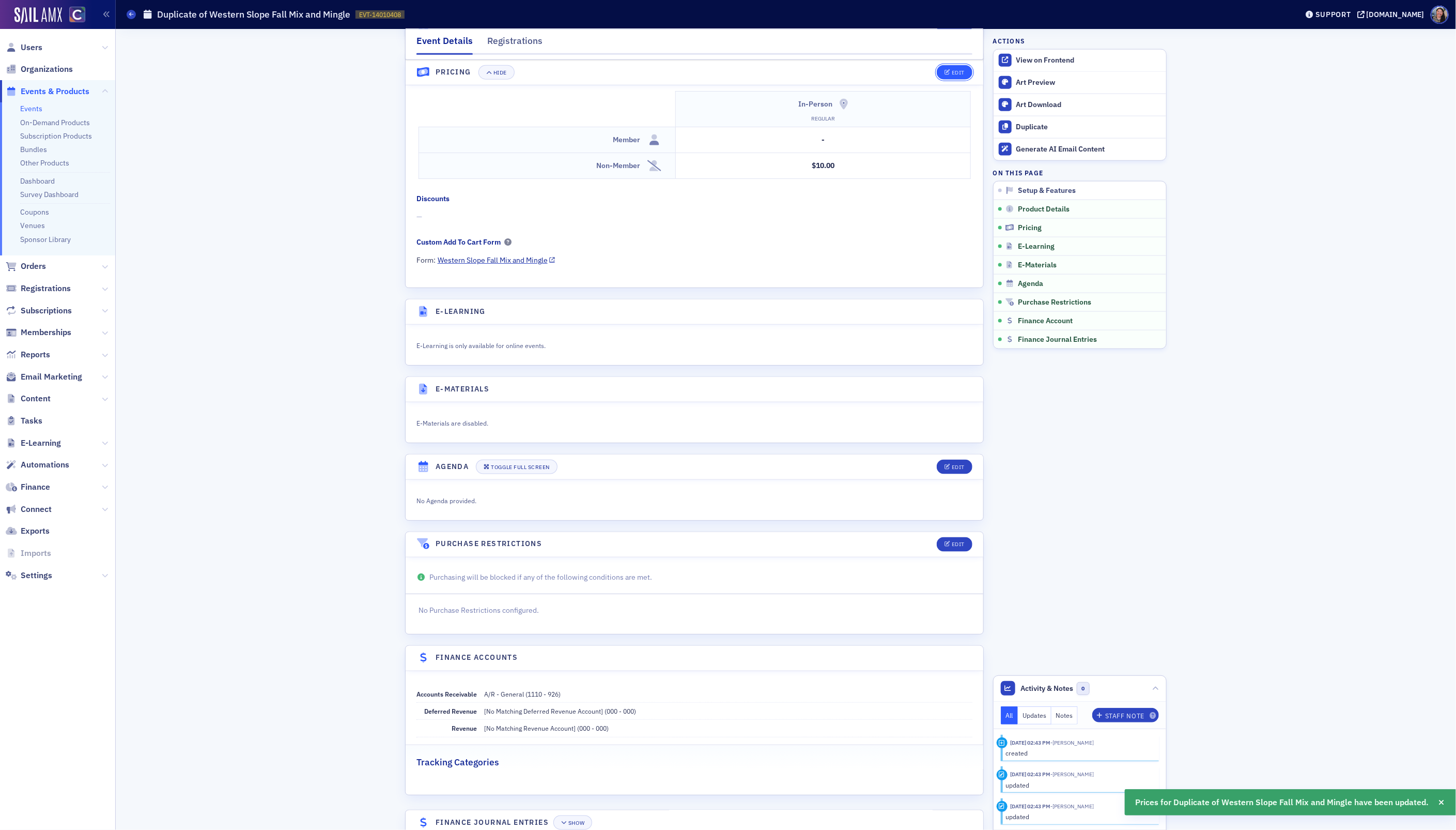
click at [944, 70] on icon "button" at bounding box center [947, 73] width 6 height 5
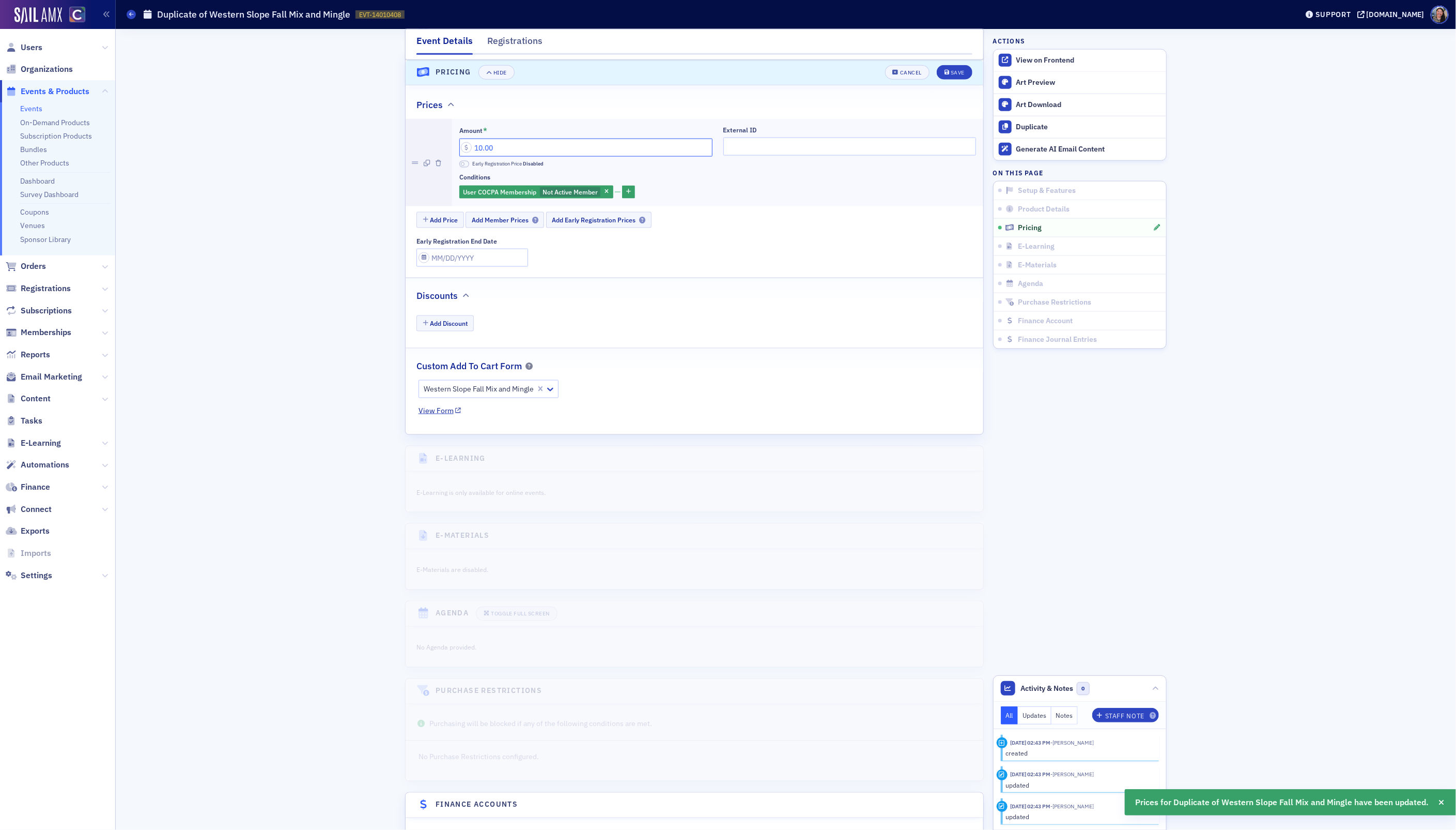
click at [619, 155] on input "10.00" at bounding box center [586, 147] width 253 height 18
type input "15.00"
click at [951, 74] on div "Save" at bounding box center [957, 73] width 14 height 5
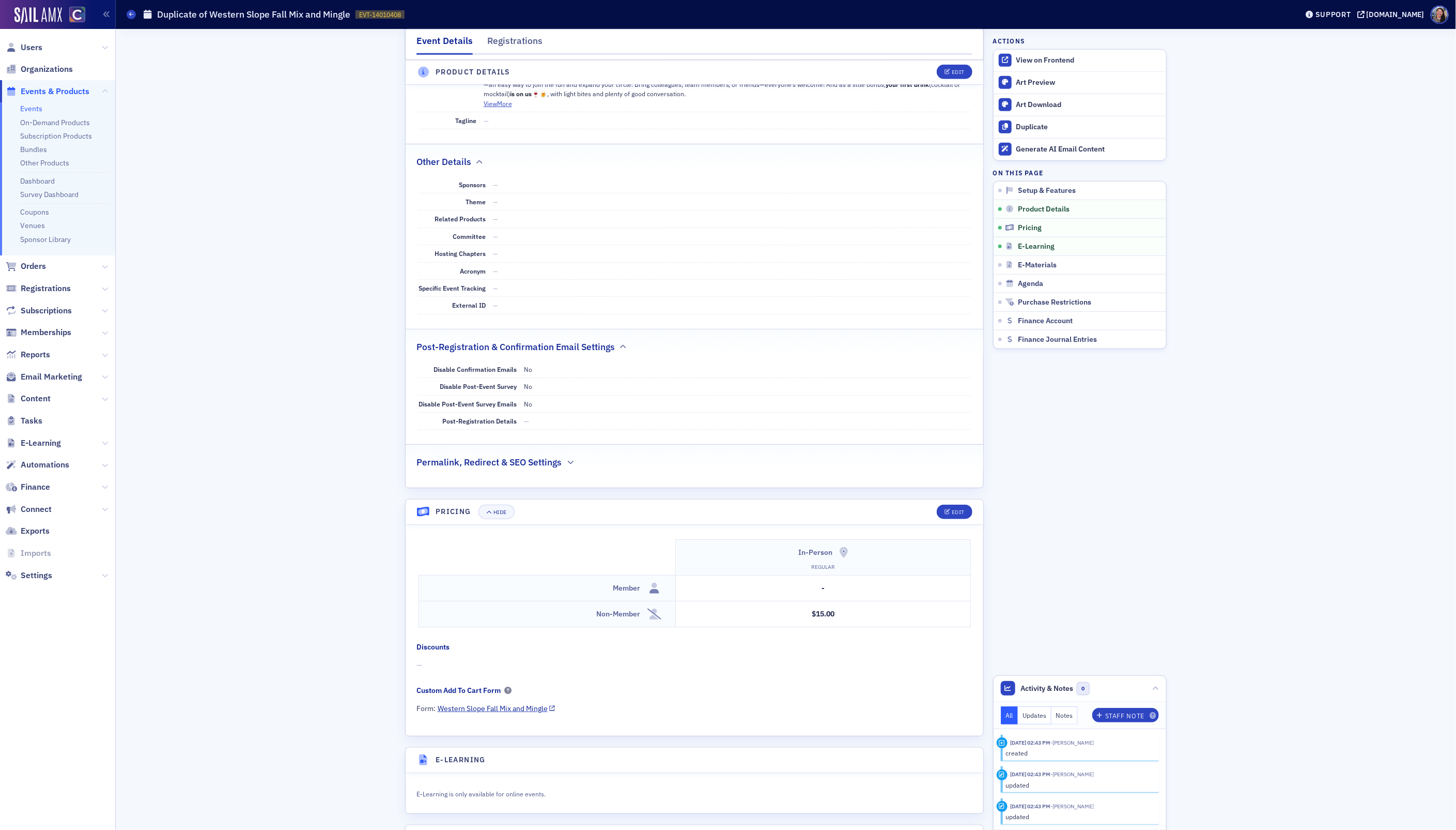
scroll to position [514, 0]
click at [960, 520] on div "Edit" at bounding box center [958, 518] width 13 height 5
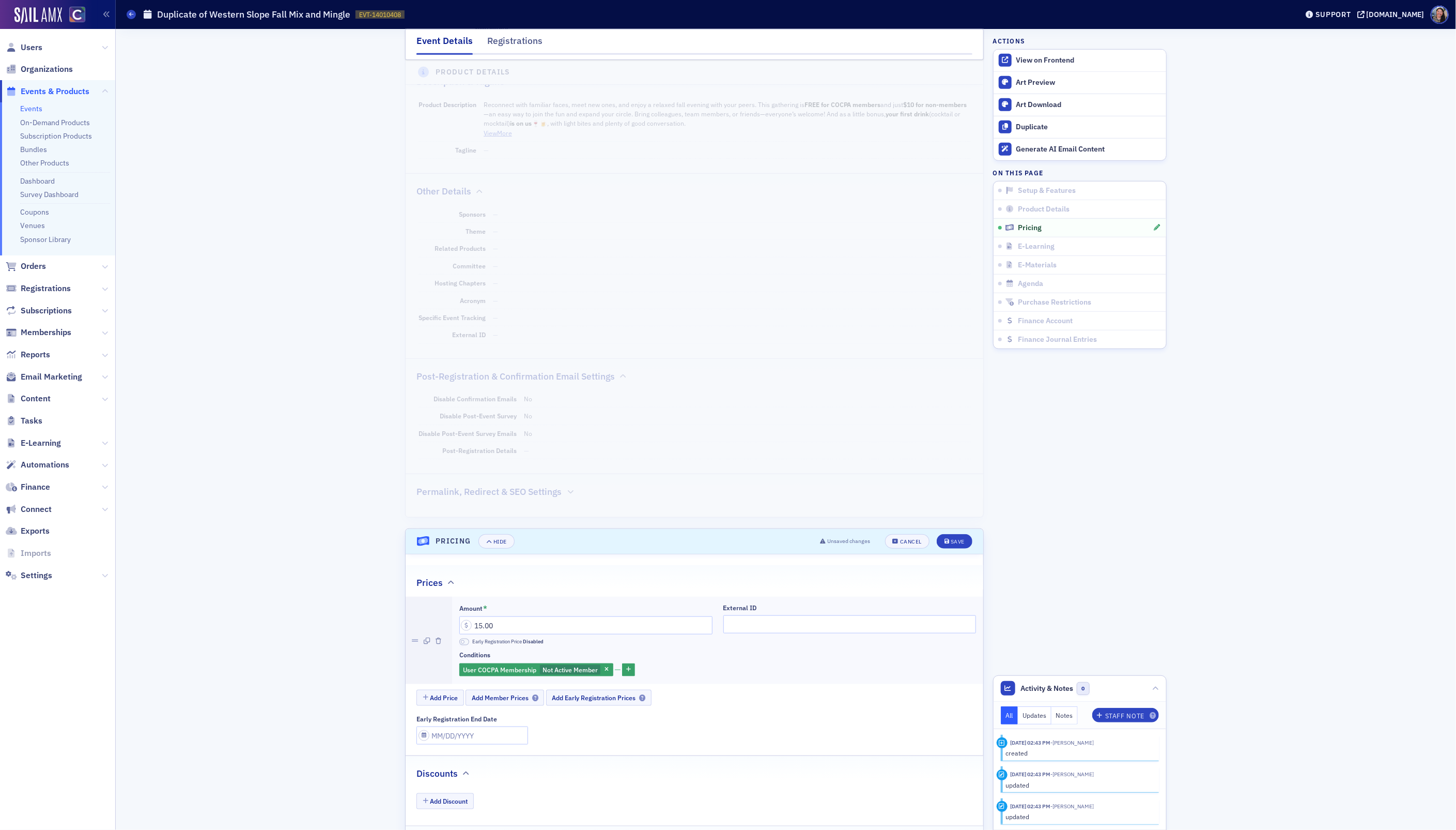
scroll to position [445, 0]
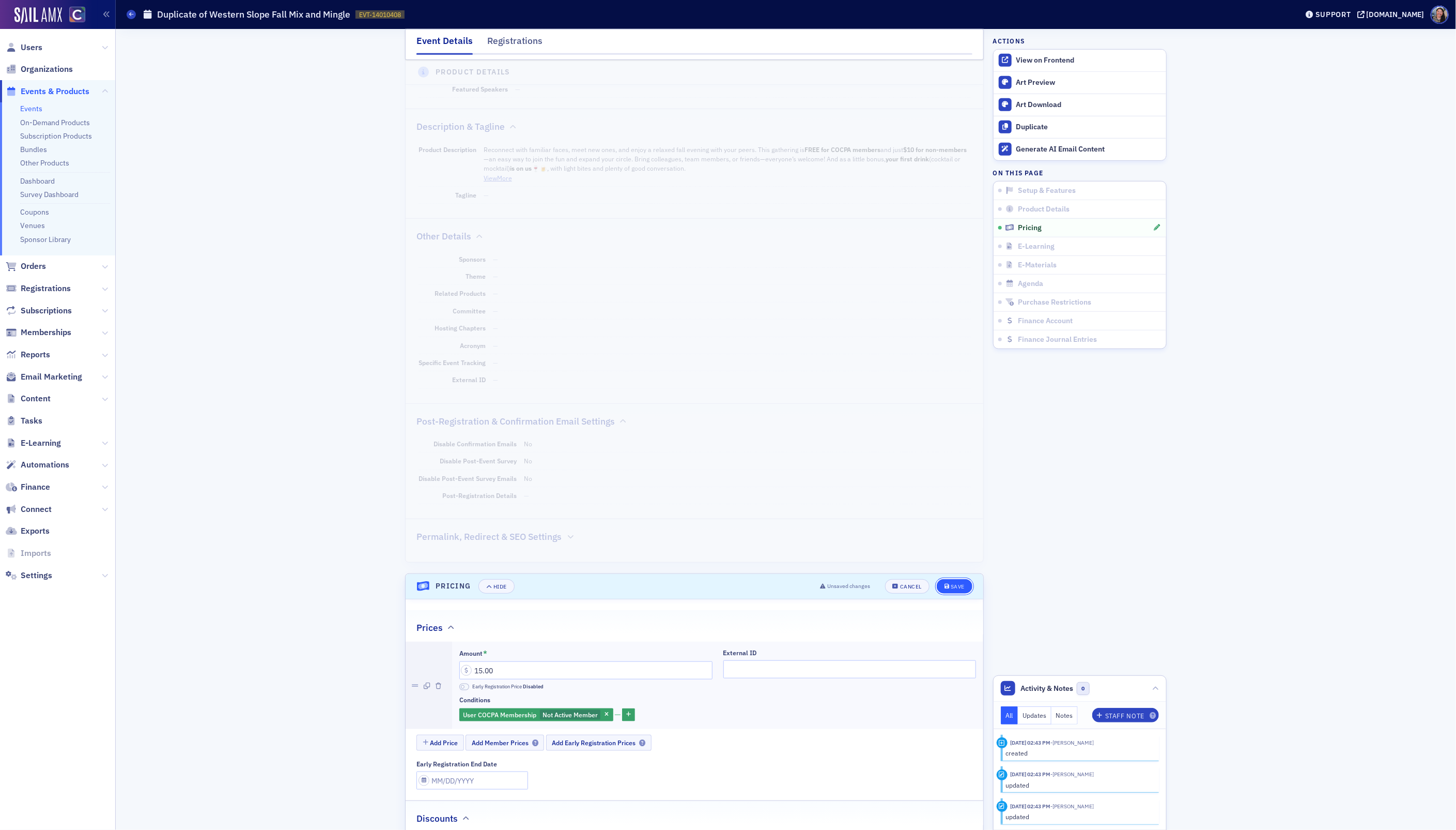
click at [949, 589] on button "Save" at bounding box center [955, 586] width 35 height 14
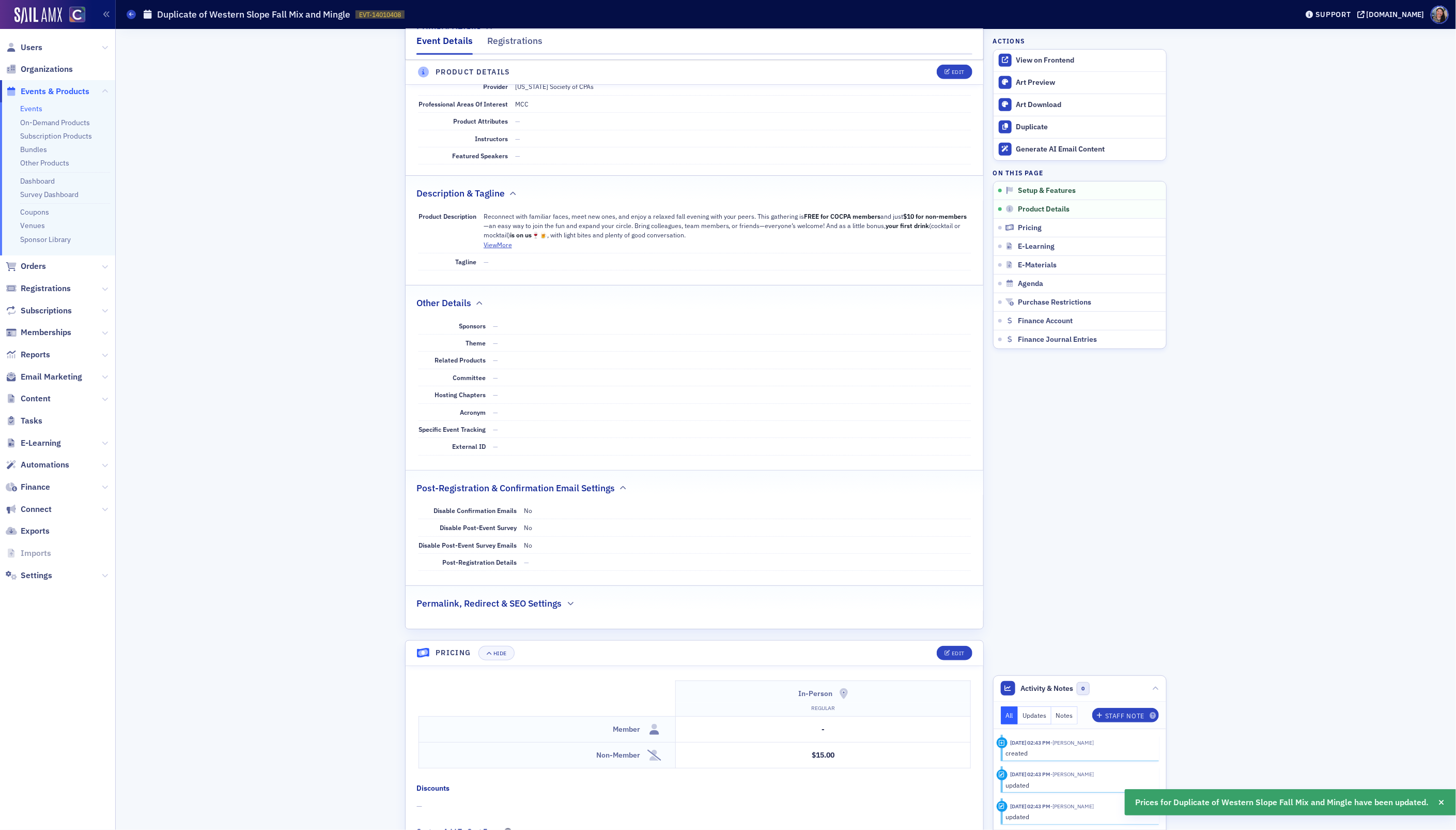
scroll to position [0, 0]
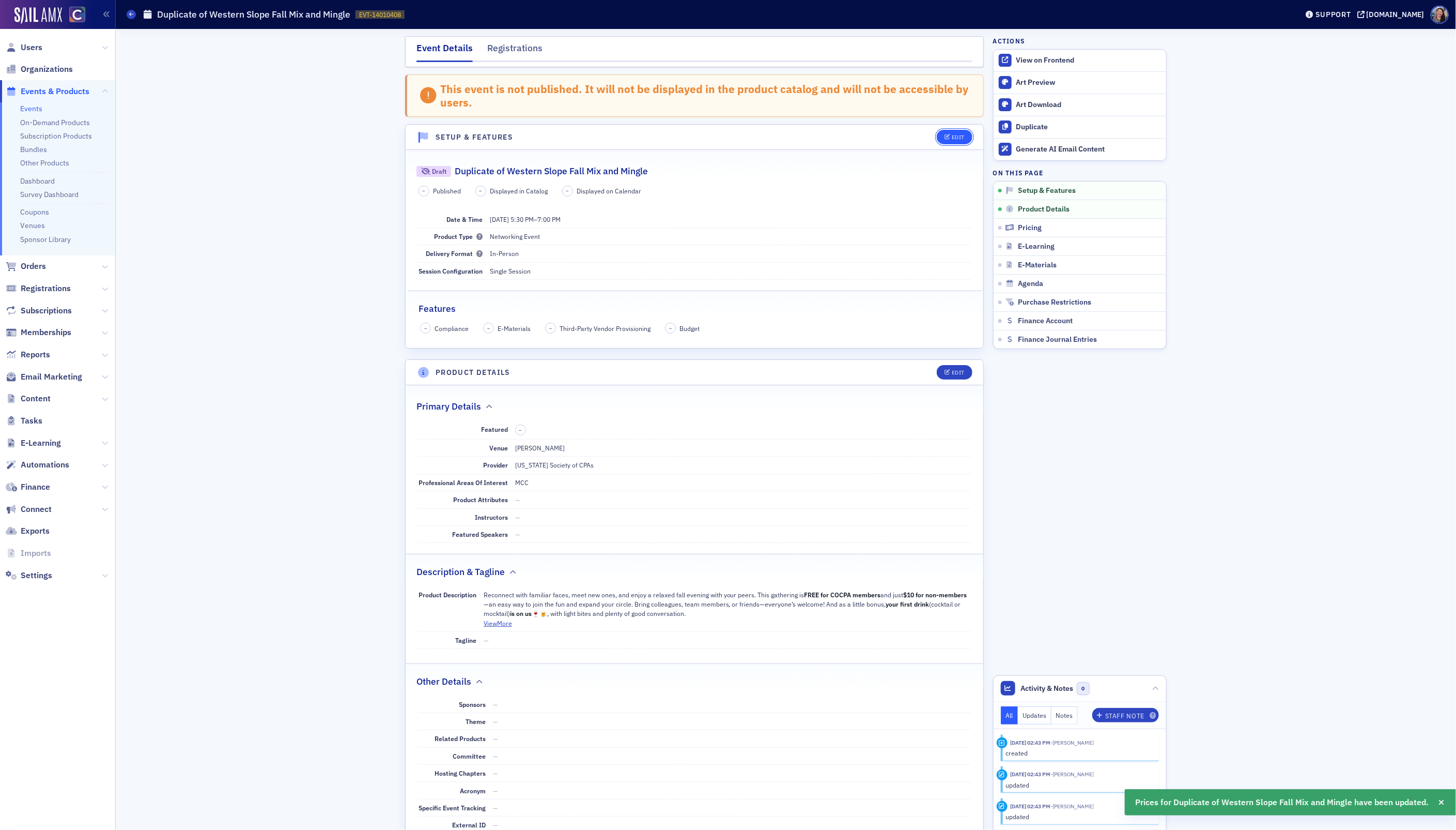
click at [952, 138] on div "Edit" at bounding box center [958, 137] width 13 height 5
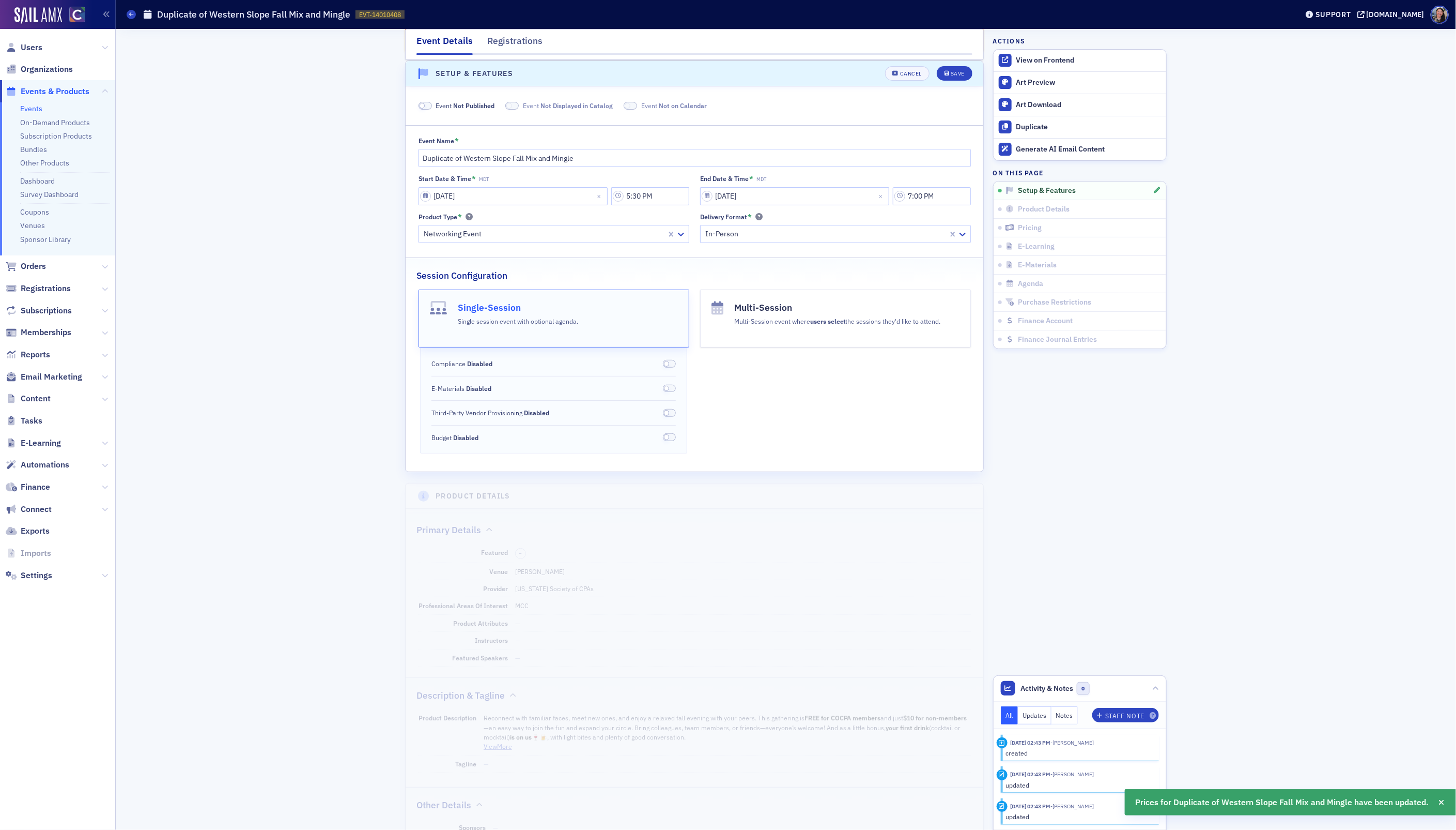
scroll to position [65, 0]
drag, startPoint x: 463, startPoint y: 159, endPoint x: 366, endPoint y: 161, distance: 97.0
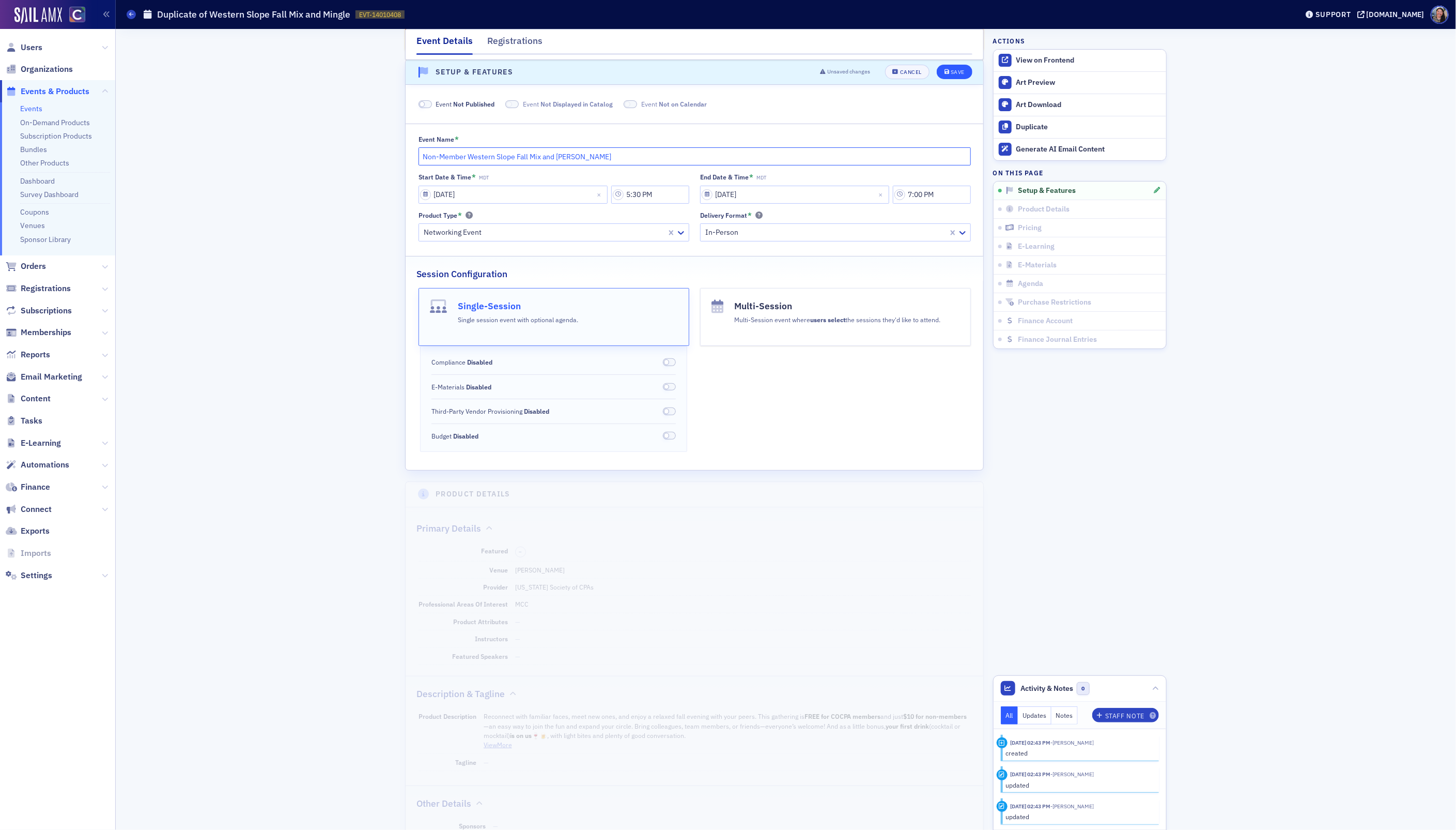
type input "Non-Member Western Slope Fall Mix and Mingle"
click at [958, 73] on div "Save" at bounding box center [957, 73] width 14 height 5
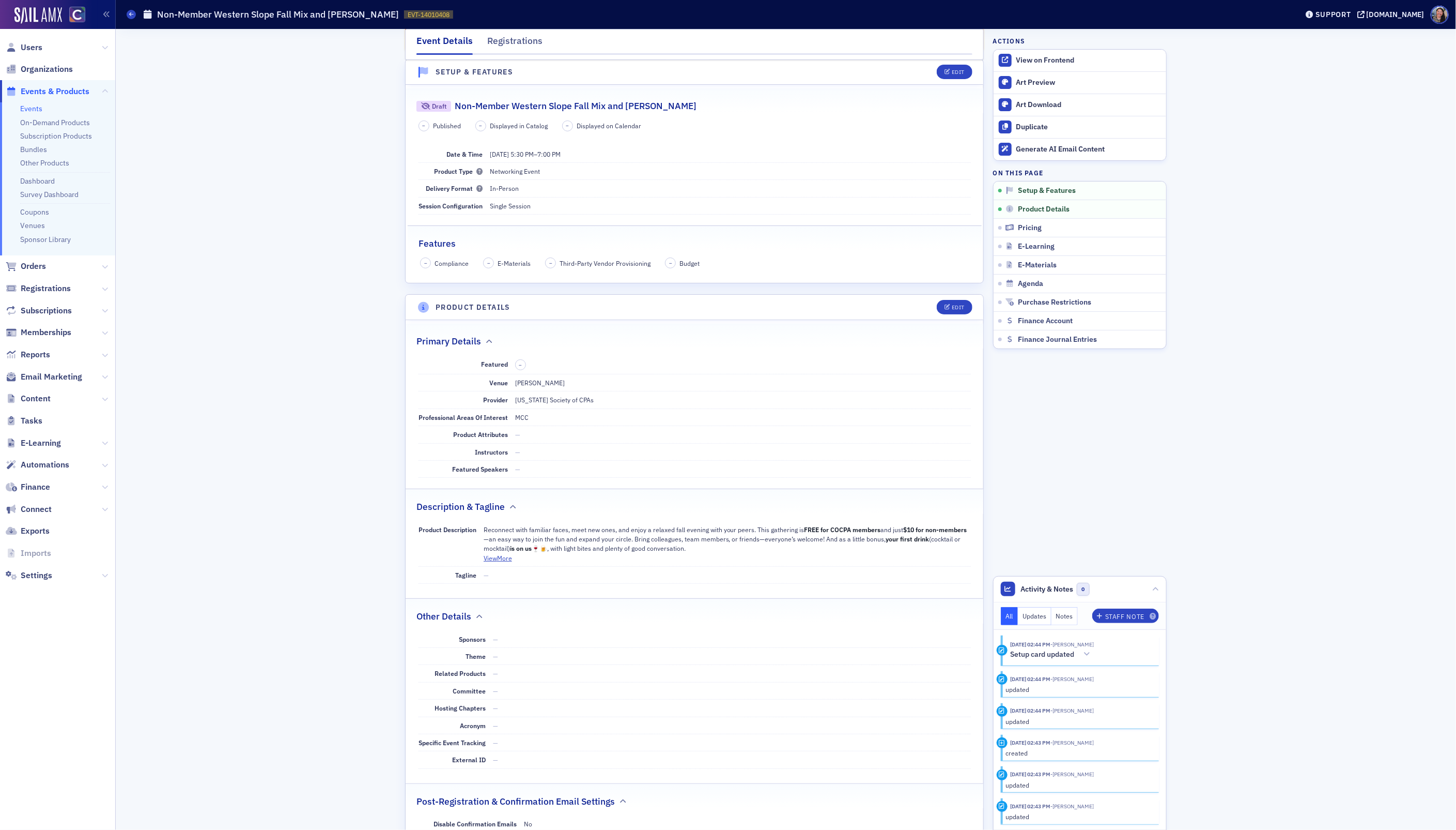
drag, startPoint x: 657, startPoint y: 111, endPoint x: 649, endPoint y: 111, distance: 8.0
click at [650, 113] on div "Draft Non-Member Western Slope Fall Mix and Mingle" at bounding box center [694, 100] width 556 height 24
click at [953, 76] on button "Edit" at bounding box center [955, 72] width 35 height 14
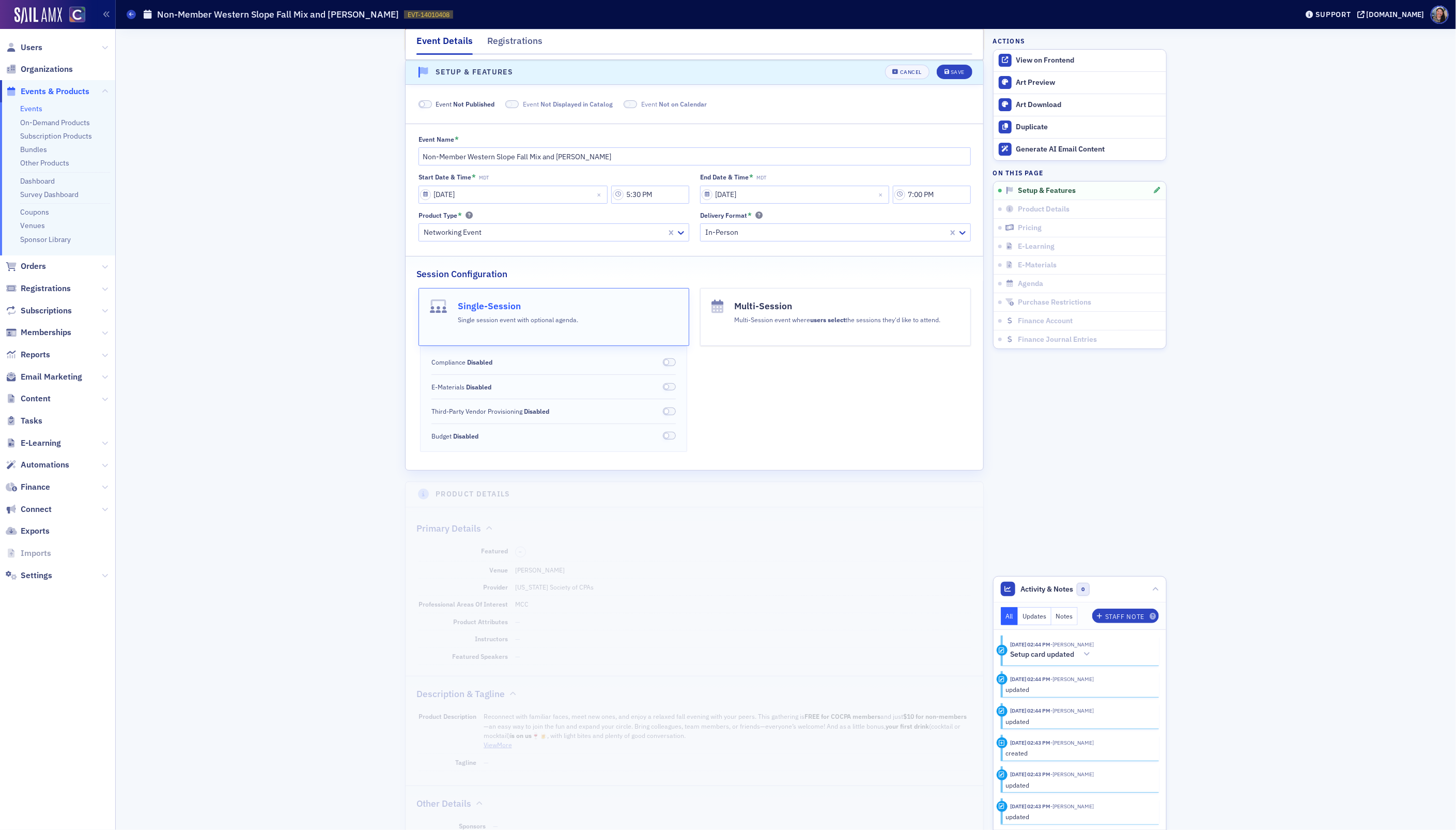
click at [484, 108] on span "Event Not Published" at bounding box center [465, 104] width 59 height 9
click at [531, 108] on span "Displayed in Catalog" at bounding box center [558, 103] width 60 height 8
click at [681, 105] on span "Displayed on Calendar" at bounding box center [679, 103] width 66 height 8
click at [950, 74] on div "Save" at bounding box center [957, 73] width 14 height 5
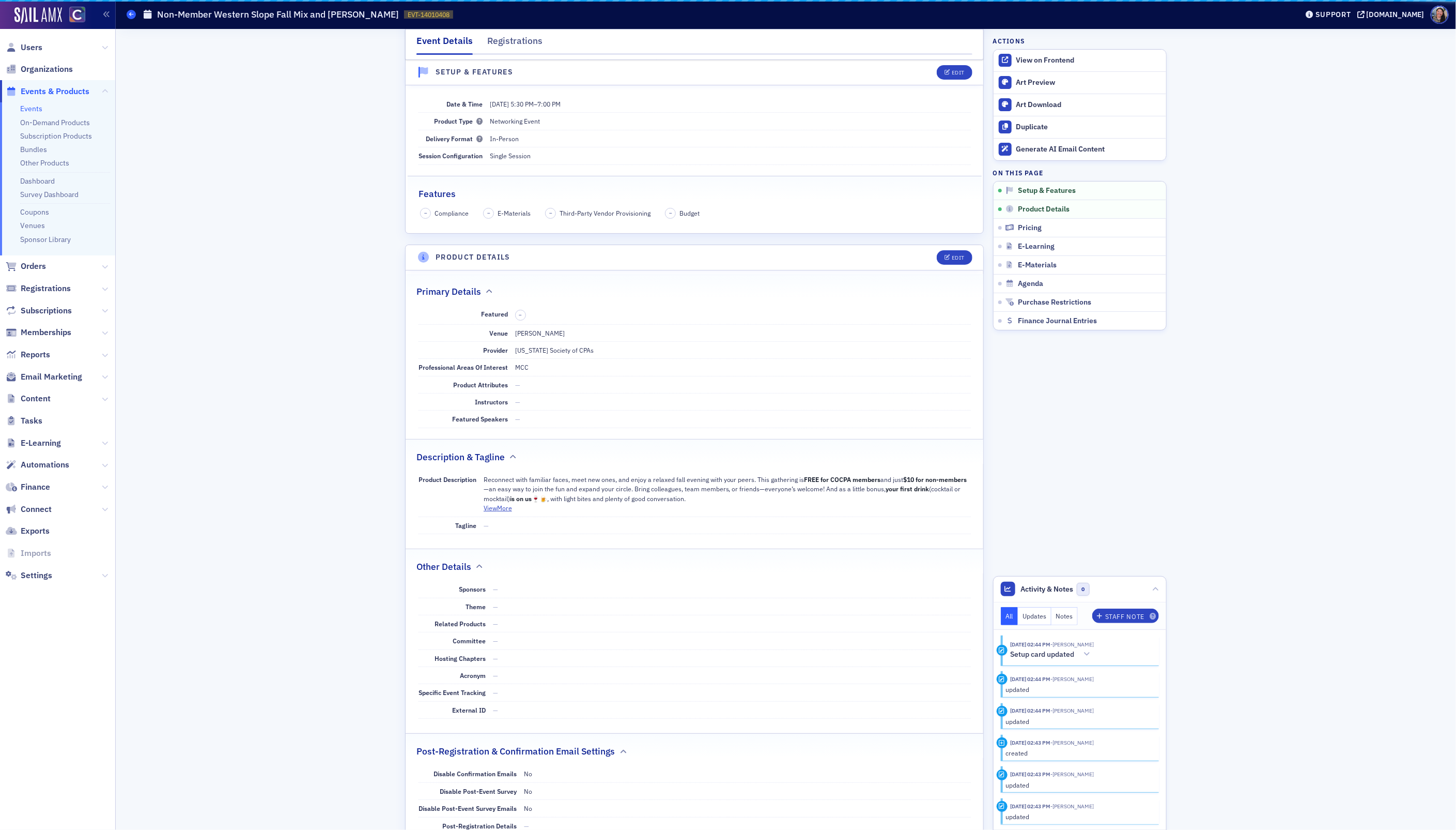
scroll to position [14, 0]
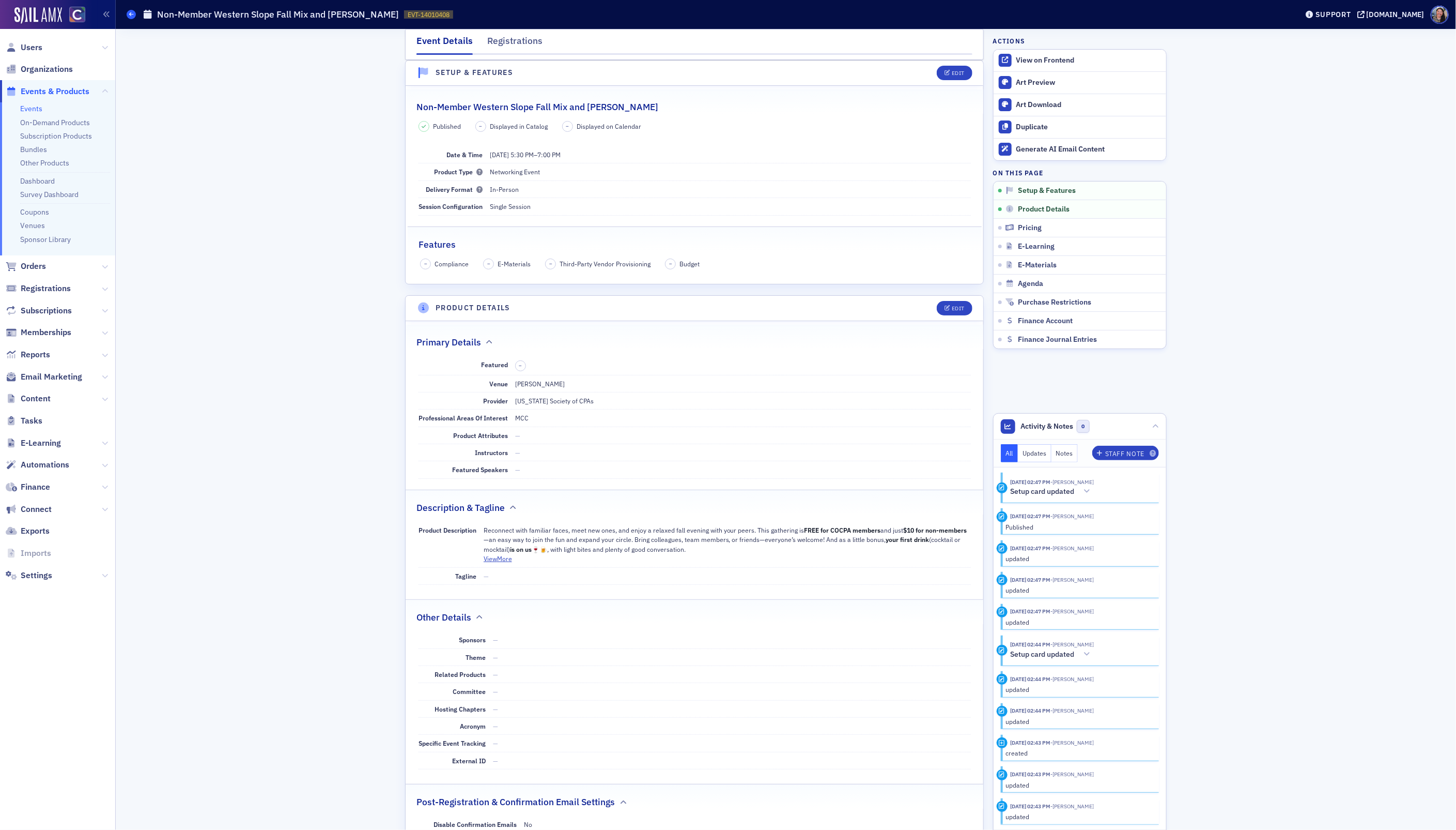
click at [131, 18] on span at bounding box center [131, 14] width 9 height 9
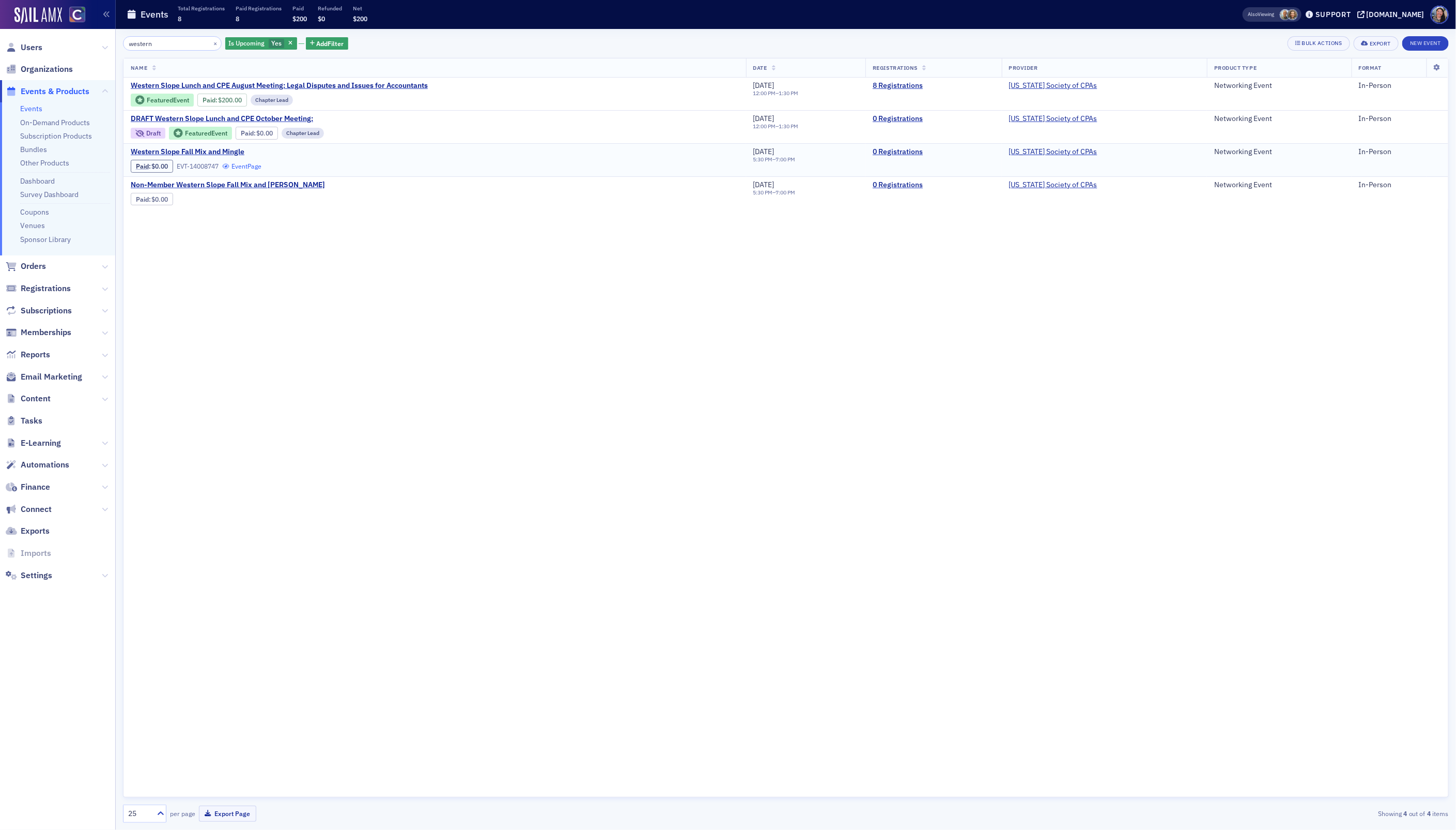
click at [252, 167] on link "Event Page" at bounding box center [241, 166] width 39 height 8
click at [366, 197] on div "Non-Member Western Slope Fall Mix and Mingle Paid : $0.00 EVT-14010408 Event Pa…" at bounding box center [434, 193] width 608 height 26
click at [243, 189] on span "Non-Member Western Slope Fall Mix and Mingle" at bounding box center [227, 185] width 194 height 9
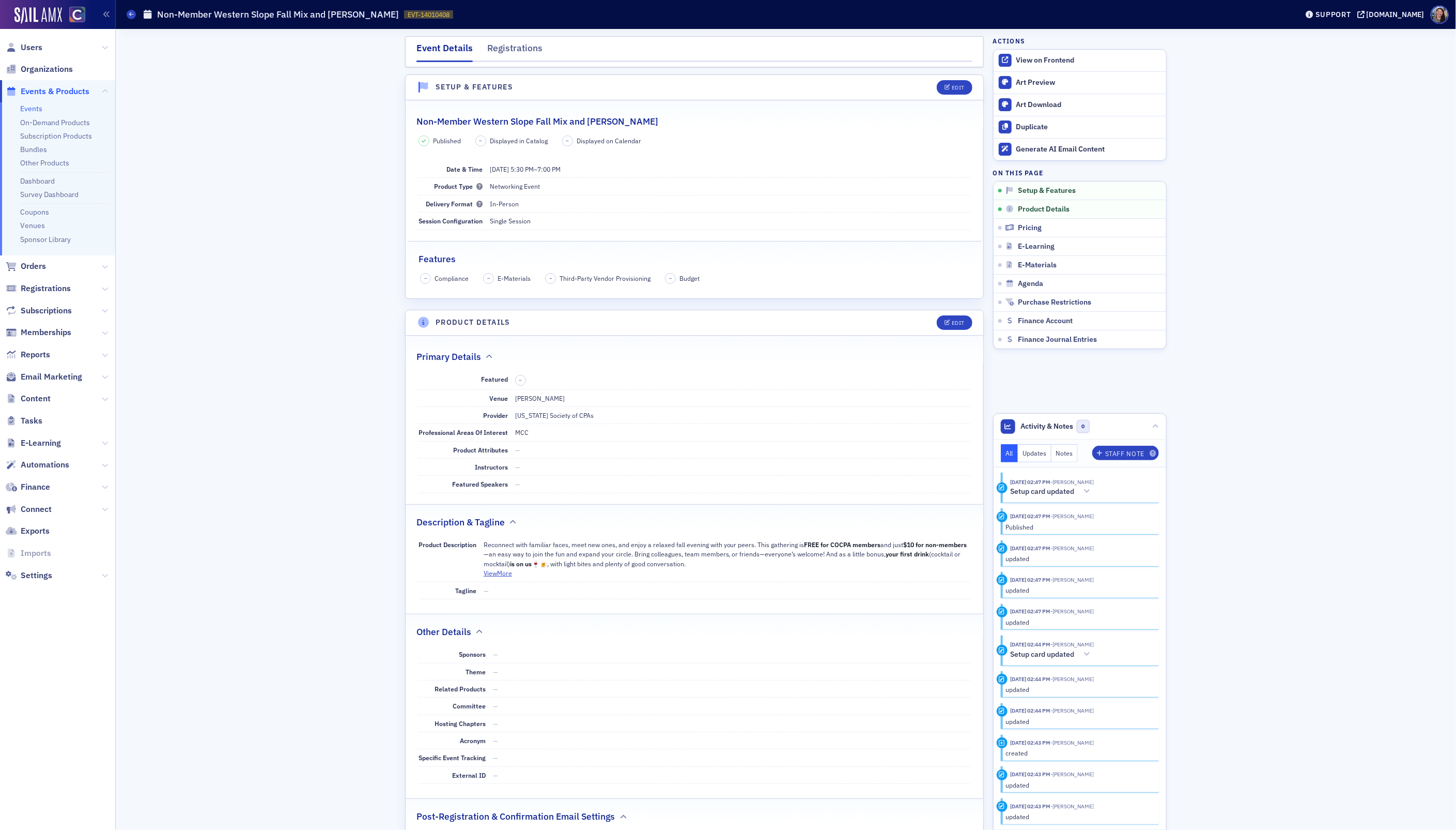
click at [136, 14] on div "Events Non-Member Western Slope Fall Mix and Mingle EVT-14010408 14010408" at bounding box center [704, 14] width 1156 height 20
click at [128, 18] on span at bounding box center [131, 14] width 9 height 9
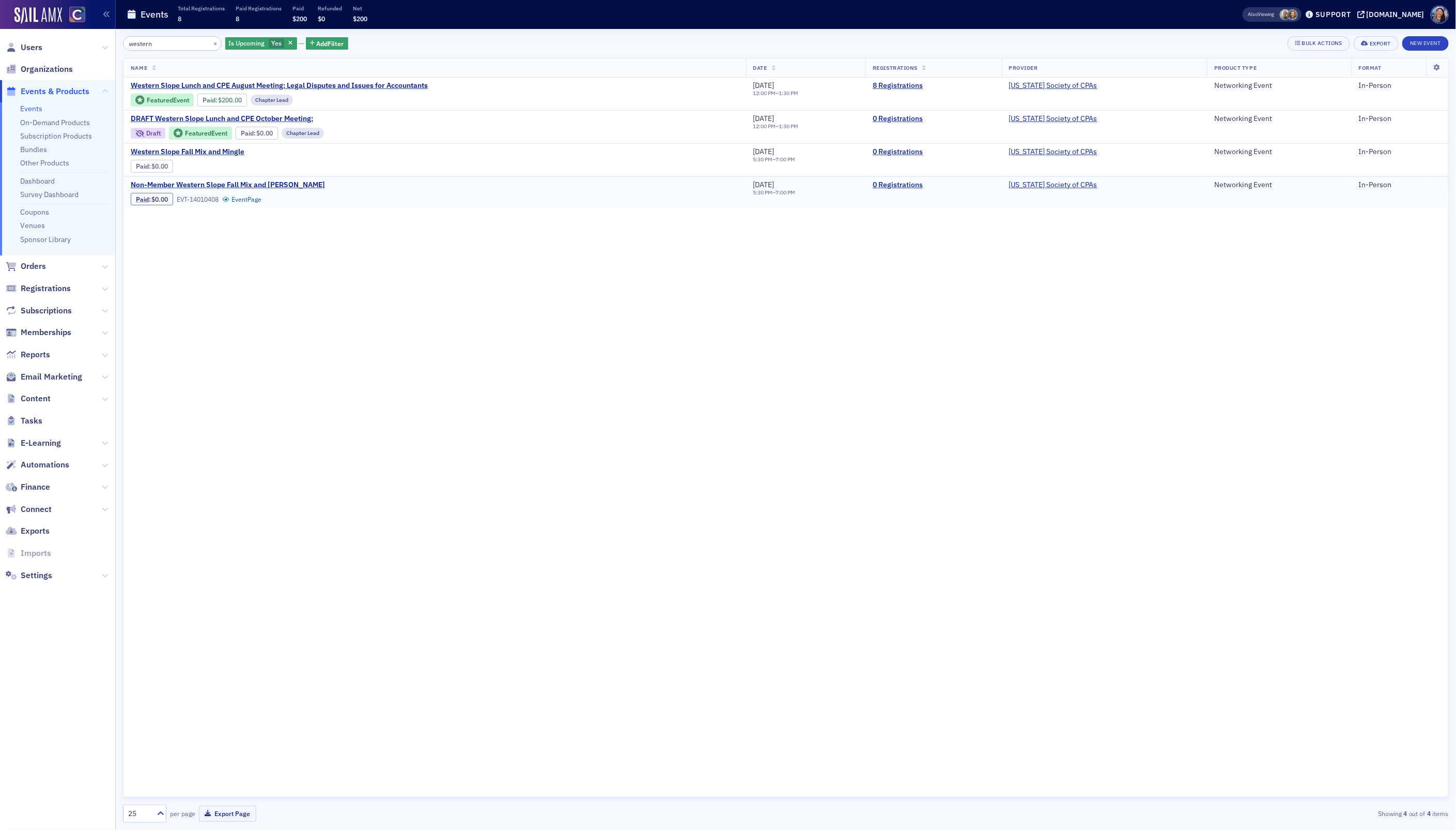
click at [353, 197] on div "Non-Member Western Slope Fall Mix and Mingle Paid : $0.00 EVT-14010408 Event Pa…" at bounding box center [434, 193] width 608 height 26
click at [244, 187] on span "Non-Member Western Slope Fall Mix and Mingle" at bounding box center [227, 185] width 194 height 9
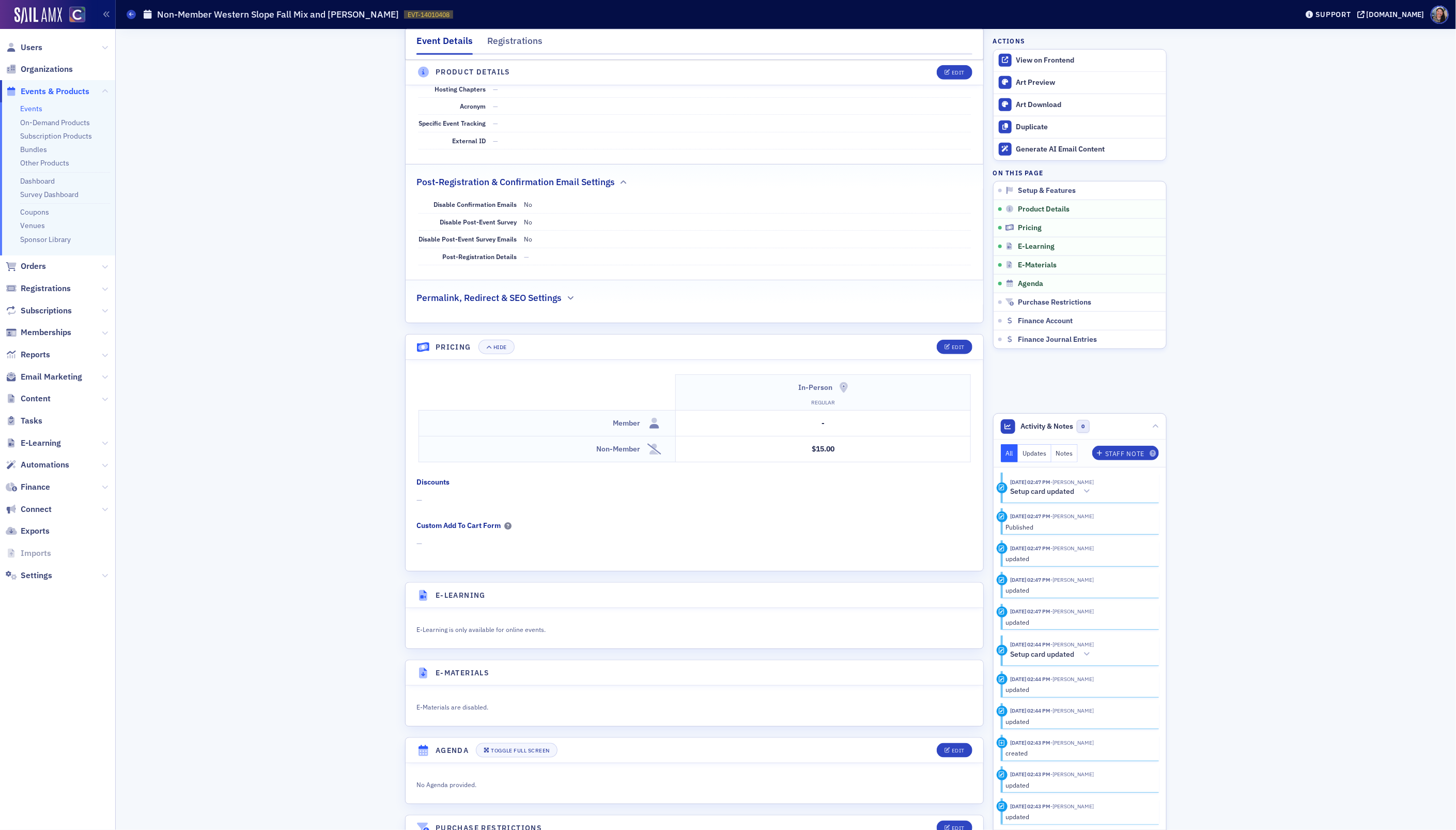
scroll to position [637, 0]
click at [956, 347] on div "Edit" at bounding box center [958, 344] width 13 height 5
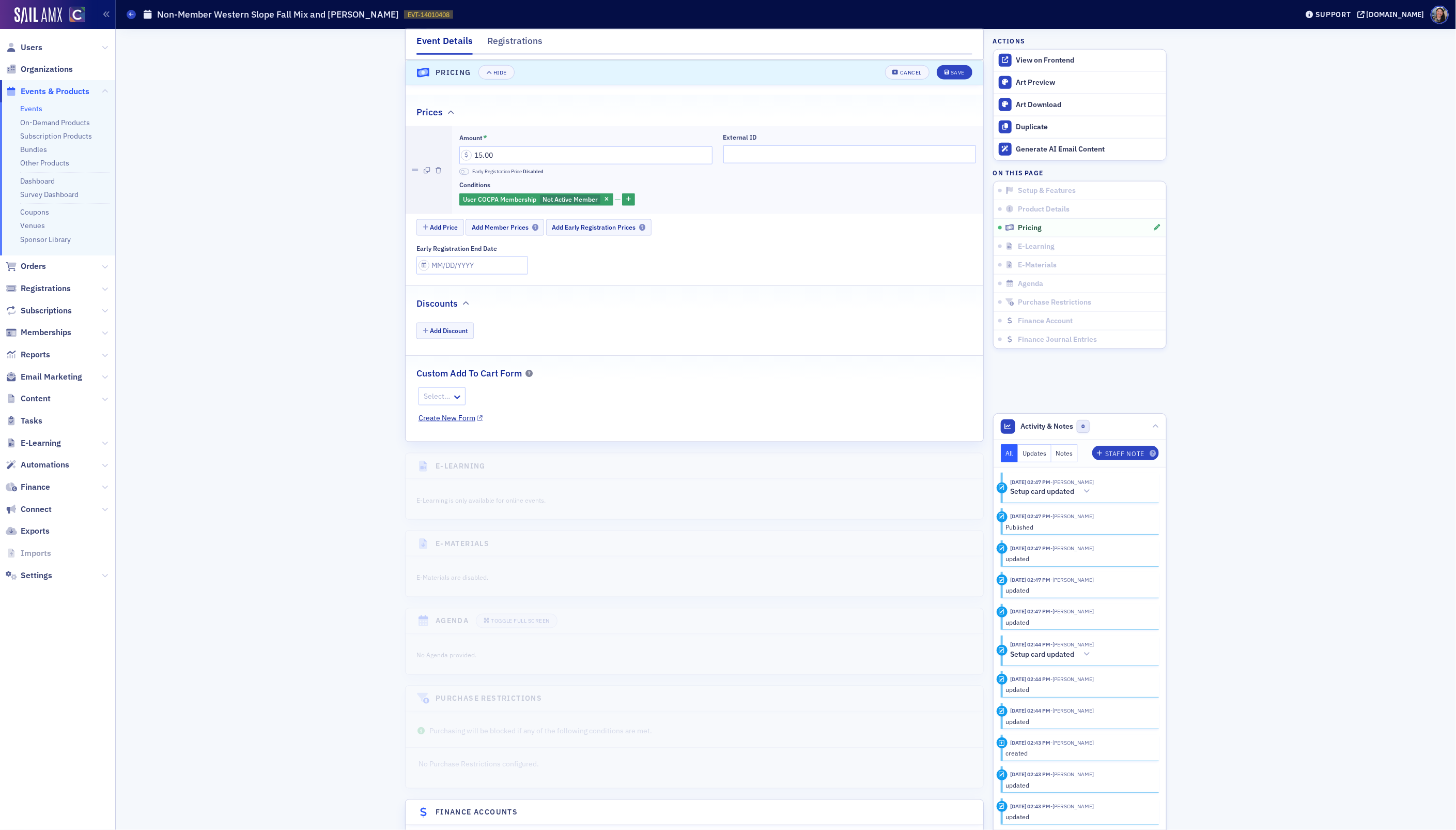
scroll to position [917, 0]
click at [608, 196] on icon "button" at bounding box center [607, 193] width 4 height 5
click at [948, 71] on icon "submit" at bounding box center [947, 73] width 5 height 5
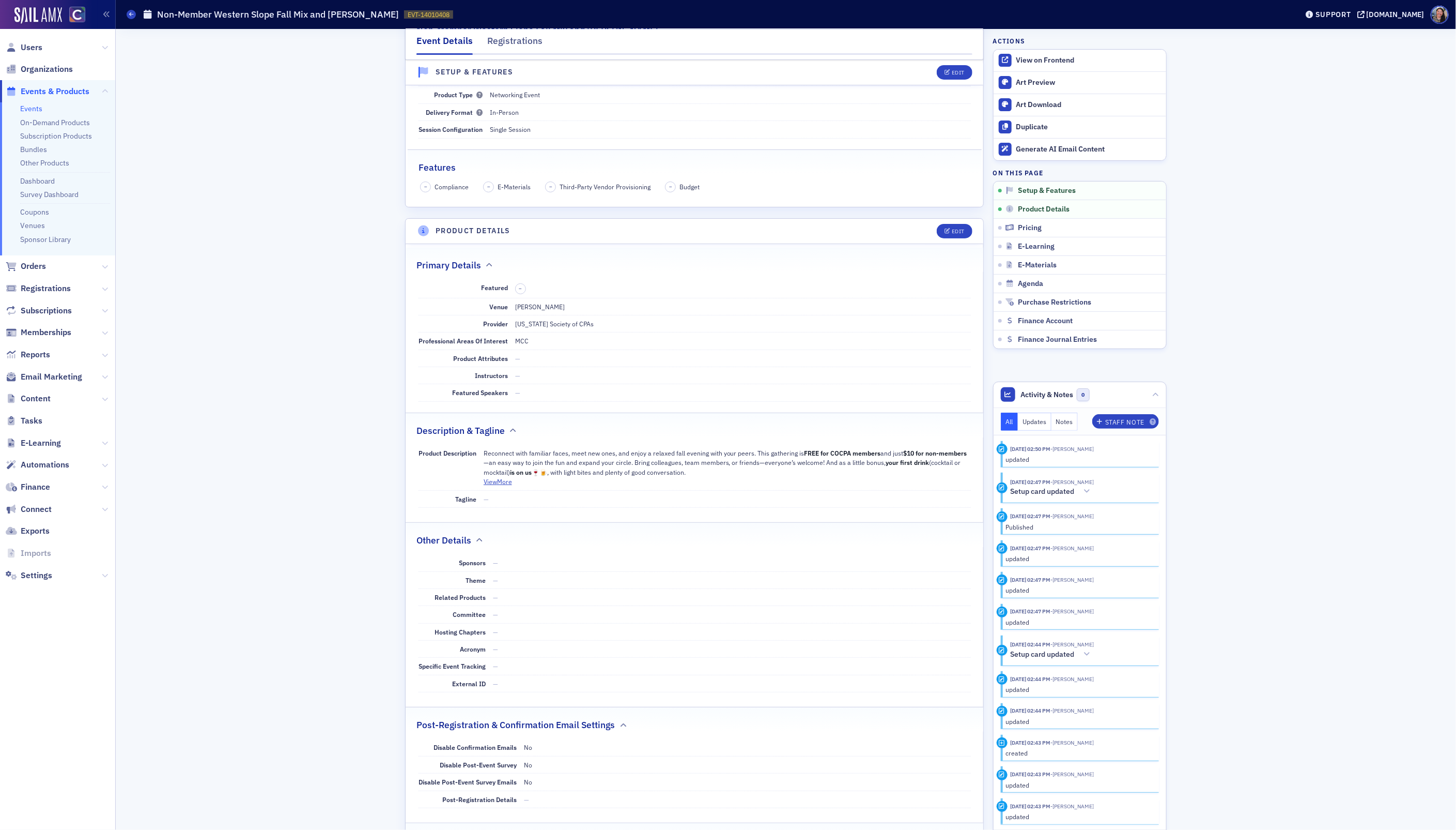
scroll to position [0, 0]
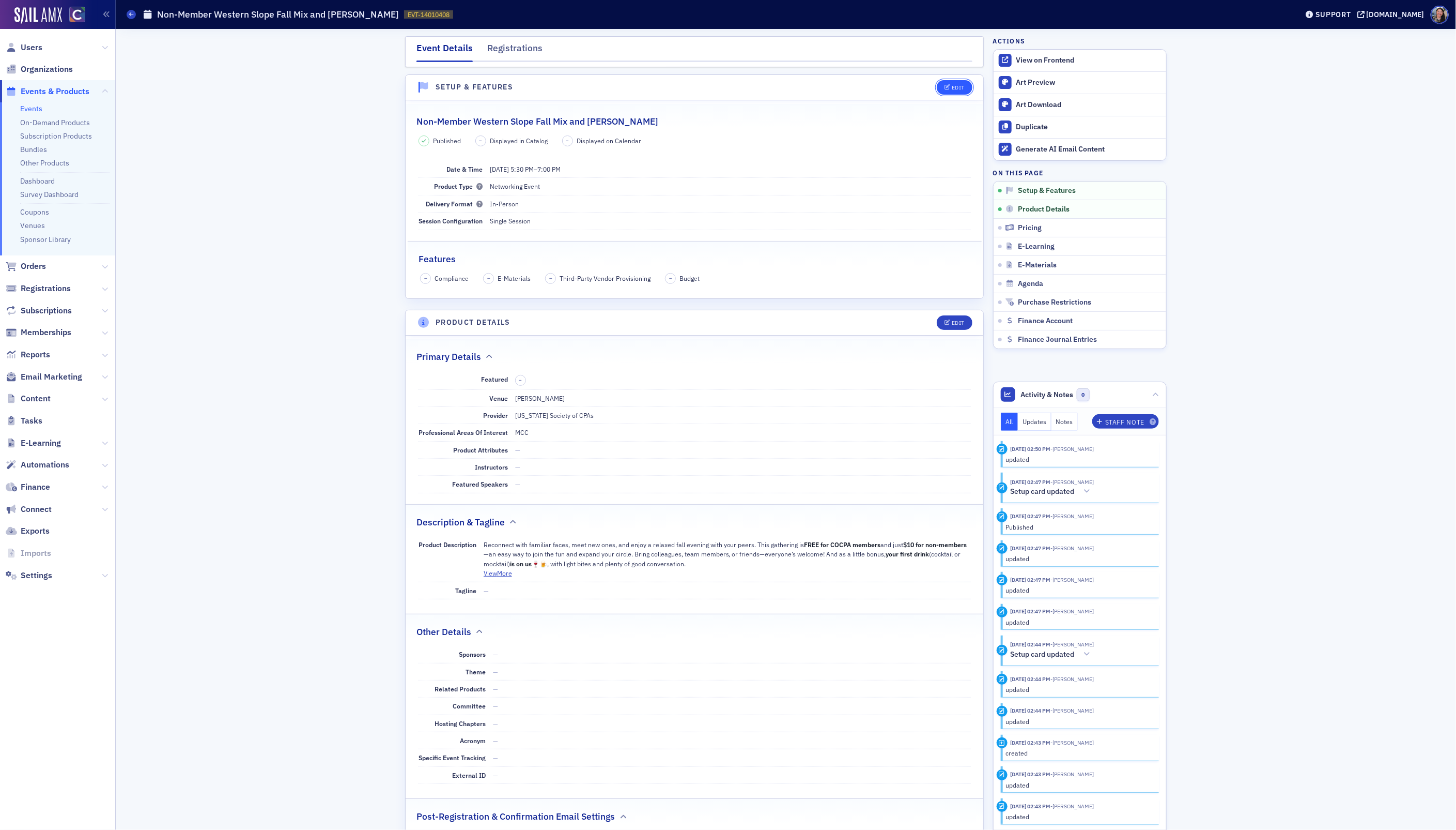
click at [953, 90] on div "Edit" at bounding box center [958, 87] width 13 height 5
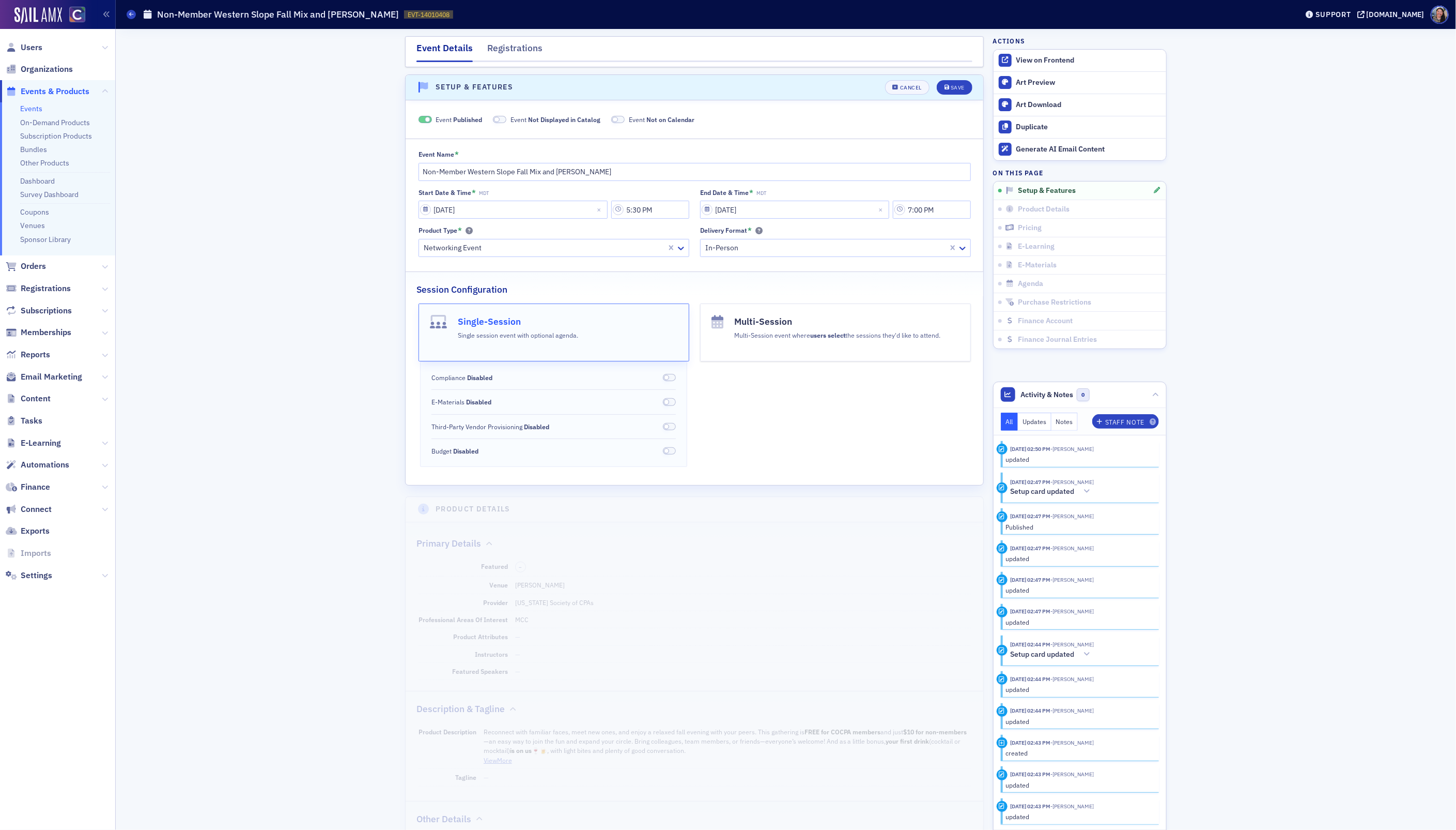
scroll to position [14, 0]
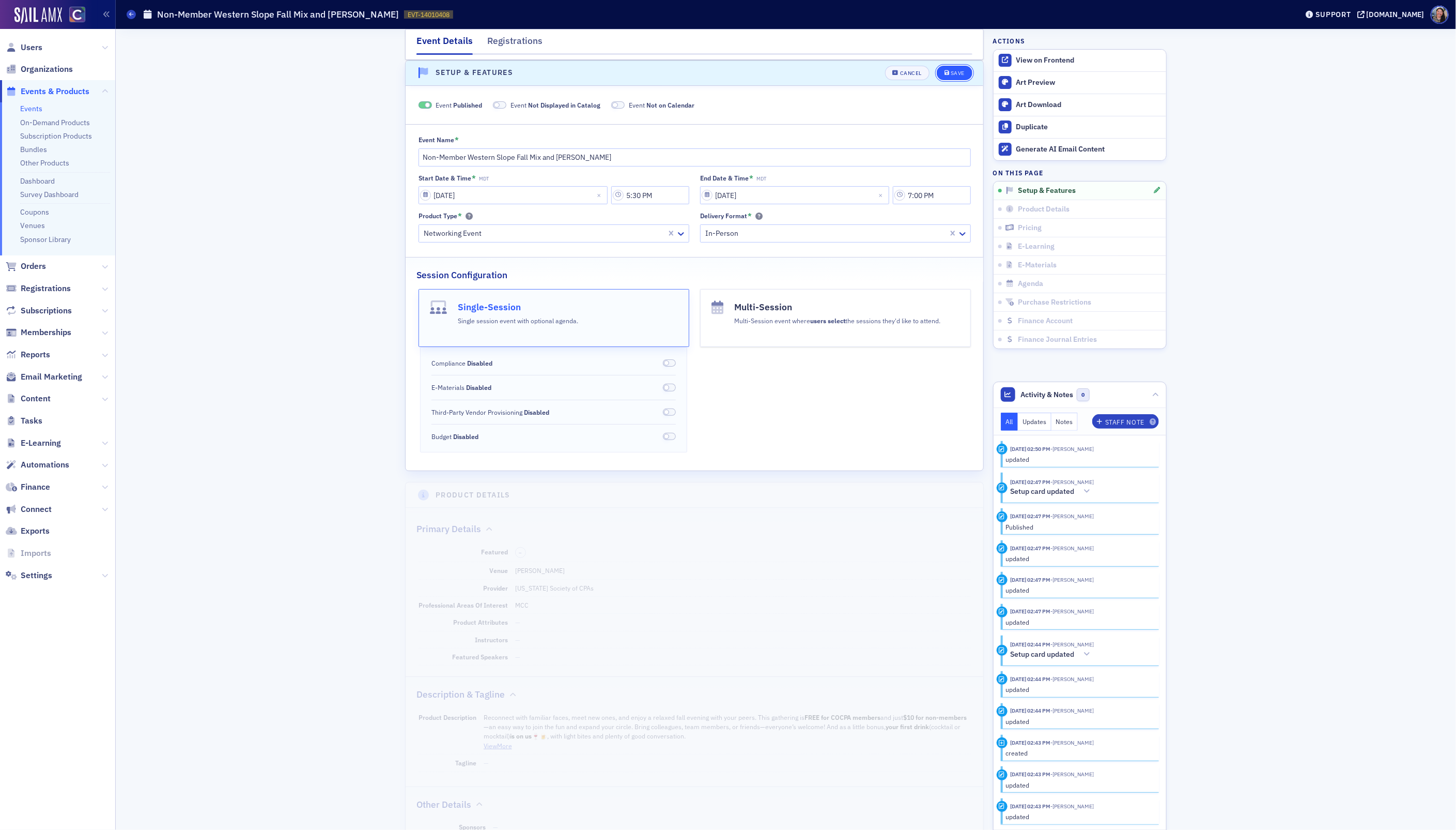
click at [956, 66] on button "Save" at bounding box center [955, 73] width 35 height 14
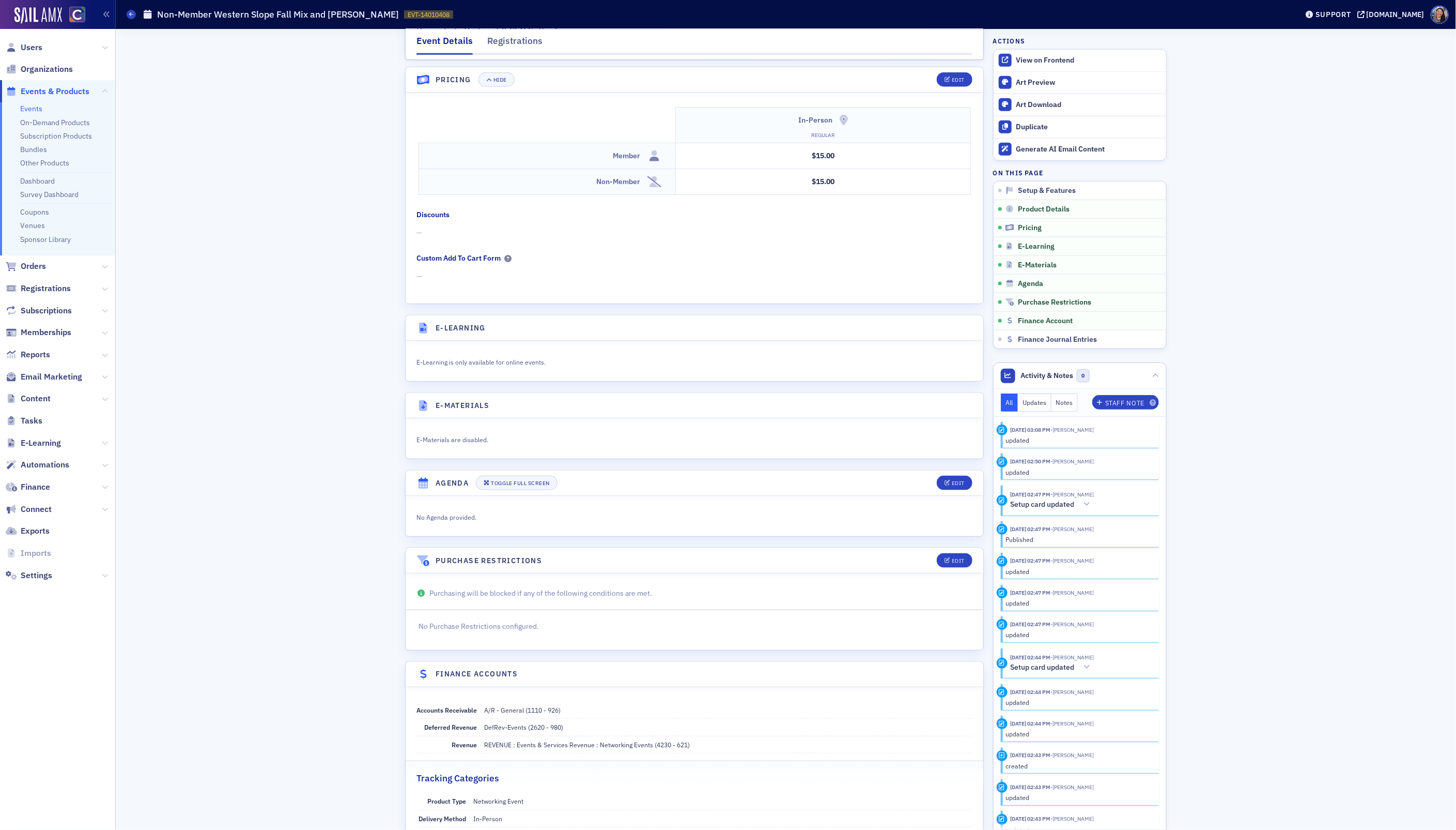
scroll to position [906, 0]
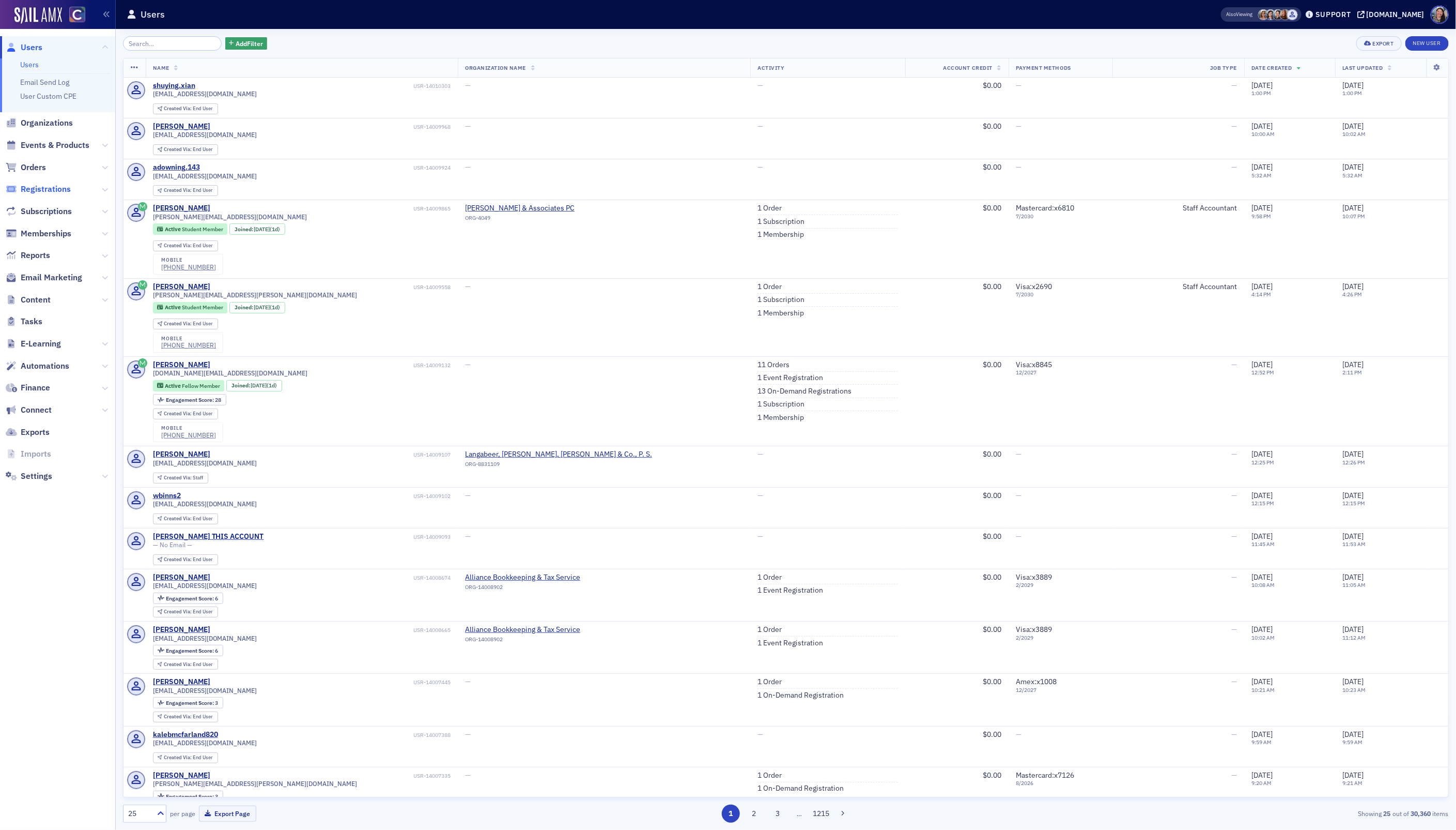
click at [40, 187] on span "Registrations" at bounding box center [45, 189] width 50 height 12
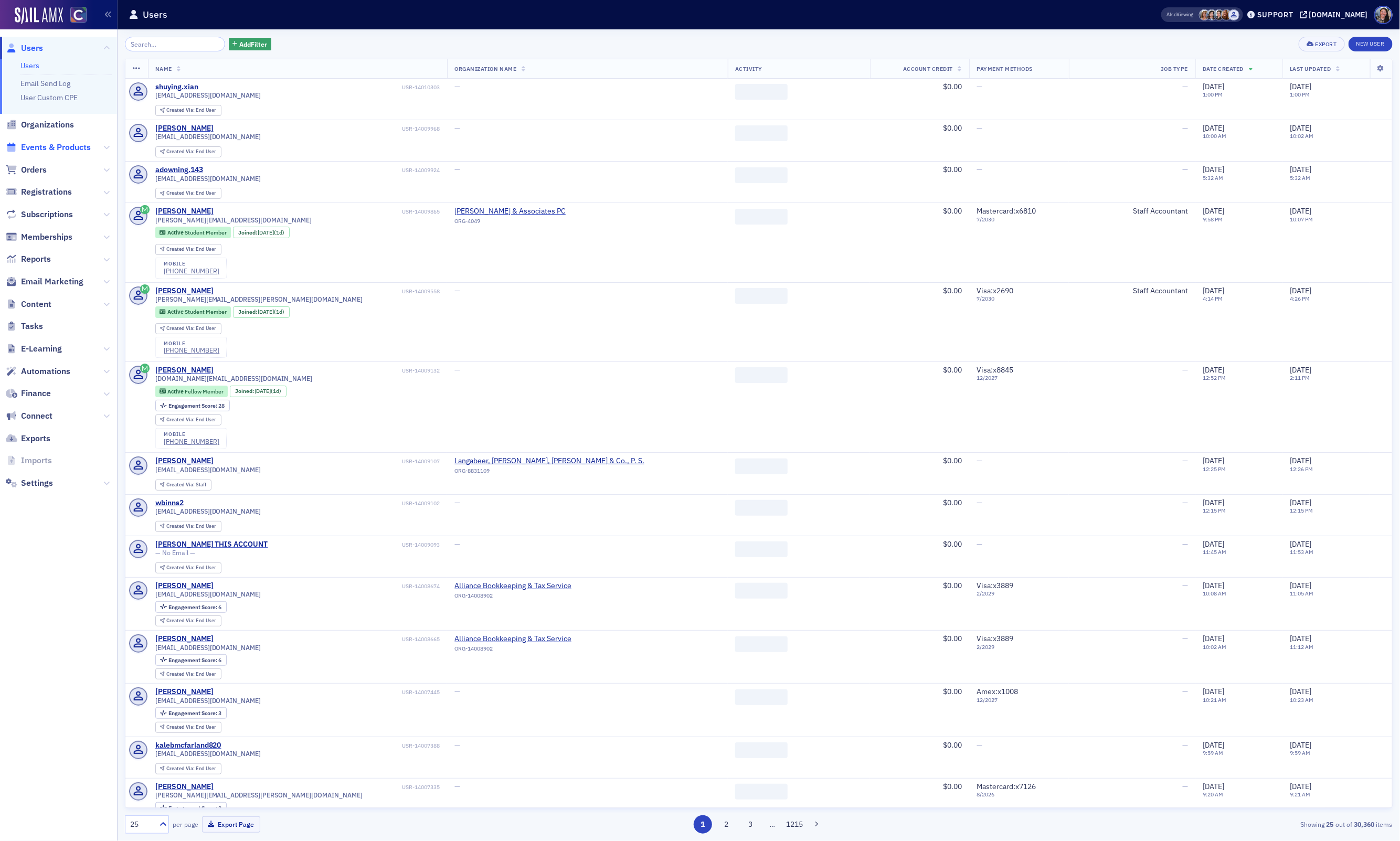
click at [42, 149] on span "Events & Products" at bounding box center [55, 147] width 69 height 12
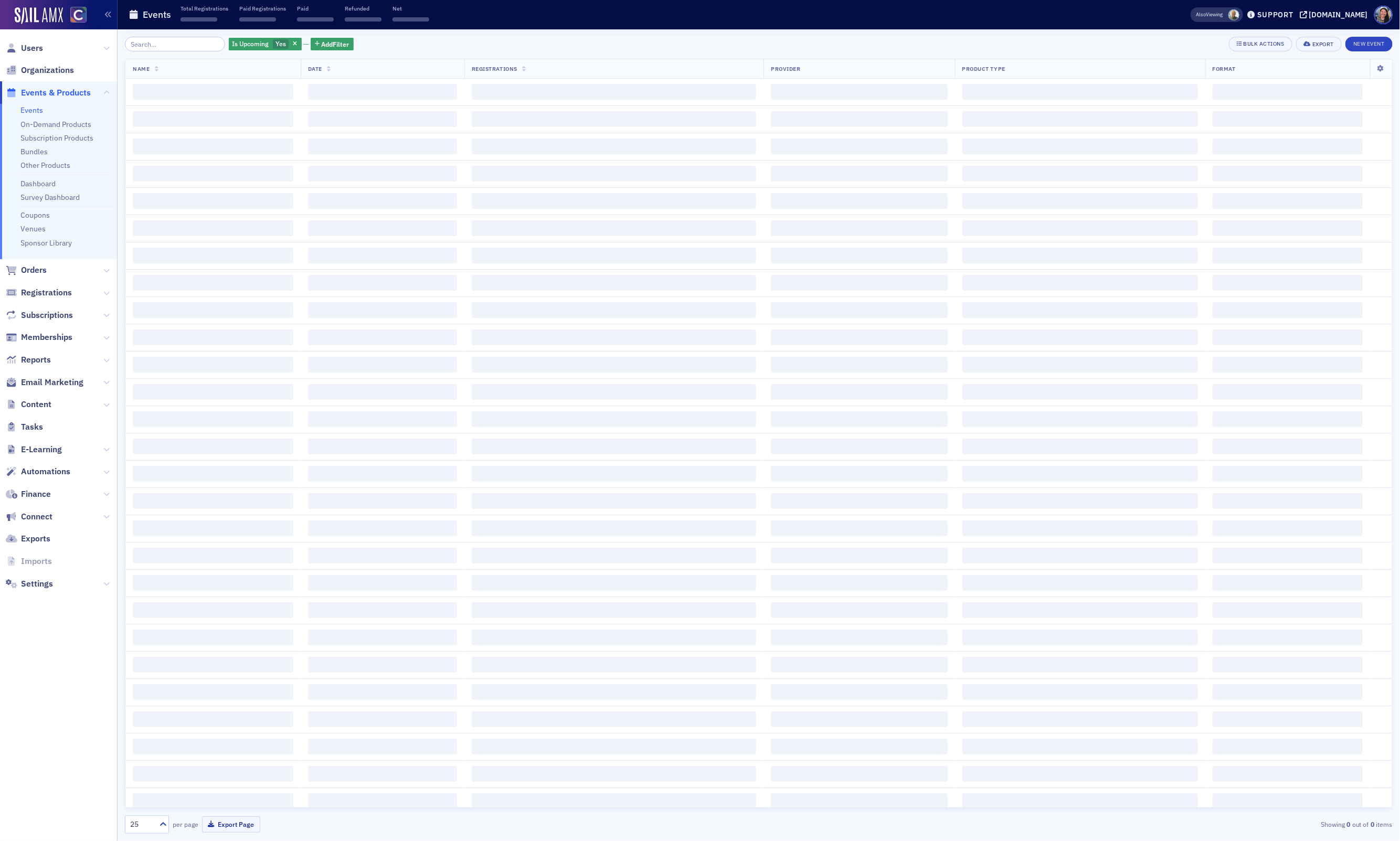
click at [165, 48] on input "search" at bounding box center [175, 44] width 100 height 14
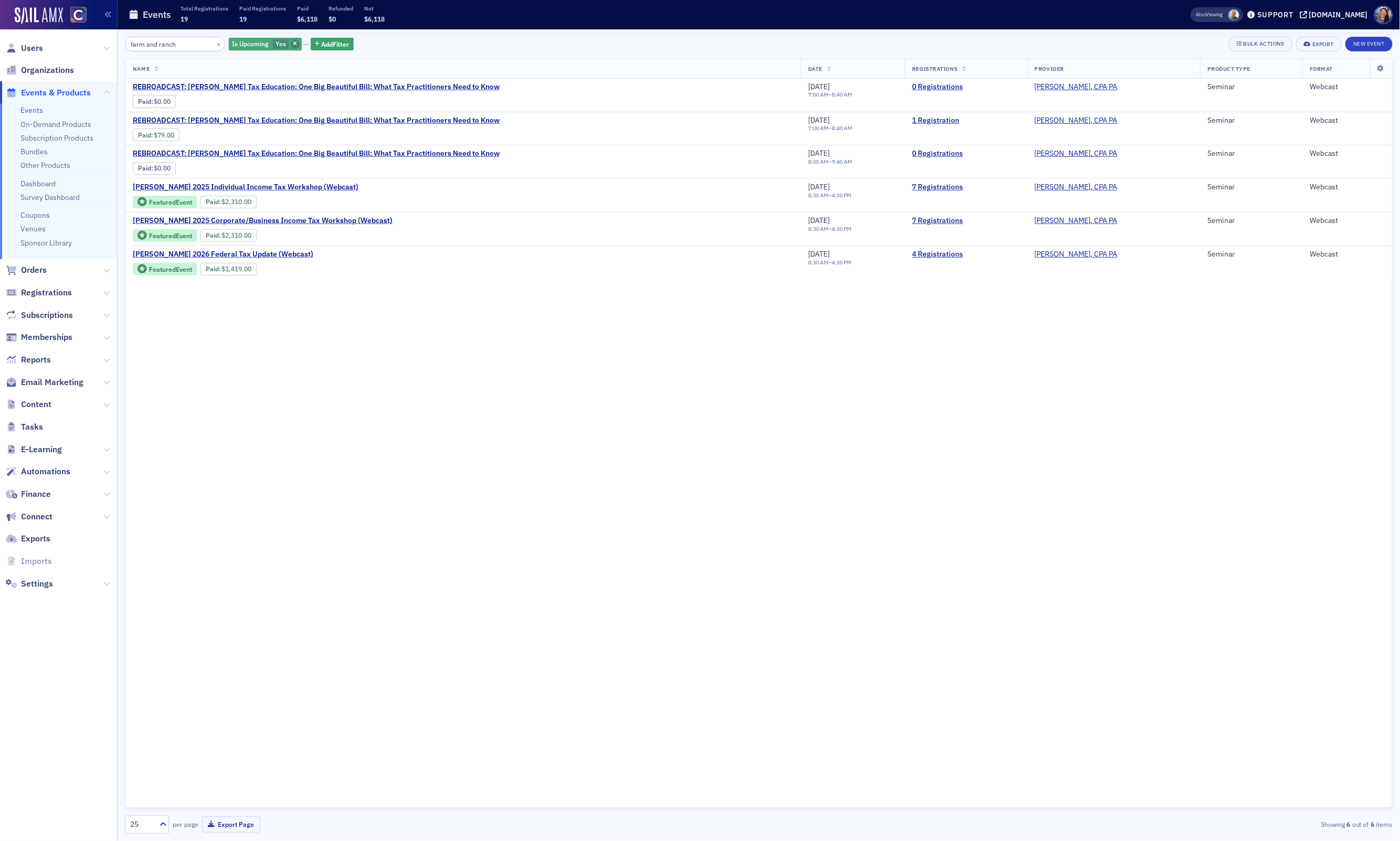
type input "farm and ranch"
click at [293, 44] on icon "button" at bounding box center [295, 44] width 5 height 5
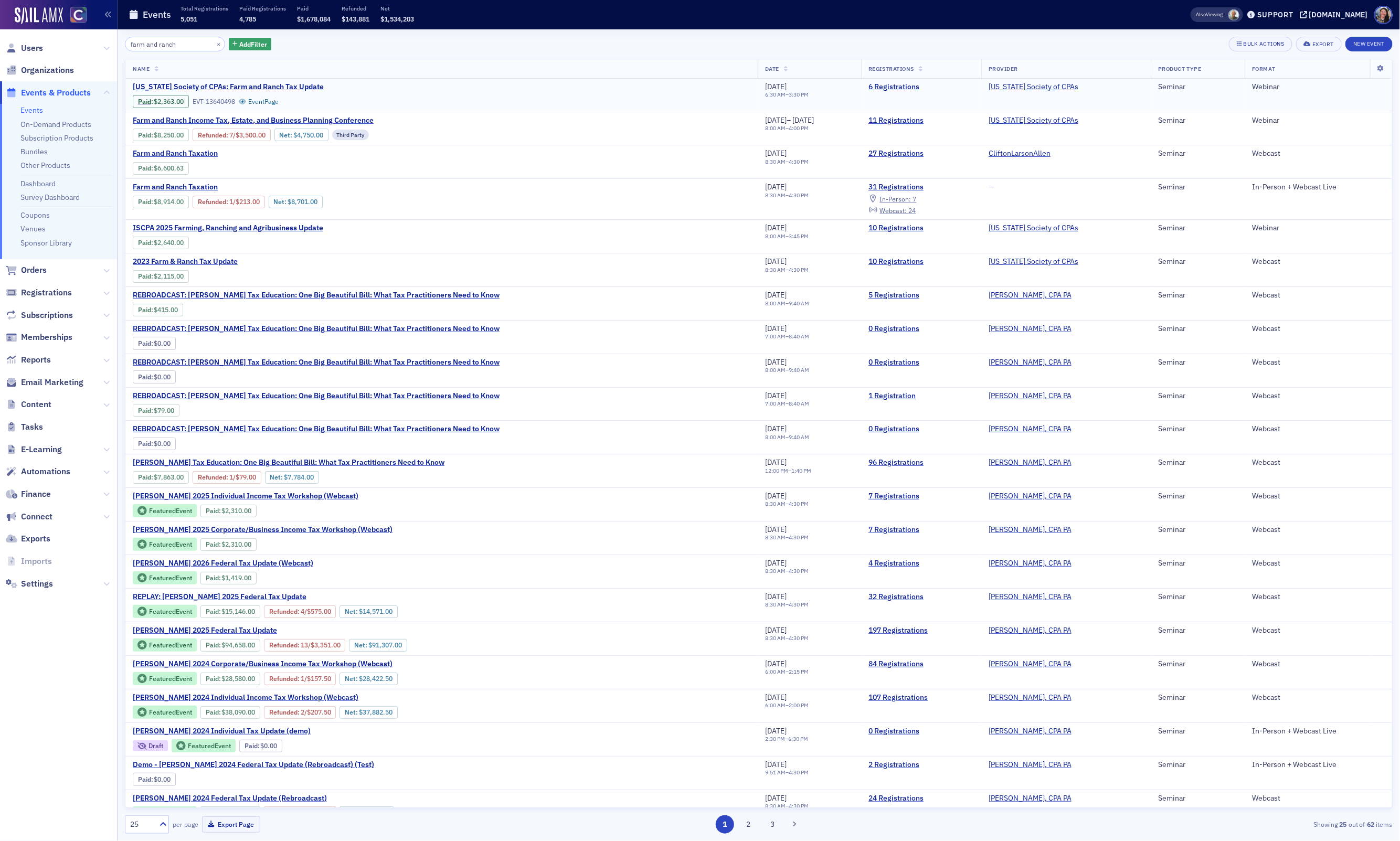
click at [938, 82] on link "6 Registrations" at bounding box center [921, 87] width 105 height 9
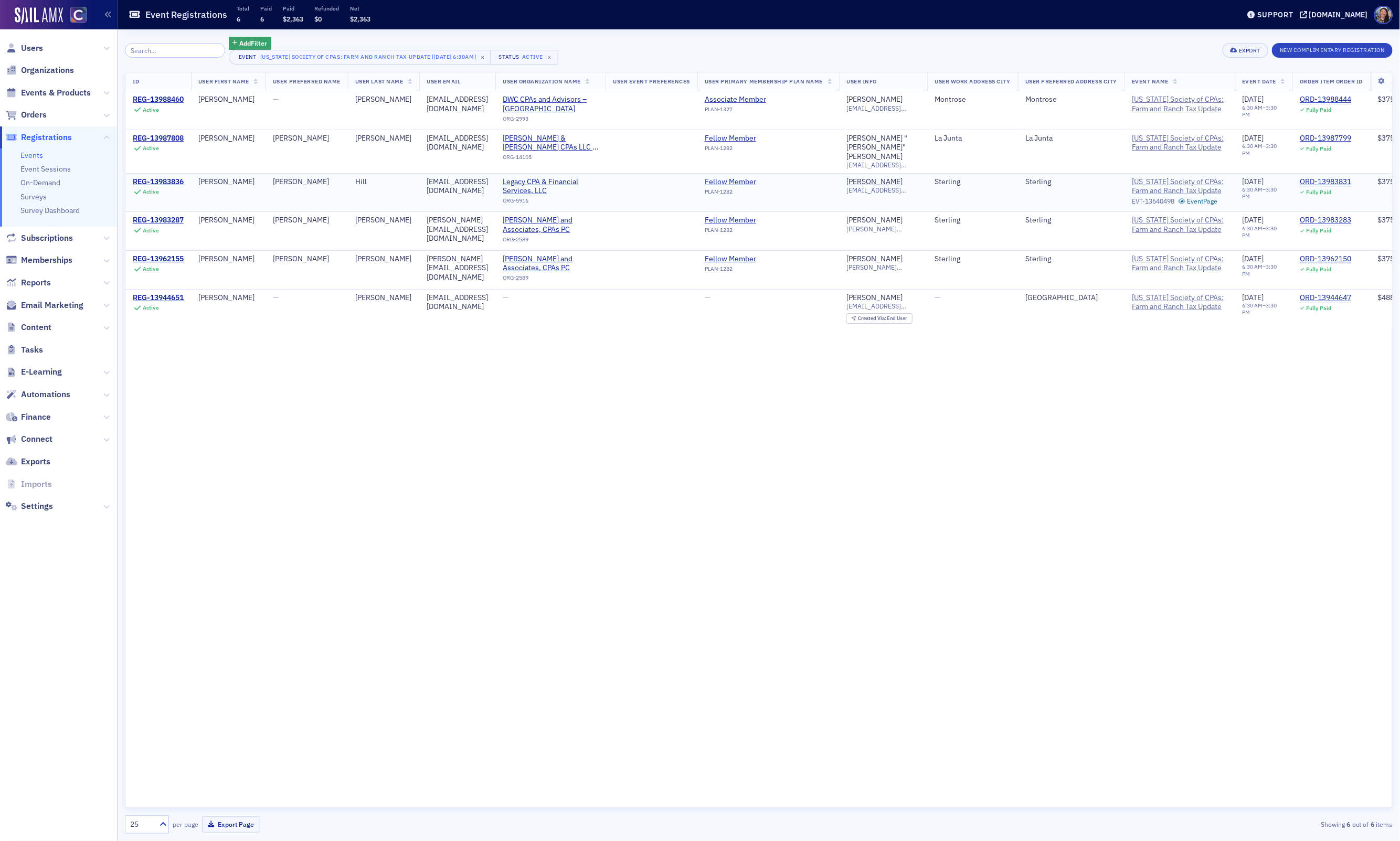
scroll to position [0, 743]
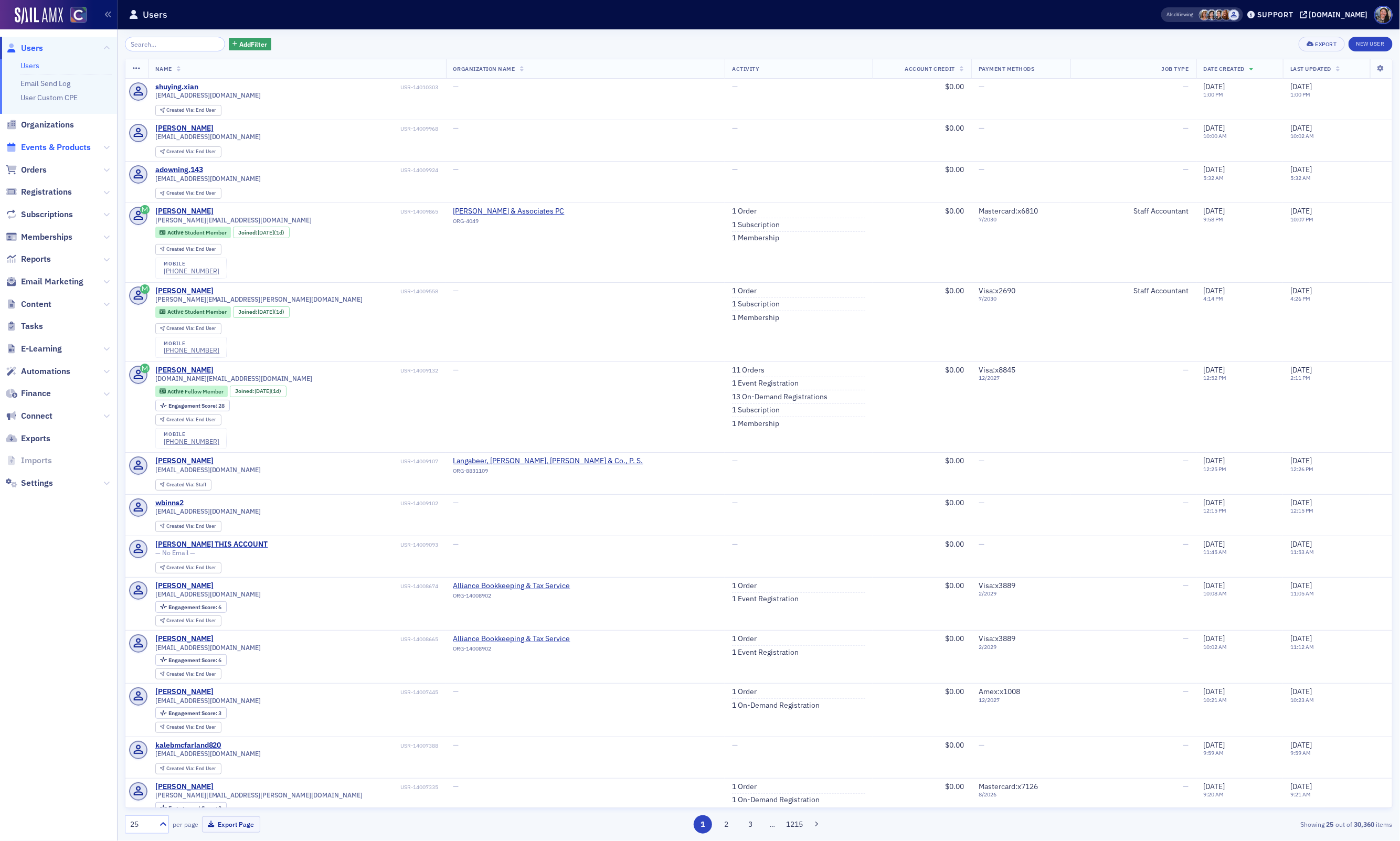
click at [43, 147] on span "Events & Products" at bounding box center [55, 147] width 69 height 12
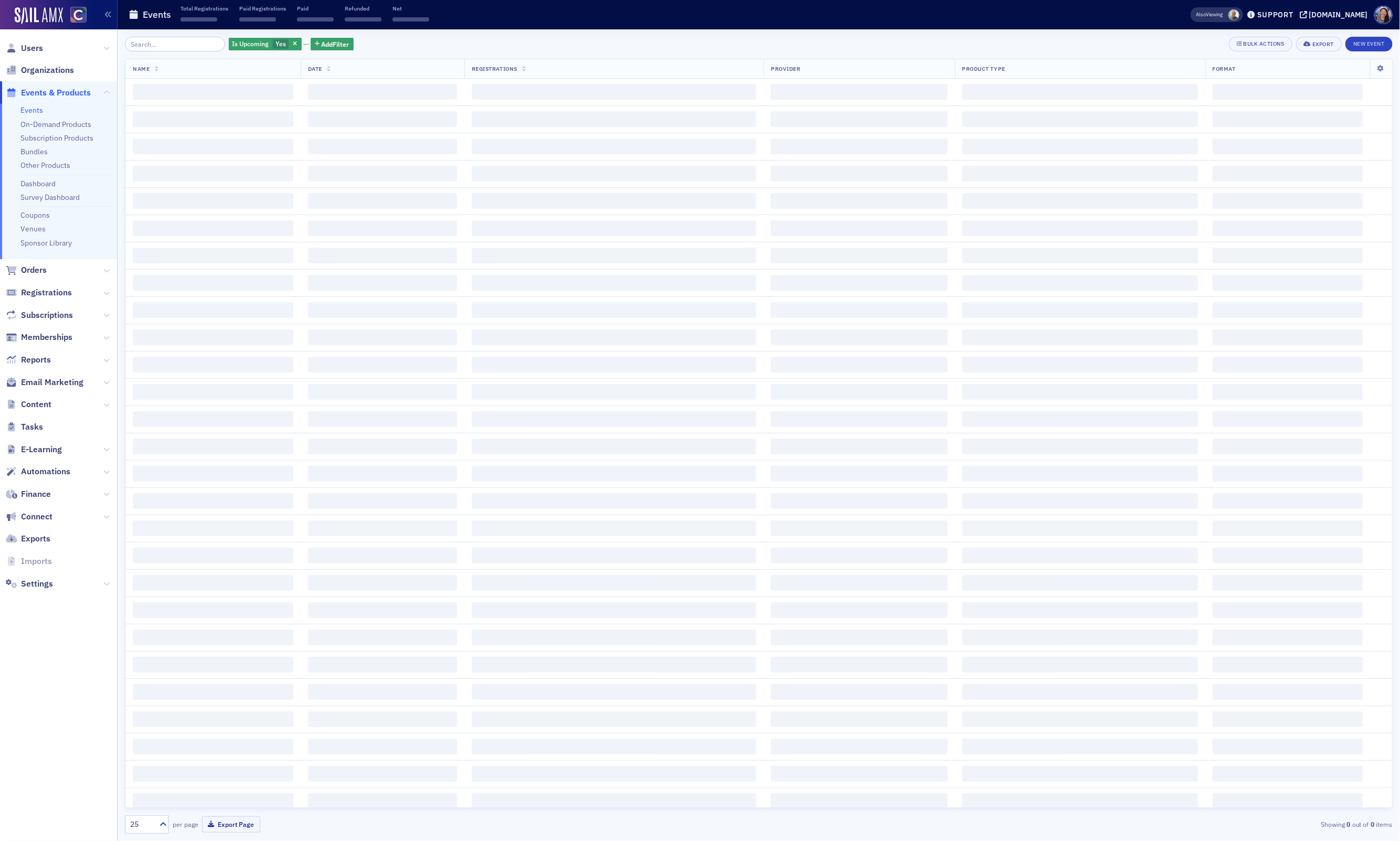
click at [152, 44] on input "search" at bounding box center [175, 44] width 100 height 14
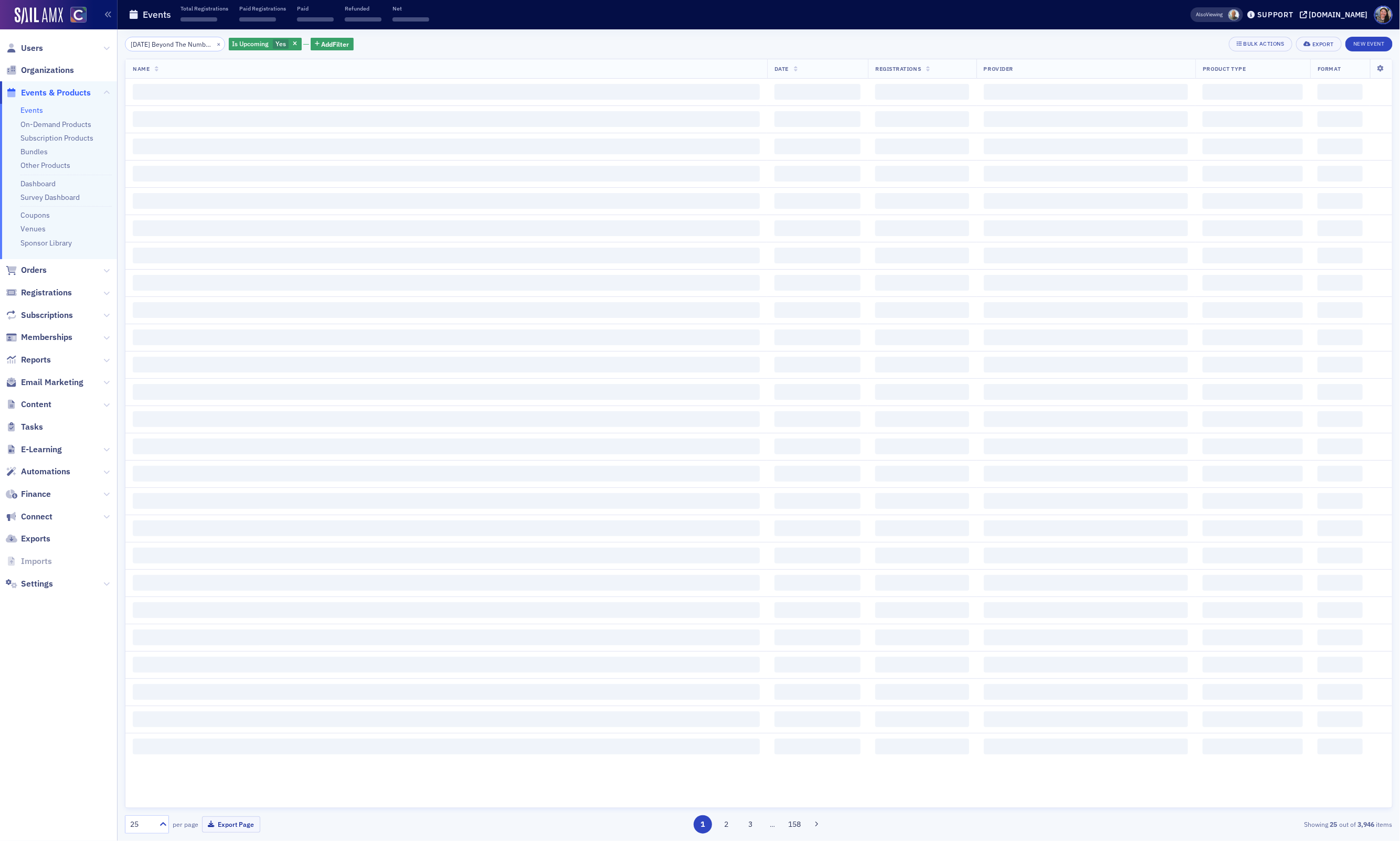
scroll to position [0, 250]
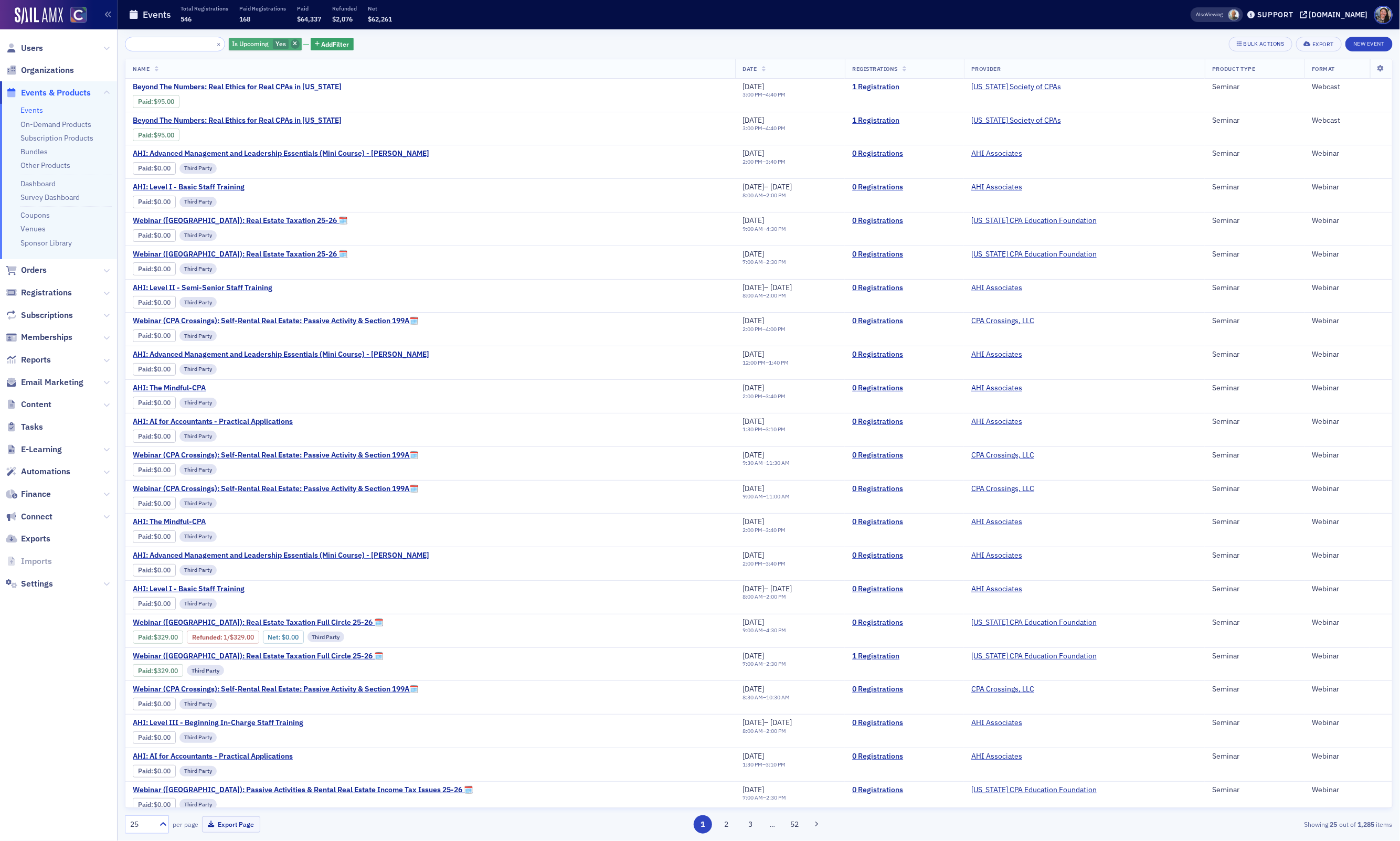
type input "[DATE] Beyond The Numbers: Real Ethics for Real CPAs in [US_STATE] - [PERSON_NA…"
click at [291, 44] on span "button" at bounding box center [295, 44] width 9 height 9
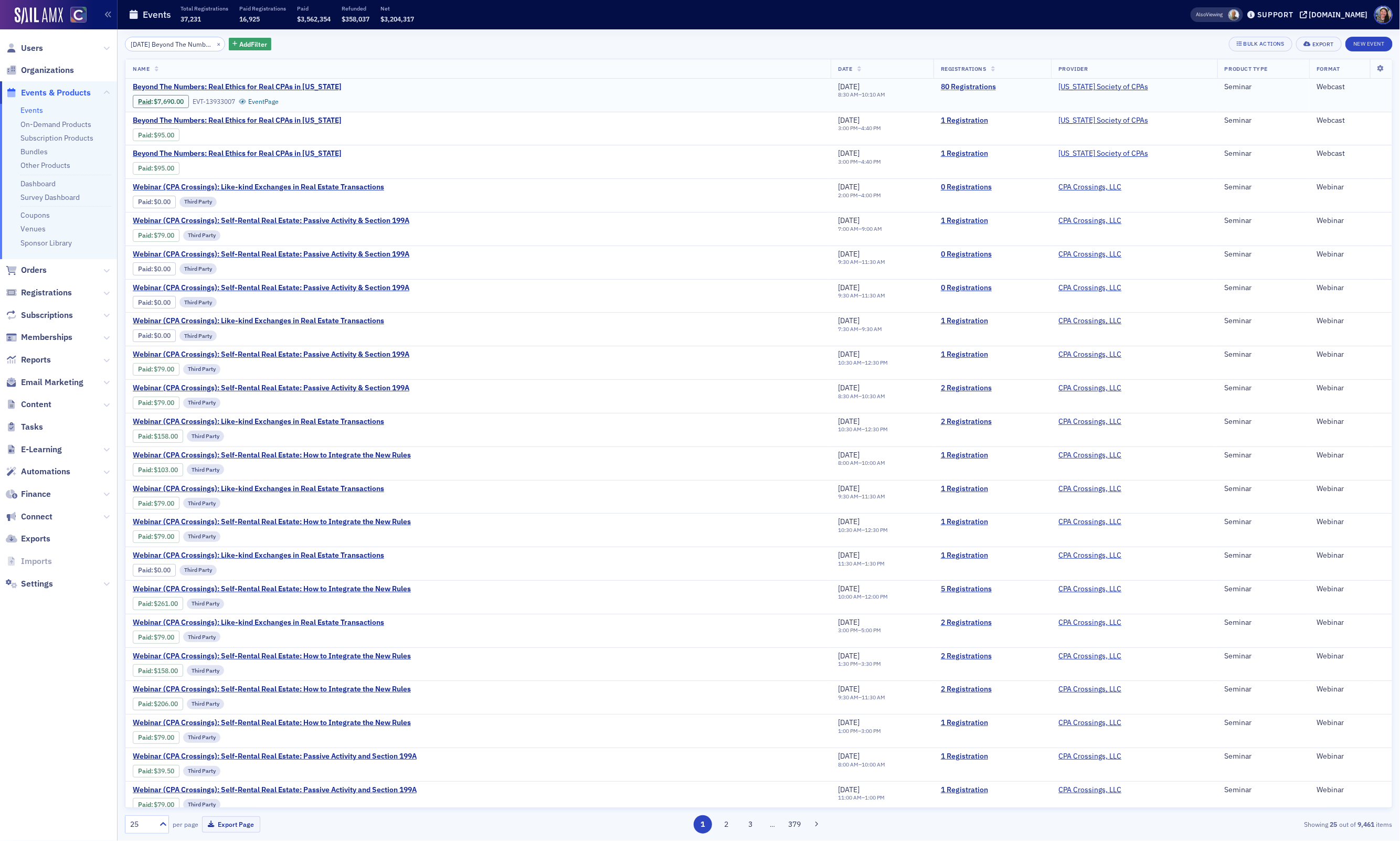
click at [983, 87] on link "80 Registrations" at bounding box center [992, 87] width 103 height 9
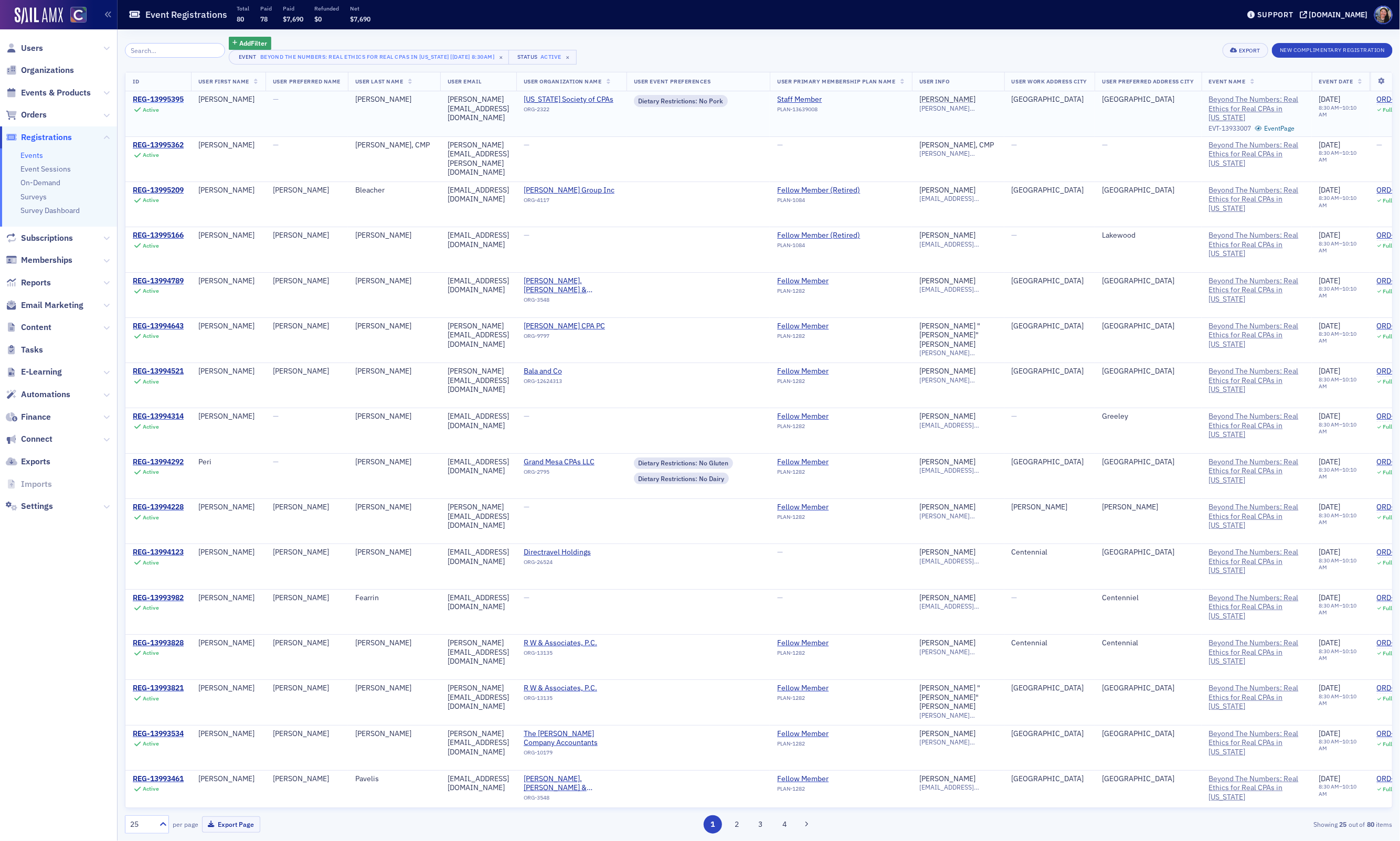
click at [165, 102] on div "REG-13995395" at bounding box center [158, 99] width 50 height 9
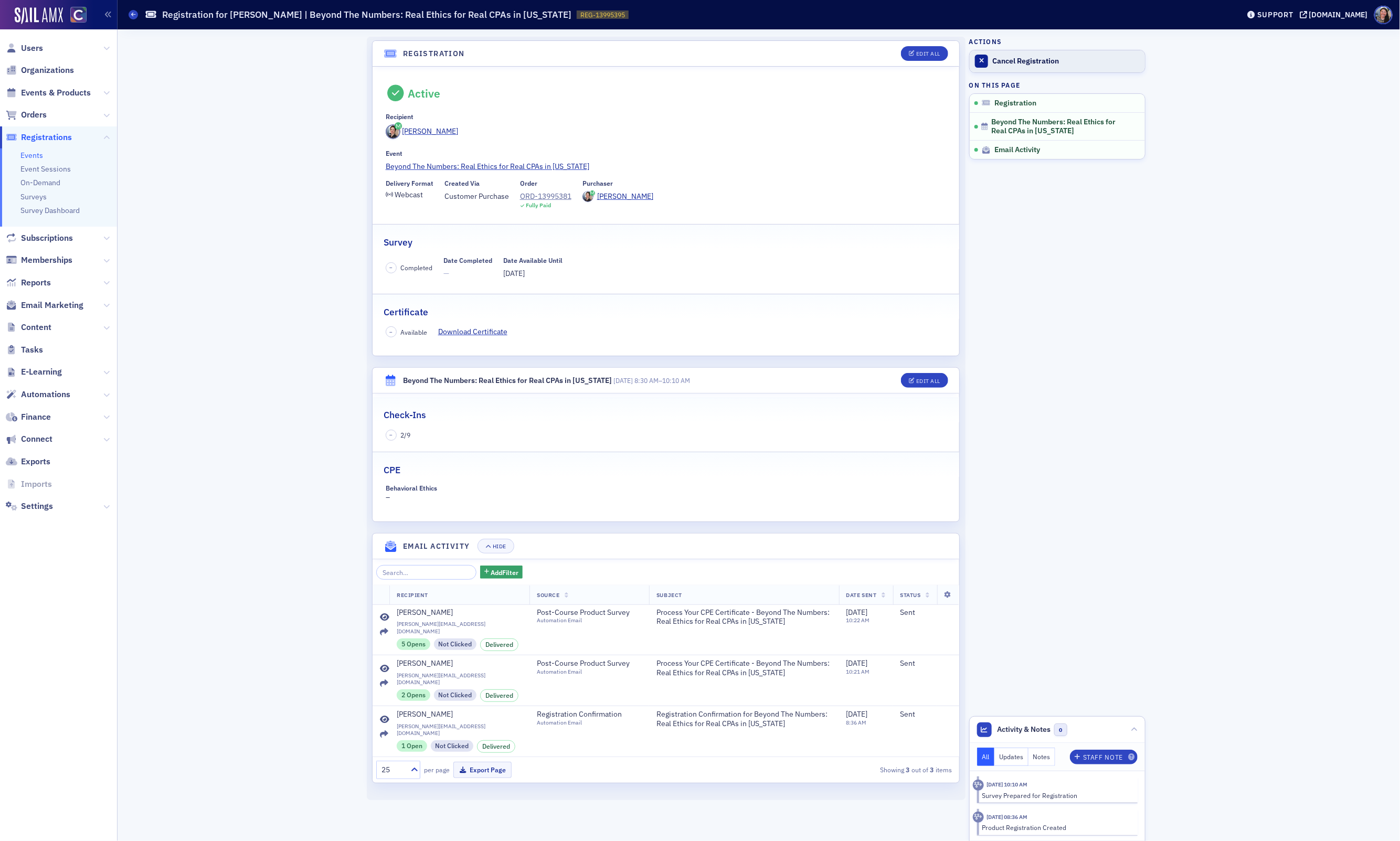
click at [1027, 66] on link "Cancel Registration" at bounding box center [1057, 61] width 175 height 22
click at [133, 15] on icon at bounding box center [133, 14] width 5 height 5
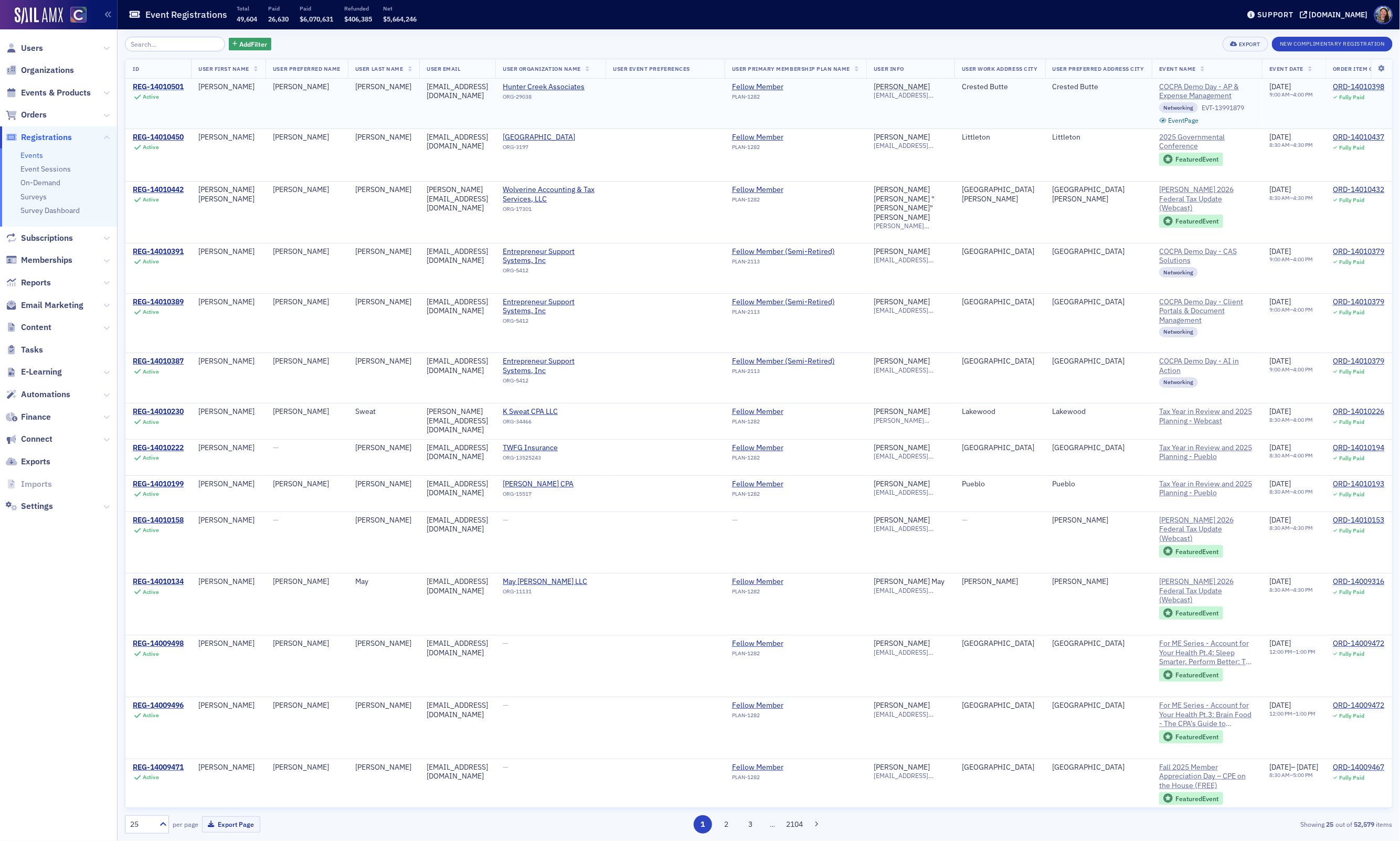
click at [177, 85] on div "REG-14010501" at bounding box center [158, 87] width 50 height 9
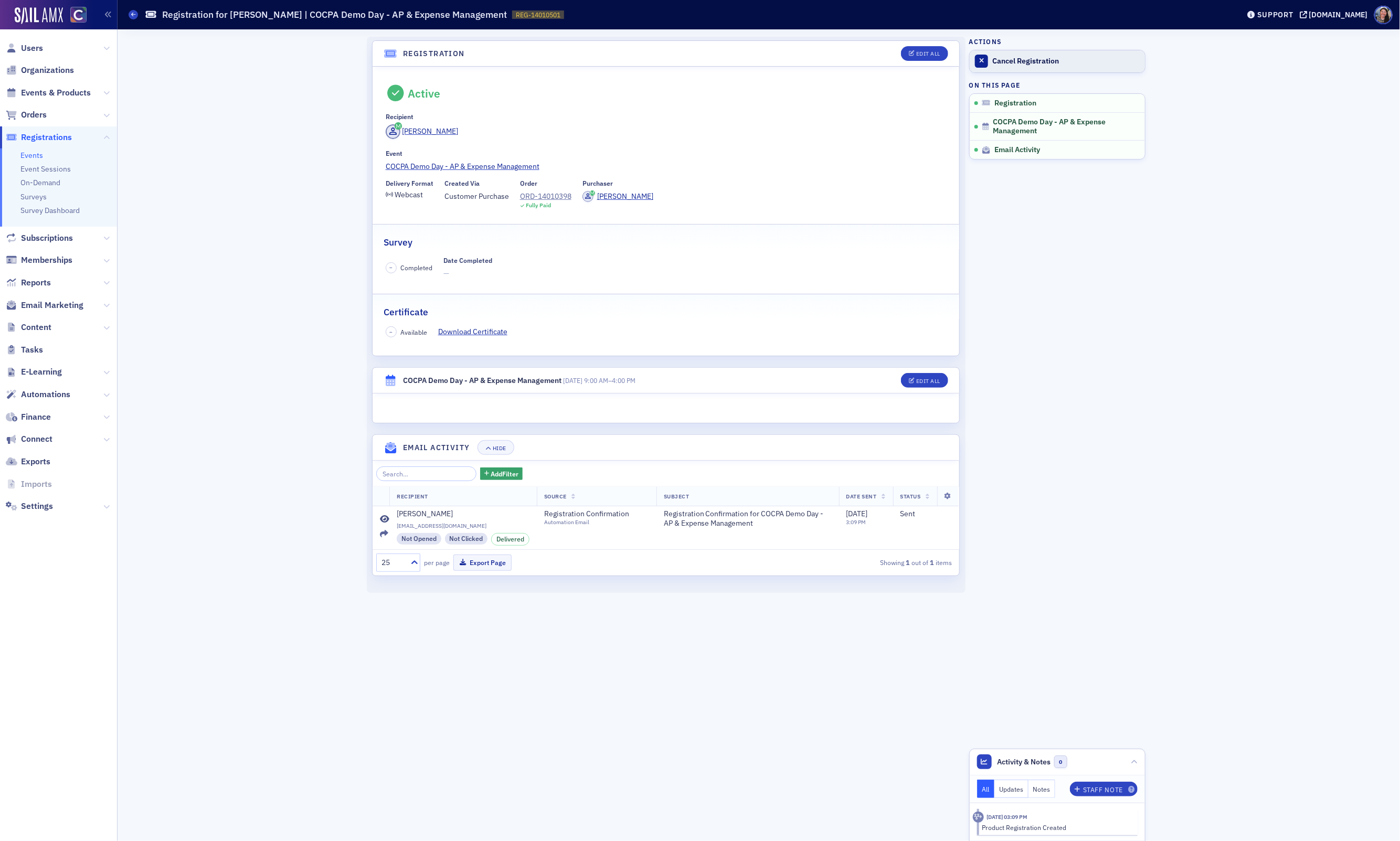
click at [1043, 62] on div "Cancel Registration" at bounding box center [1066, 61] width 147 height 9
click at [133, 15] on icon at bounding box center [133, 14] width 5 height 5
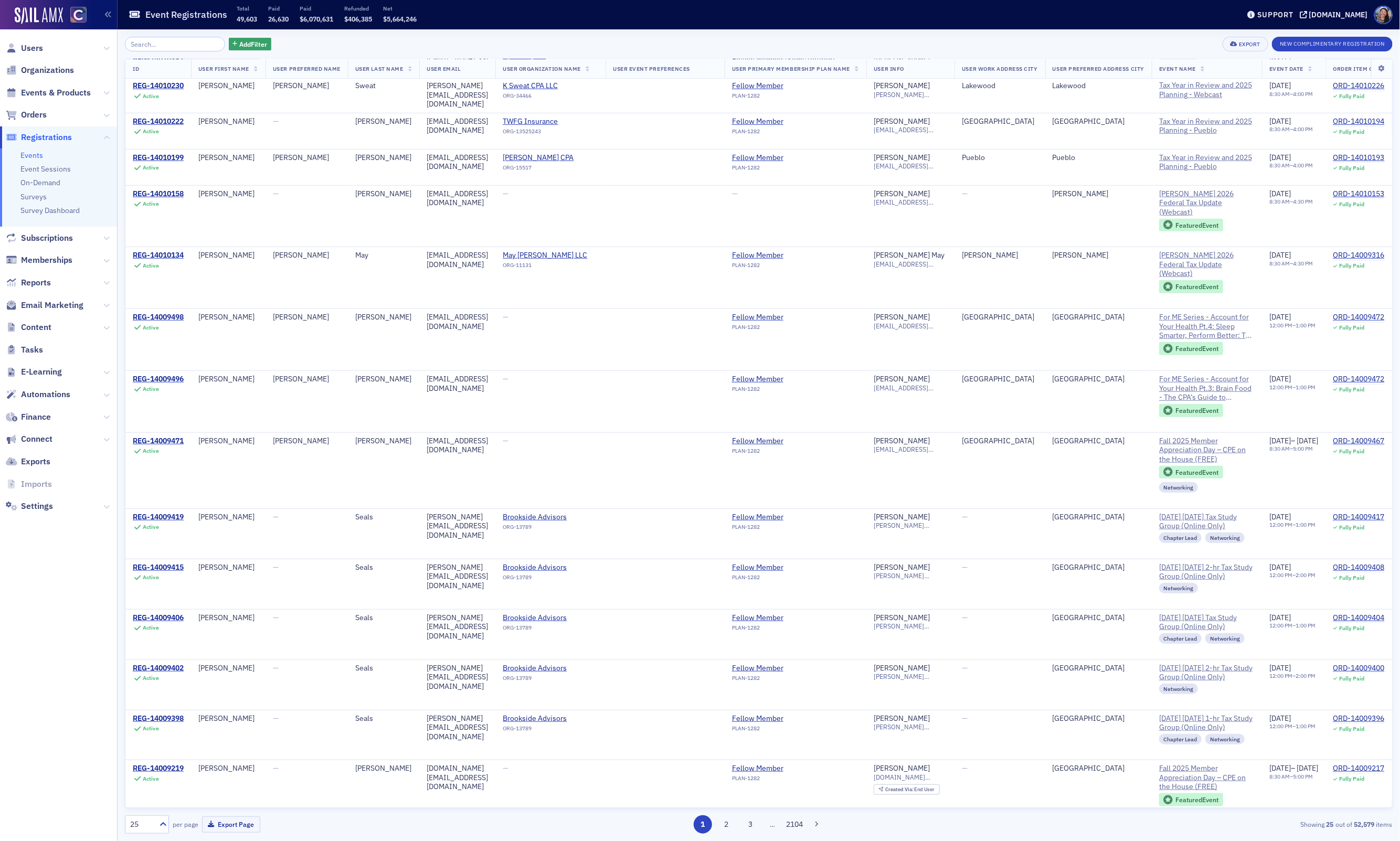
scroll to position [662, 0]
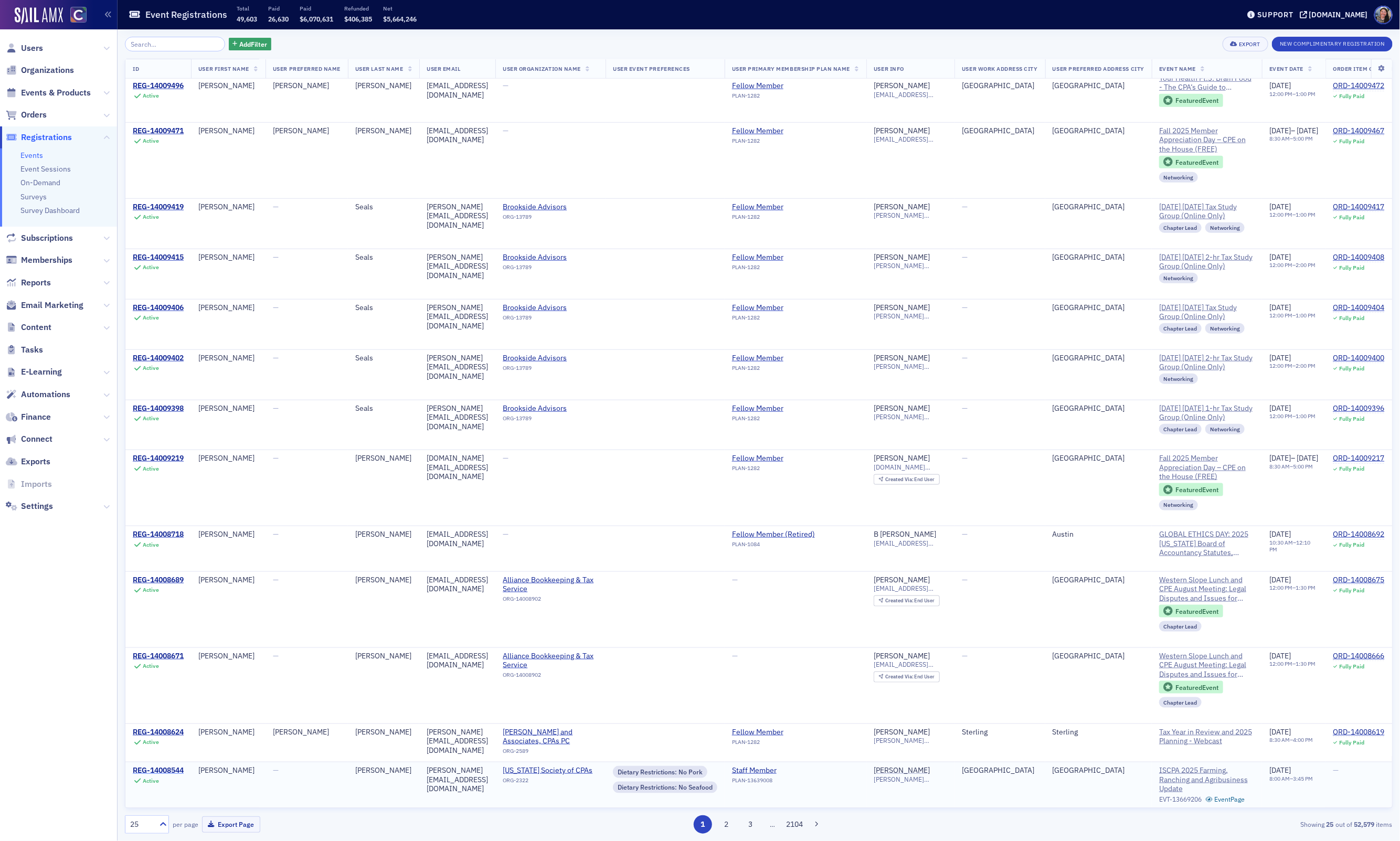
click at [171, 773] on div "REG-14008544" at bounding box center [158, 771] width 50 height 9
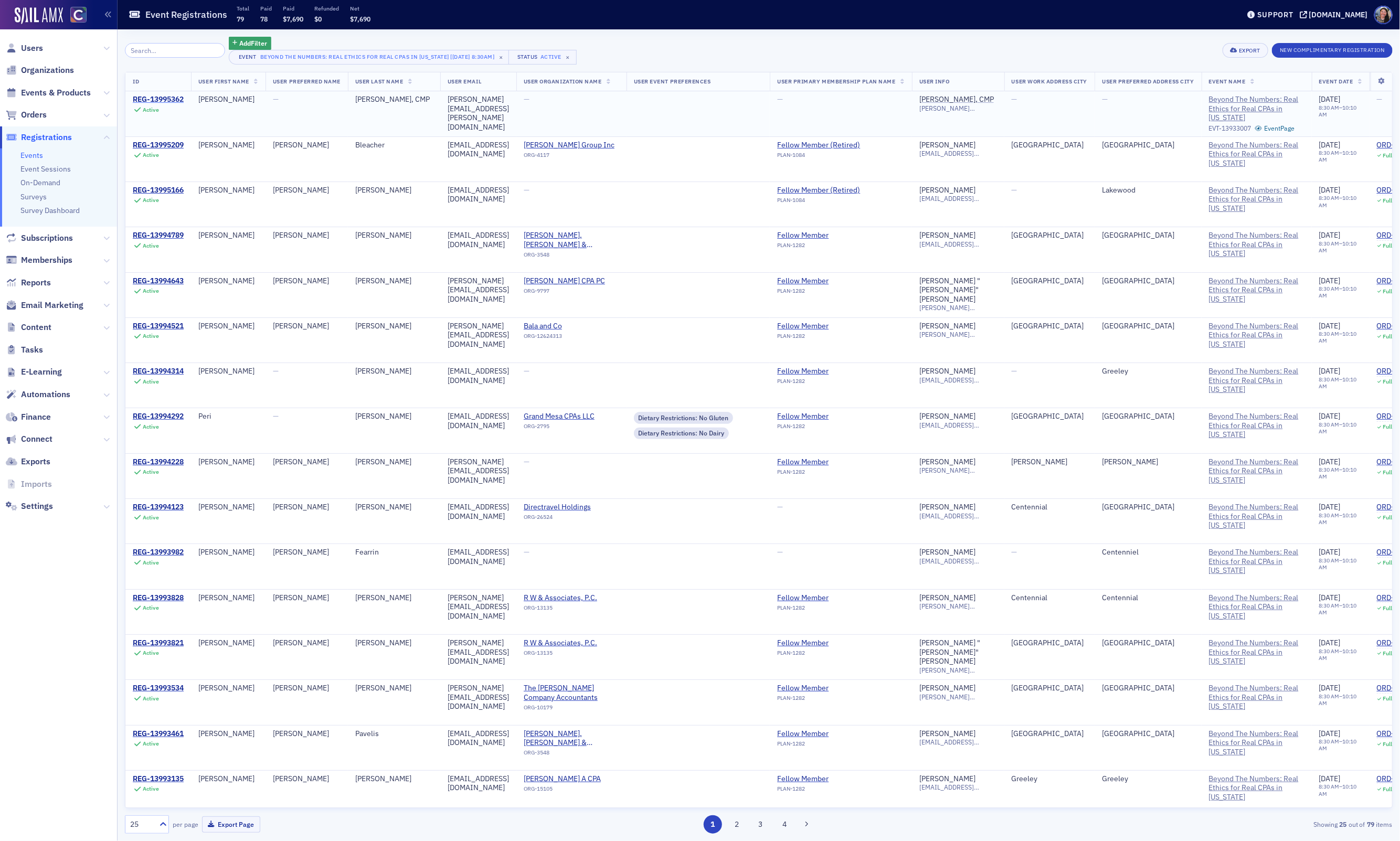
click at [175, 98] on div "REG-13995362" at bounding box center [158, 99] width 50 height 9
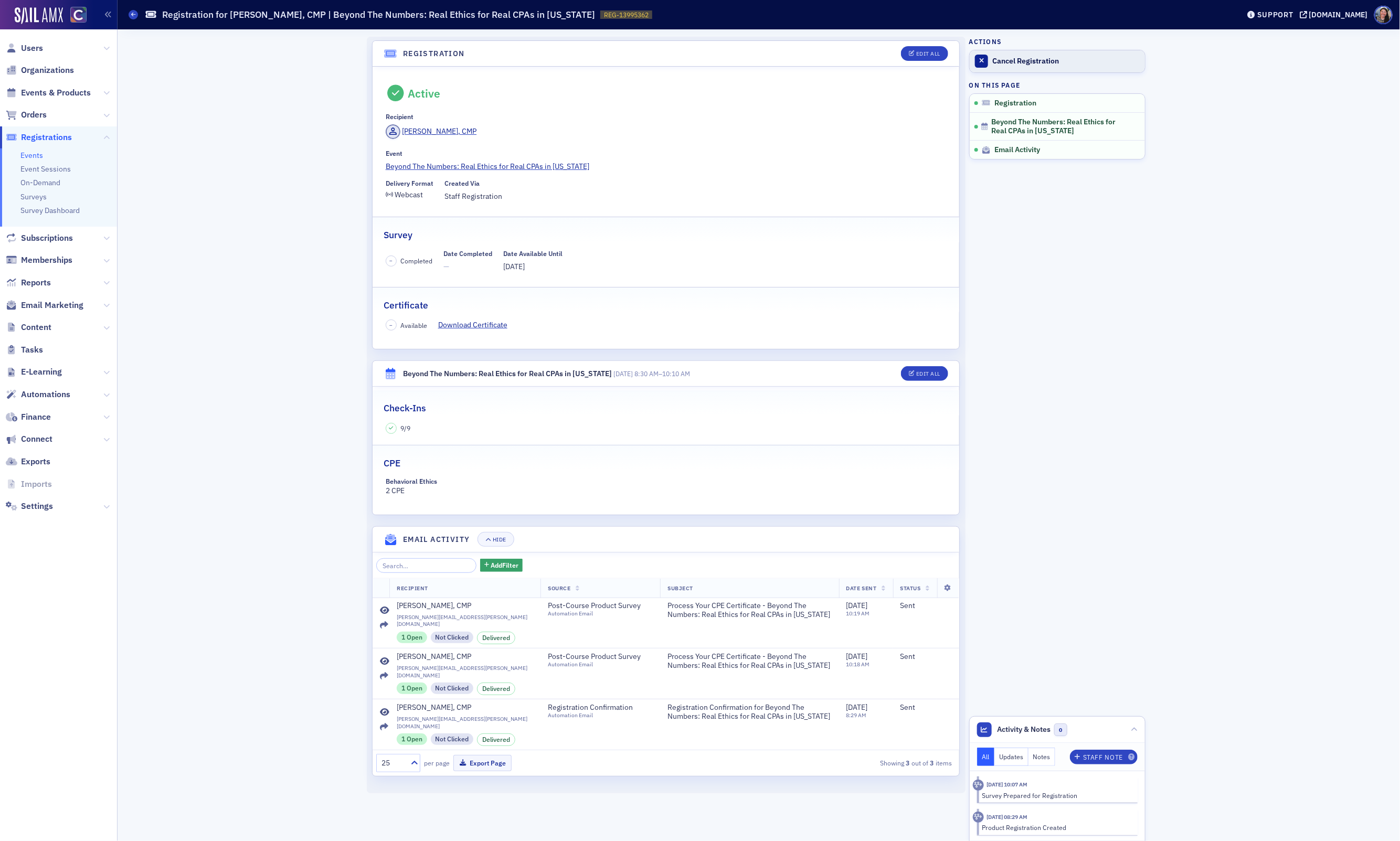
click at [1041, 62] on div "Cancel Registration" at bounding box center [1066, 61] width 147 height 9
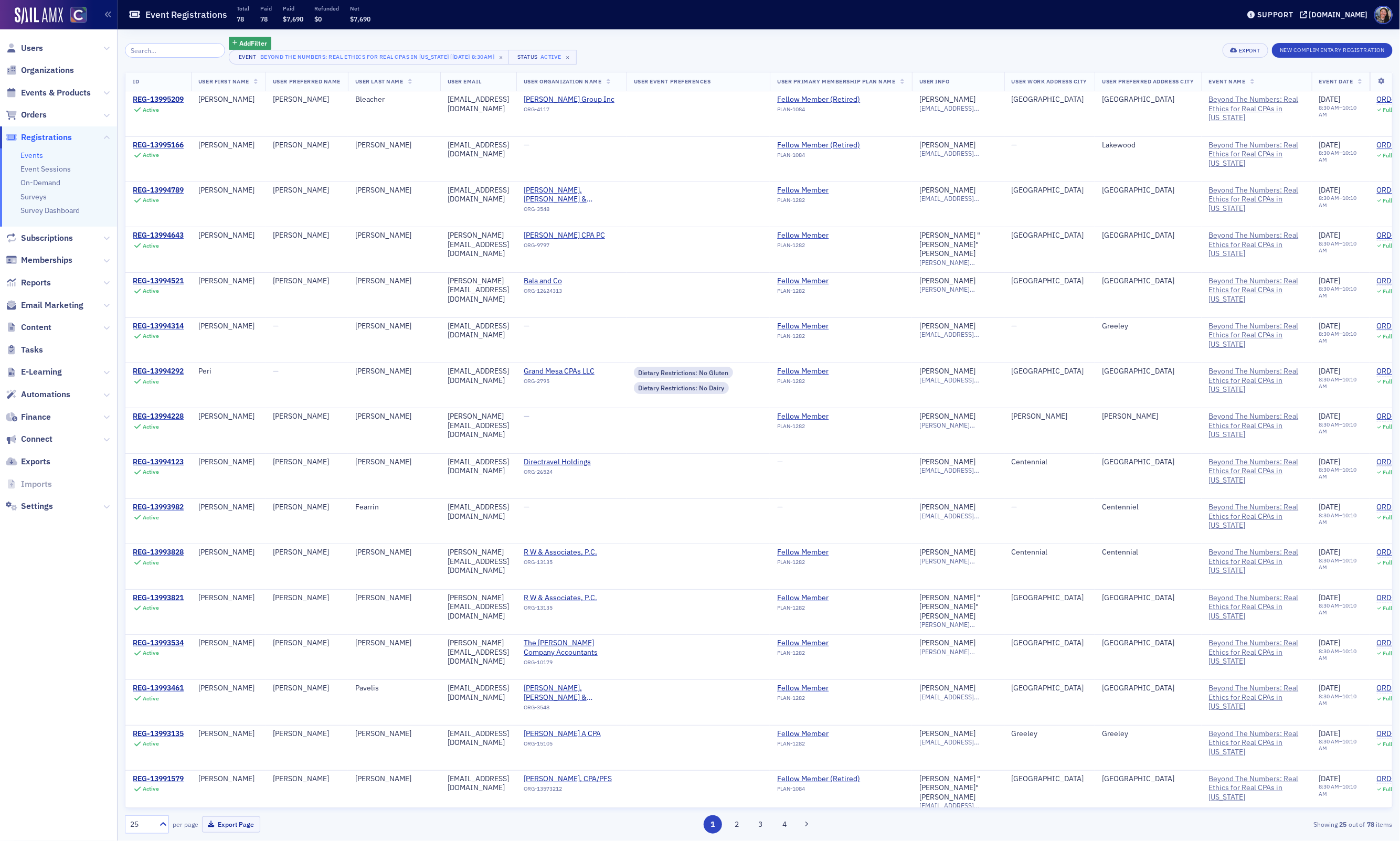
click at [150, 829] on div "25" at bounding box center [141, 825] width 23 height 11
click at [150, 760] on div "100" at bounding box center [147, 760] width 31 height 11
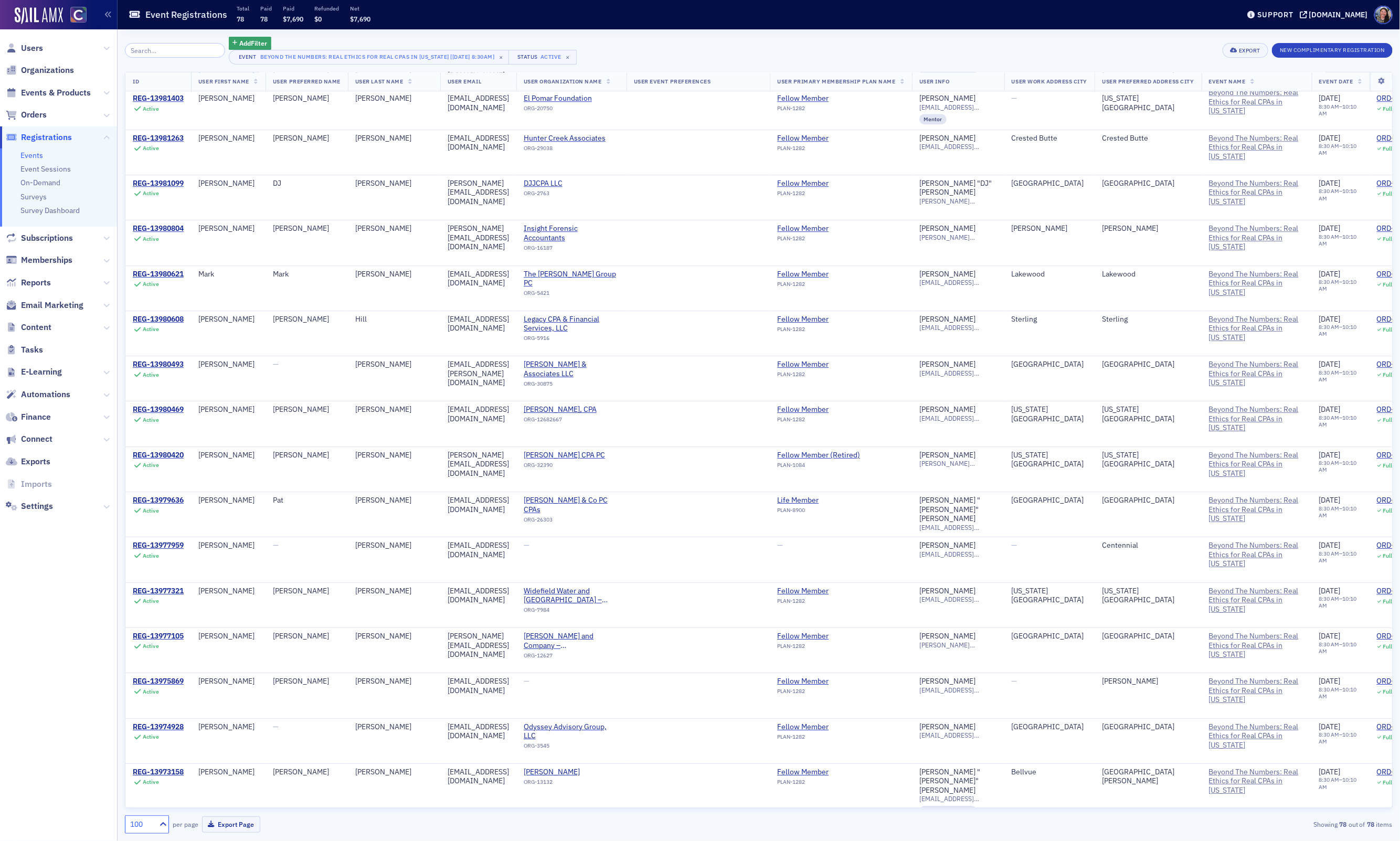
scroll to position [2192, 0]
click at [1239, 52] on div "Export" at bounding box center [1250, 50] width 22 height 5
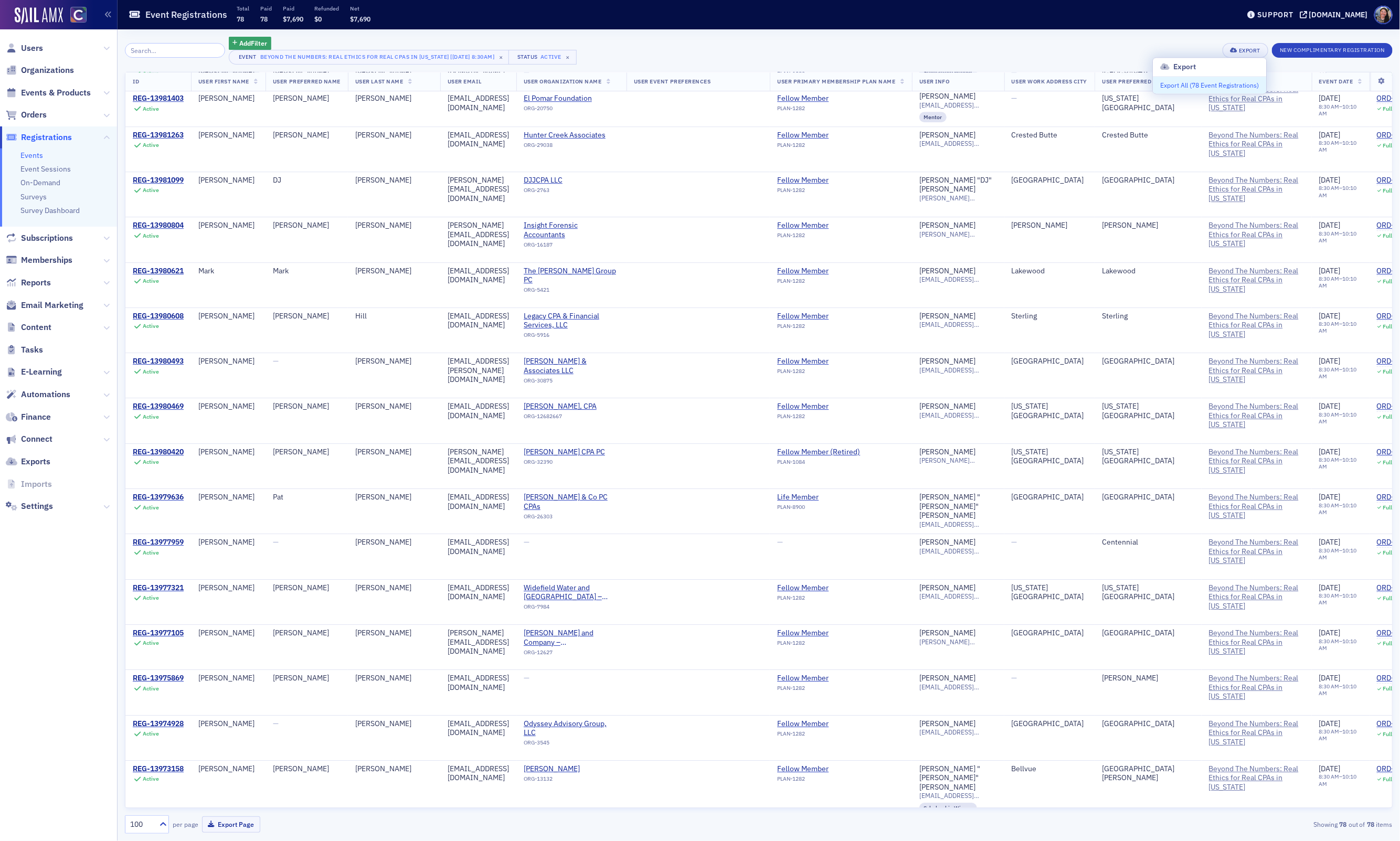
click at [1174, 87] on button "Export All ( 78 Event Registrations )" at bounding box center [1210, 86] width 114 height 17
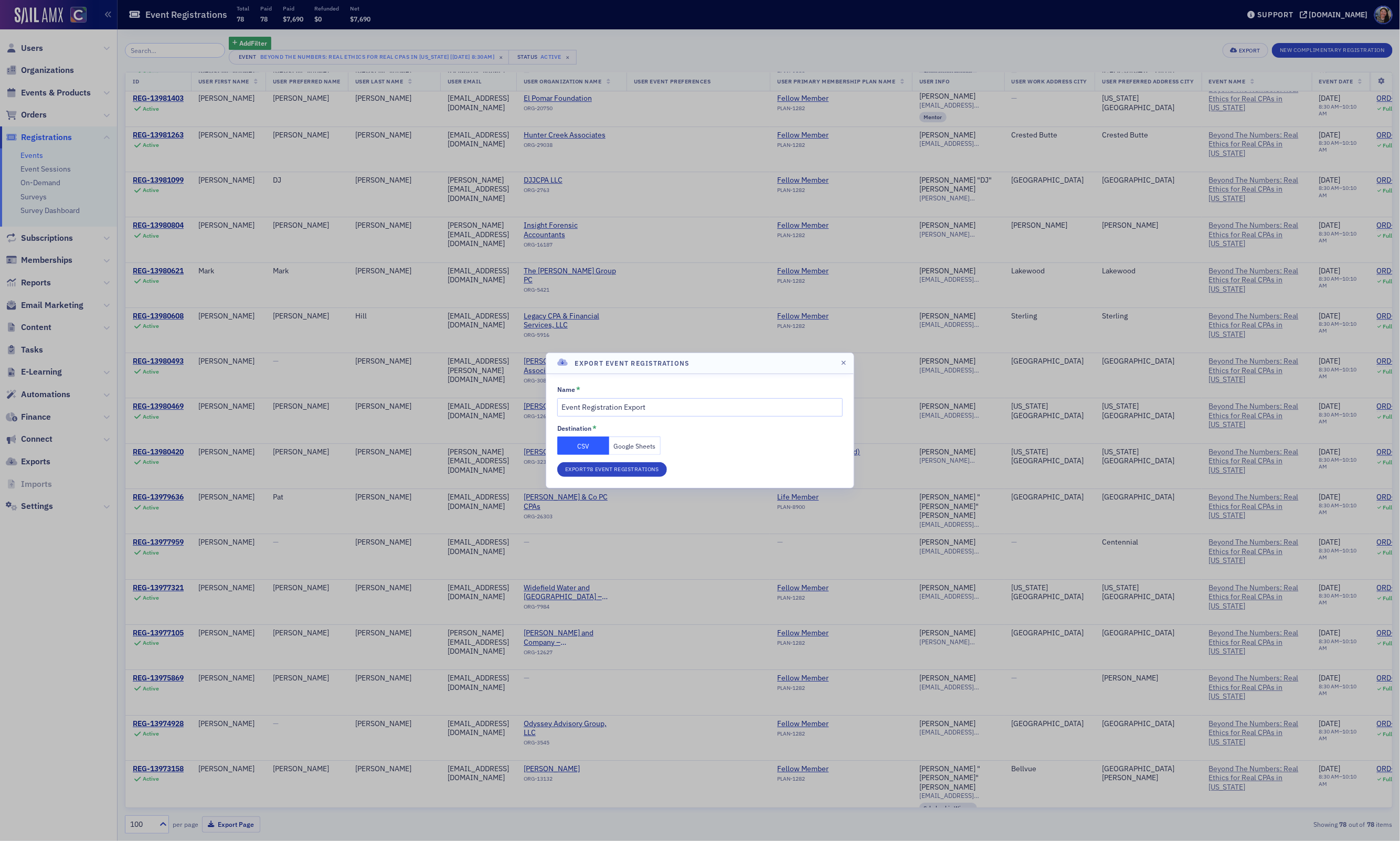
click at [639, 444] on button "Google Sheets" at bounding box center [635, 445] width 52 height 18
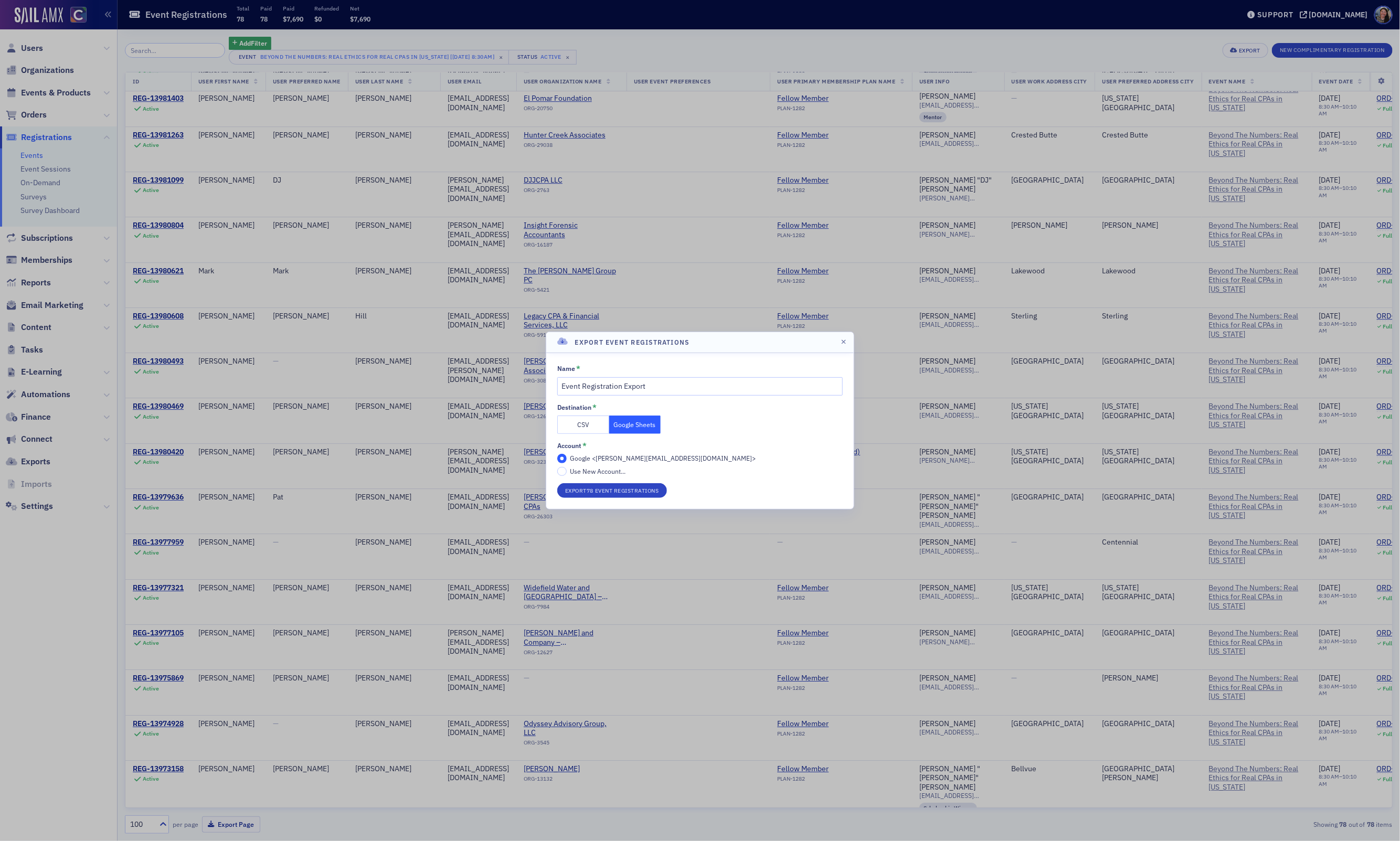
click at [628, 478] on div "Name * Event Registration Export Destination * CSV Google Sheets Account * Goog…" at bounding box center [699, 431] width 286 height 134
click at [624, 487] on button "Export 78 Event Registrations" at bounding box center [612, 490] width 110 height 14
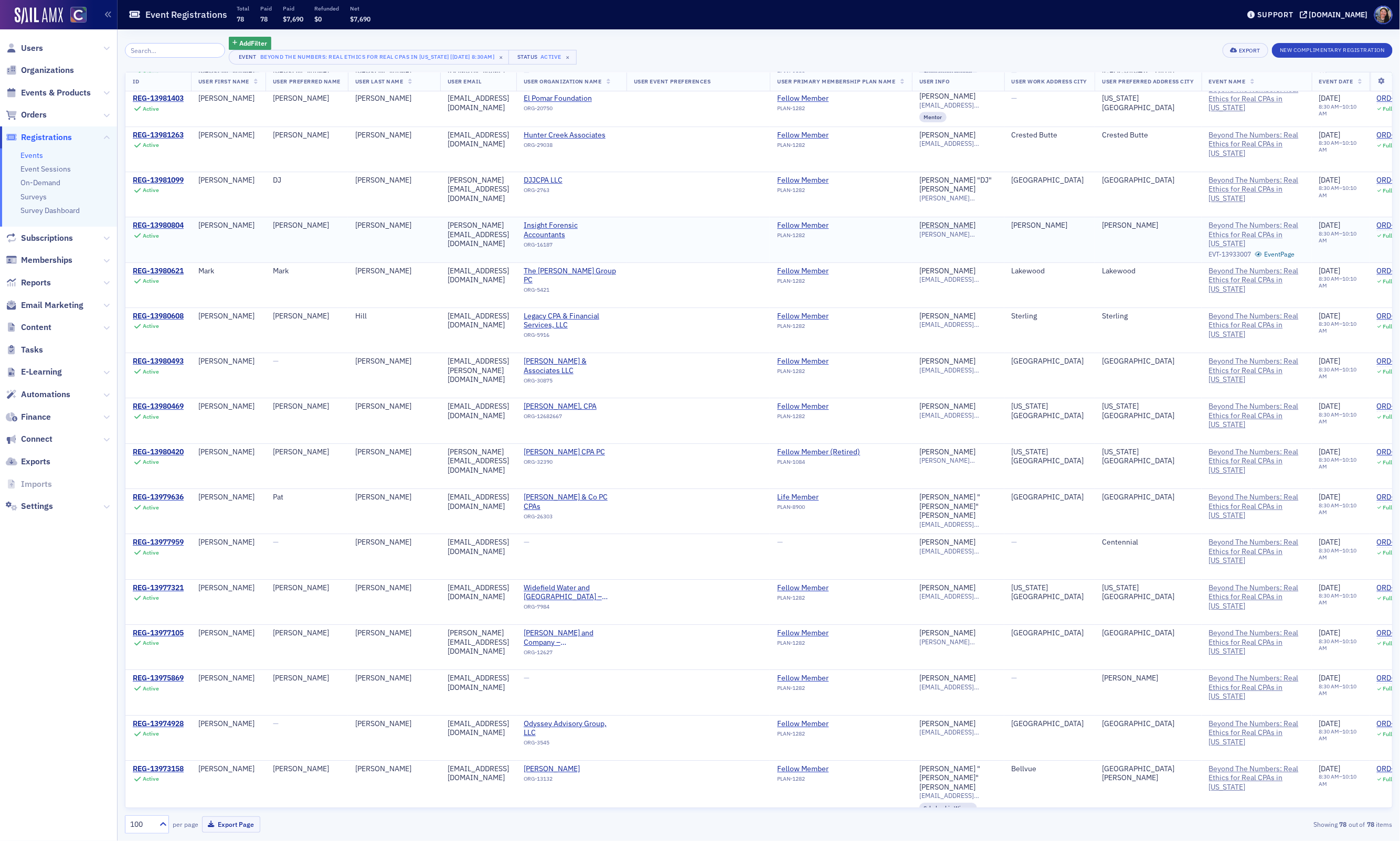
click at [1270, 249] on span "Beyond The Numbers: Real Ethics for Real CPAs in Colorado" at bounding box center [1257, 234] width 95 height 28
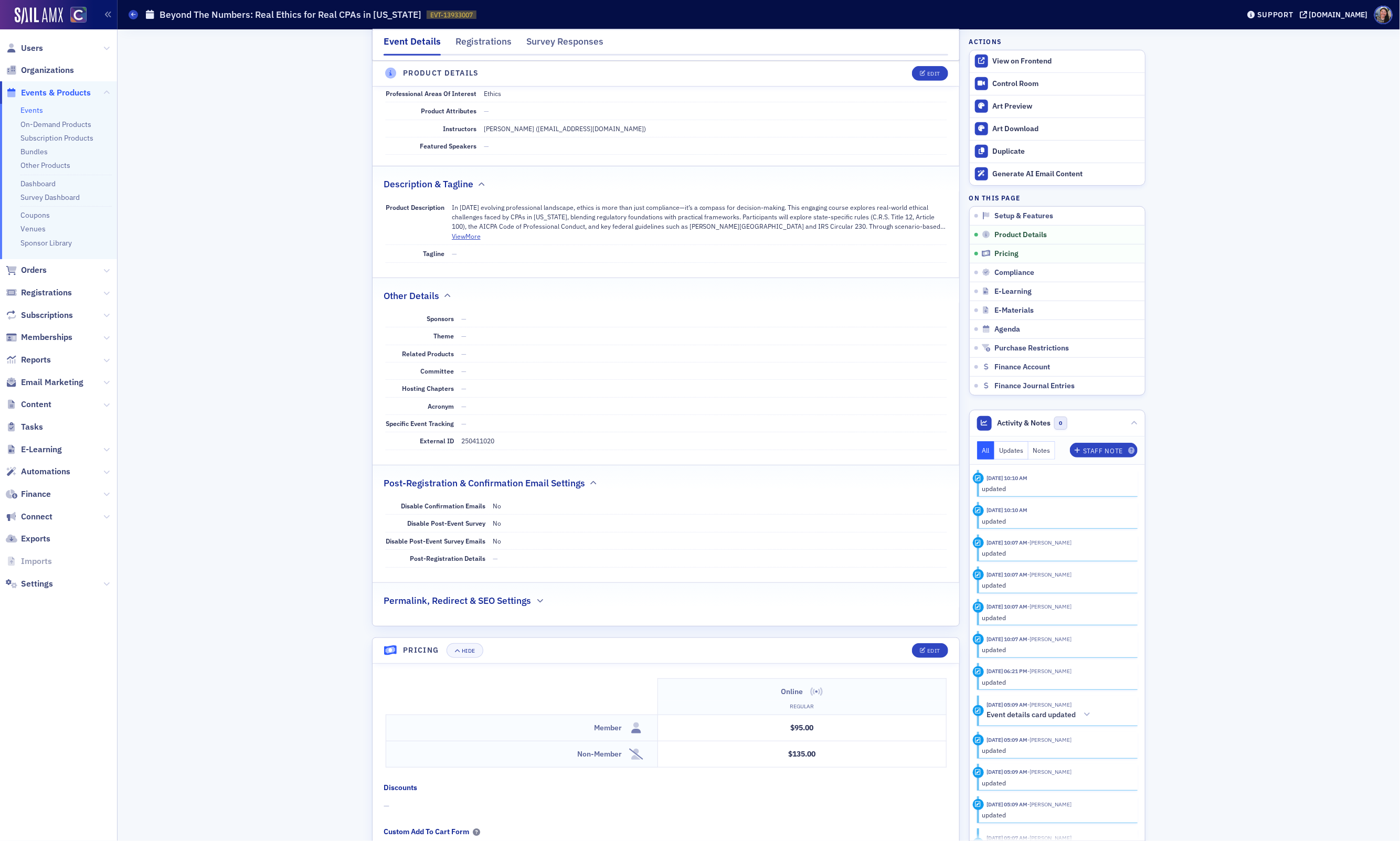
scroll to position [325, 0]
click at [474, 452] on dd "250411020" at bounding box center [704, 443] width 486 height 17
copy dd "250411020"
click at [133, 14] on icon at bounding box center [133, 14] width 5 height 5
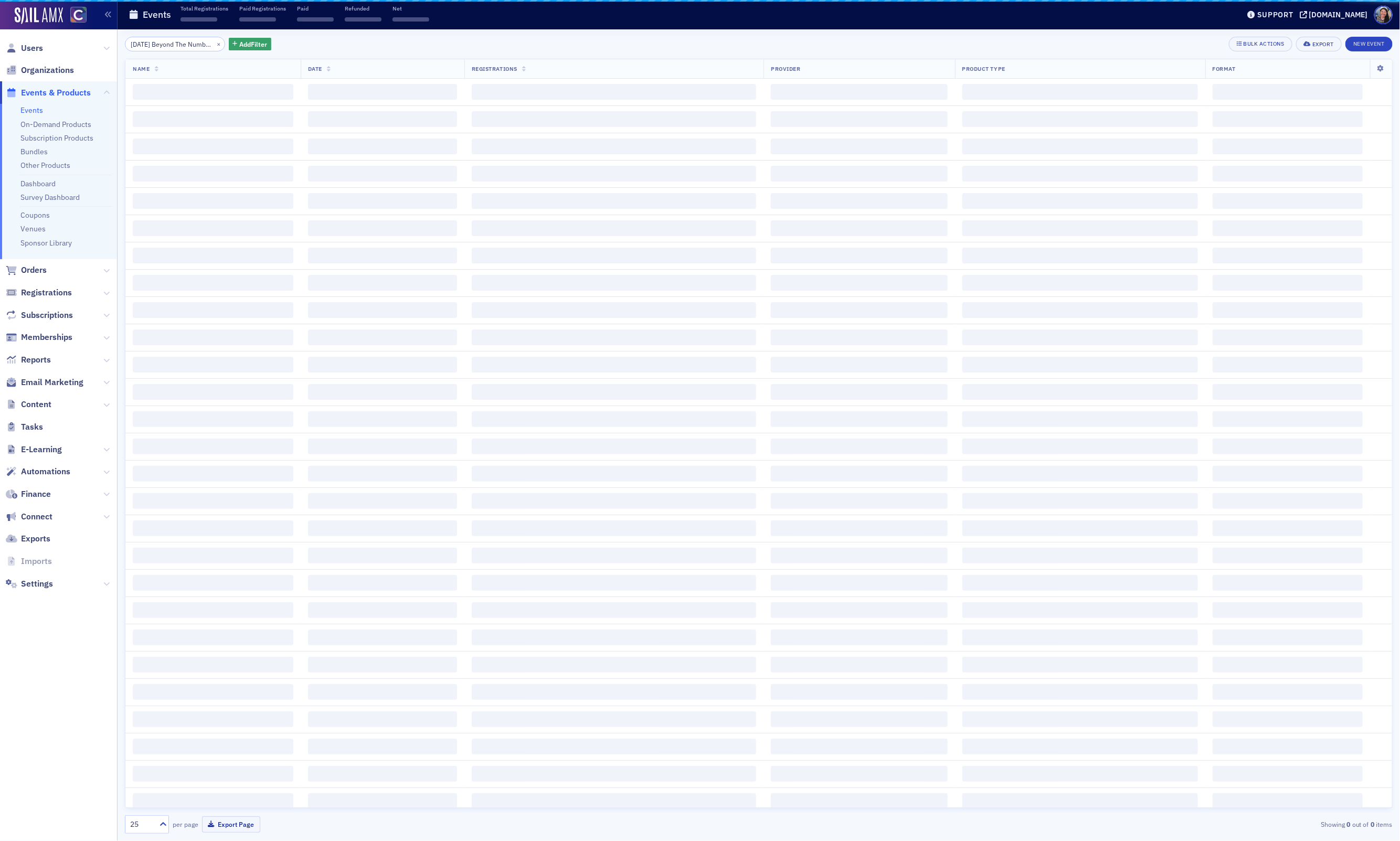
scroll to position [0, 252]
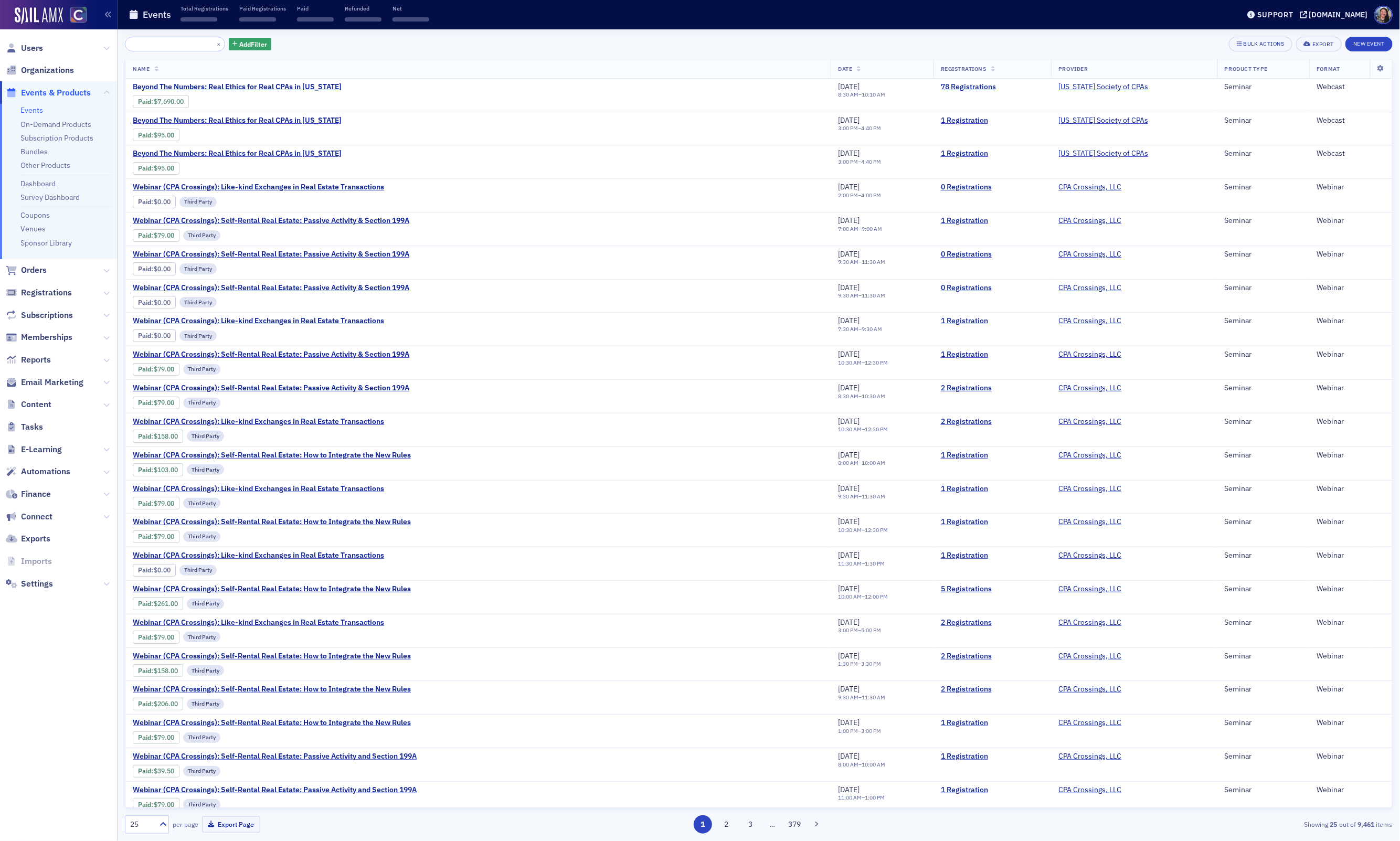
click at [190, 42] on input "08.12.2025 Beyond The Numbers: Real Ethics for Real CPAs in Colorado - David Go…" at bounding box center [175, 44] width 100 height 14
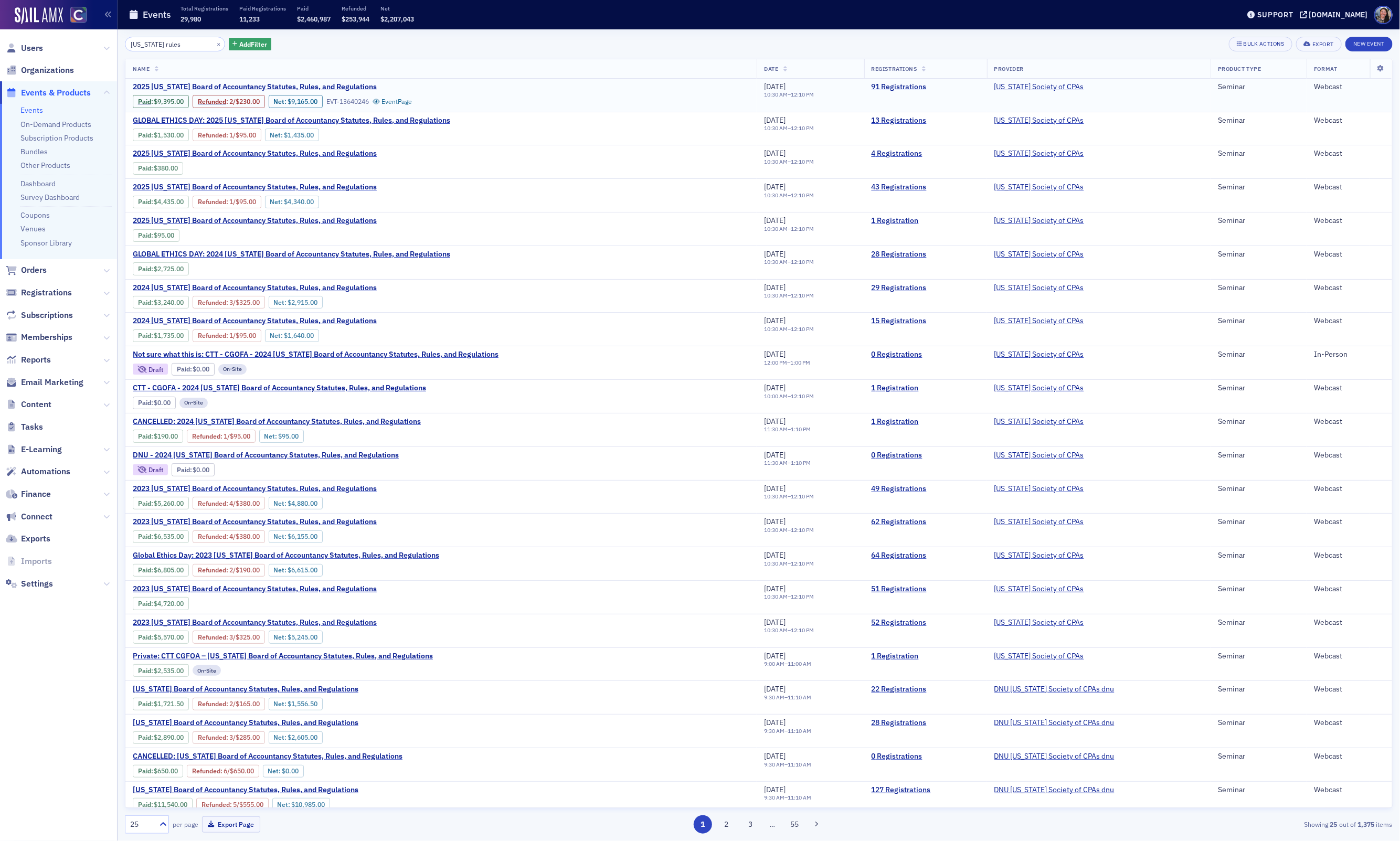
type input "colorado rules"
click at [895, 88] on link "91 Registrations" at bounding box center [925, 87] width 108 height 9
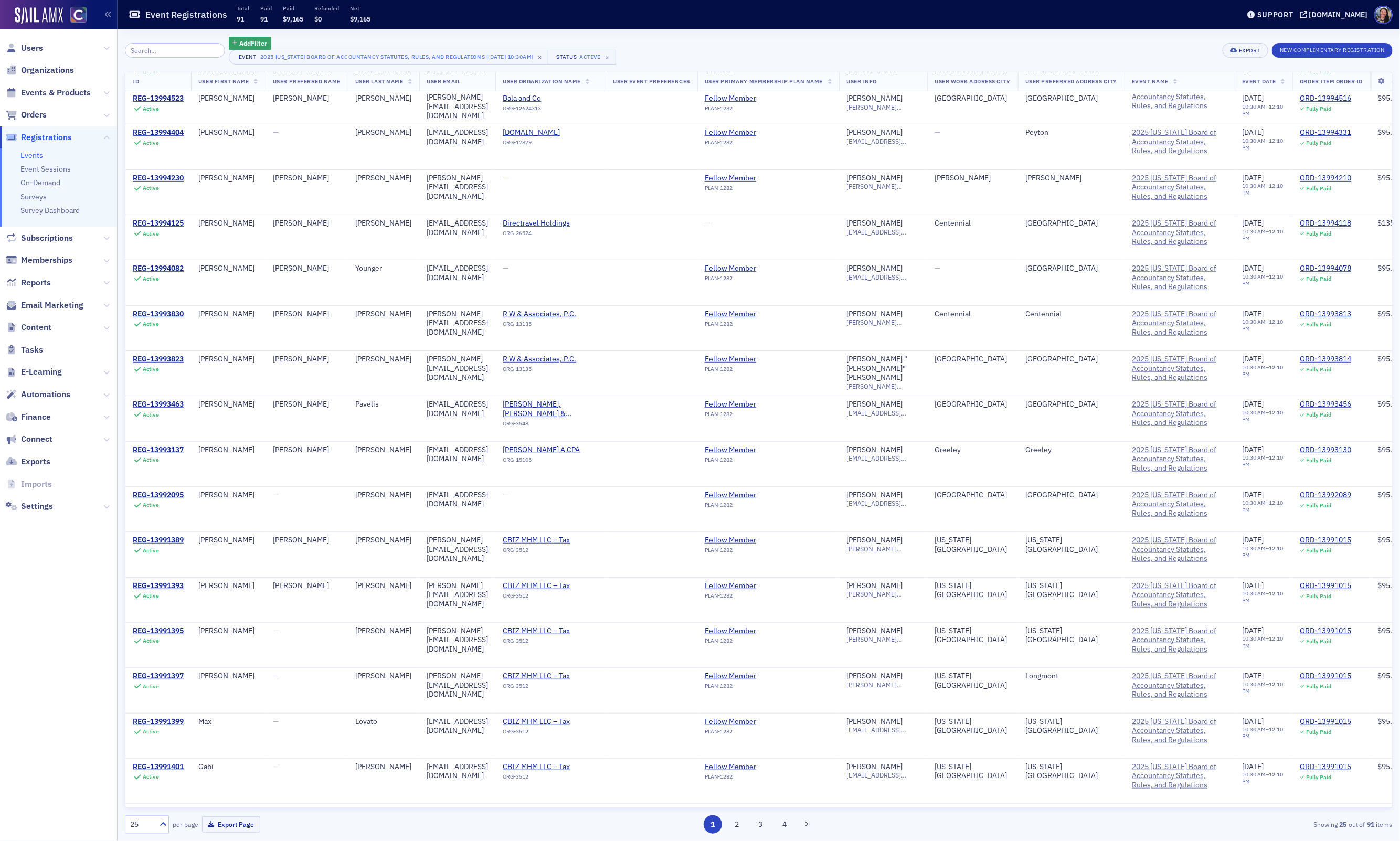
scroll to position [432, 0]
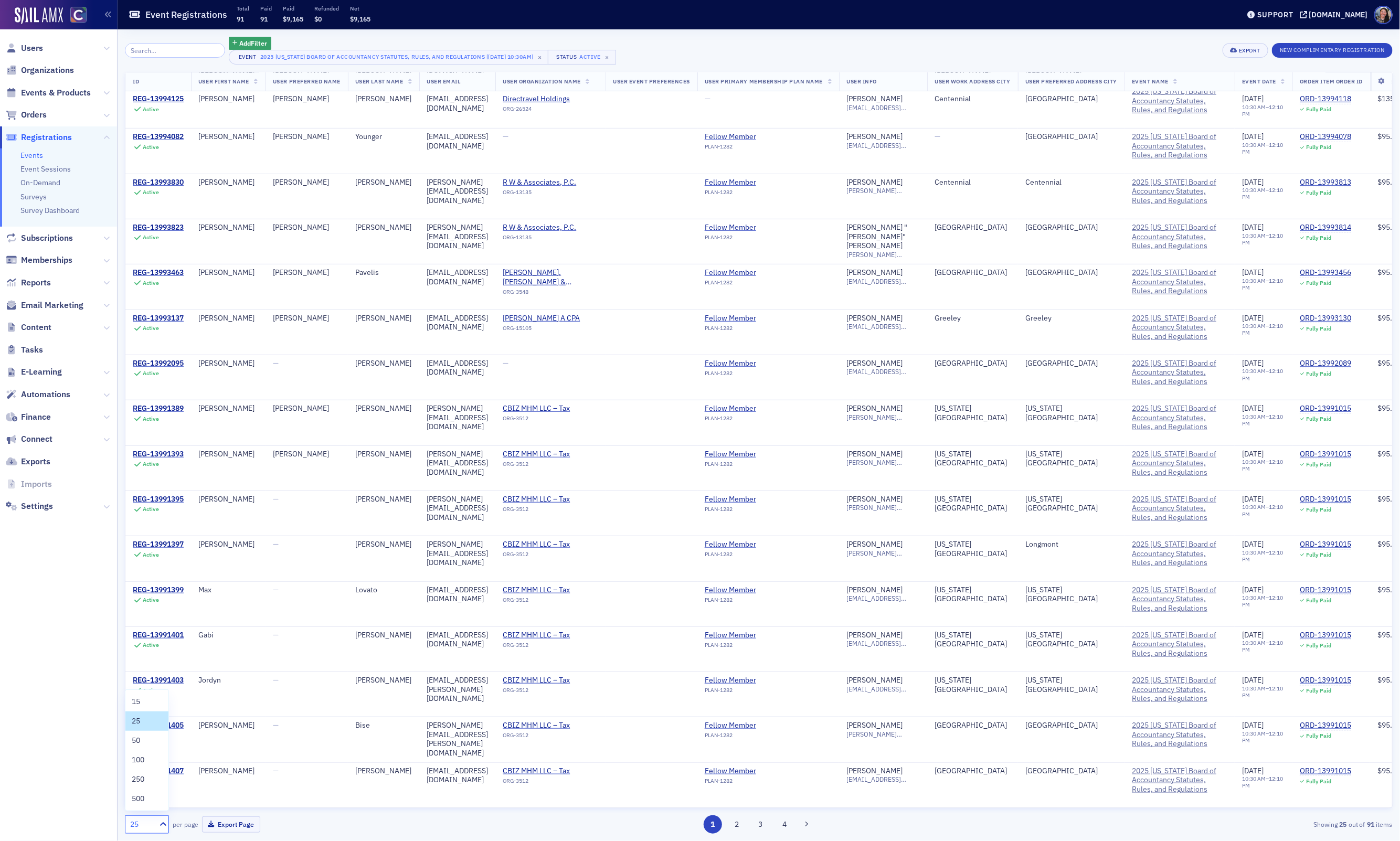
click at [141, 823] on div "25" at bounding box center [141, 825] width 23 height 11
click at [143, 760] on span "100" at bounding box center [138, 760] width 13 height 11
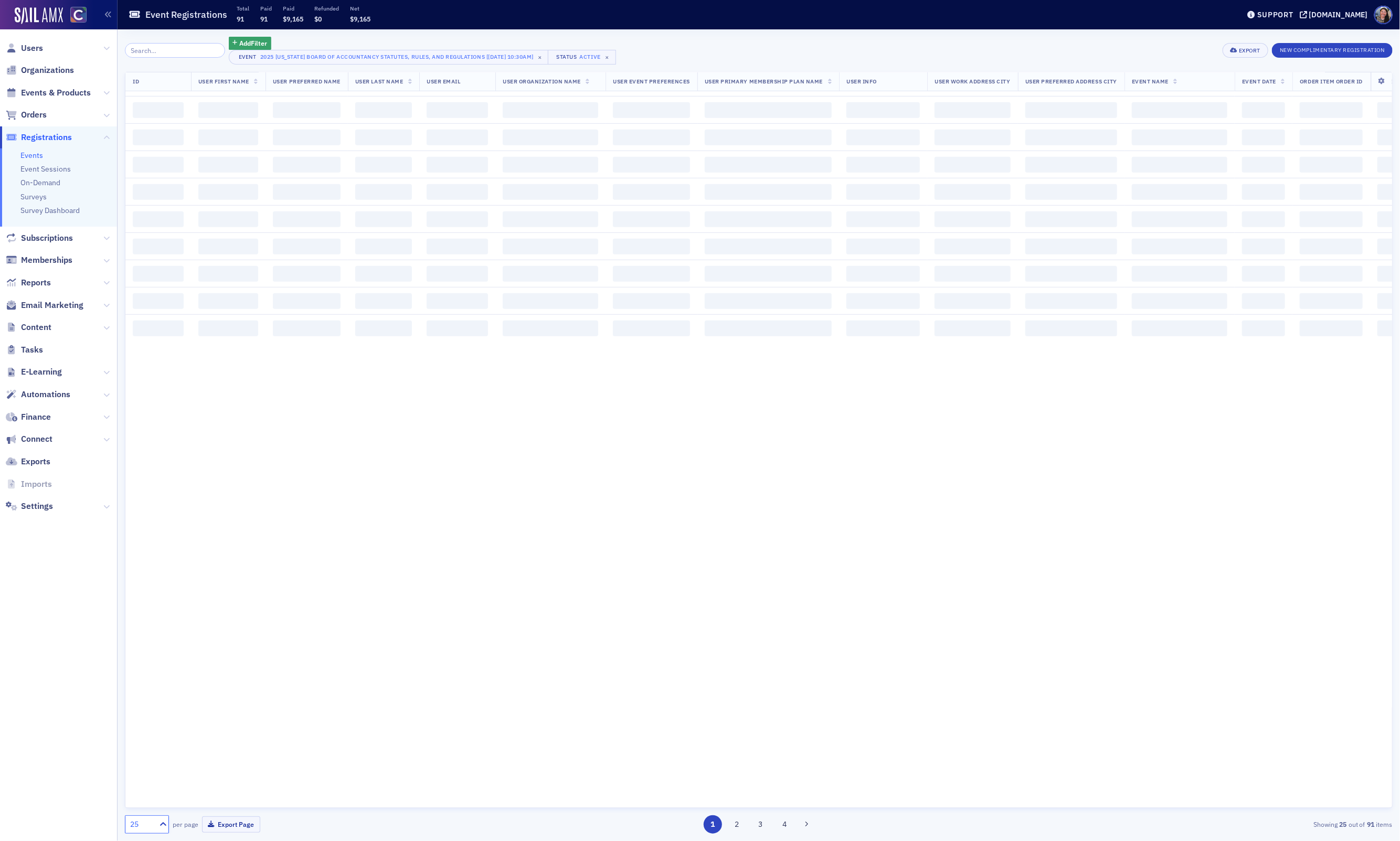
scroll to position [0, 0]
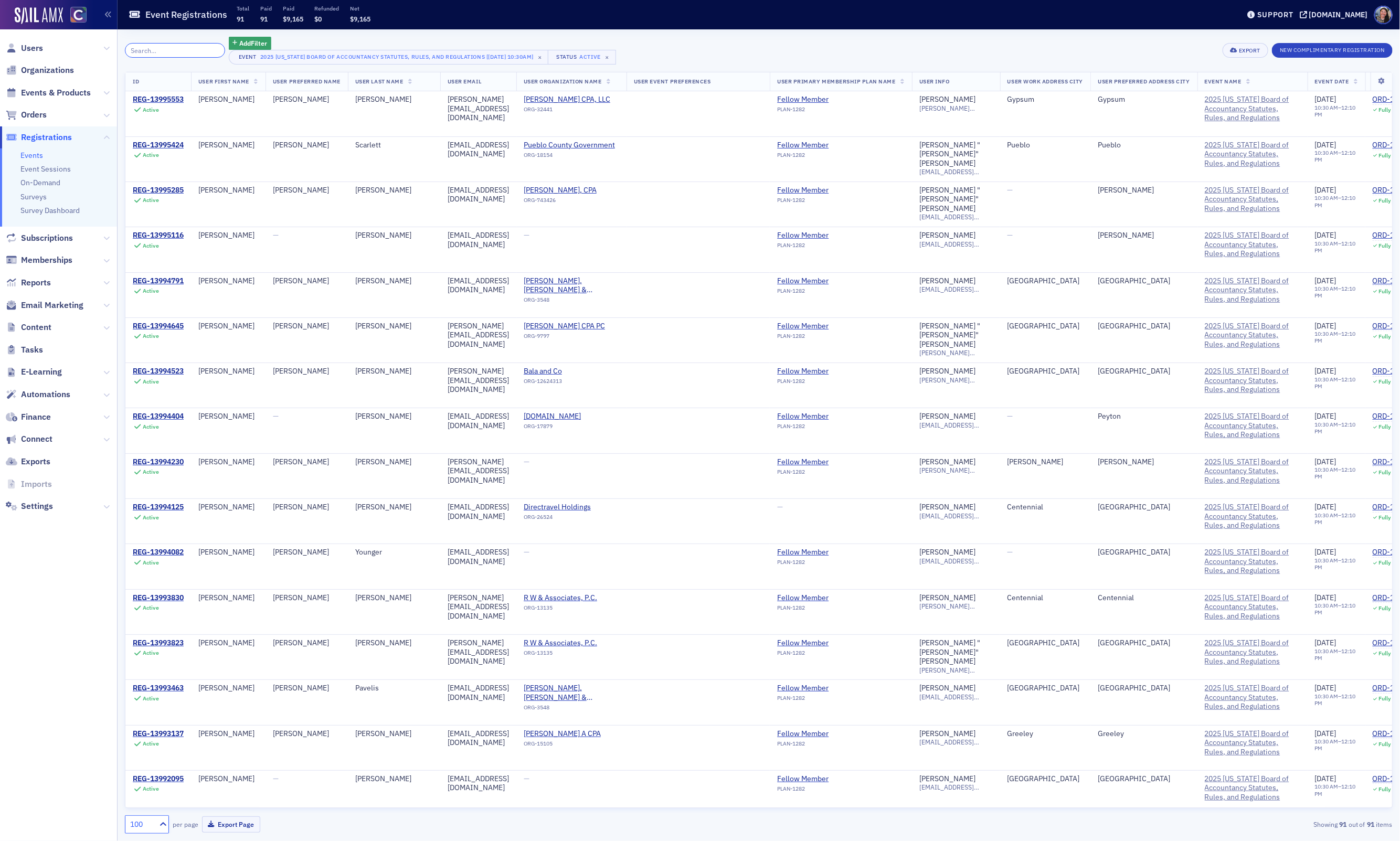
click at [153, 50] on input "search" at bounding box center [175, 50] width 100 height 14
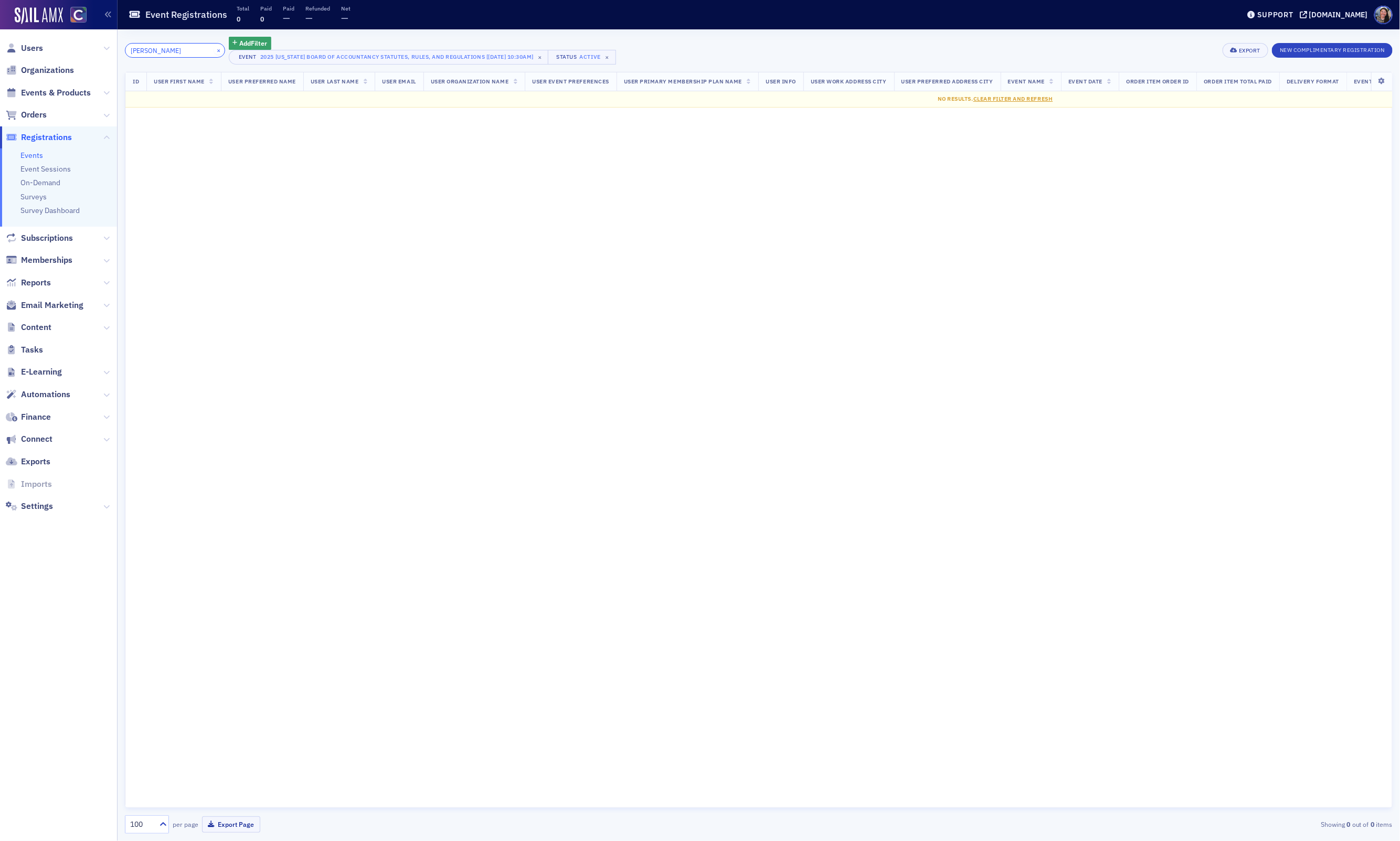
type input "tiffany"
click at [214, 50] on button "×" at bounding box center [219, 50] width 9 height 9
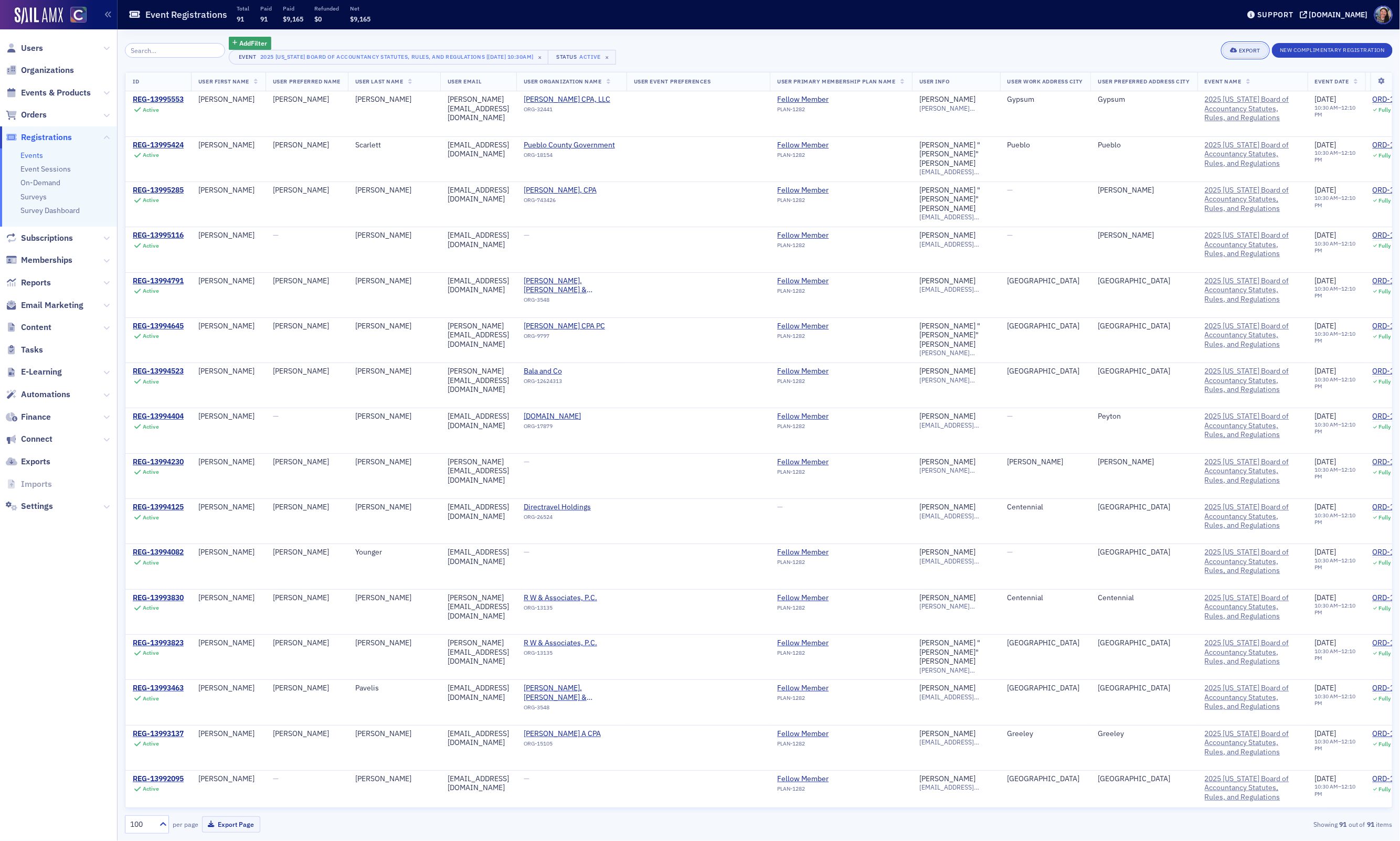
click at [1244, 52] on div "Export" at bounding box center [1250, 50] width 22 height 5
click at [1229, 84] on button "Export All ( 91 Event Registrations )" at bounding box center [1210, 86] width 114 height 17
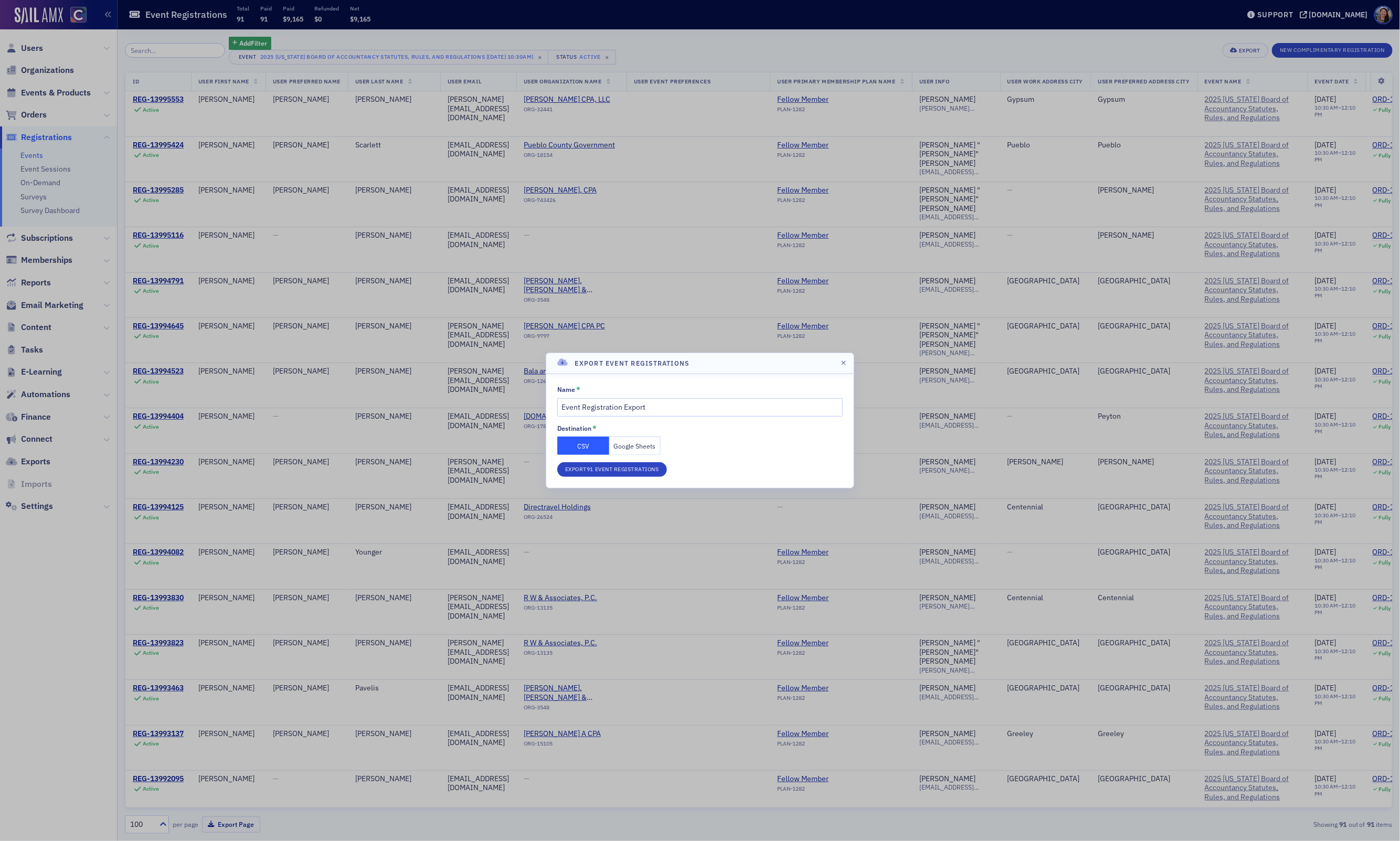
click at [643, 447] on button "Google Sheets" at bounding box center [635, 445] width 52 height 18
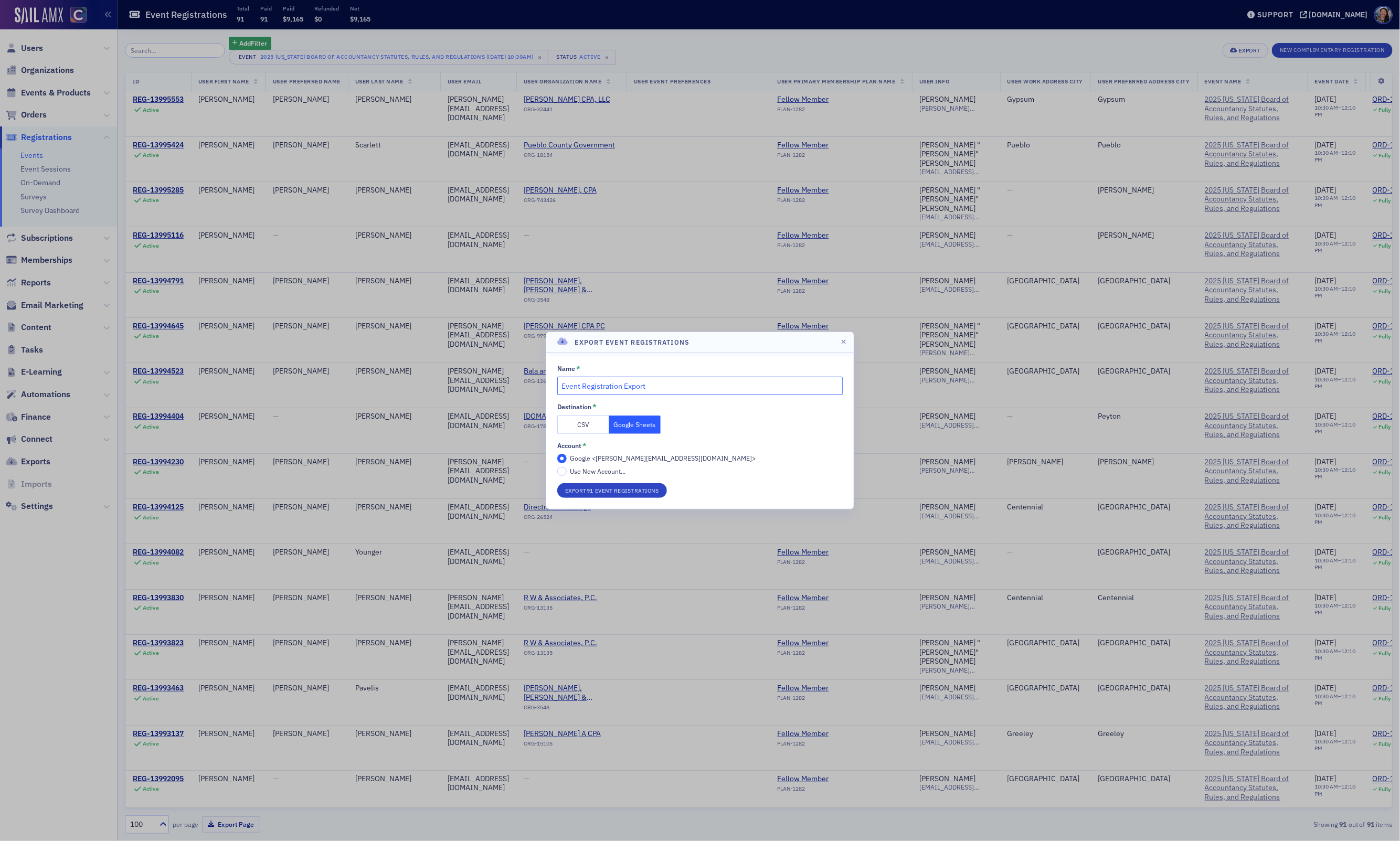
click at [673, 385] on input "Event Registration Export" at bounding box center [699, 386] width 286 height 18
type input "CR&R_08122025"
click at [557, 483] on button "Export 91 Event Registrations" at bounding box center [612, 490] width 110 height 14
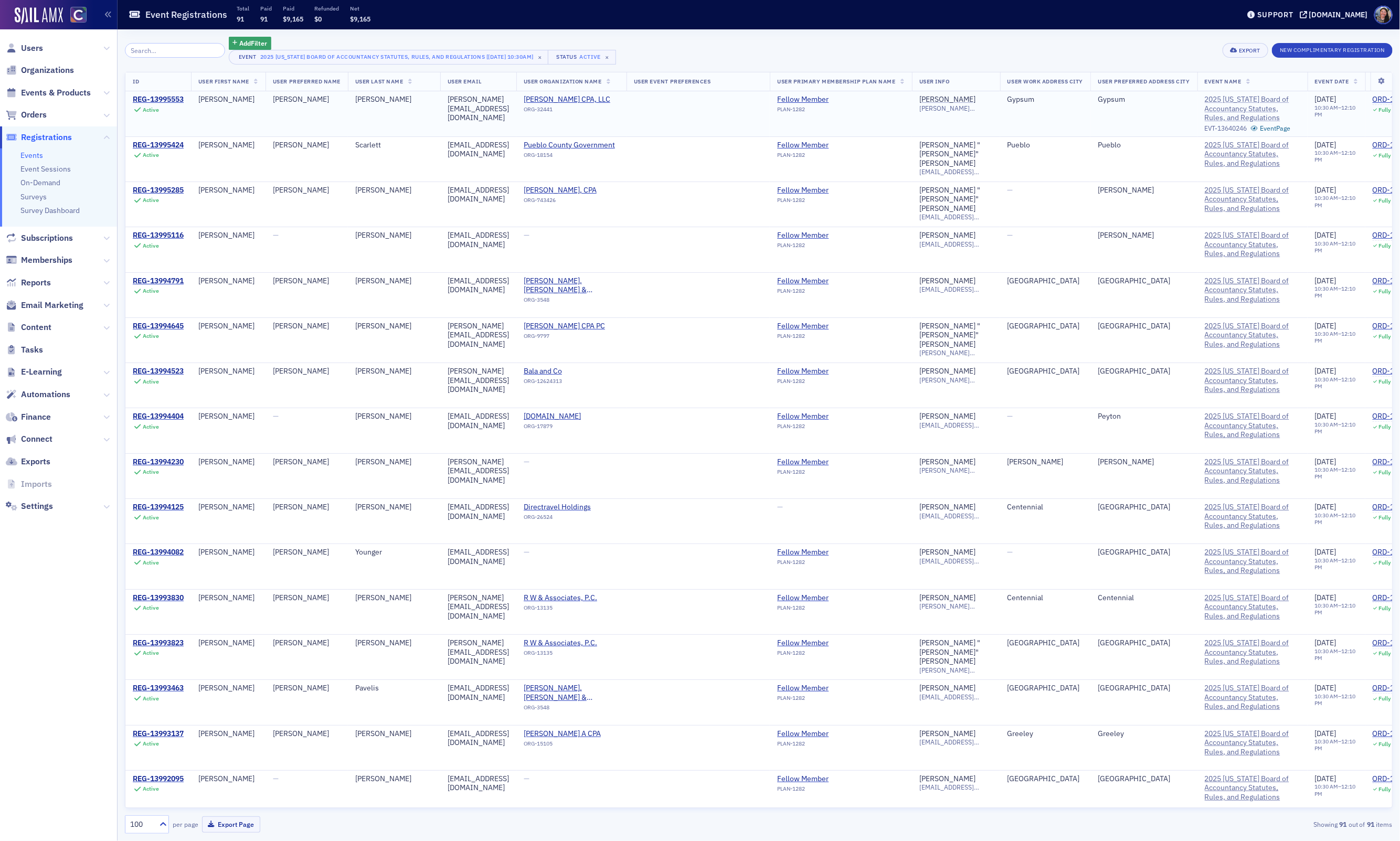
click at [1282, 115] on span "2025 Colorado Board of Accountancy Statutes, Rules, and Regulations" at bounding box center [1252, 108] width 95 height 28
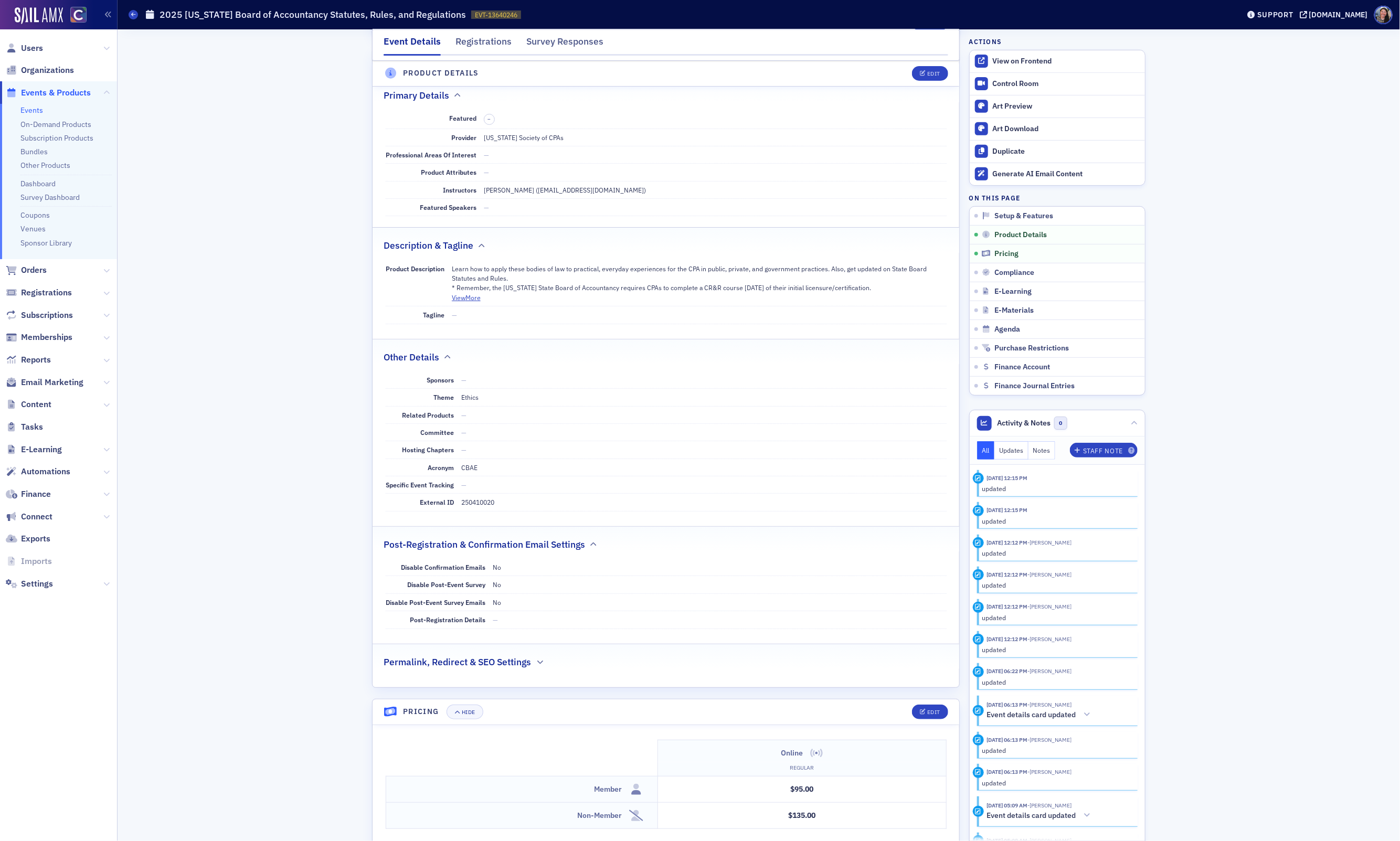
scroll to position [306, 0]
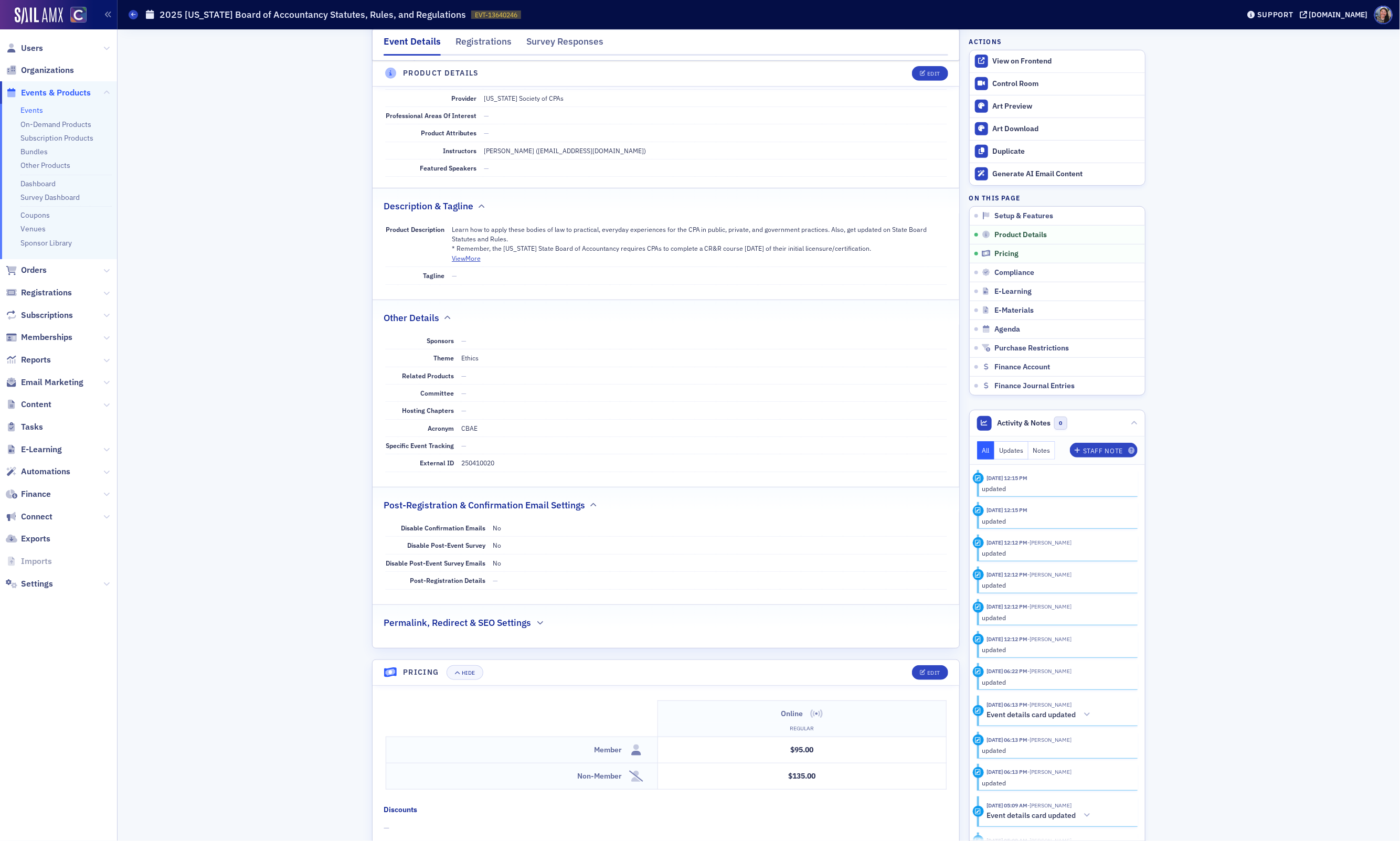
click at [477, 471] on dd "250410020" at bounding box center [704, 462] width 486 height 17
click at [477, 470] on dd "250410020" at bounding box center [704, 462] width 486 height 17
copy dd "250410020"
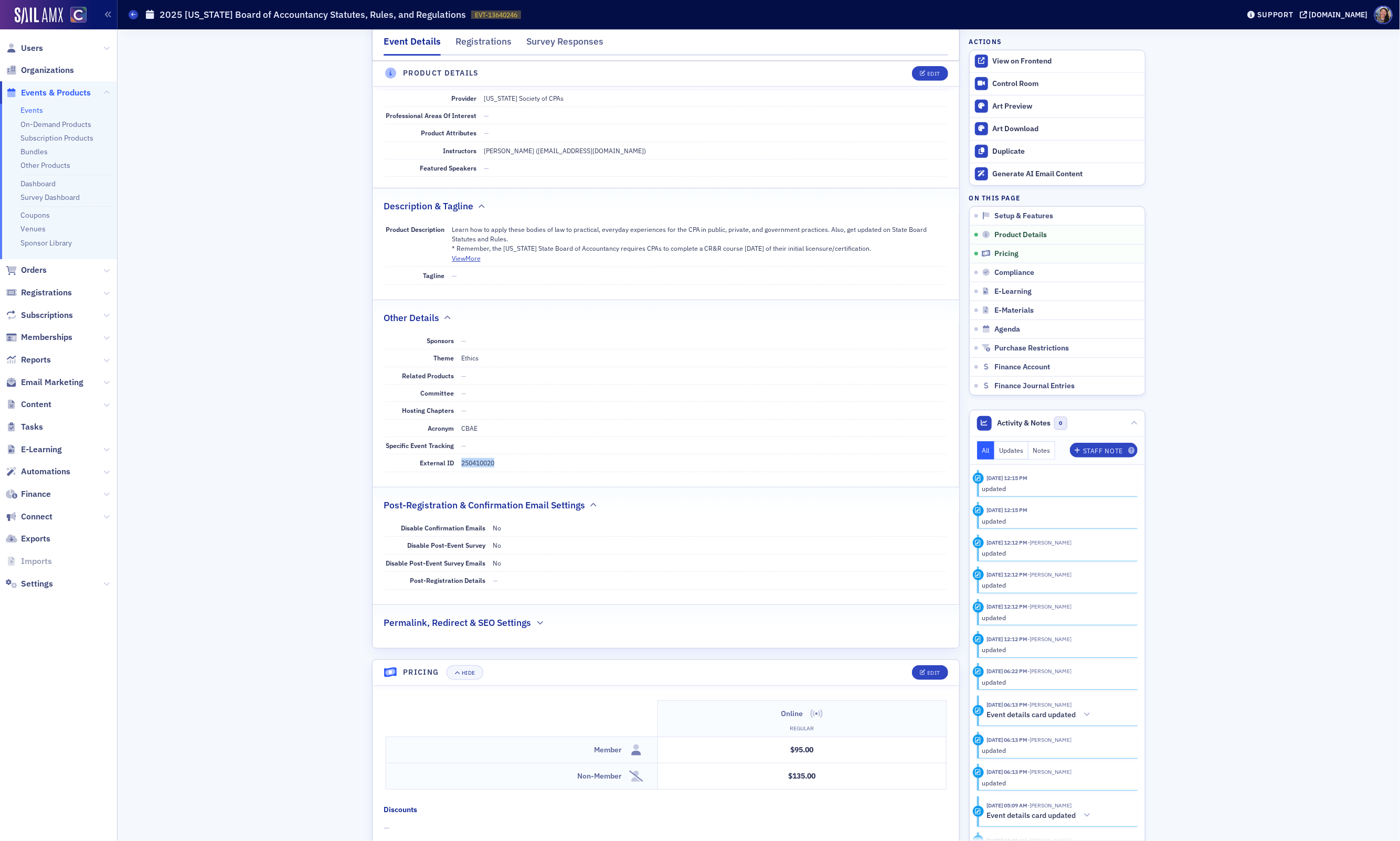
copy dd "250410020"
click at [30, 111] on link "Events" at bounding box center [32, 110] width 23 height 9
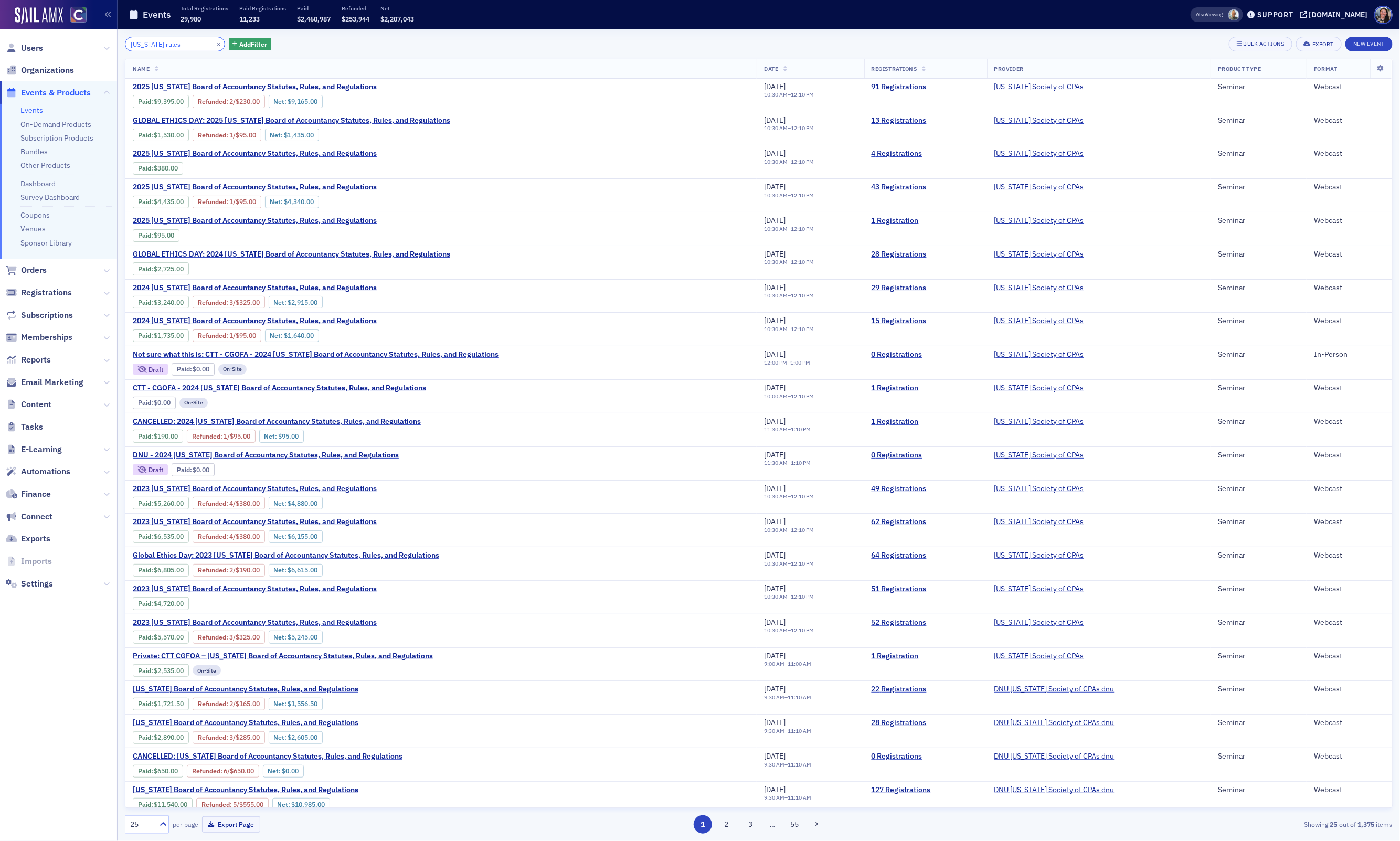
click at [155, 38] on input "colorado rules" at bounding box center [175, 44] width 100 height 14
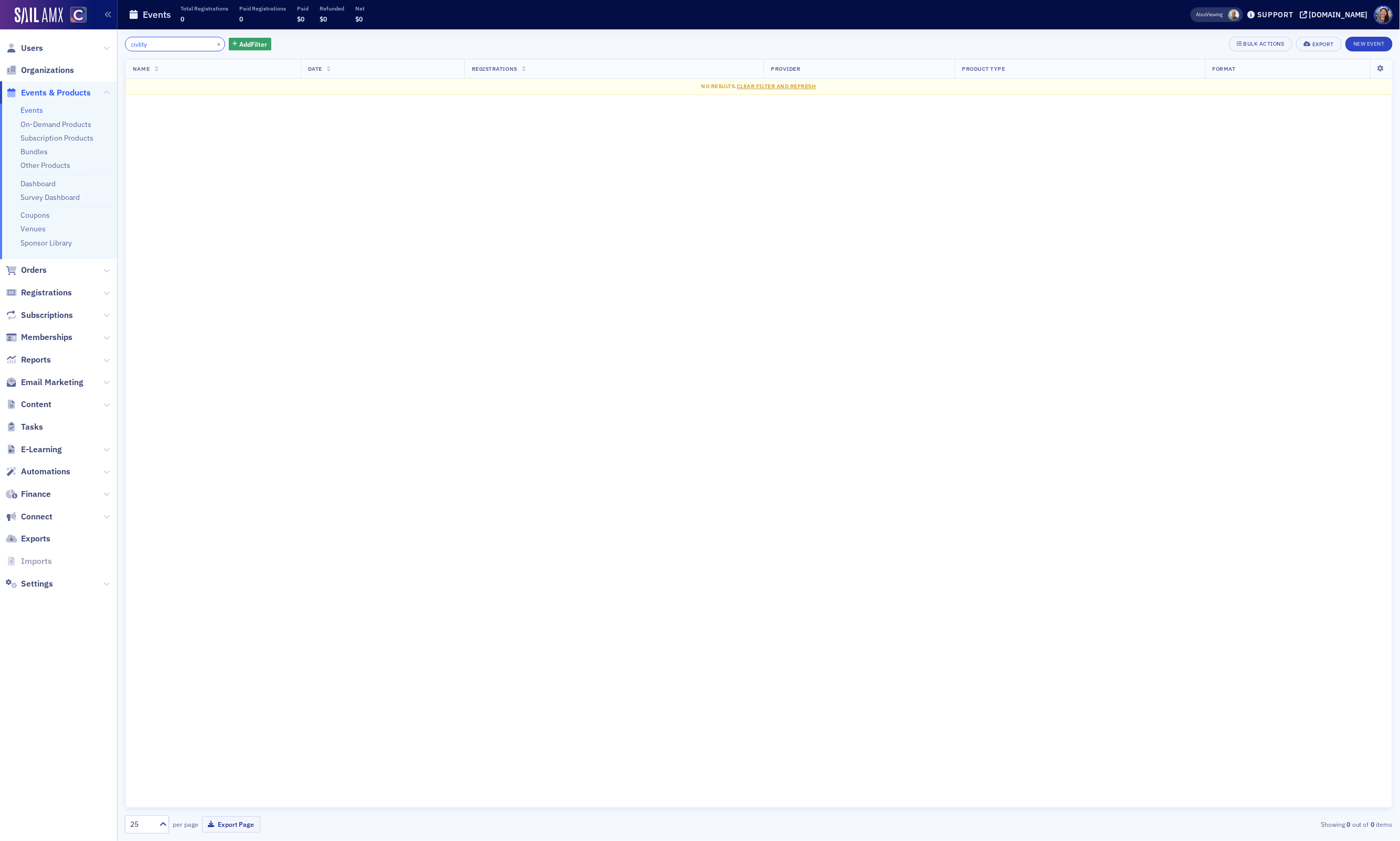
click at [163, 41] on input "civlity" at bounding box center [175, 44] width 100 height 14
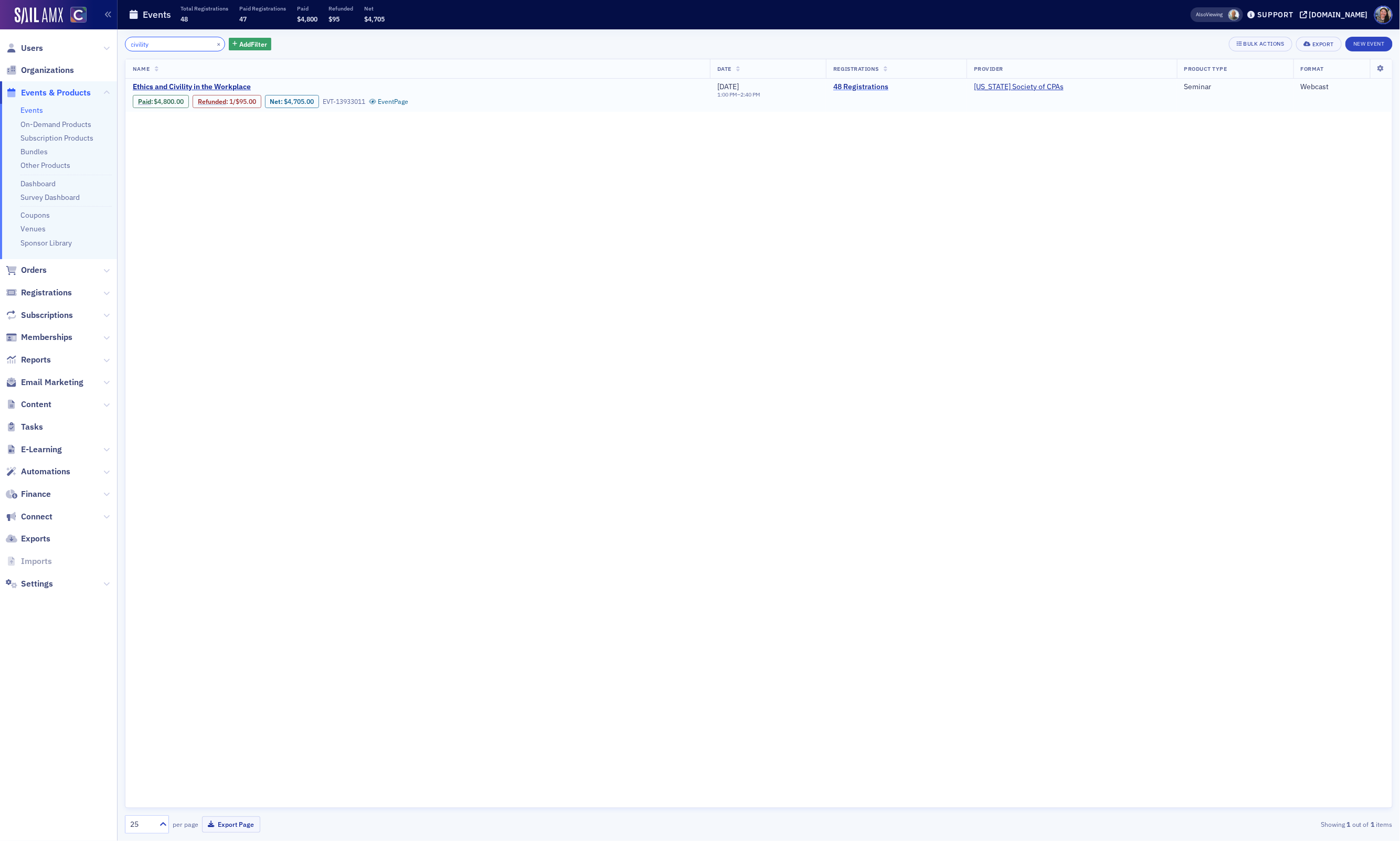
type input "civility"
click at [867, 88] on link "48 Registrations" at bounding box center [896, 87] width 126 height 9
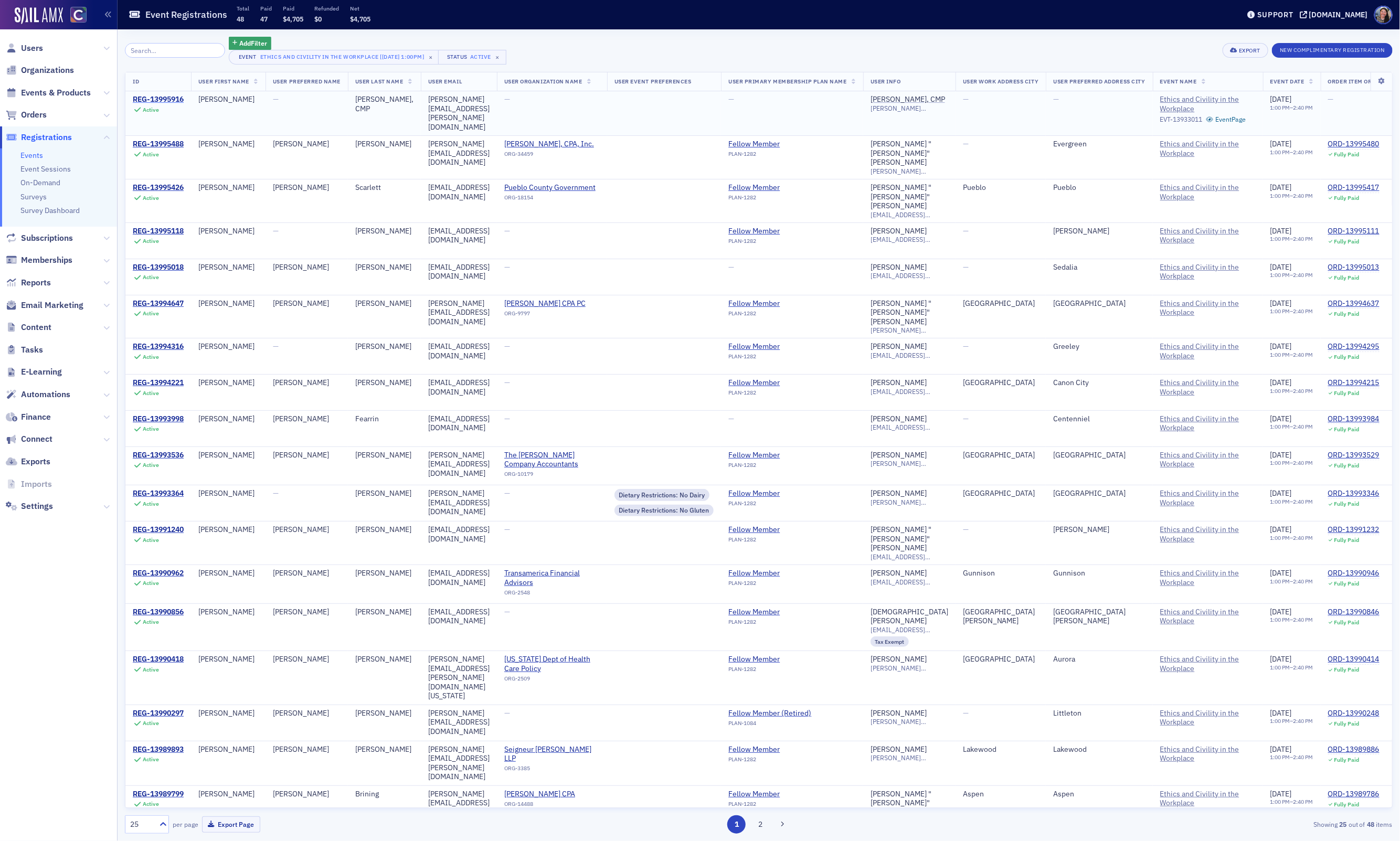
click at [164, 101] on div "REG-13995916" at bounding box center [158, 99] width 50 height 9
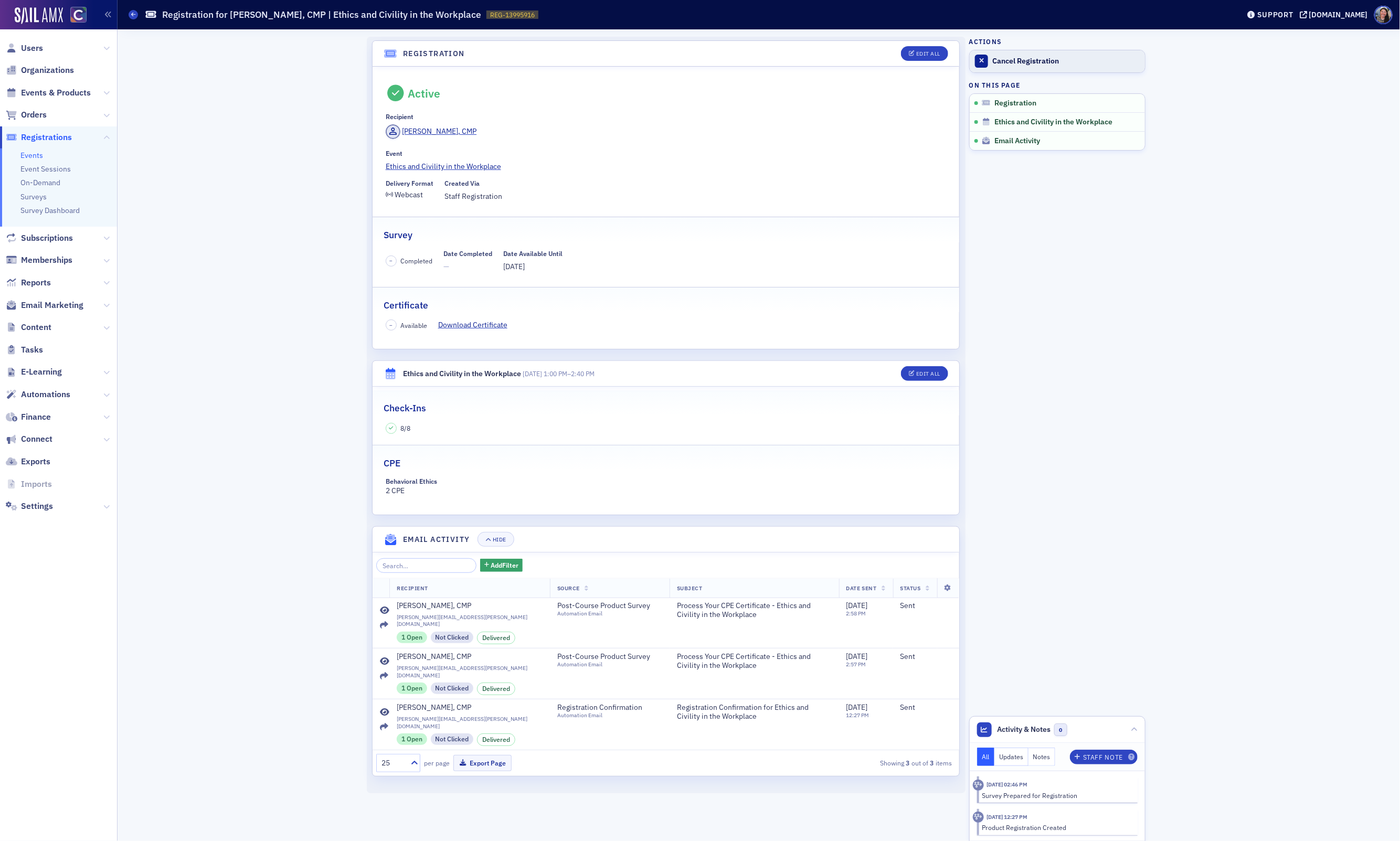
click at [1026, 61] on div "Cancel Registration" at bounding box center [1066, 61] width 147 height 9
click at [133, 17] on span at bounding box center [133, 14] width 9 height 9
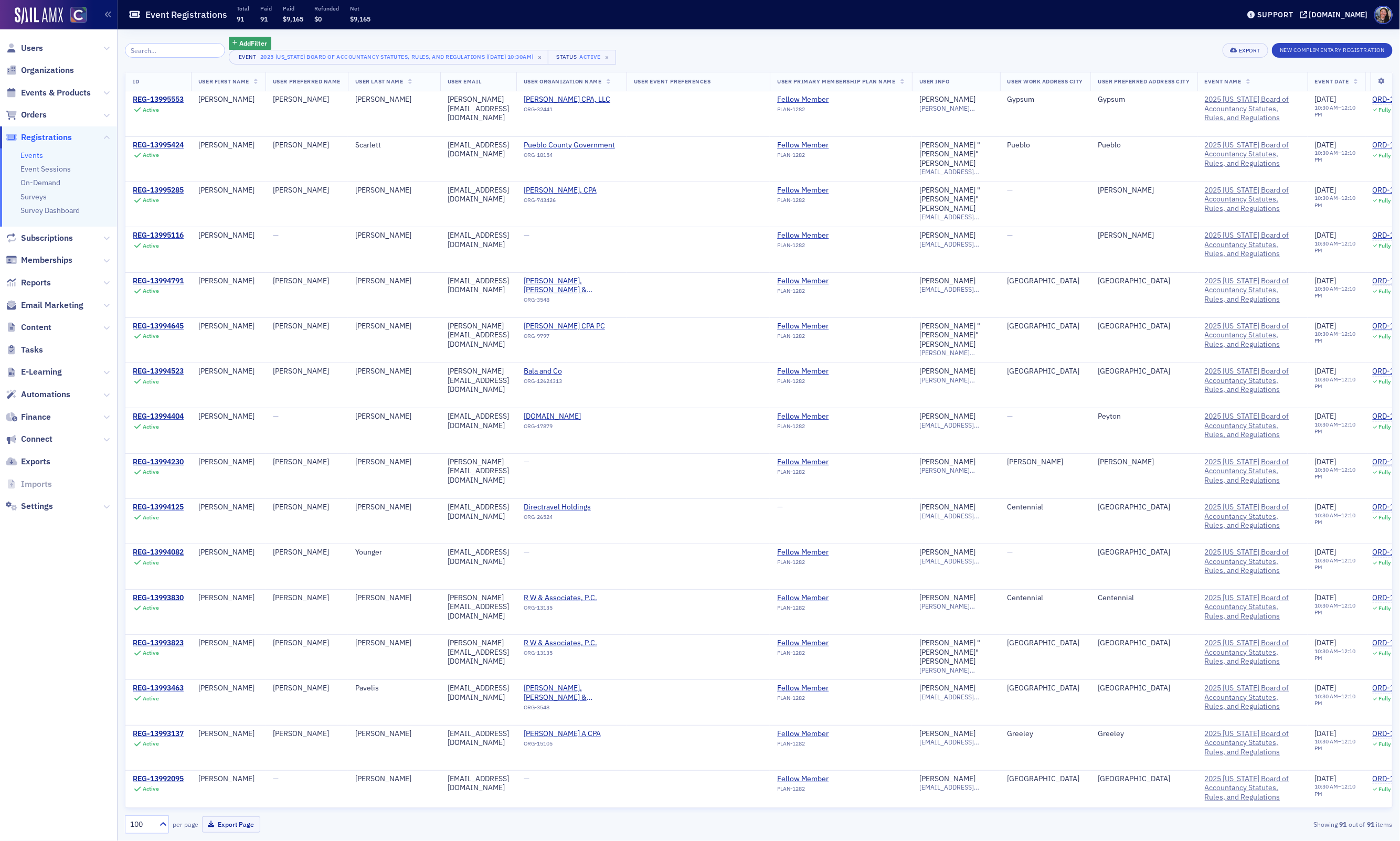
click at [31, 152] on link "Events" at bounding box center [32, 155] width 23 height 9
click at [46, 92] on span "Events & Products" at bounding box center [55, 93] width 69 height 12
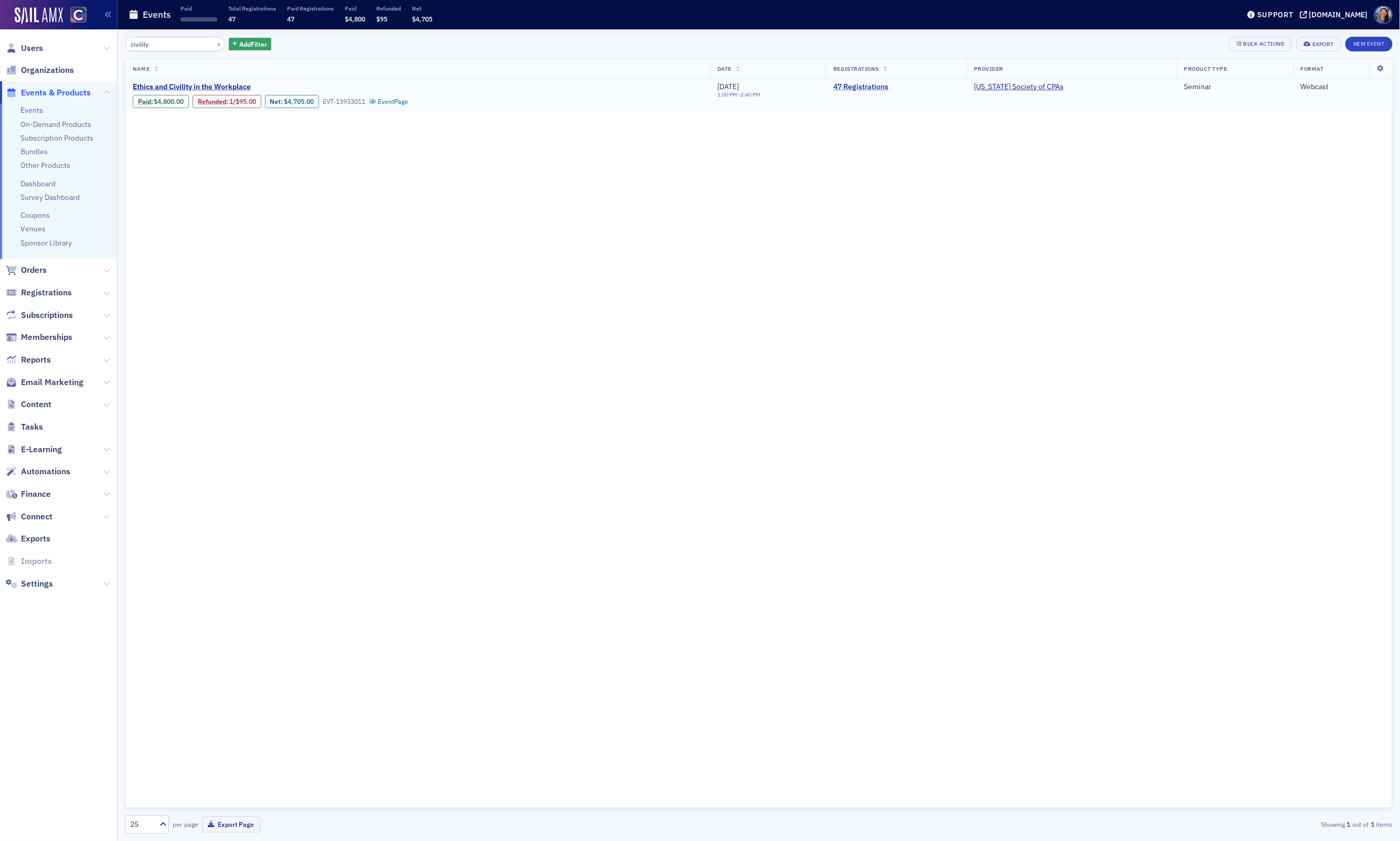
click at [866, 87] on link "47 Registrations" at bounding box center [896, 87] width 126 height 9
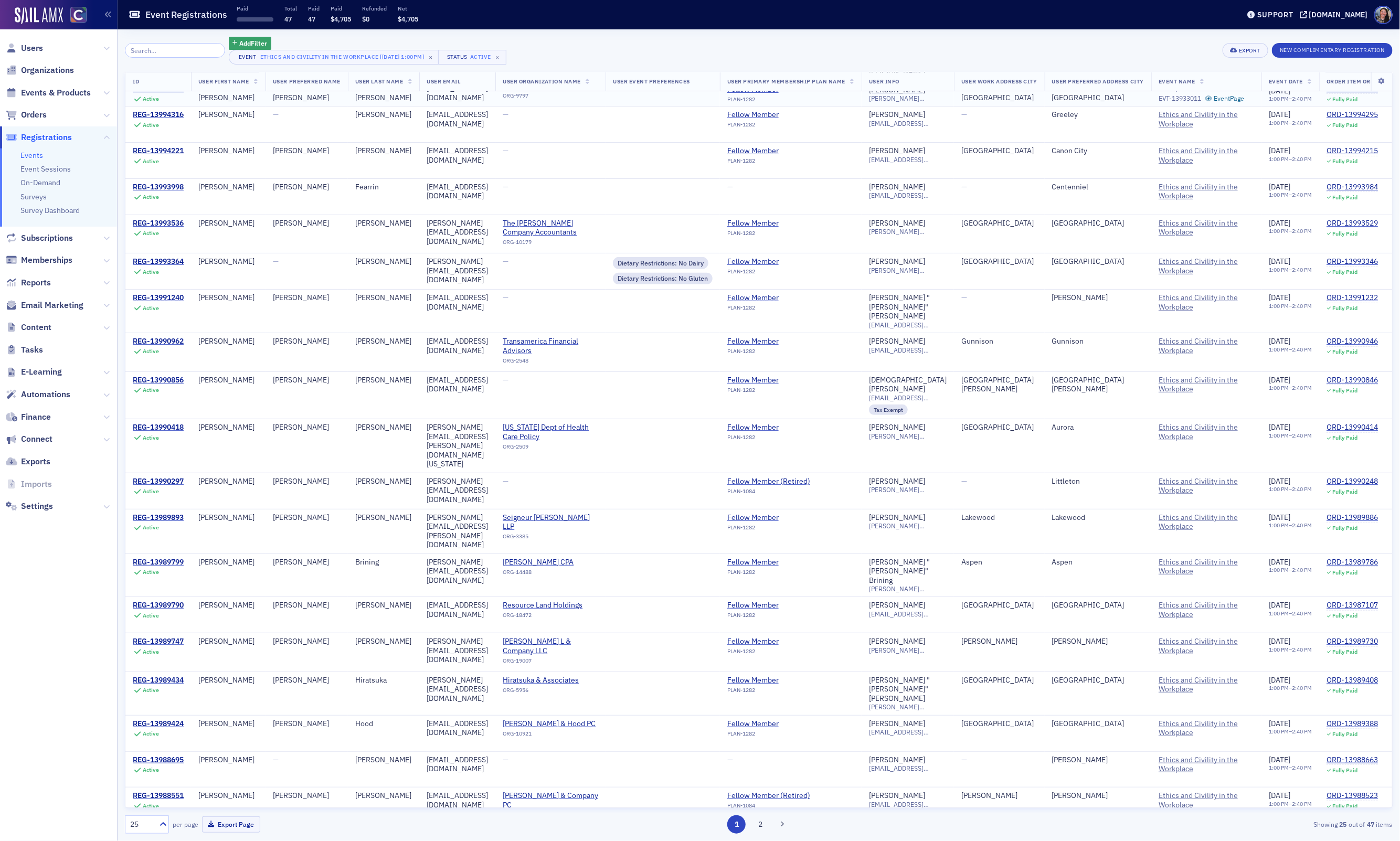
scroll to position [215, 0]
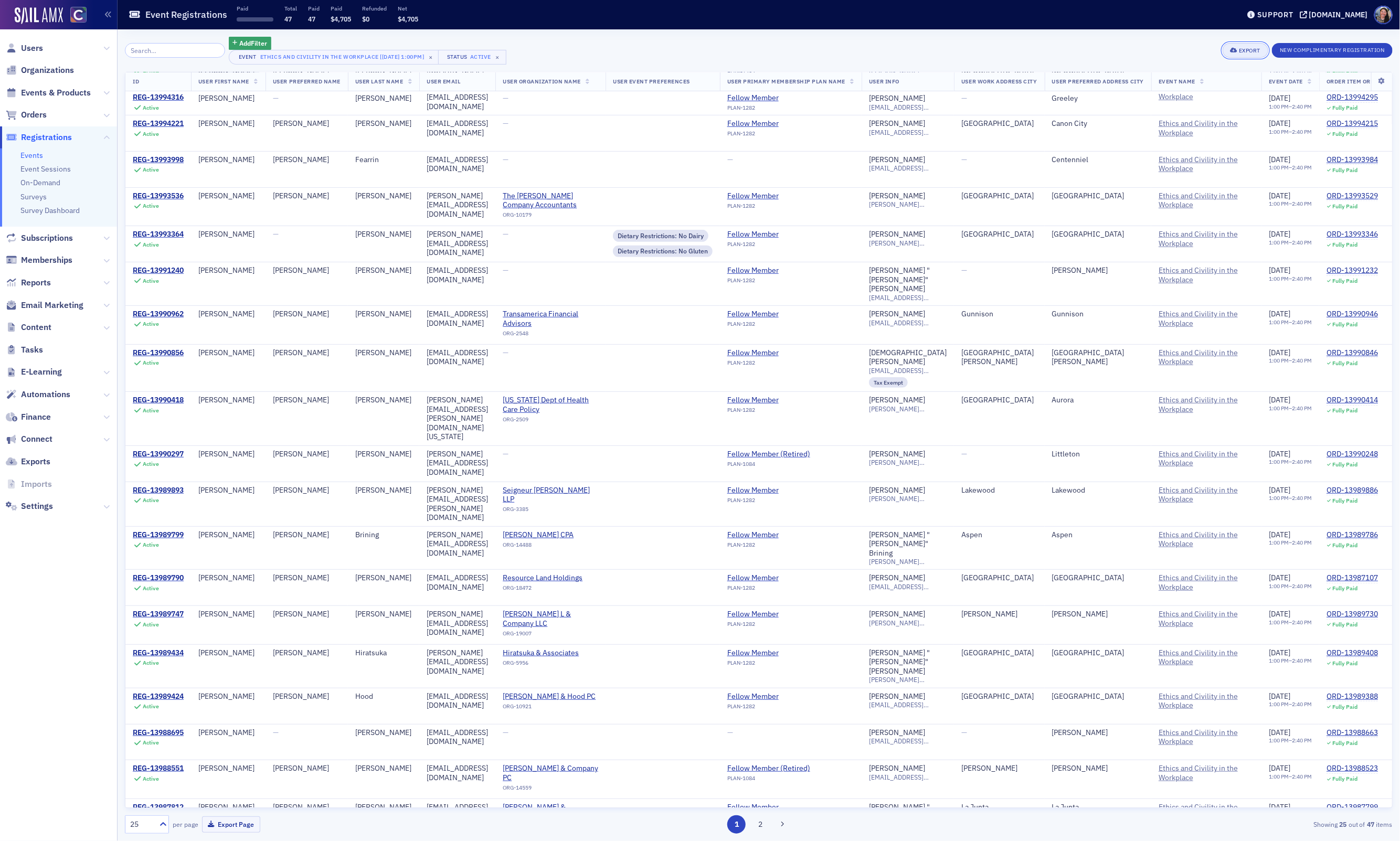
click at [1247, 48] on div "Export" at bounding box center [1250, 50] width 22 height 5
click at [1205, 87] on button "Export All ( 47 Event Registrations )" at bounding box center [1210, 86] width 114 height 17
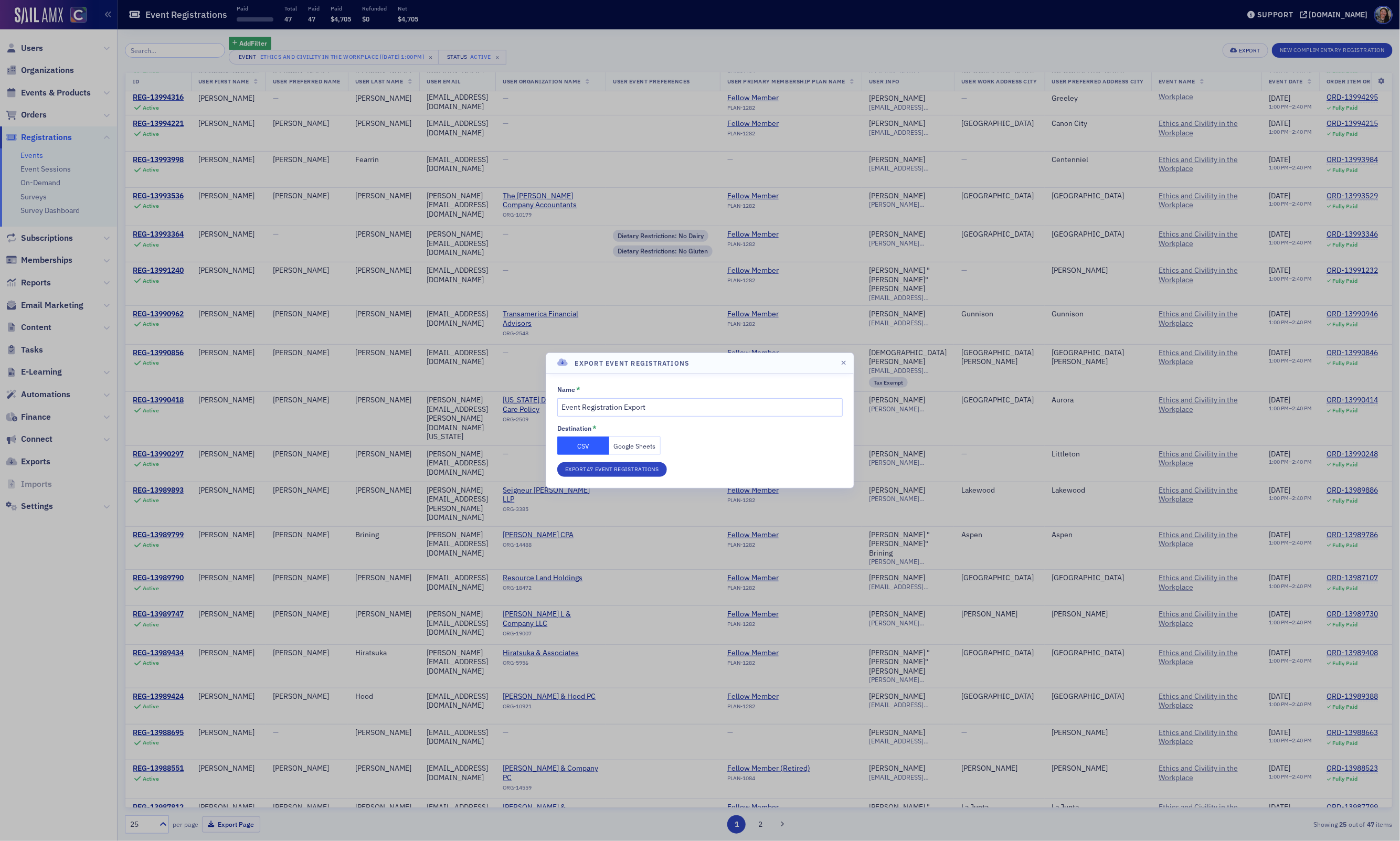
click at [632, 444] on button "Google Sheets" at bounding box center [635, 445] width 52 height 18
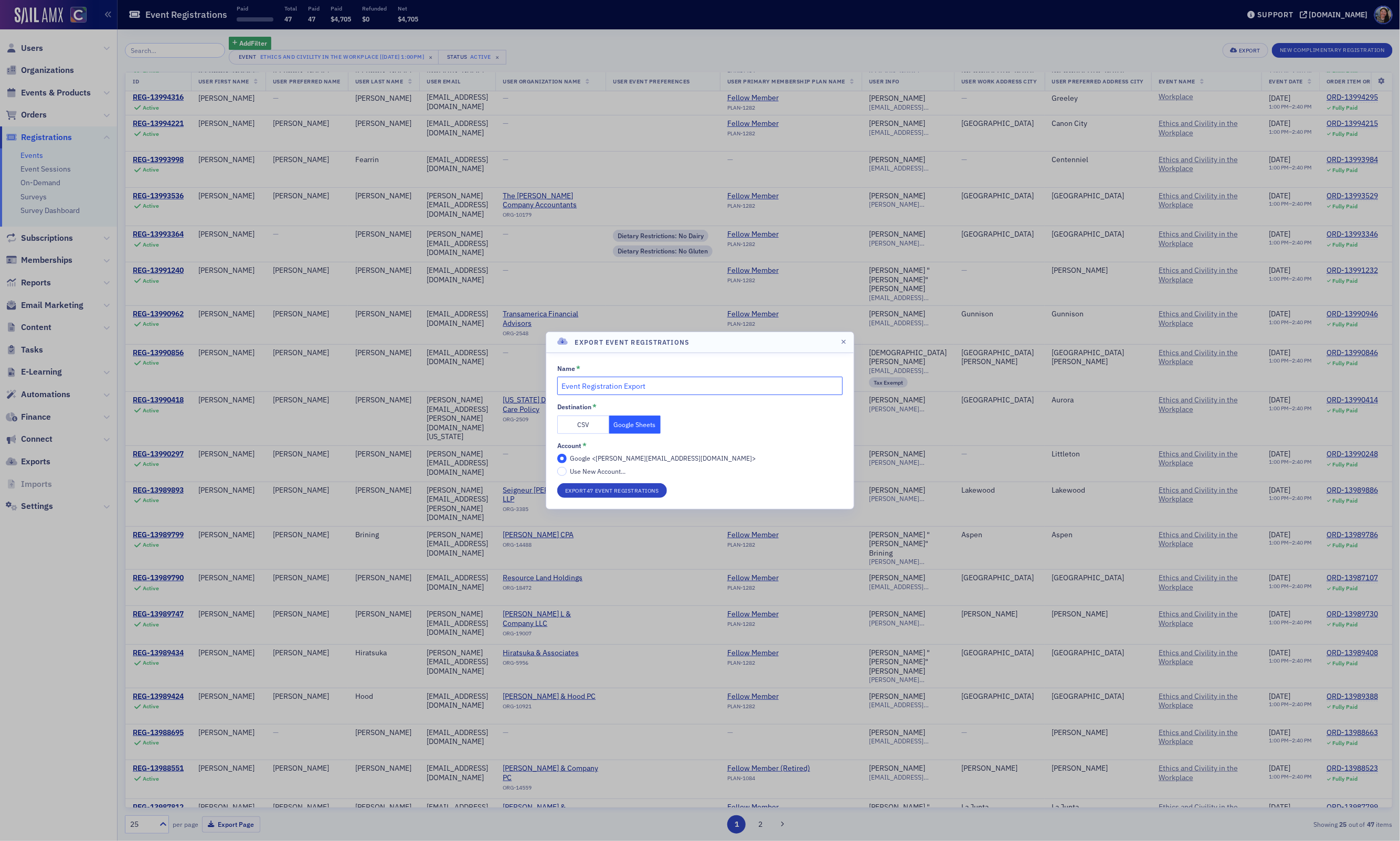
drag, startPoint x: 652, startPoint y: 385, endPoint x: 262, endPoint y: 349, distance: 391.7
click at [262, 349] on div "Export Event Registrations Name * Event Registration Export Destination * CSV G…" at bounding box center [700, 420] width 1400 height 841
type input "Civility in the workplace"
click at [557, 483] on button "Export 47 Event Registrations" at bounding box center [612, 490] width 110 height 14
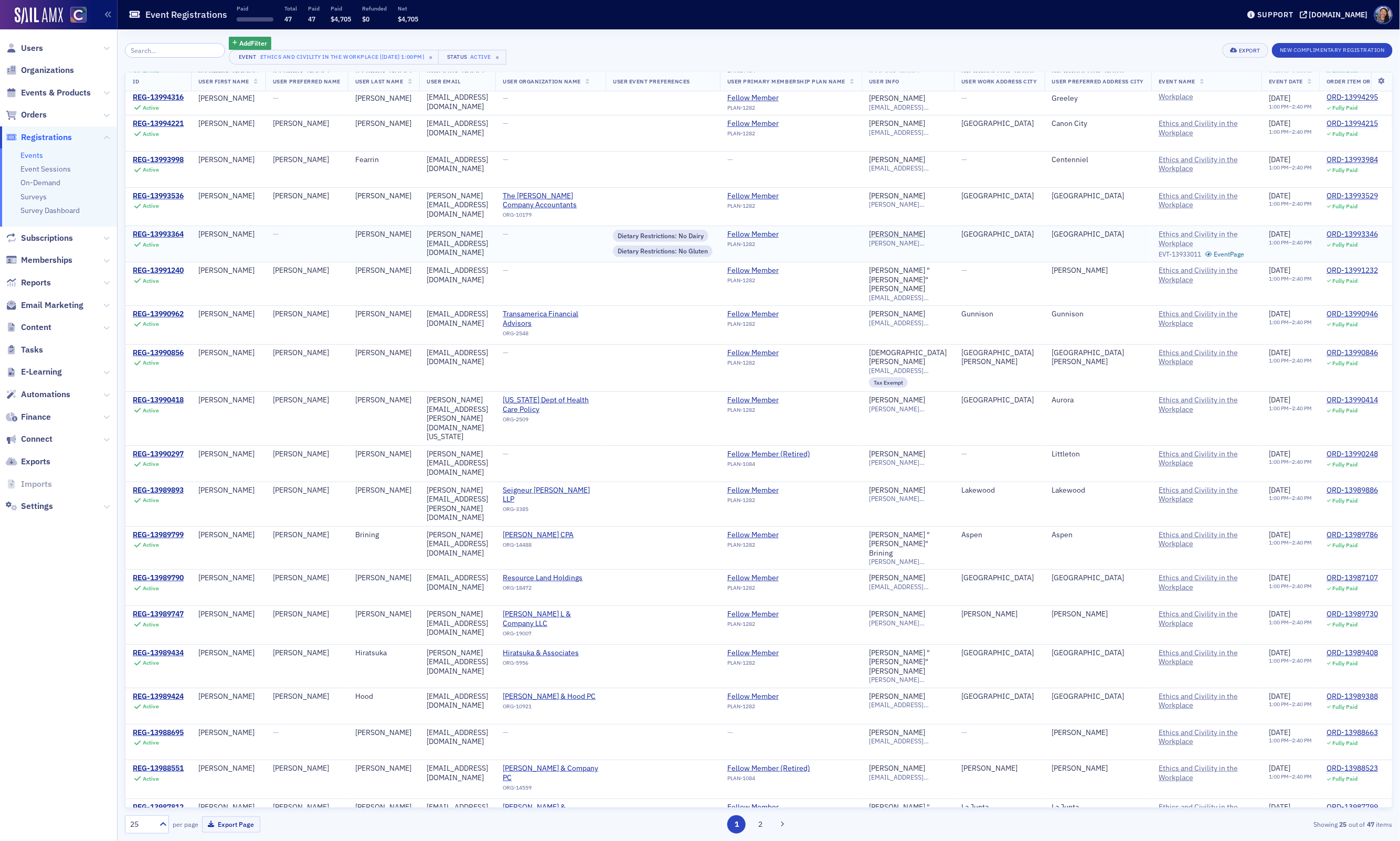
click at [1220, 230] on span "Ethics and Civility in the Workplace" at bounding box center [1206, 239] width 95 height 18
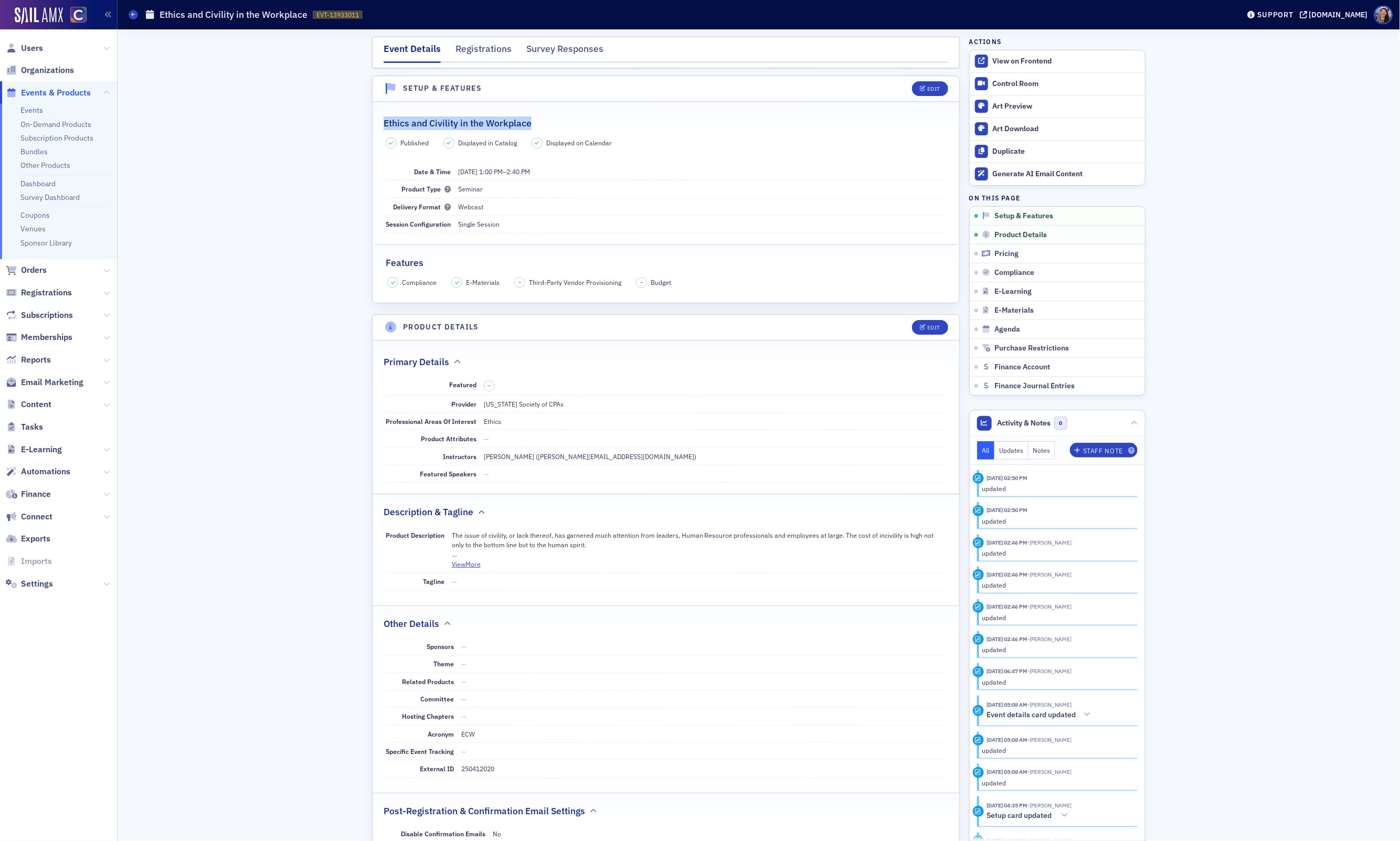
drag, startPoint x: 559, startPoint y: 118, endPoint x: 381, endPoint y: 130, distance: 178.4
click at [381, 130] on legend "Ethics and Civility in the Workplace" at bounding box center [665, 117] width 586 height 24
copy h2 "Ethics and Civility in the Workplace"
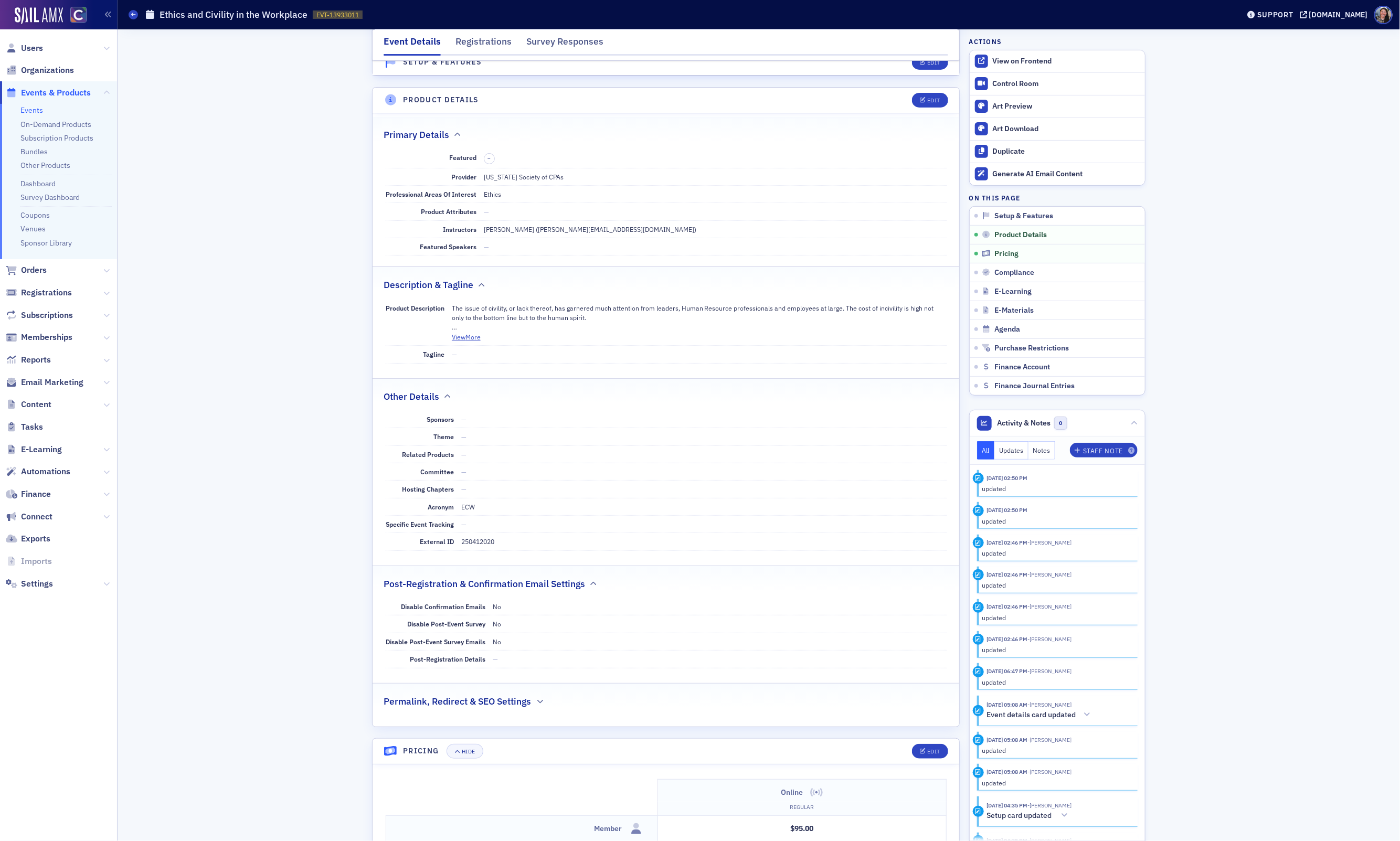
scroll to position [334, 0]
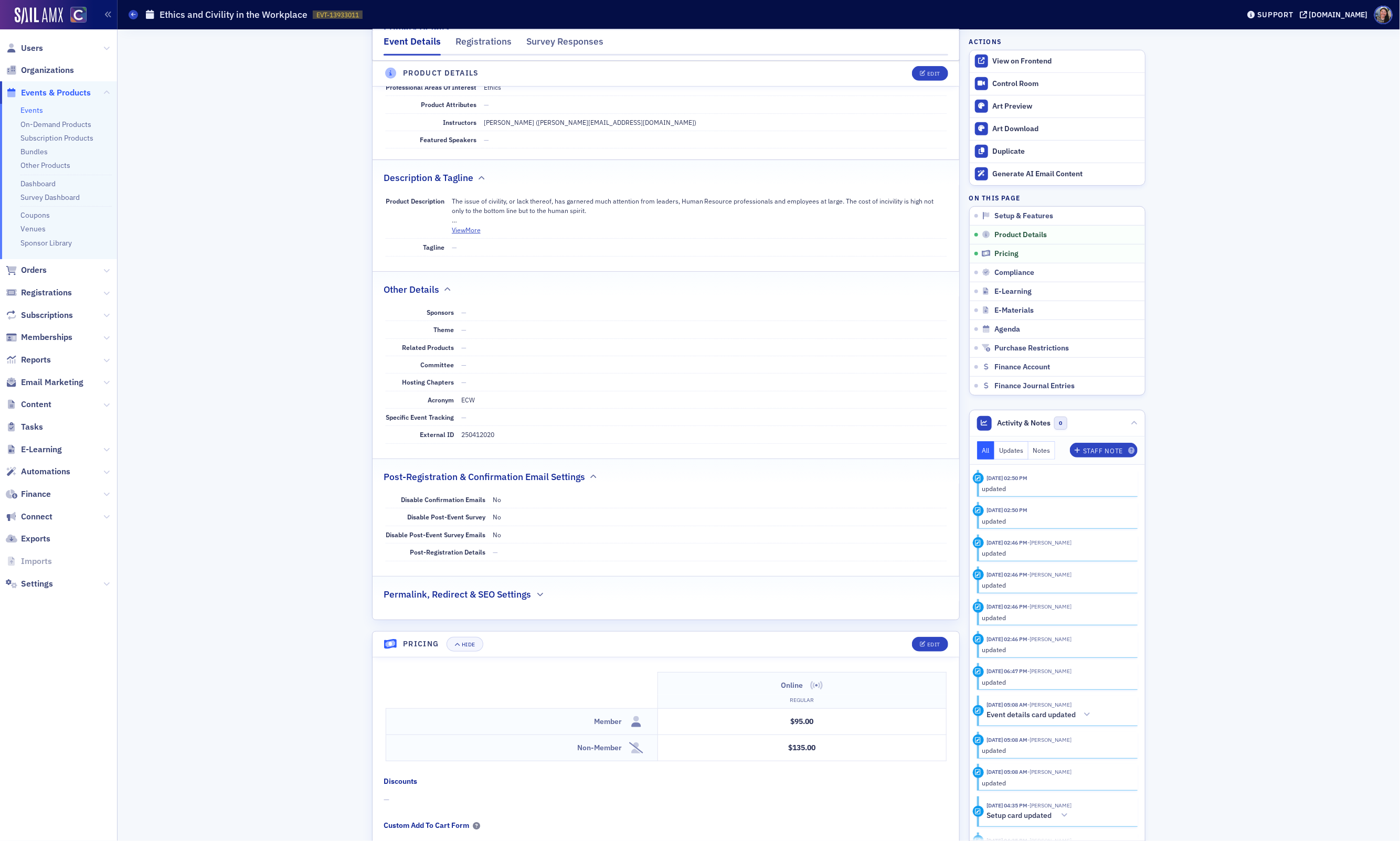
click at [488, 441] on dd "250412020" at bounding box center [704, 434] width 486 height 17
copy dd "250412020"
click at [28, 272] on span "Orders" at bounding box center [33, 270] width 26 height 12
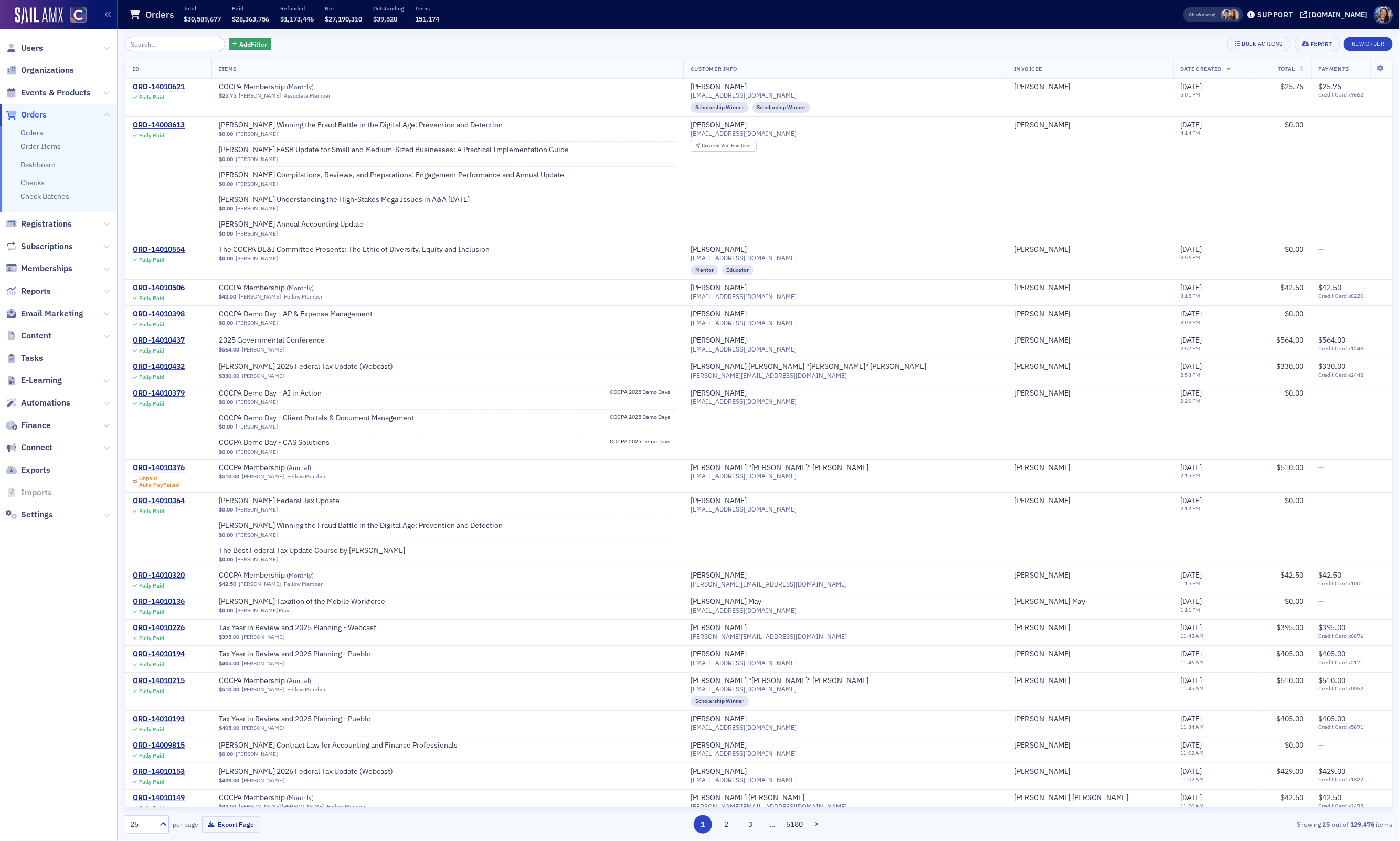
click at [156, 50] on input "search" at bounding box center [175, 44] width 100 height 14
type input "s"
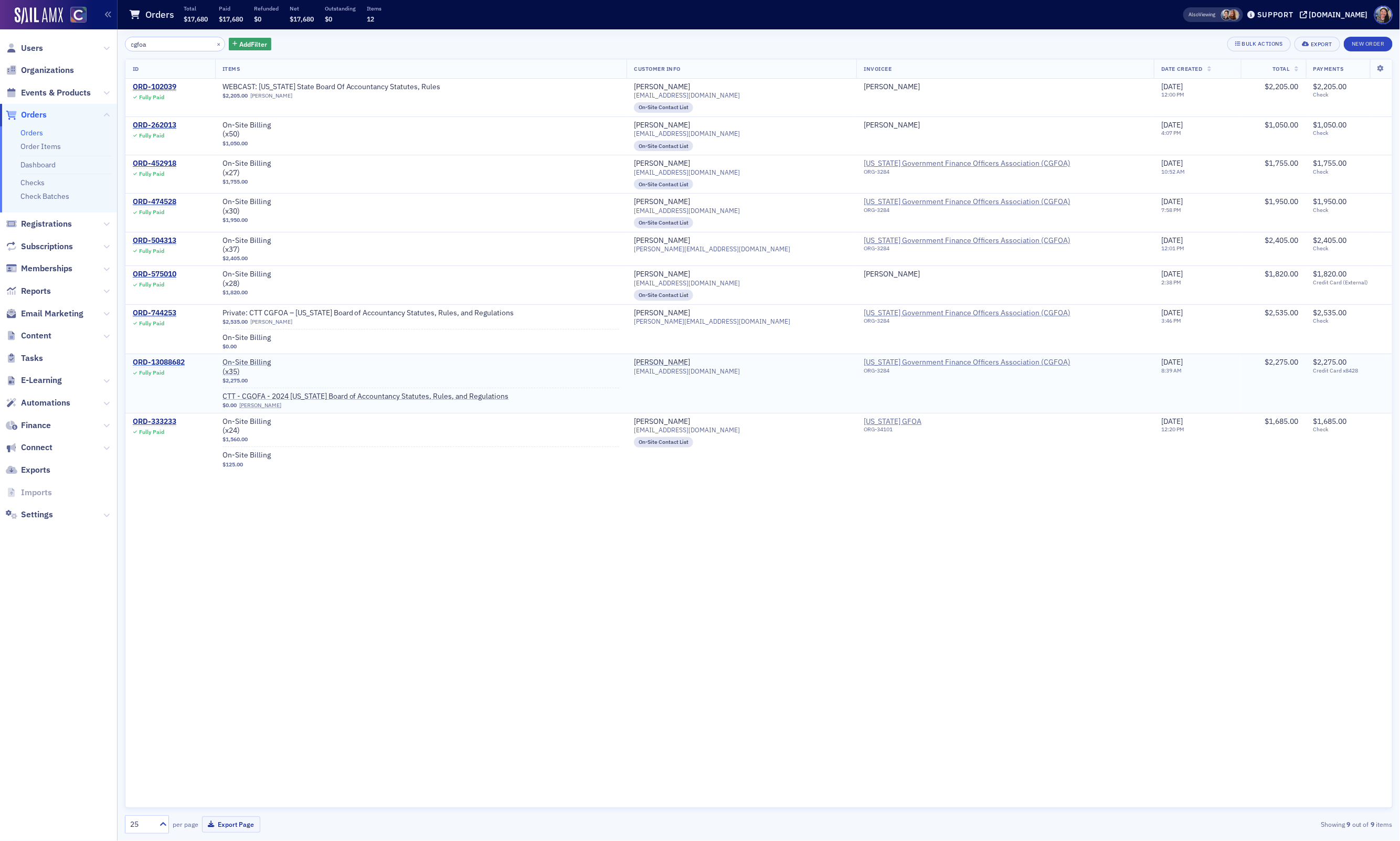
type input "cgfoa"
click at [150, 361] on div "ORD-13088682" at bounding box center [159, 362] width 52 height 9
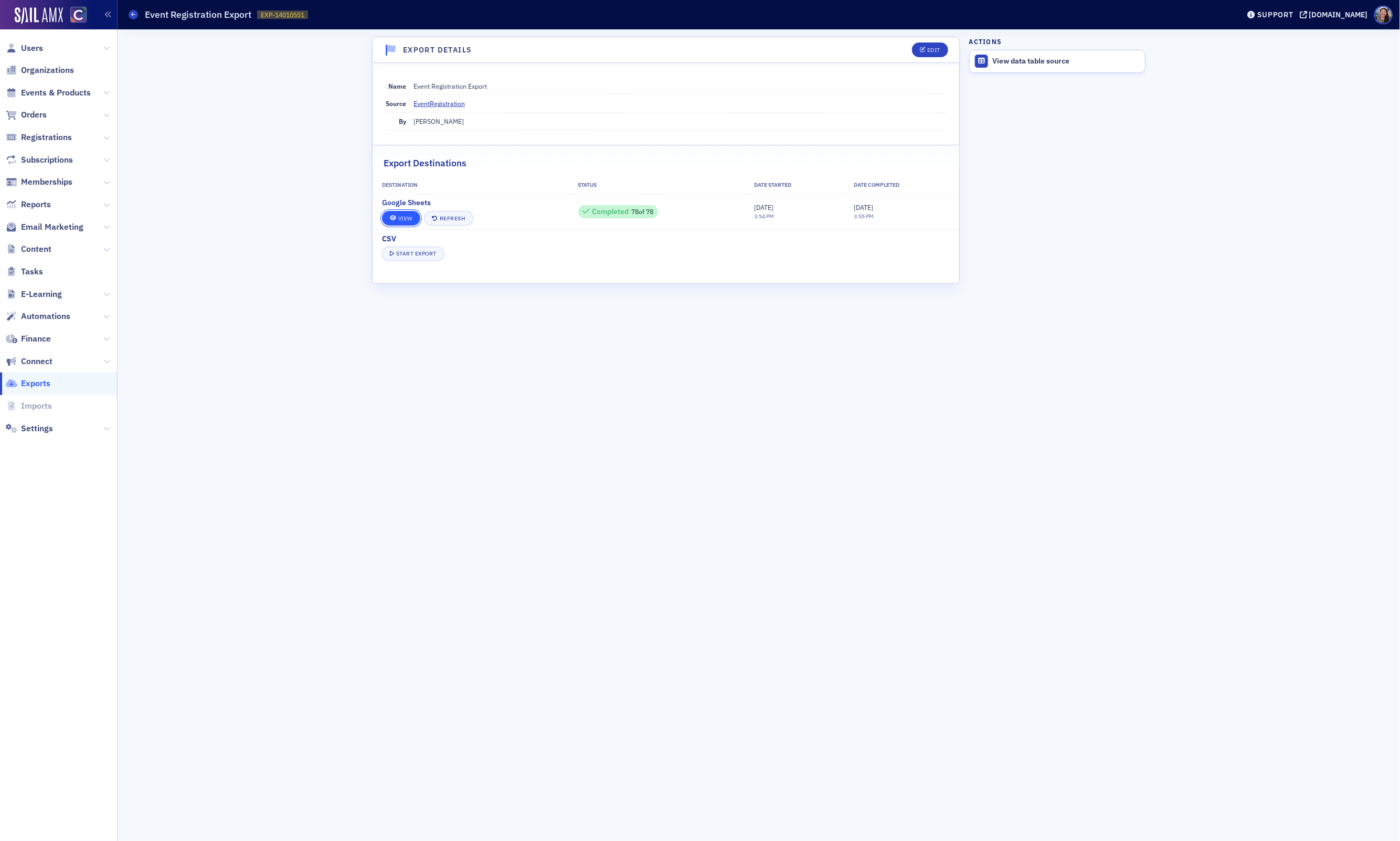
click at [406, 215] on link "View" at bounding box center [401, 218] width 39 height 14
click at [405, 222] on link "View" at bounding box center [401, 218] width 39 height 14
click at [402, 222] on link "View" at bounding box center [401, 218] width 39 height 14
